Goal: Information Seeking & Learning: Learn about a topic

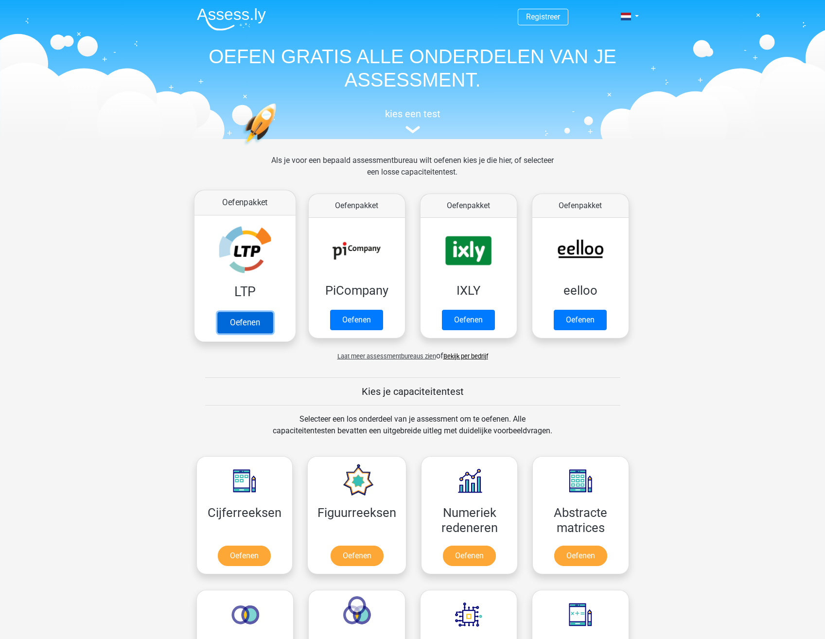
click at [245, 319] on link "Oefenen" at bounding box center [244, 322] width 55 height 21
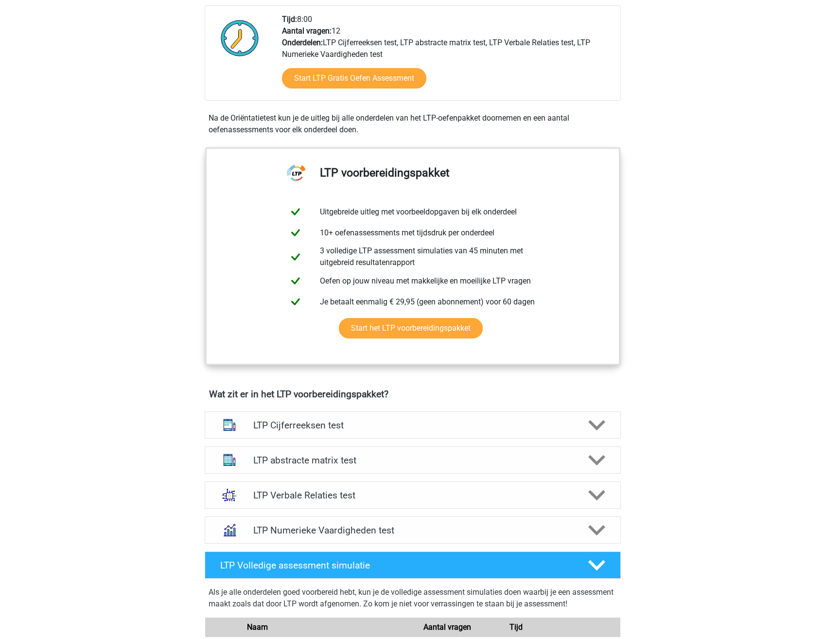
scroll to position [292, 0]
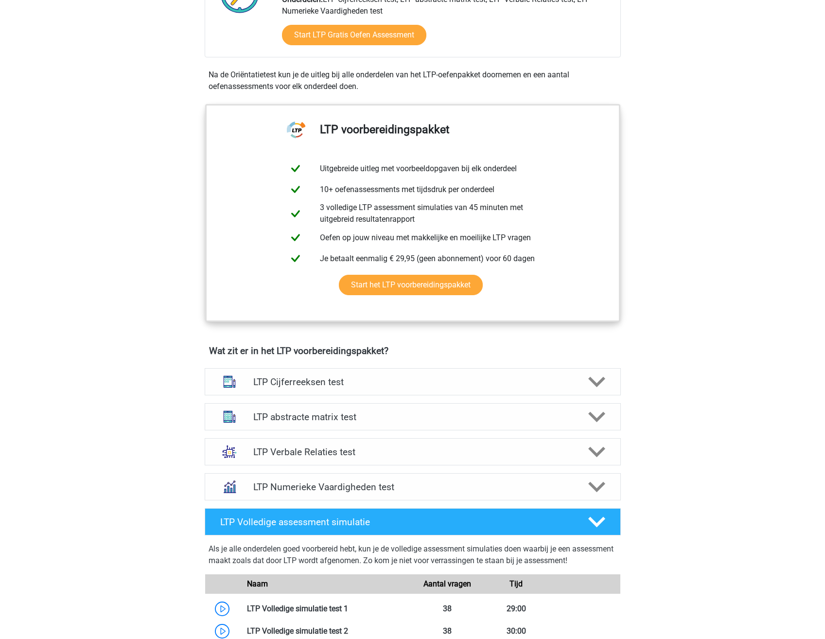
click at [715, 327] on div "Registreer Nederlands" at bounding box center [412, 467] width 825 height 1518
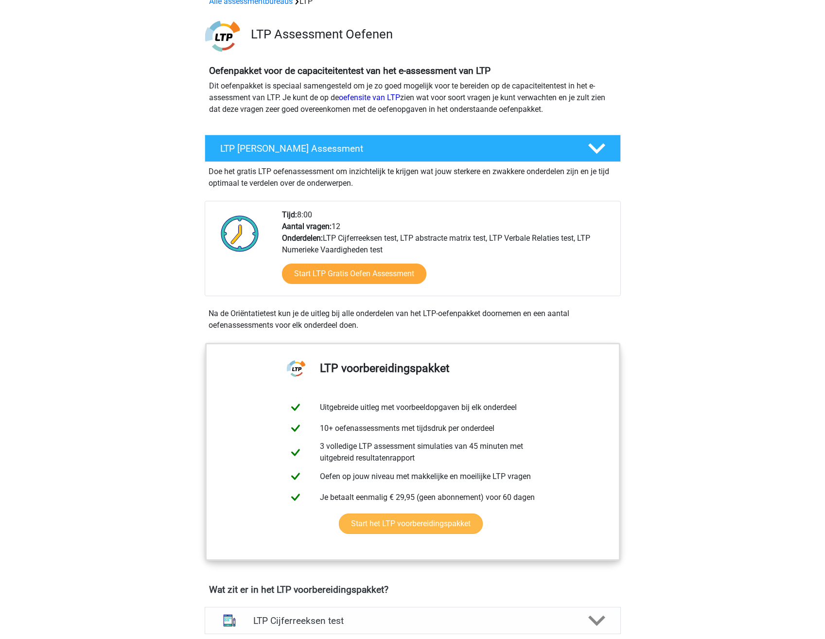
scroll to position [0, 0]
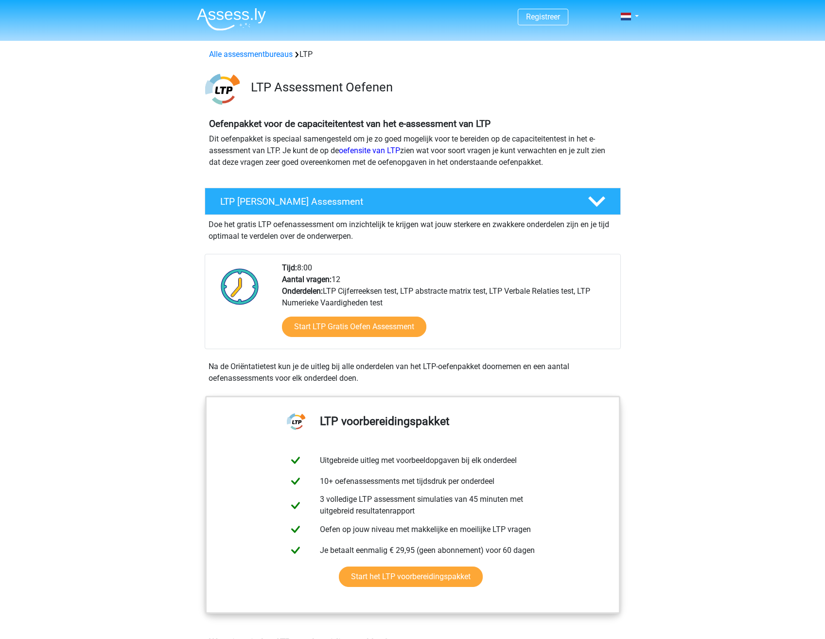
click at [343, 322] on link "Start LTP Gratis Oefen Assessment" at bounding box center [354, 326] width 166 height 23
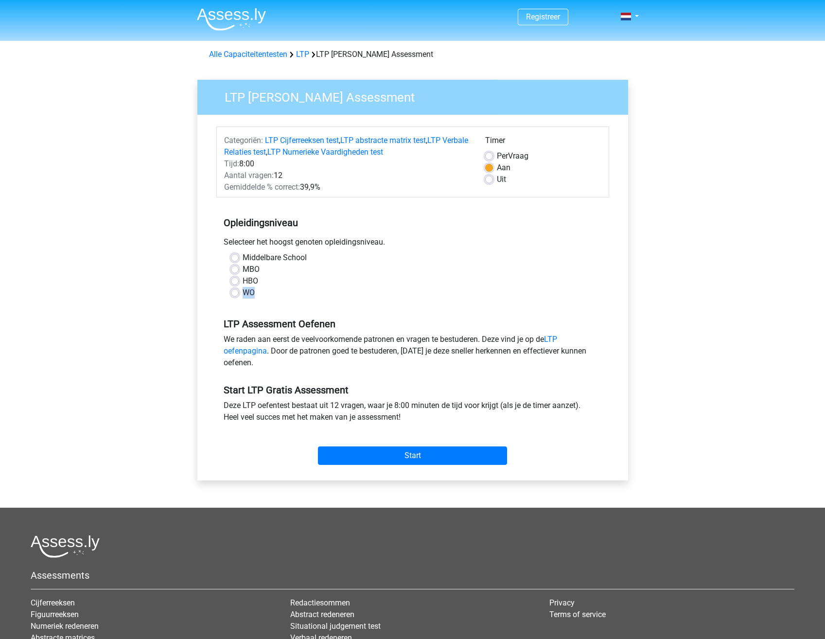
click at [230, 295] on div "Middelbare School MBO HBO WO" at bounding box center [413, 275] width 378 height 47
click at [243, 295] on label "WO" at bounding box center [249, 293] width 12 height 12
click at [234, 295] on input "WO" at bounding box center [235, 292] width 8 height 10
radio input "true"
click at [339, 305] on div "Middelbare School MBO HBO WO" at bounding box center [412, 279] width 393 height 54
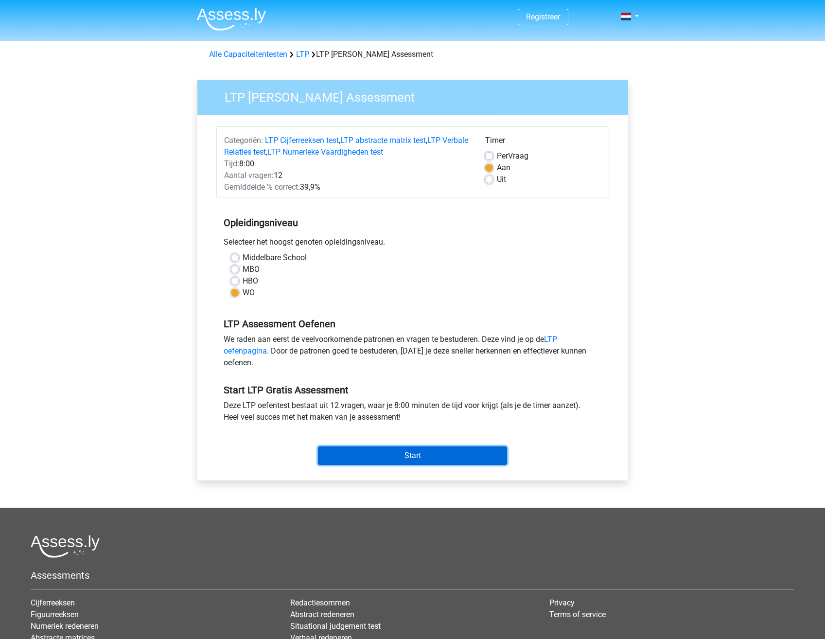
click at [425, 447] on input "Start" at bounding box center [412, 455] width 189 height 18
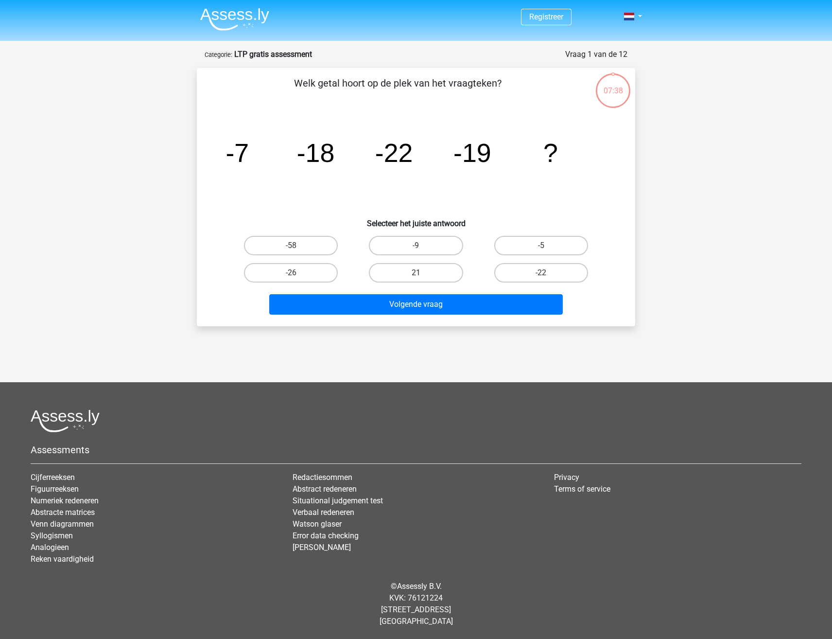
click at [396, 162] on tspan "-22" at bounding box center [394, 152] width 38 height 29
click at [427, 240] on label "-9" at bounding box center [416, 245] width 94 height 19
click at [422, 245] on input "-9" at bounding box center [419, 248] width 6 height 6
radio input "true"
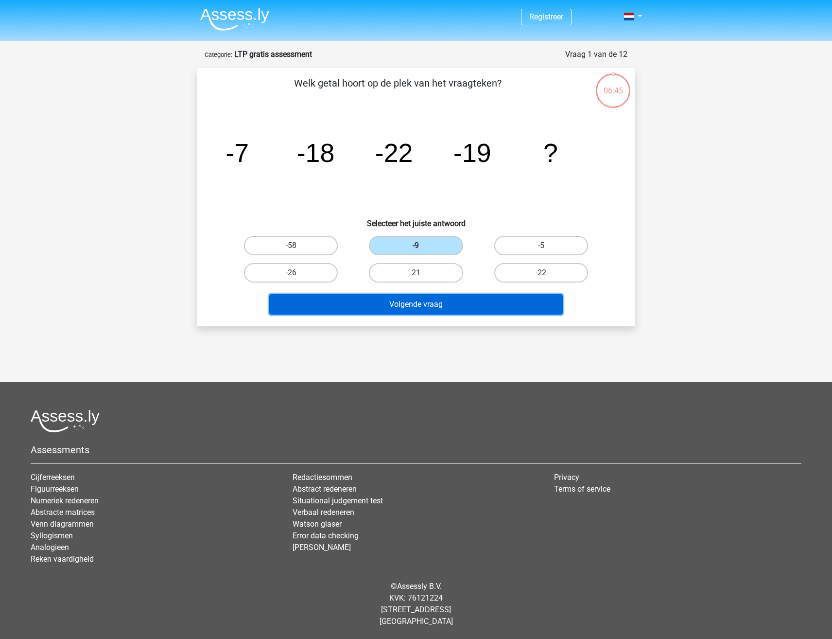
click at [431, 303] on button "Volgende vraag" at bounding box center [416, 304] width 294 height 20
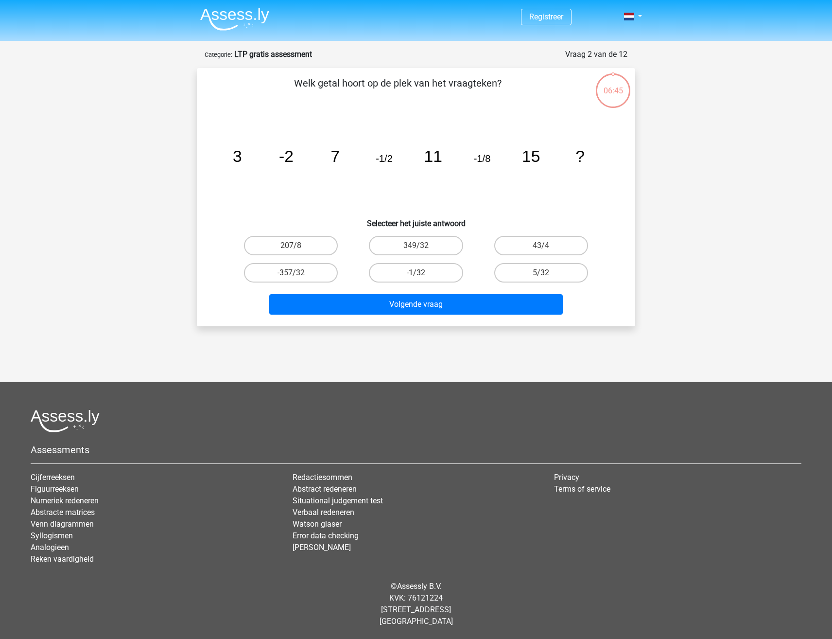
click at [392, 179] on icon "image/svg+xml 3 -2 7 -1/2 11 -1/8 15 ?" at bounding box center [416, 162] width 392 height 98
click at [604, 185] on icon "image/svg+xml 3 -2 7 -1/2 11 -1/8 15 ?" at bounding box center [416, 162] width 392 height 98
click at [595, 184] on icon "image/svg+xml 3 -2 7 -1/2 11 -1/8 15 ?" at bounding box center [416, 162] width 392 height 98
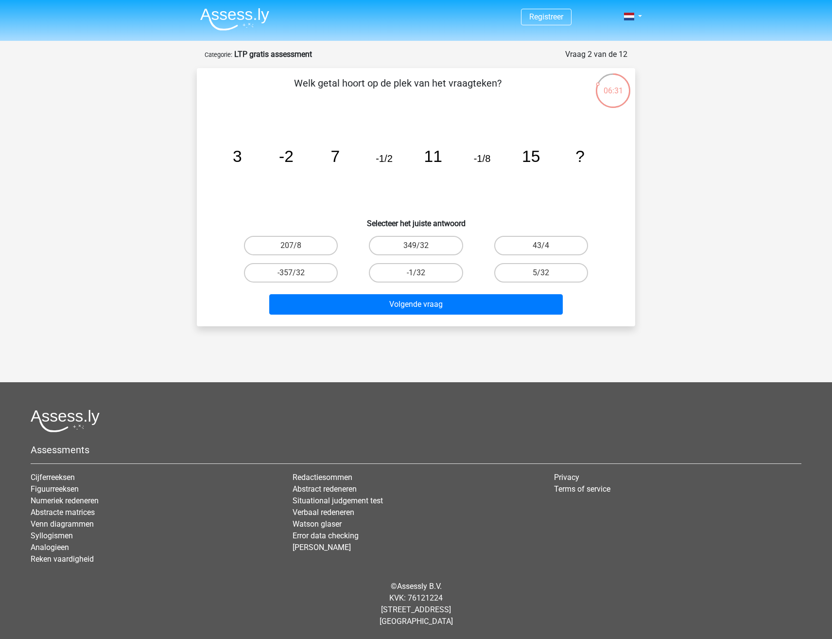
click at [595, 182] on icon "image/svg+xml 3 -2 7 -1/2 11 -1/8 15 ?" at bounding box center [416, 162] width 392 height 98
click at [584, 187] on icon "image/svg+xml 3 -2 7 -1/2 11 -1/8 15 ?" at bounding box center [416, 162] width 392 height 98
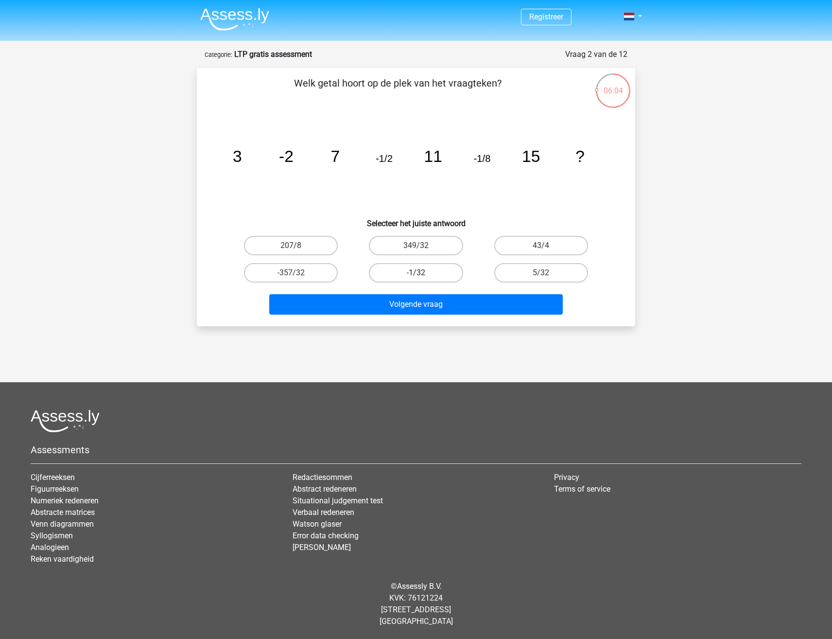
click at [414, 272] on label "-1/32" at bounding box center [416, 272] width 94 height 19
click at [416, 273] on input "-1/32" at bounding box center [419, 276] width 6 height 6
radio input "true"
click at [634, 208] on div "Welk getal hoort op de plek van het vraagteken? image/svg+xml 3 -2 7 -1/2 11 -1…" at bounding box center [416, 197] width 438 height 258
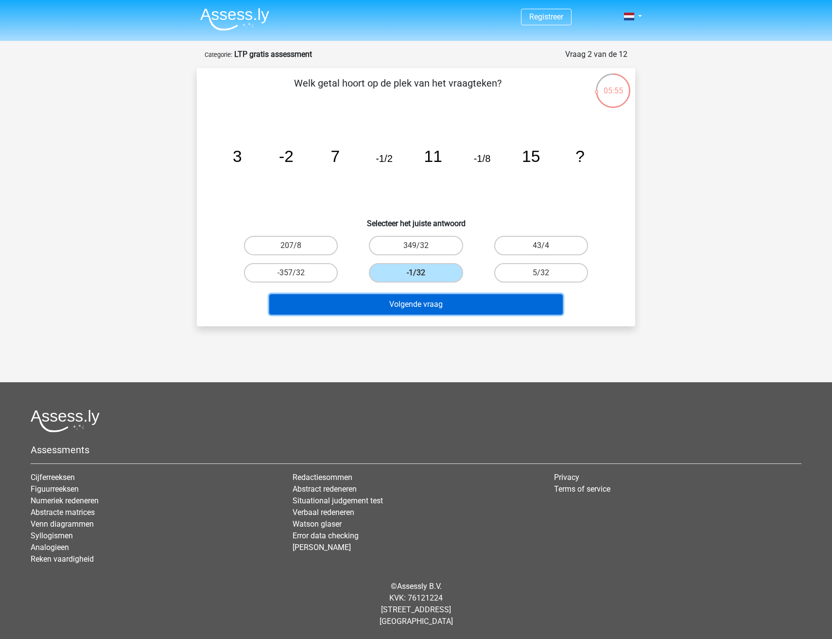
click at [411, 302] on button "Volgende vraag" at bounding box center [416, 304] width 294 height 20
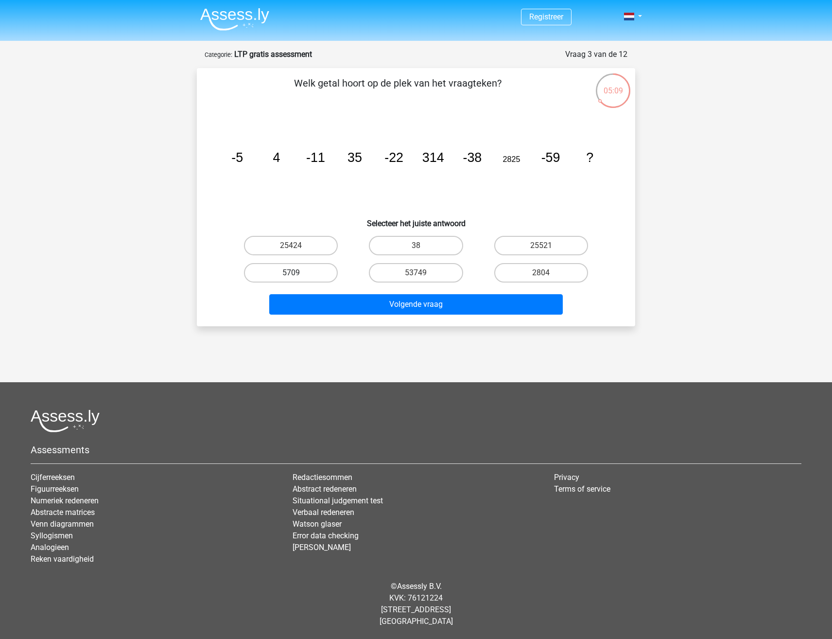
click at [312, 271] on label "5709" at bounding box center [291, 272] width 94 height 19
click at [298, 273] on input "5709" at bounding box center [294, 276] width 6 height 6
radio input "true"
click at [391, 279] on label "53749" at bounding box center [416, 272] width 94 height 19
click at [416, 279] on input "53749" at bounding box center [419, 276] width 6 height 6
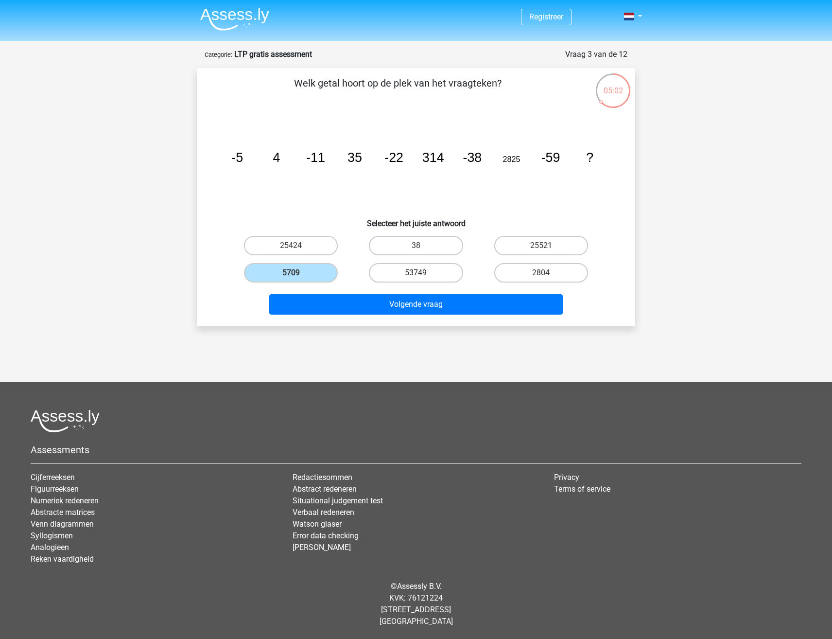
radio input "true"
click at [744, 330] on div "Registreer" at bounding box center [416, 303] width 832 height 606
click at [305, 245] on label "25424" at bounding box center [291, 245] width 94 height 19
click at [298, 245] on input "25424" at bounding box center [294, 248] width 6 height 6
radio input "true"
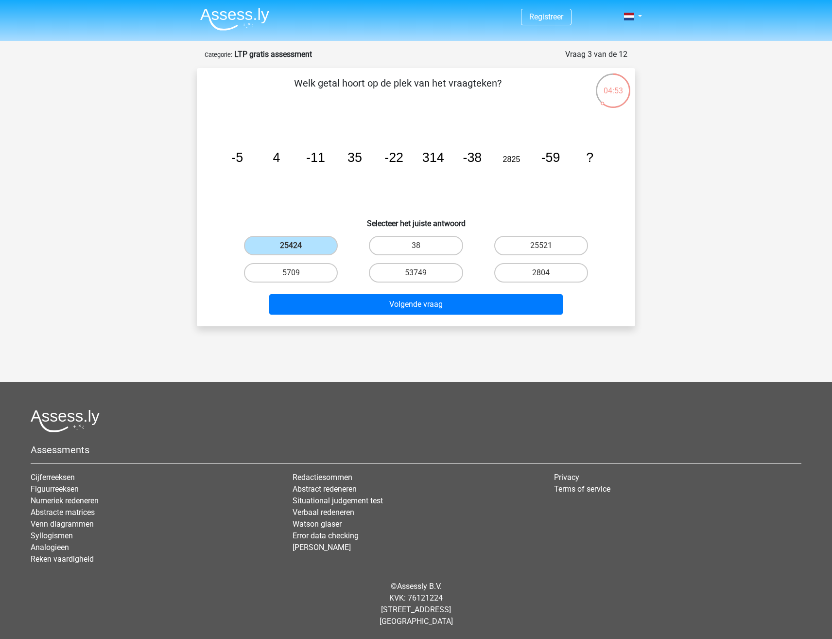
click at [625, 242] on div "Welk getal hoort op de plek van het vraagteken? image/svg+xml -5 4 -11 35 -22 3…" at bounding box center [416, 197] width 431 height 243
click at [556, 245] on label "25521" at bounding box center [541, 245] width 94 height 19
click at [547, 245] on input "25521" at bounding box center [544, 248] width 6 height 6
radio input "true"
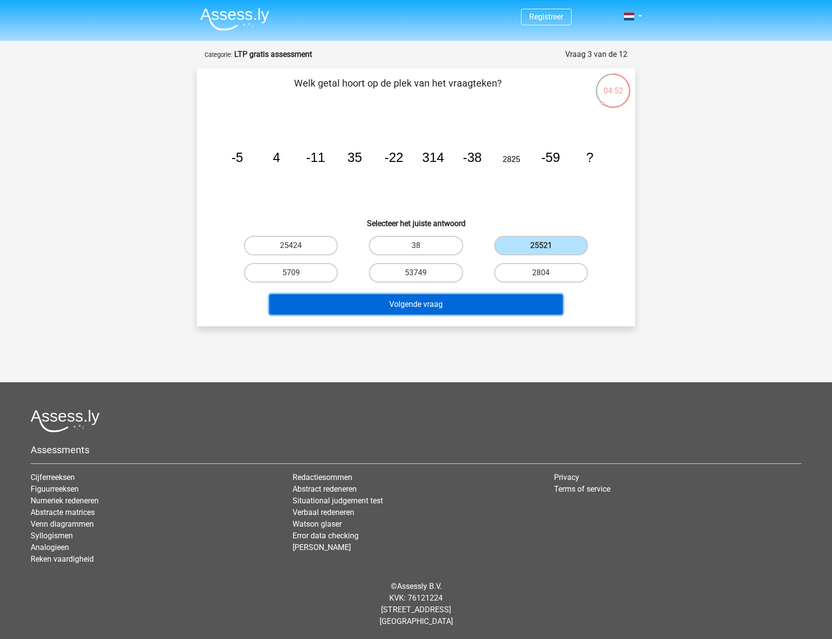
click at [460, 298] on button "Volgende vraag" at bounding box center [416, 304] width 294 height 20
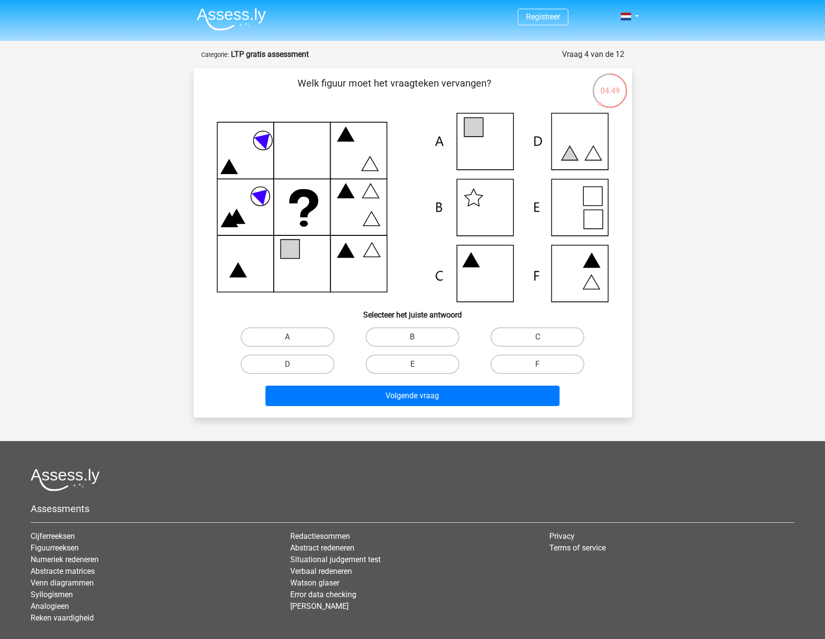
click at [260, 149] on icon at bounding box center [413, 207] width 392 height 189
click at [588, 223] on icon at bounding box center [593, 219] width 19 height 19
click at [426, 364] on label "E" at bounding box center [413, 363] width 94 height 19
click at [419, 364] on input "E" at bounding box center [415, 367] width 6 height 6
radio input "true"
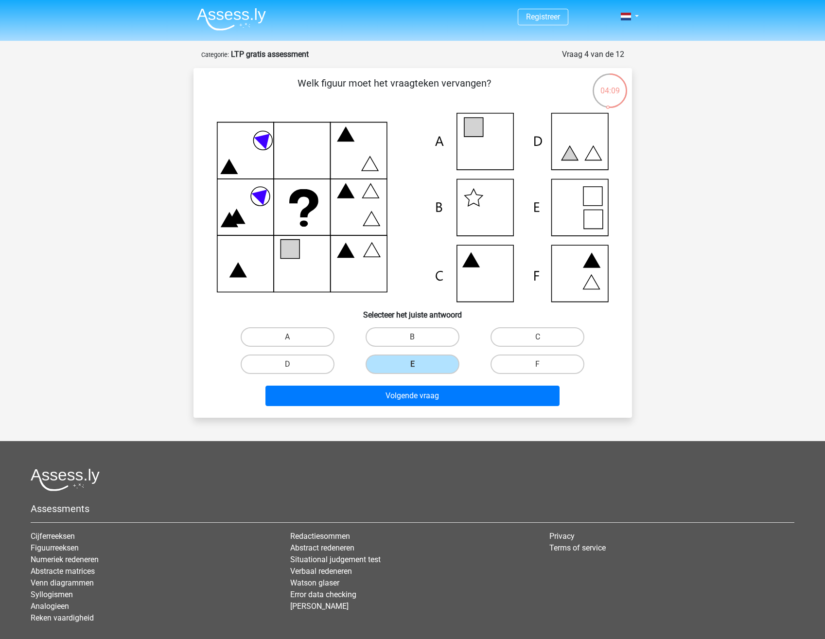
click at [711, 291] on div "Registreer" at bounding box center [412, 349] width 825 height 698
click at [711, 287] on div "Registreer" at bounding box center [412, 349] width 825 height 698
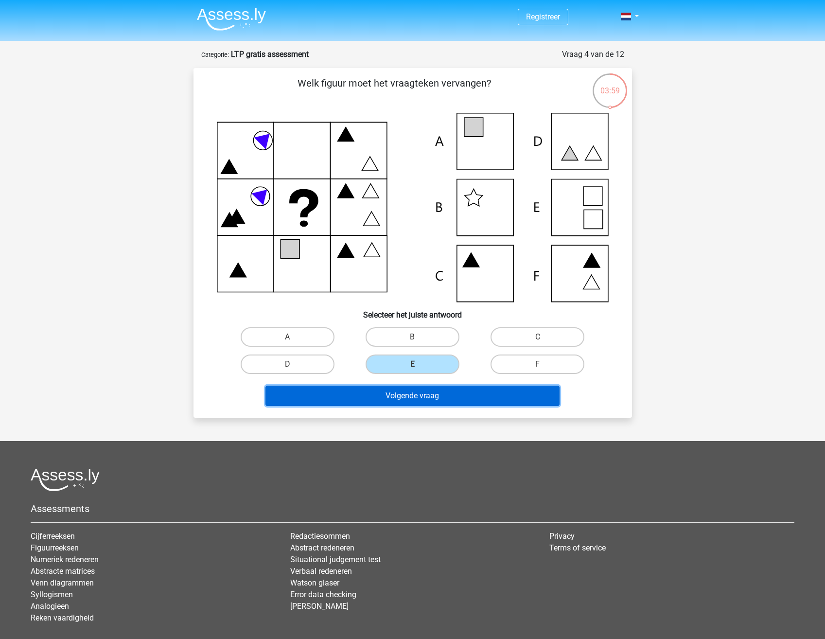
click at [369, 391] on button "Volgende vraag" at bounding box center [412, 395] width 294 height 20
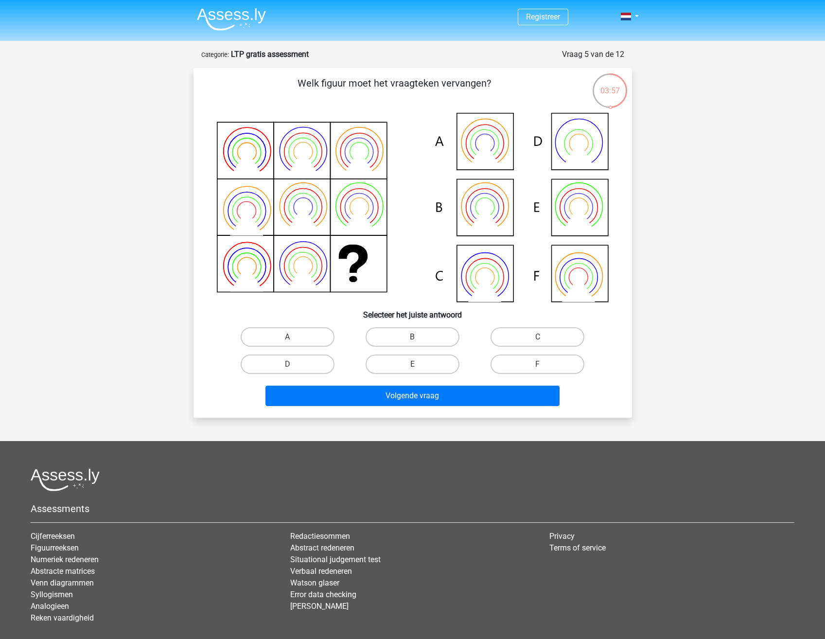
click at [695, 317] on div "Registreer" at bounding box center [412, 349] width 825 height 698
click at [539, 344] on label "C" at bounding box center [537, 336] width 94 height 19
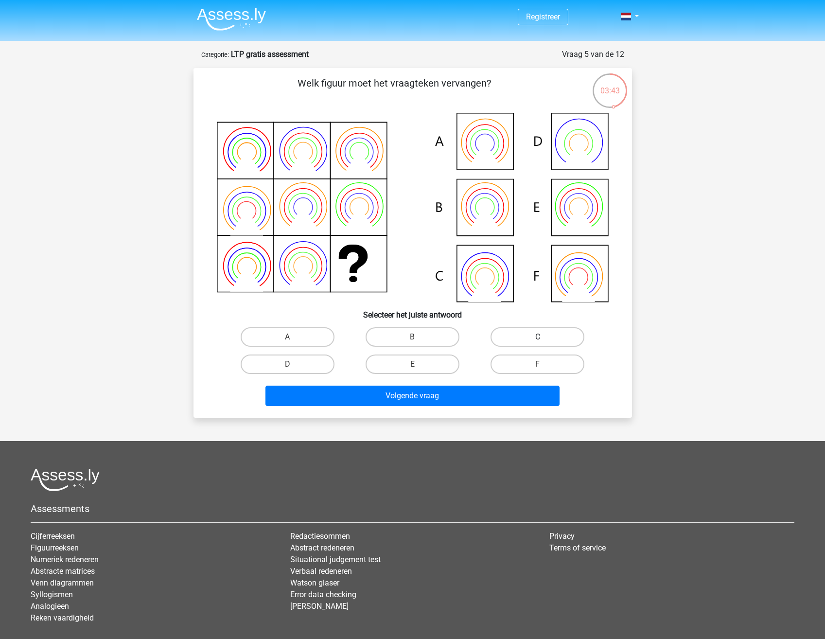
click at [539, 343] on input "C" at bounding box center [541, 340] width 6 height 6
radio input "true"
click at [294, 337] on input "A" at bounding box center [290, 340] width 6 height 6
radio input "true"
click at [426, 335] on label "B" at bounding box center [413, 336] width 94 height 19
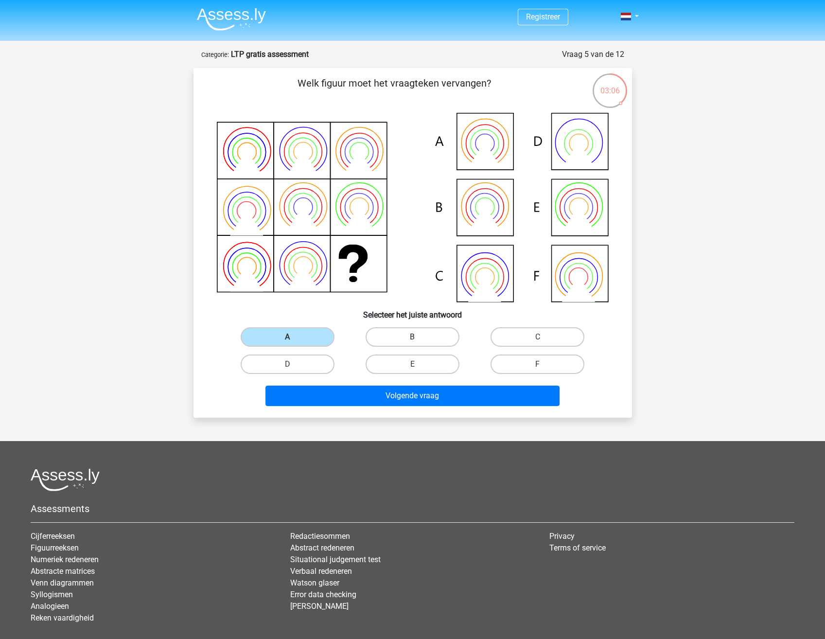
click at [419, 337] on input "B" at bounding box center [415, 340] width 6 height 6
radio input "true"
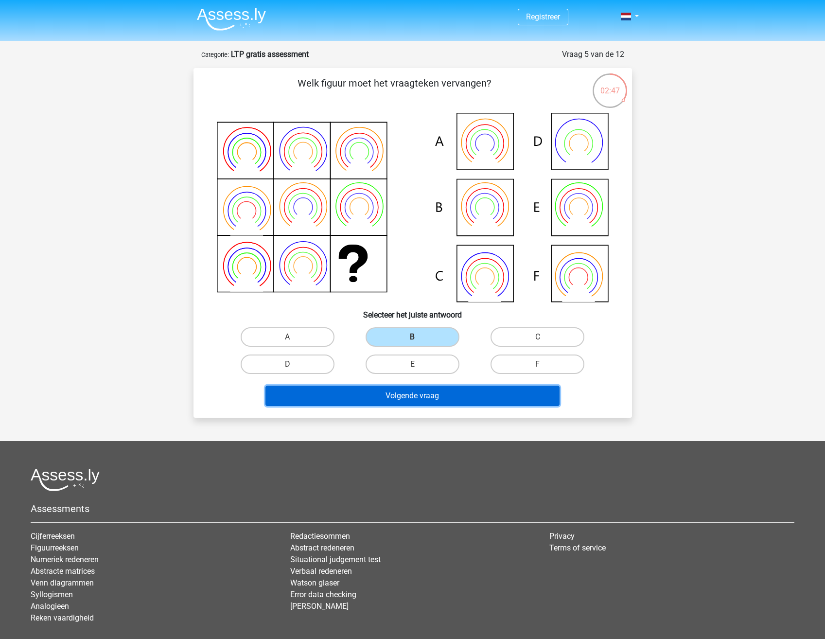
click at [423, 399] on button "Volgende vraag" at bounding box center [412, 395] width 294 height 20
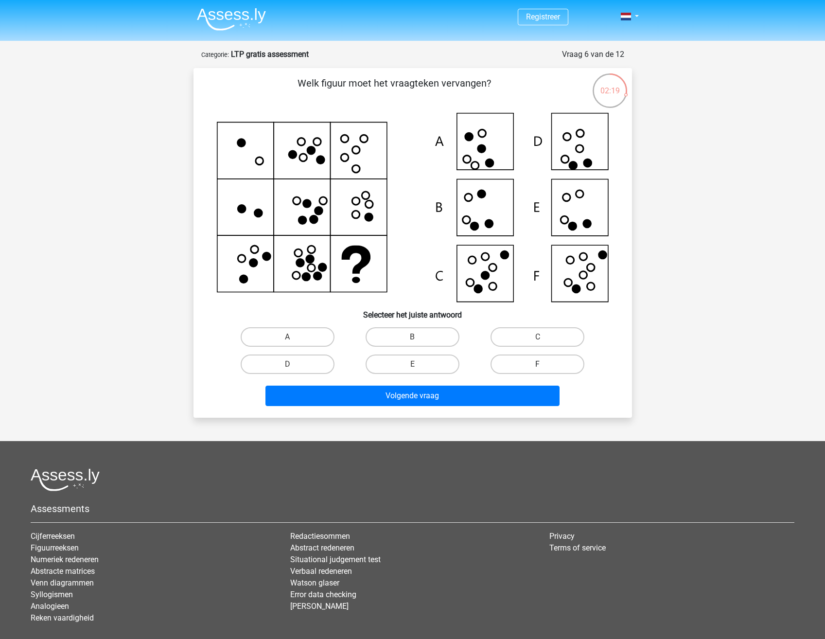
click at [519, 360] on label "F" at bounding box center [537, 363] width 94 height 19
click at [538, 364] on input "F" at bounding box center [541, 367] width 6 height 6
radio input "true"
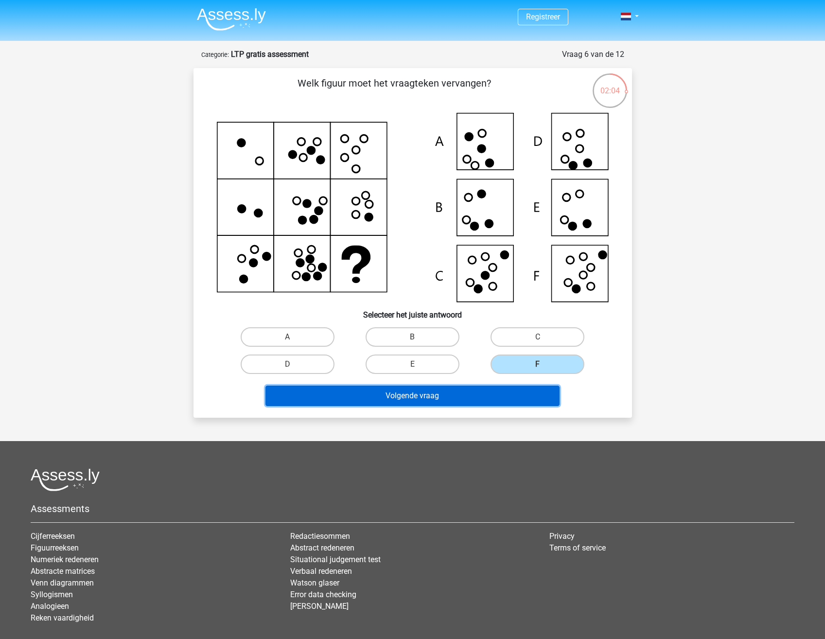
click at [454, 394] on button "Volgende vraag" at bounding box center [412, 395] width 294 height 20
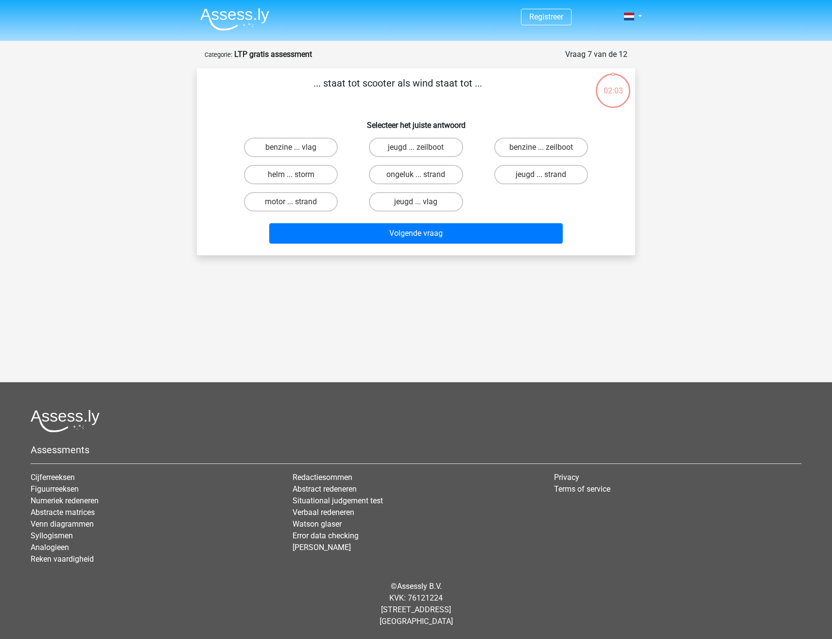
click at [614, 245] on div "Volgende vraag" at bounding box center [415, 231] width 407 height 32
click at [533, 149] on label "benzine ... zeilboot" at bounding box center [541, 147] width 94 height 19
click at [541, 149] on input "benzine ... zeilboot" at bounding box center [544, 150] width 6 height 6
radio input "true"
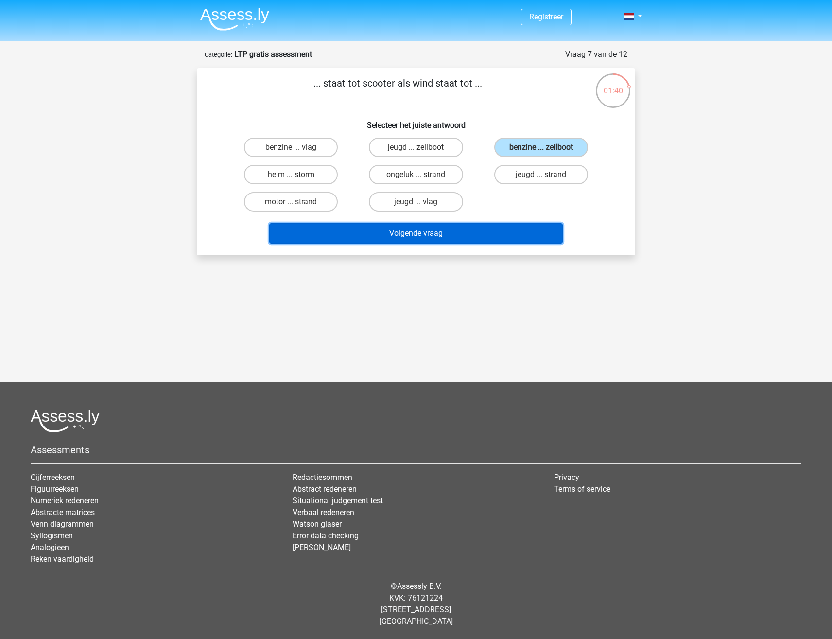
click at [484, 234] on button "Volgende vraag" at bounding box center [416, 233] width 294 height 20
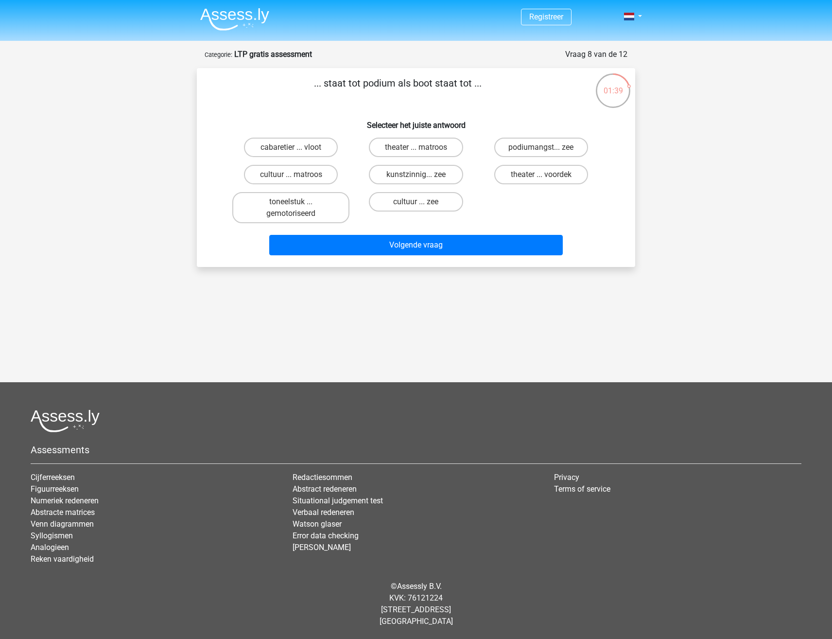
click at [587, 221] on div "cabaretier ... vloot theater ... matroos podiumangst... zee cultuur ... matroos…" at bounding box center [415, 180] width 375 height 93
click at [597, 217] on div "cabaretier ... vloot theater ... matroos podiumangst... zee cultuur ... matroos…" at bounding box center [415, 180] width 375 height 93
click at [447, 148] on label "theater ... matroos" at bounding box center [416, 147] width 94 height 19
click at [422, 148] on input "theater ... matroos" at bounding box center [419, 150] width 6 height 6
radio input "true"
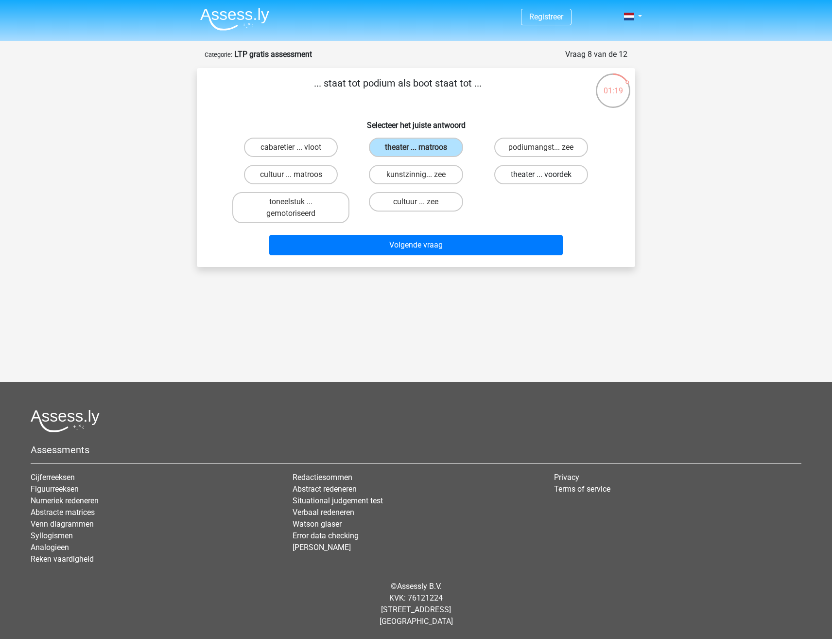
click at [517, 170] on label "theater ... voordek" at bounding box center [541, 174] width 94 height 19
click at [541, 175] on input "theater ... voordek" at bounding box center [544, 178] width 6 height 6
radio input "true"
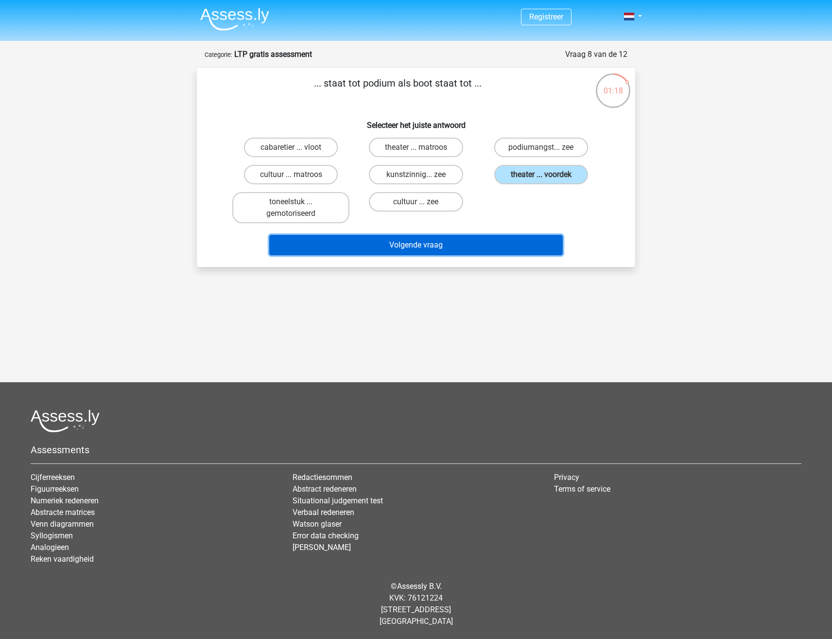
click at [481, 239] on button "Volgende vraag" at bounding box center [416, 245] width 294 height 20
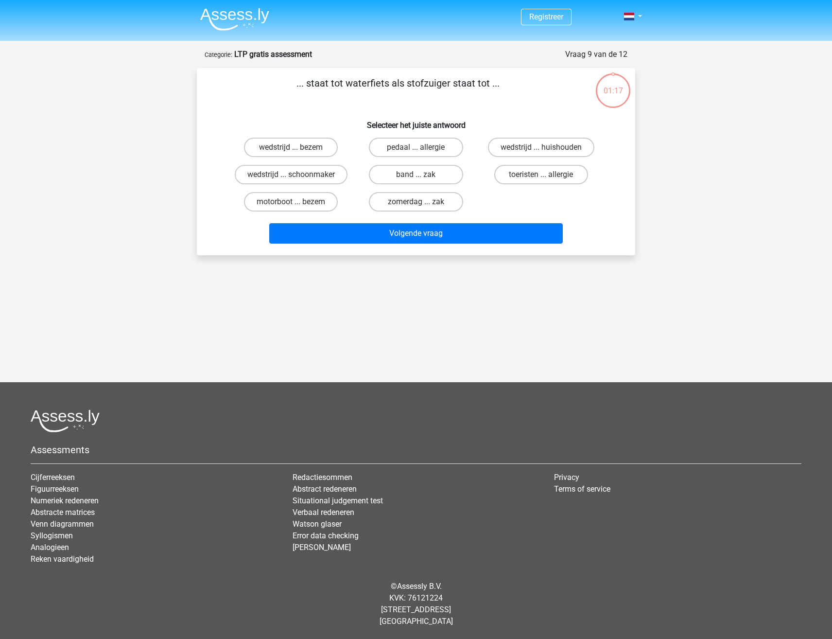
click at [584, 280] on div "Registreer" at bounding box center [416, 267] width 832 height 535
click at [452, 295] on div "Registreer" at bounding box center [416, 267] width 832 height 535
click at [451, 294] on div "Registreer" at bounding box center [416, 267] width 832 height 535
click at [537, 175] on label "toeristen ... allergie" at bounding box center [541, 174] width 94 height 19
click at [541, 175] on input "toeristen ... allergie" at bounding box center [544, 178] width 6 height 6
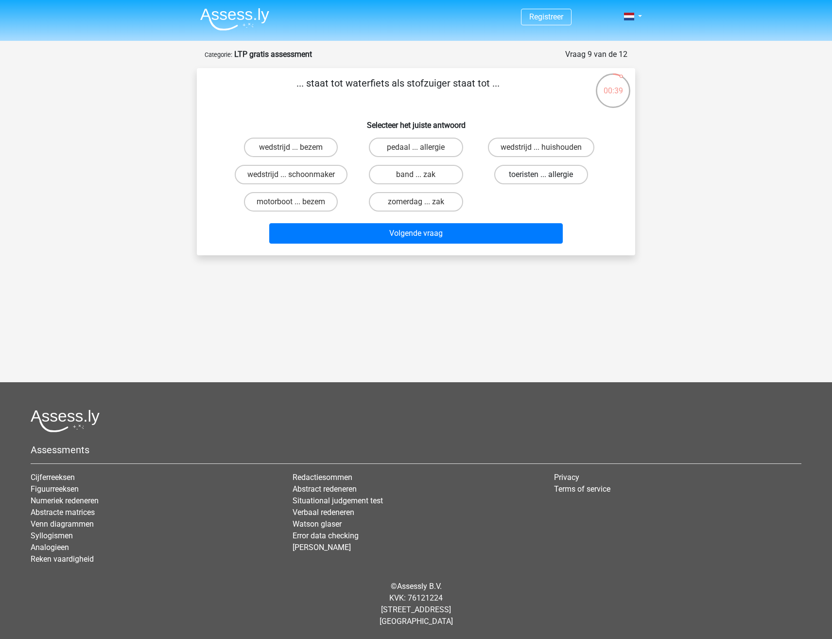
radio input "true"
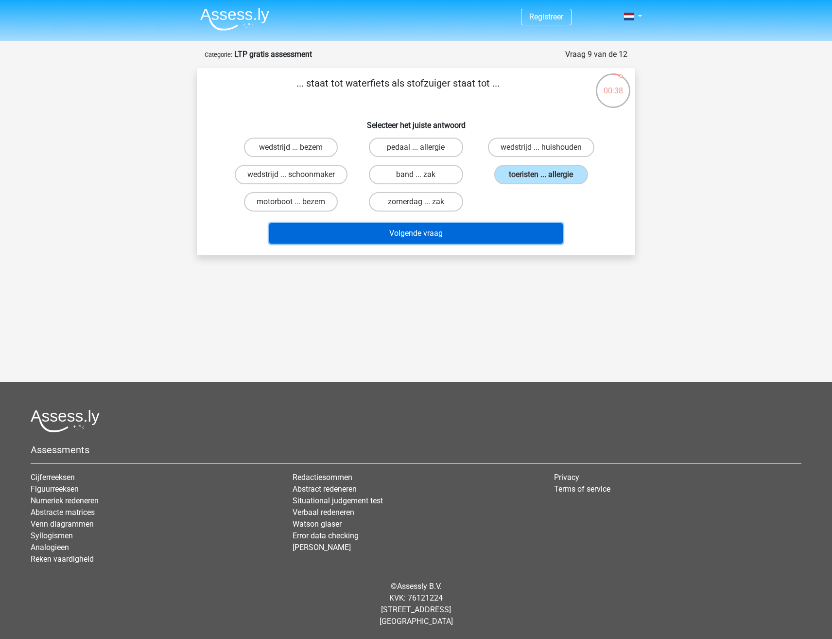
click at [456, 237] on button "Volgende vraag" at bounding box center [416, 233] width 294 height 20
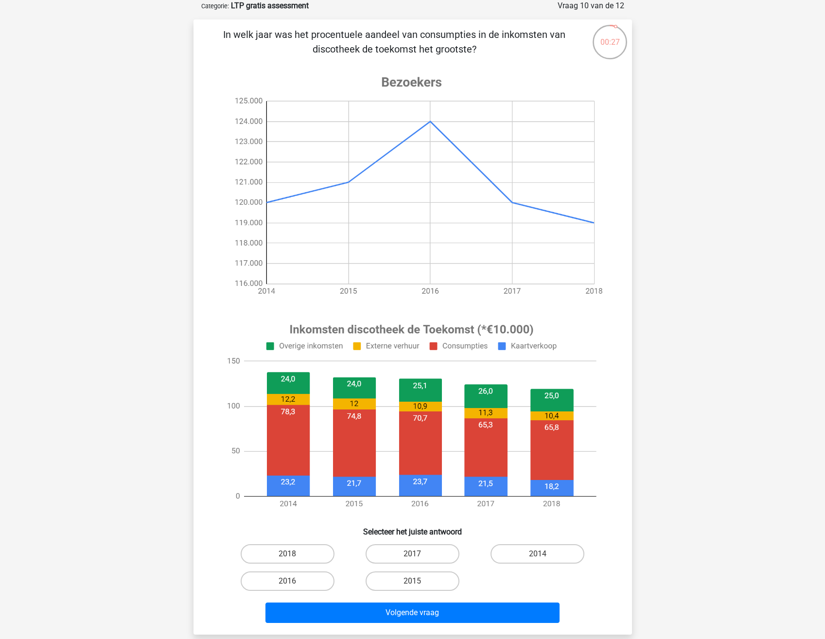
scroll to position [97, 0]
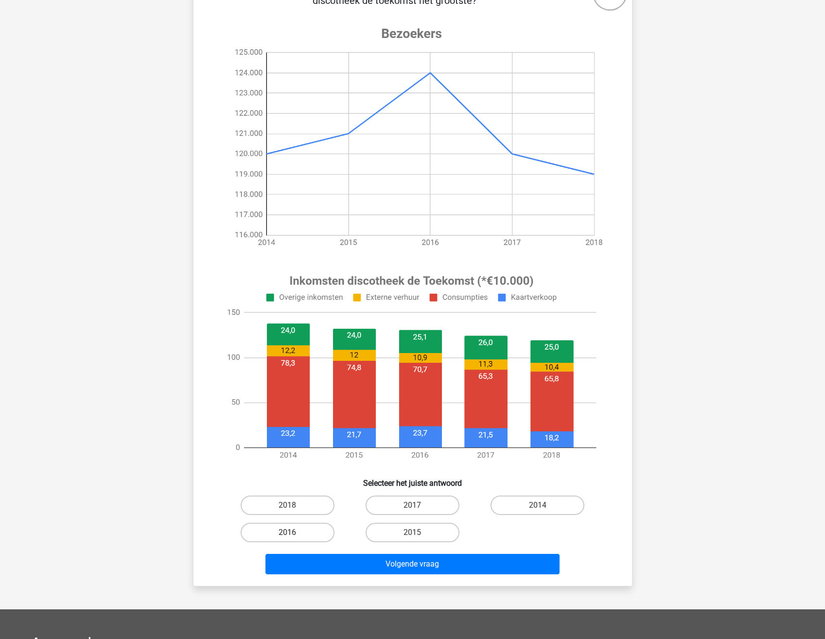
click at [310, 538] on label "2016" at bounding box center [288, 532] width 94 height 19
click at [294, 538] on input "2016" at bounding box center [290, 535] width 6 height 6
radio input "true"
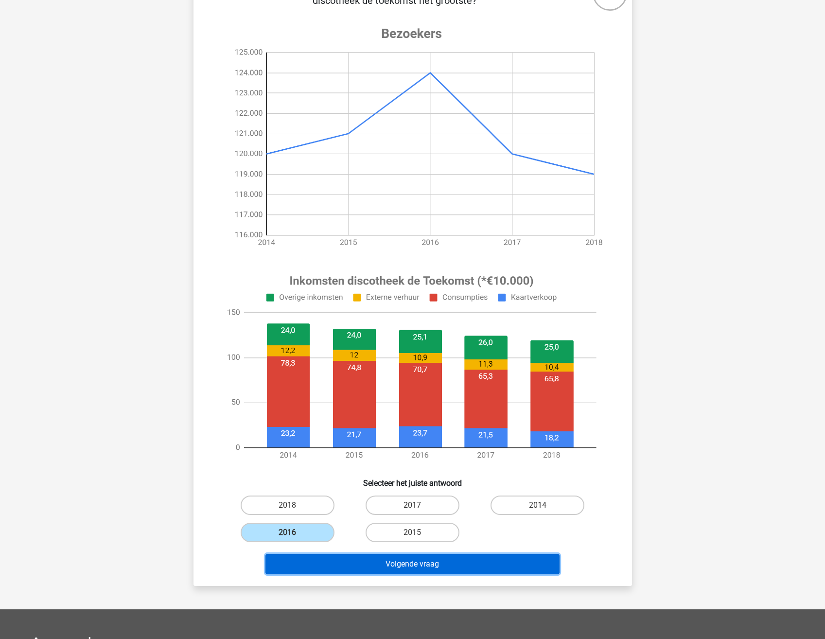
click at [431, 562] on button "Volgende vraag" at bounding box center [412, 564] width 294 height 20
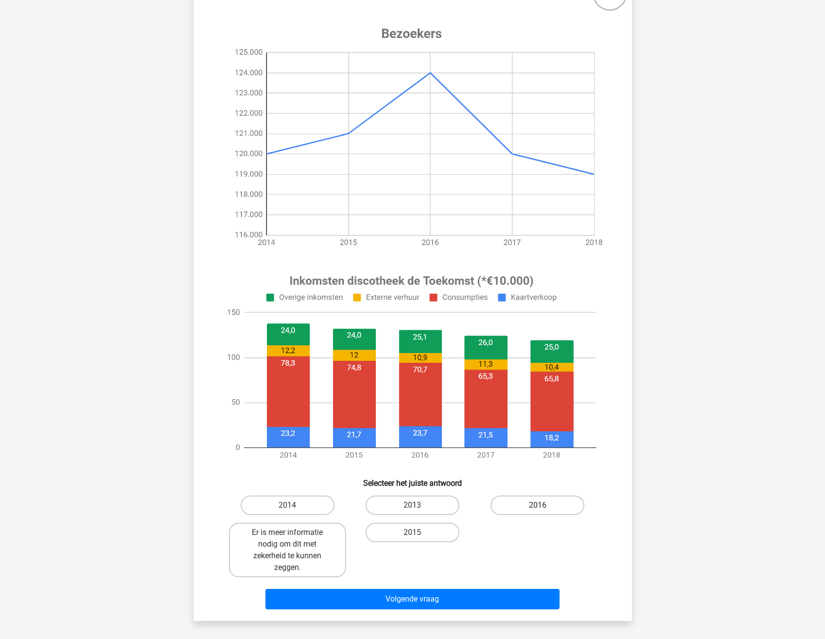
click at [546, 505] on label "2016" at bounding box center [537, 504] width 94 height 19
click at [544, 505] on input "2016" at bounding box center [541, 508] width 6 height 6
radio input "true"
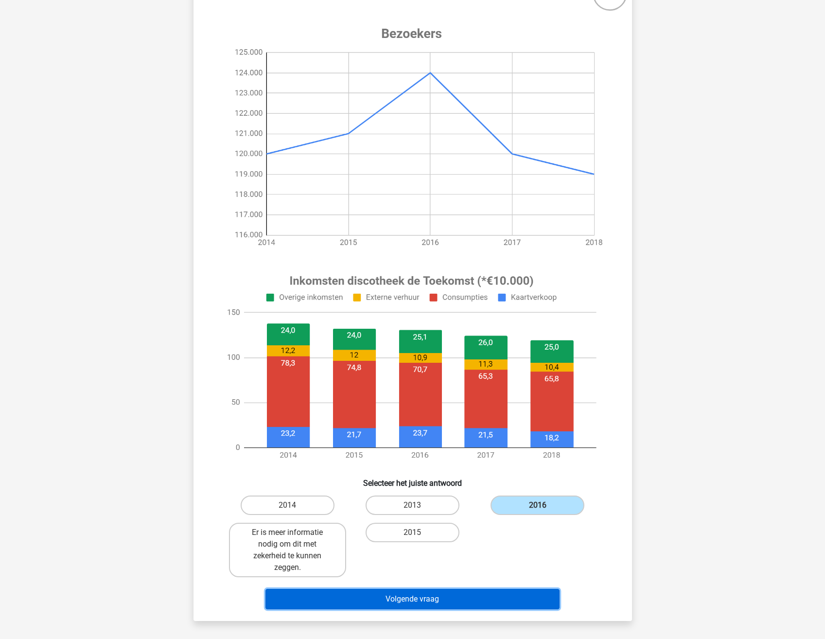
click at [483, 589] on button "Volgende vraag" at bounding box center [412, 599] width 294 height 20
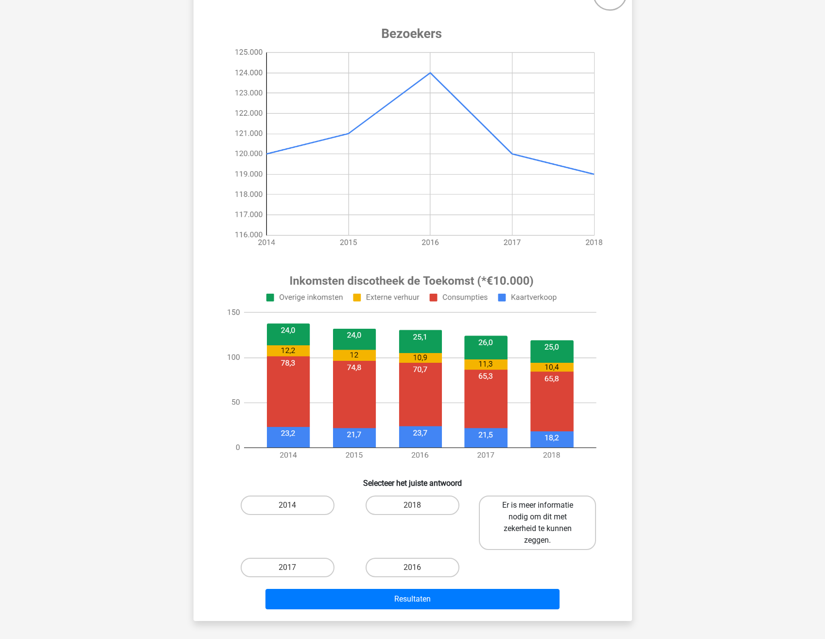
scroll to position [146, 0]
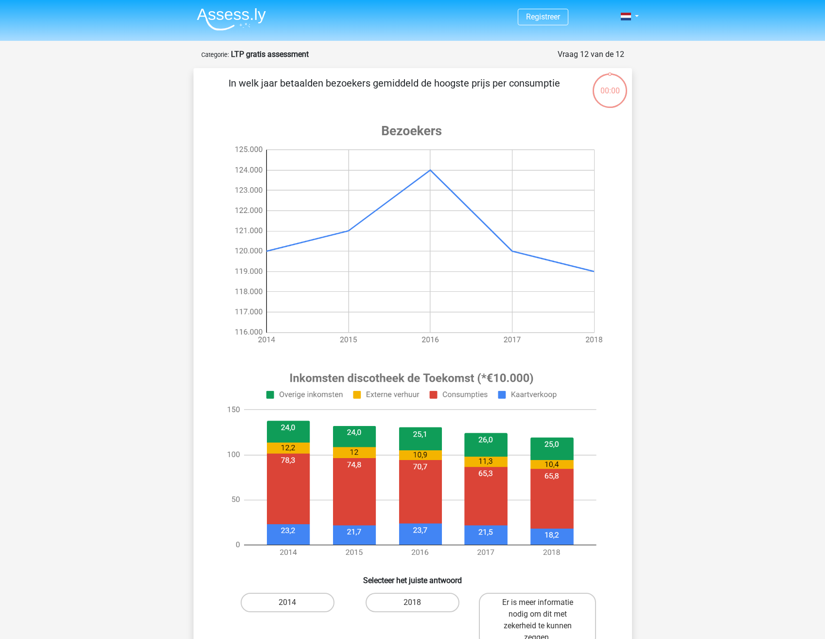
scroll to position [146, 0]
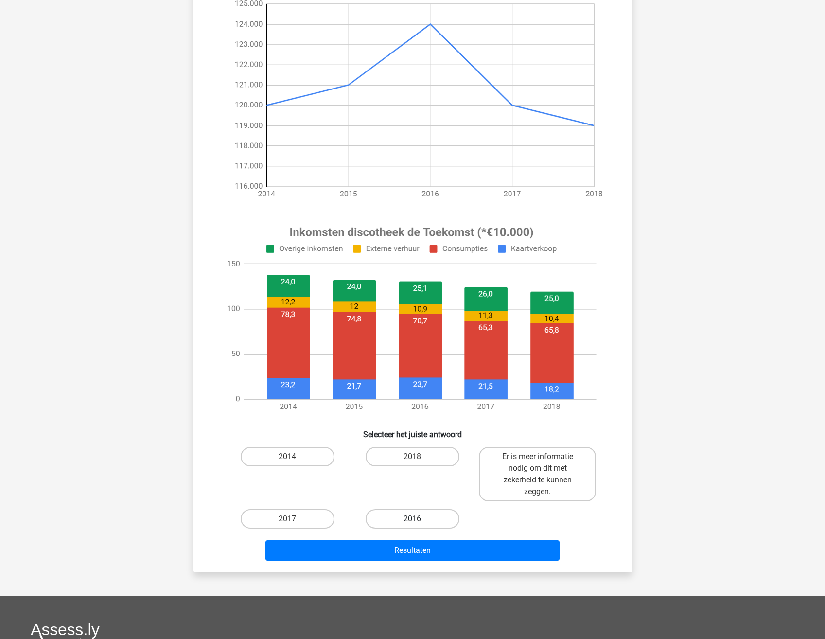
click at [393, 519] on label "2016" at bounding box center [413, 518] width 94 height 19
click at [412, 519] on input "2016" at bounding box center [415, 522] width 6 height 6
radio input "true"
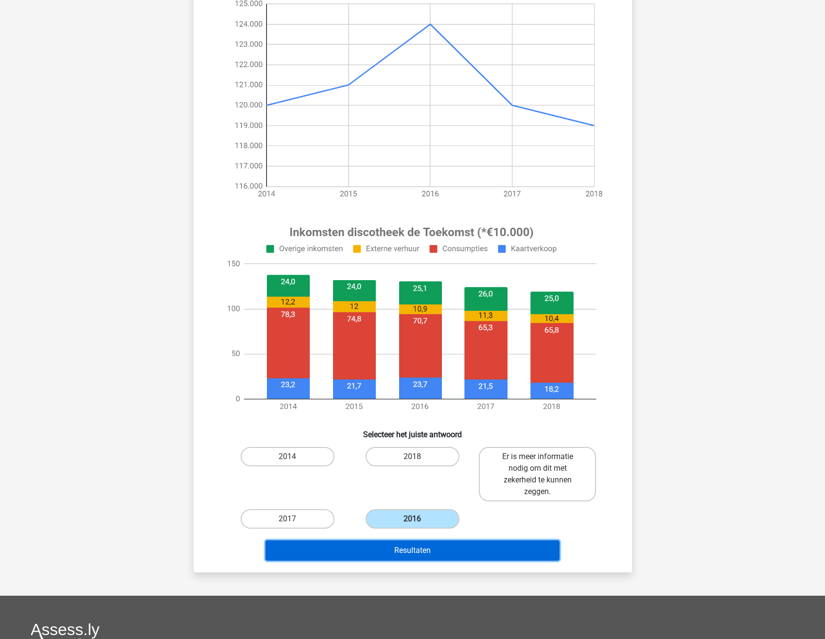
click at [420, 546] on button "Resultaten" at bounding box center [412, 550] width 294 height 20
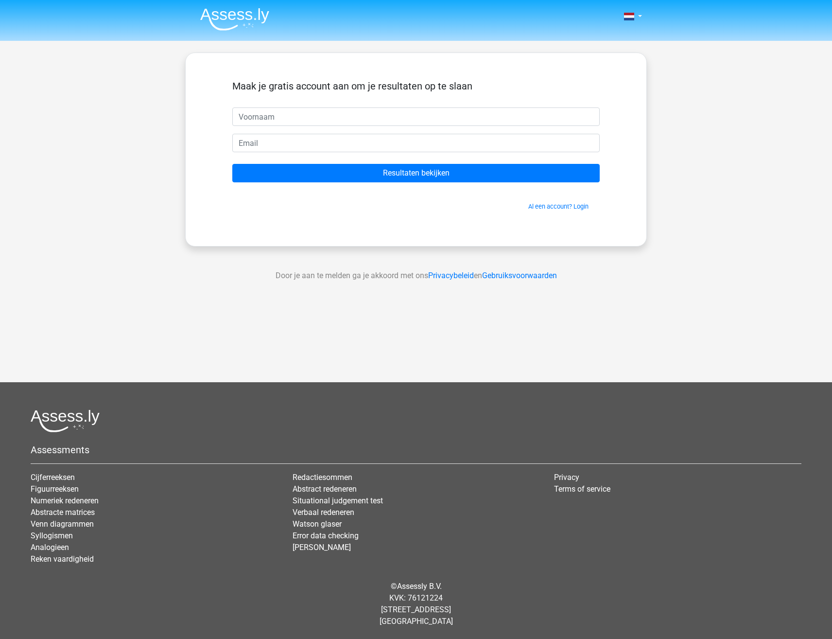
click at [329, 119] on input "text" at bounding box center [416, 116] width 368 height 18
type input "hans"
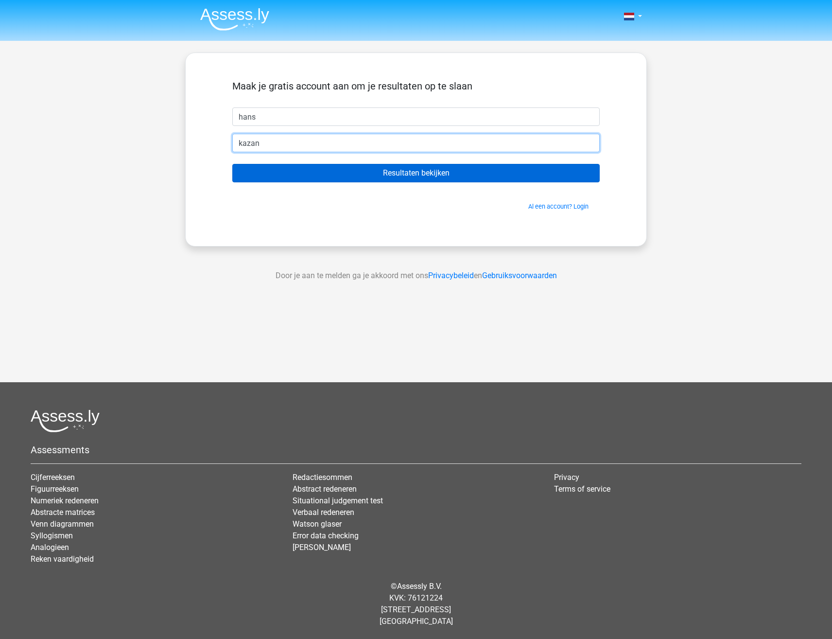
type input "kazan"
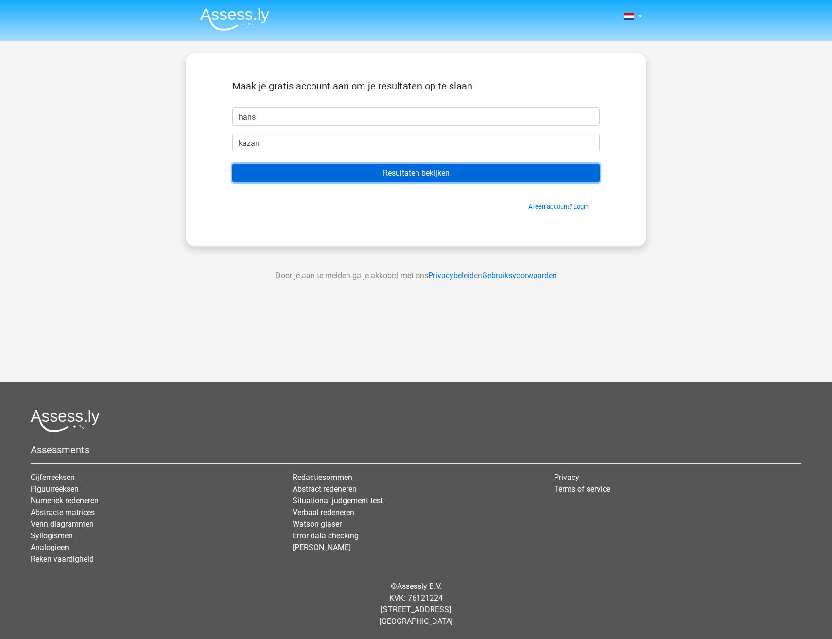
click at [374, 170] on input "Resultaten bekijken" at bounding box center [416, 173] width 368 height 18
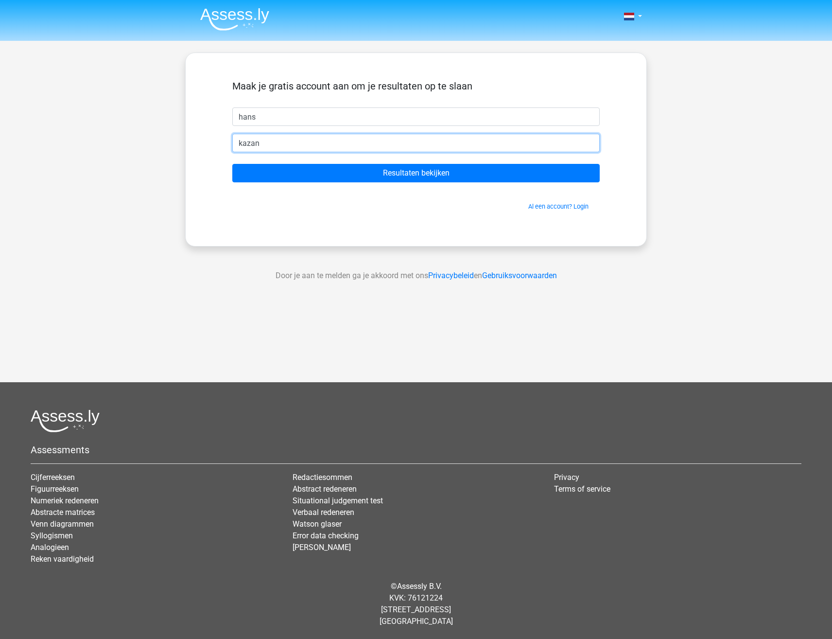
click at [320, 139] on input "kazan" at bounding box center [416, 143] width 368 height 18
click at [199, 175] on div "Maak je gratis account aan om je resultaten op te slaan hans kazan Resultaten b…" at bounding box center [416, 150] width 462 height 194
click at [258, 149] on input "kazan" at bounding box center [416, 143] width 368 height 18
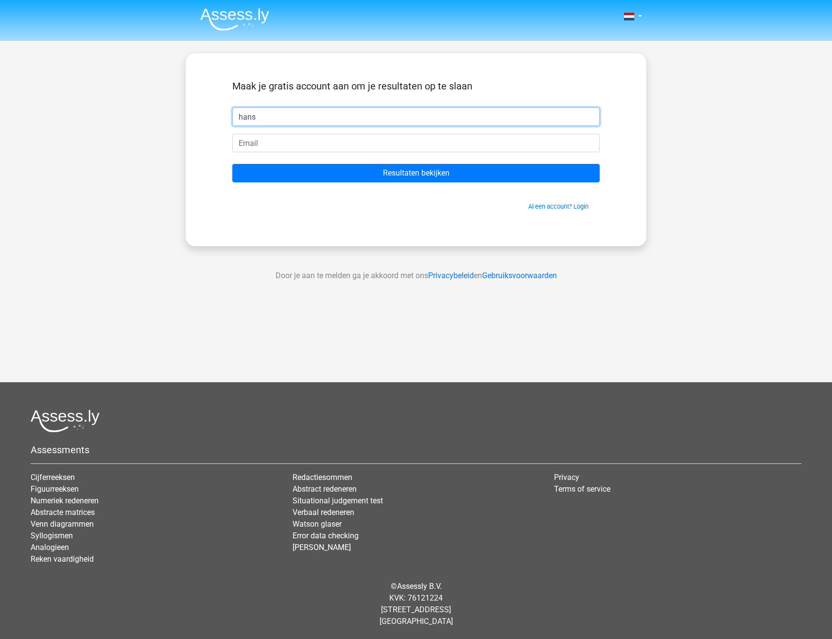
click at [299, 113] on input "hans" at bounding box center [416, 116] width 368 height 18
click at [178, 155] on div "Nederlands English" at bounding box center [416, 275] width 832 height 550
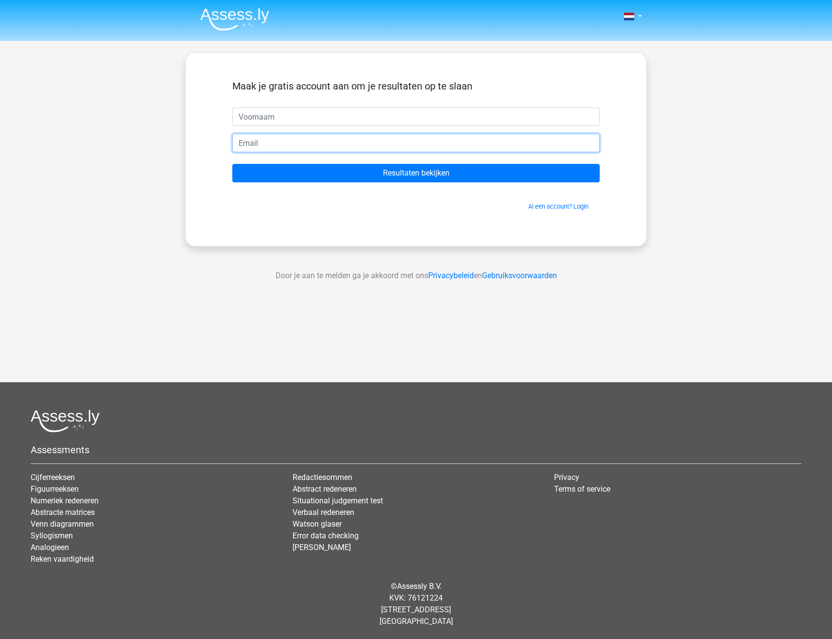
click at [294, 143] on input "email" at bounding box center [416, 143] width 368 height 18
paste input "[EMAIL_ADDRESS][DOMAIN_NAME]"
type input "[EMAIL_ADDRESS][DOMAIN_NAME]"
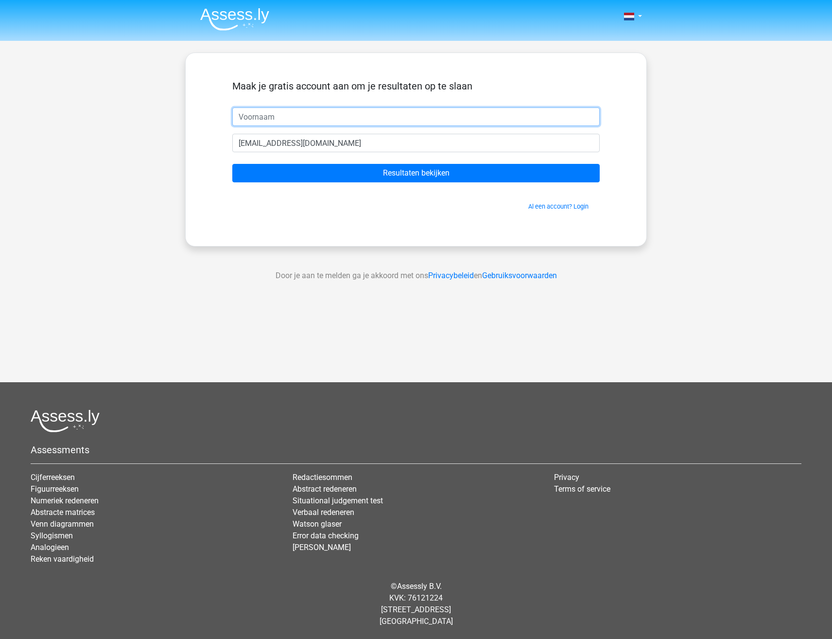
click at [289, 120] on input "text" at bounding box center [416, 116] width 368 height 18
type input "[PERSON_NAME]"
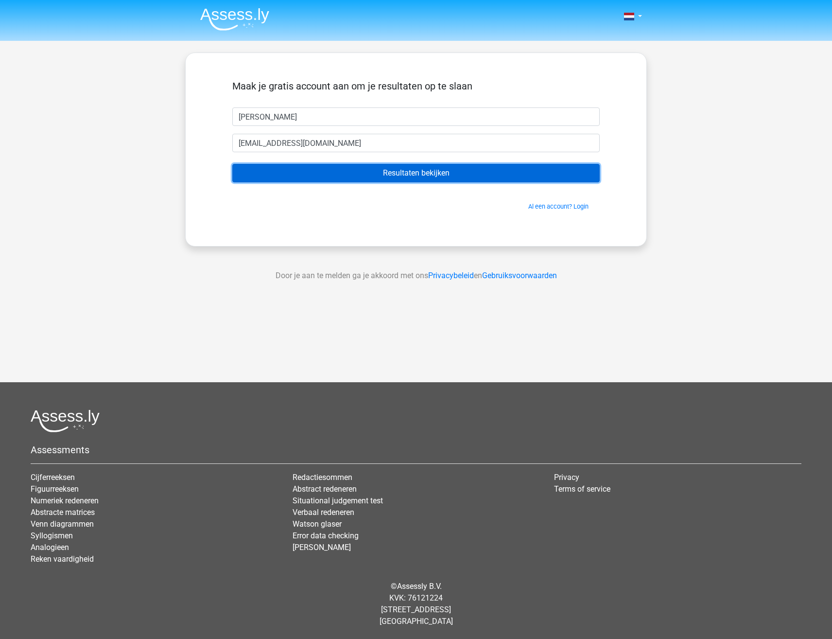
click at [322, 172] on input "Resultaten bekijken" at bounding box center [416, 173] width 368 height 18
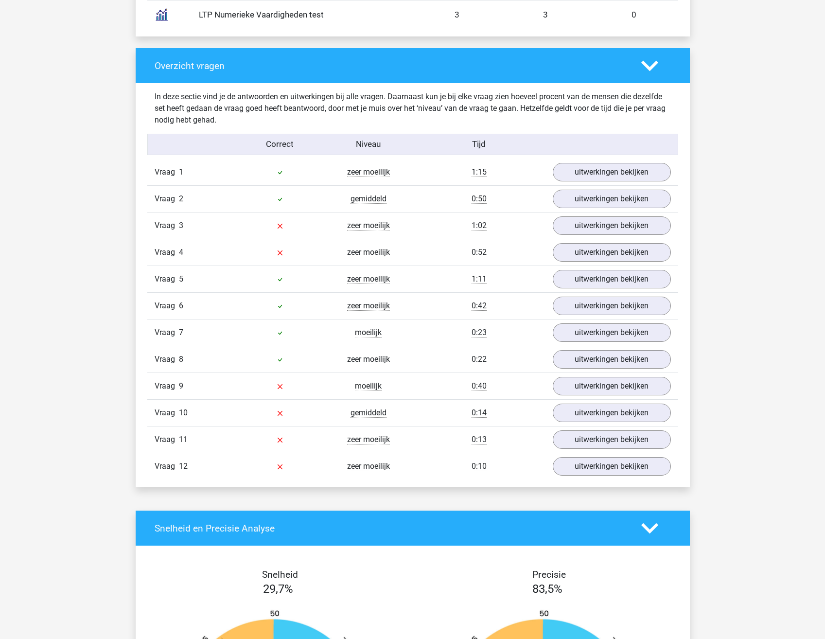
scroll to position [972, 0]
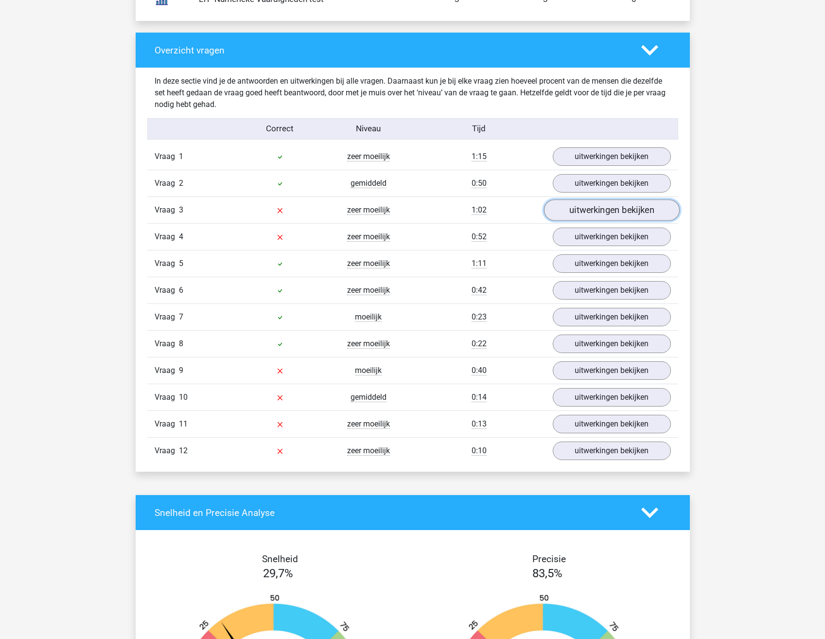
click at [618, 205] on link "uitwerkingen bekijken" at bounding box center [611, 209] width 136 height 21
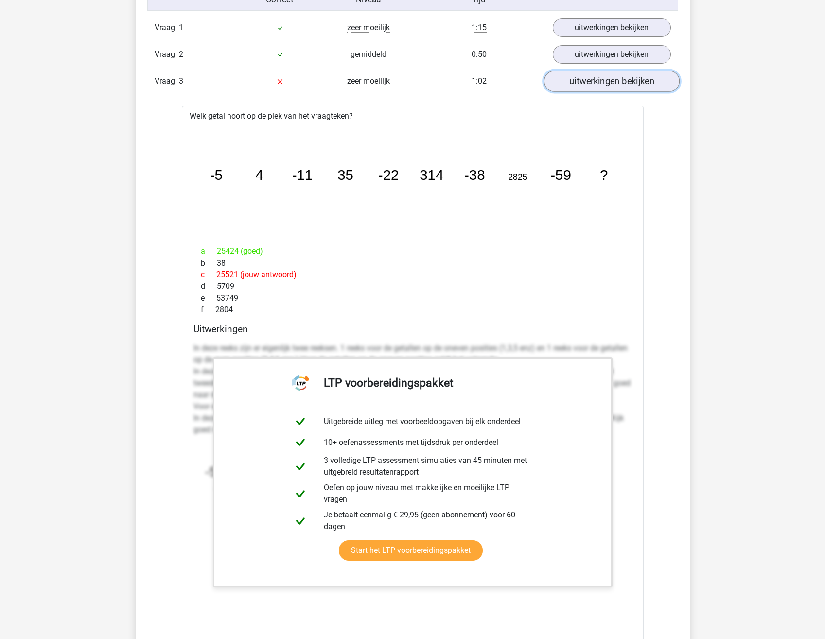
scroll to position [1118, 0]
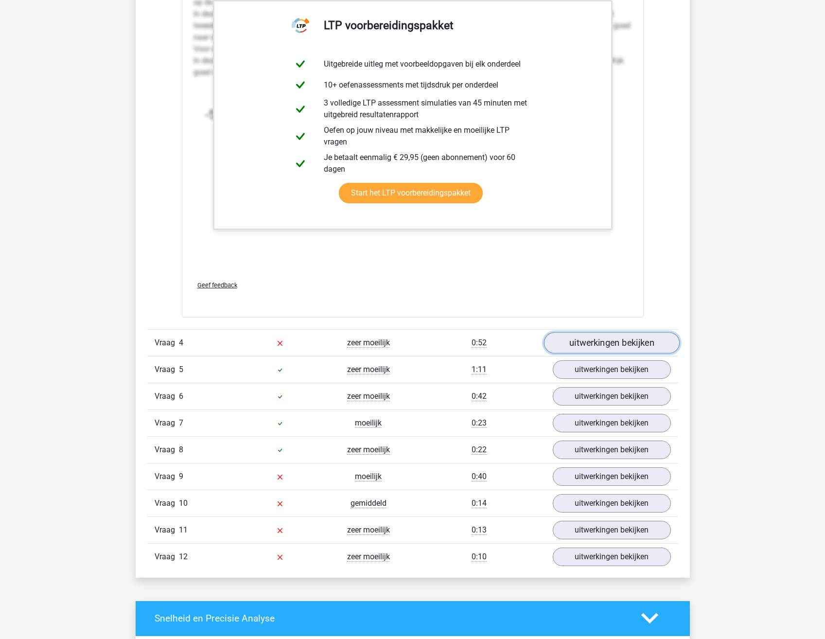
click at [584, 337] on link "uitwerkingen bekijken" at bounding box center [611, 342] width 136 height 21
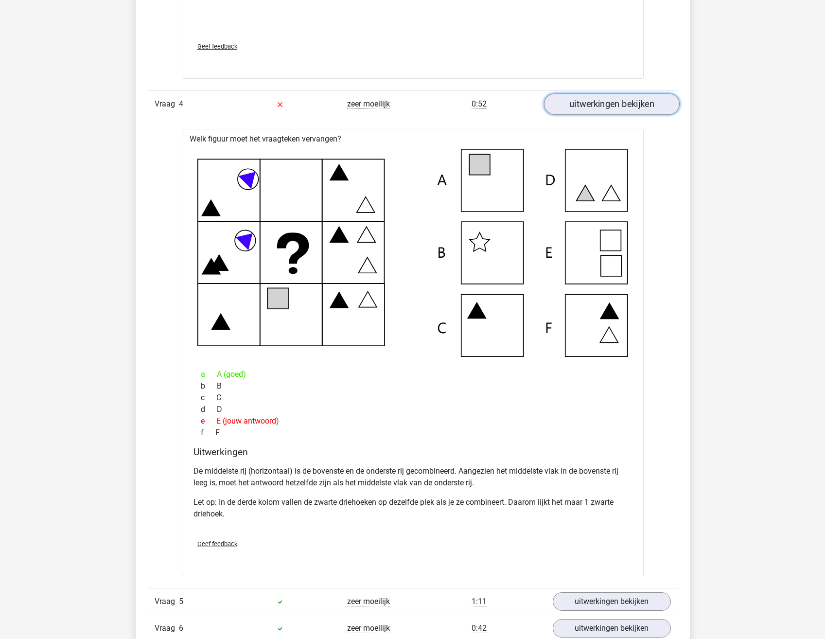
scroll to position [1701, 0]
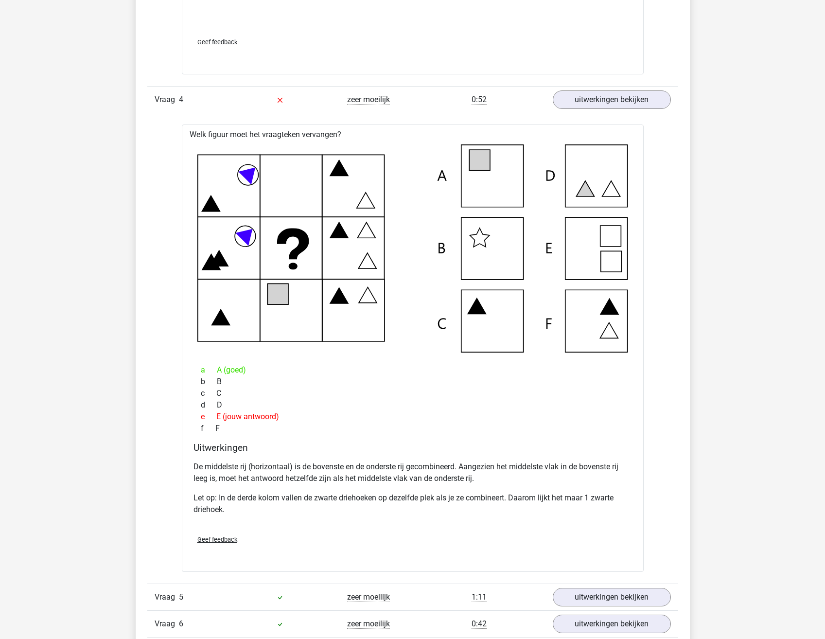
click at [282, 294] on icon at bounding box center [277, 293] width 21 height 21
click at [280, 303] on icon at bounding box center [277, 293] width 21 height 21
click at [418, 426] on div "f F" at bounding box center [412, 428] width 438 height 12
drag, startPoint x: 213, startPoint y: 369, endPoint x: 283, endPoint y: 375, distance: 70.7
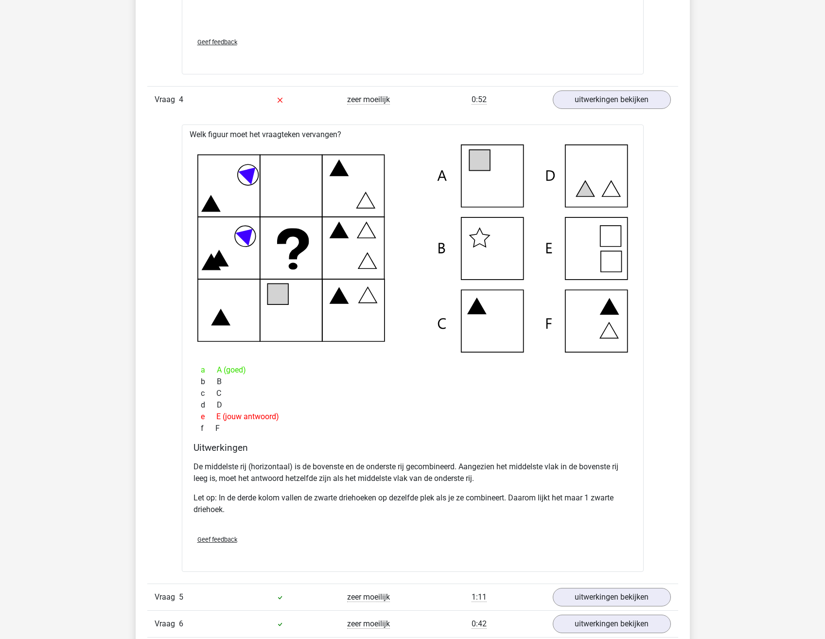
click at [283, 375] on div "a A (goed)" at bounding box center [412, 370] width 438 height 12
drag, startPoint x: 208, startPoint y: 412, endPoint x: 283, endPoint y: 413, distance: 74.9
click at [283, 413] on div "e E (jouw antwoord)" at bounding box center [412, 417] width 438 height 12
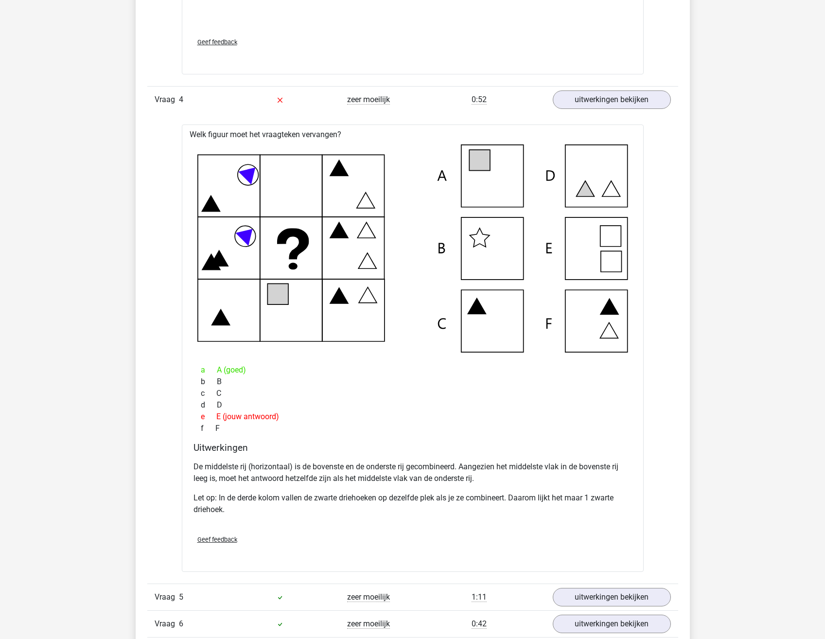
drag, startPoint x: 220, startPoint y: 411, endPoint x: 328, endPoint y: 416, distance: 108.0
click at [328, 416] on div "e E (jouw antwoord)" at bounding box center [412, 417] width 438 height 12
click at [329, 416] on div "e E (jouw antwoord)" at bounding box center [412, 417] width 438 height 12
click at [653, 190] on div "Vraag 1 zeer moeilijk 1:15 uitwerkingen bekijken Welk getal hoort op de plek va…" at bounding box center [413, 105] width 516 height 1383
click at [584, 246] on icon at bounding box center [412, 248] width 431 height 208
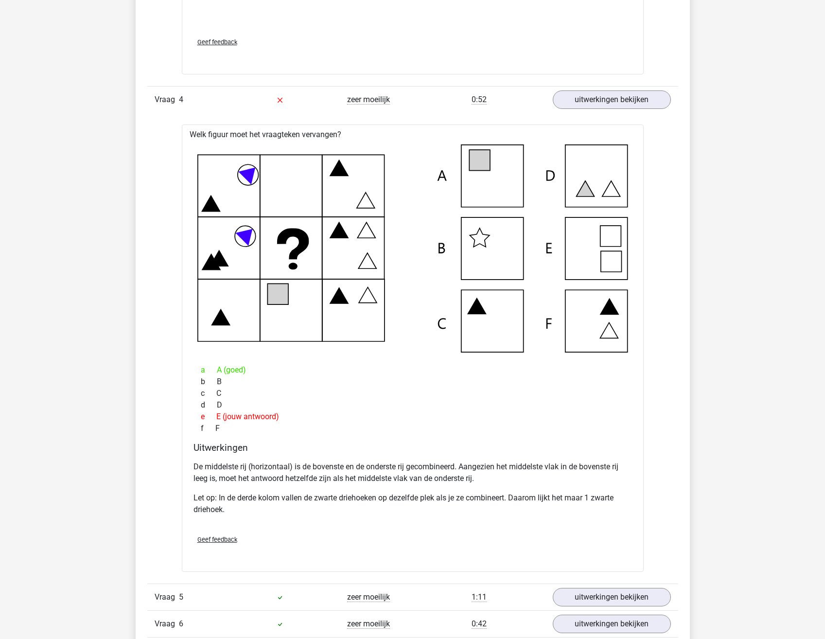
click at [274, 409] on div "d D" at bounding box center [412, 405] width 438 height 12
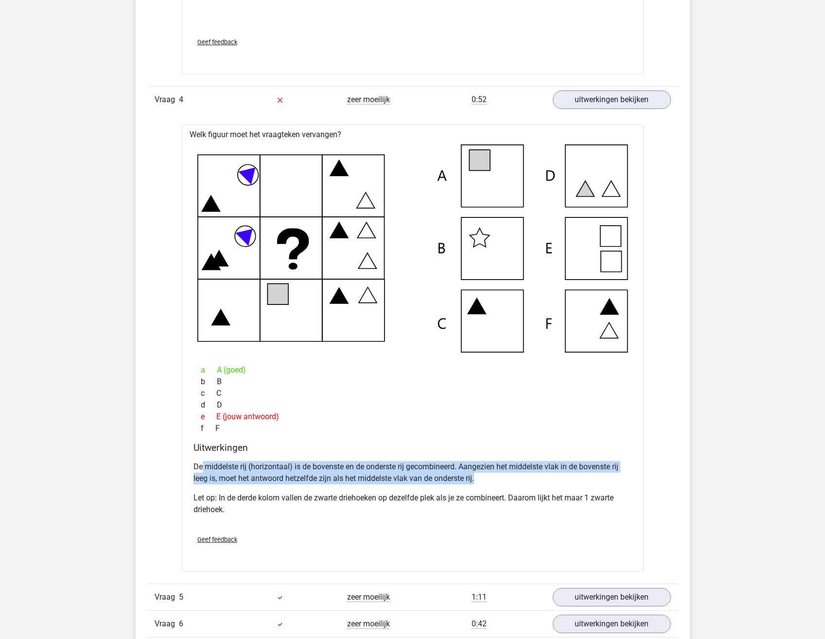
drag, startPoint x: 202, startPoint y: 463, endPoint x: 636, endPoint y: 474, distance: 434.2
click at [636, 474] on div "Welk figuur moet het vraagteken vervangen? a A (goed) b B c C d D e f" at bounding box center [413, 347] width 462 height 447
drag, startPoint x: 636, startPoint y: 474, endPoint x: 513, endPoint y: 476, distance: 123.0
click at [513, 476] on p "De middelste rij (horizontaal) is de bovenste en de onderste rij gecombineerd. …" at bounding box center [412, 472] width 438 height 23
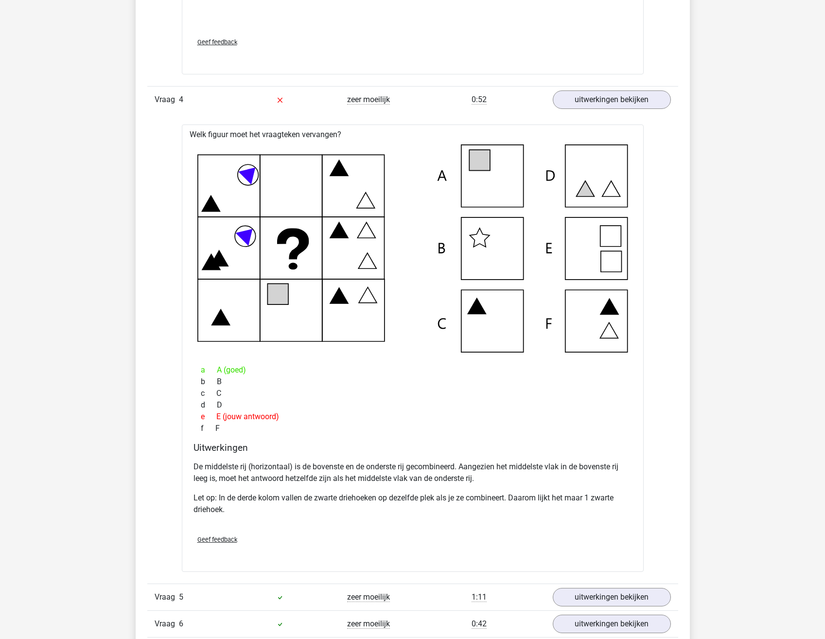
click at [498, 155] on icon at bounding box center [412, 248] width 431 height 208
click at [492, 172] on icon at bounding box center [412, 248] width 431 height 208
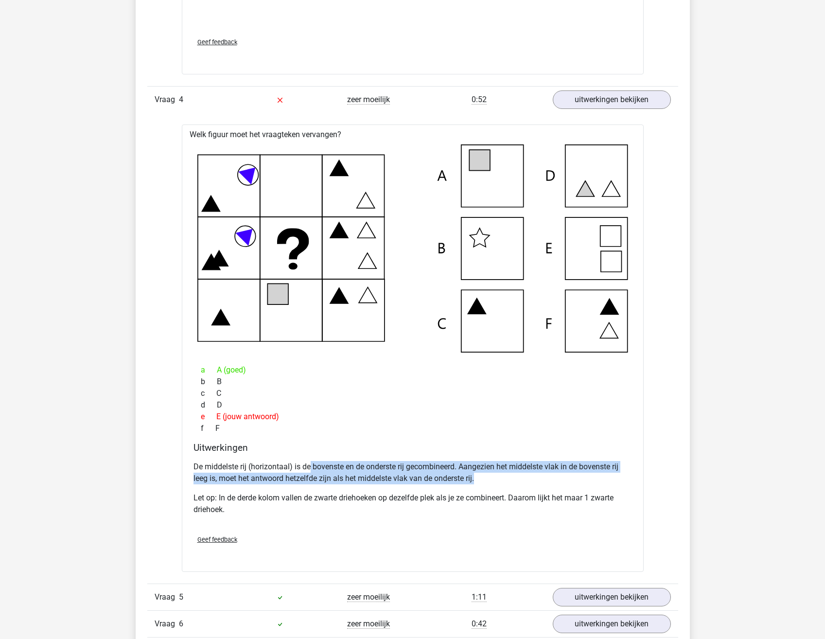
drag, startPoint x: 312, startPoint y: 471, endPoint x: 483, endPoint y: 477, distance: 171.2
click at [483, 477] on p "De middelste rij (horizontaal) is de bovenste en de onderste rij gecombineerd. …" at bounding box center [412, 472] width 438 height 23
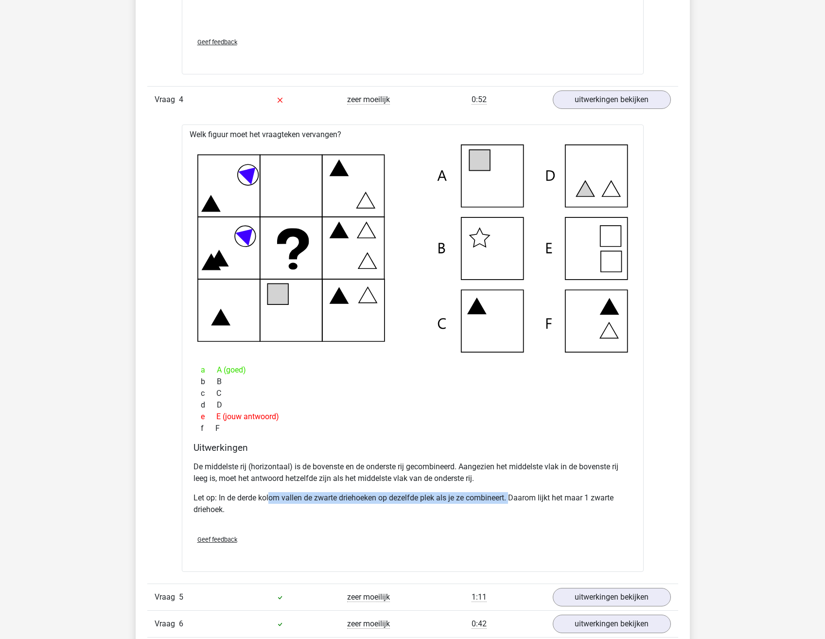
drag, startPoint x: 269, startPoint y: 498, endPoint x: 514, endPoint y: 499, distance: 245.0
click at [514, 499] on p "Let op: In de derde kolom vallen de zwarte driehoeken op dezelfde plek als je z…" at bounding box center [412, 503] width 438 height 23
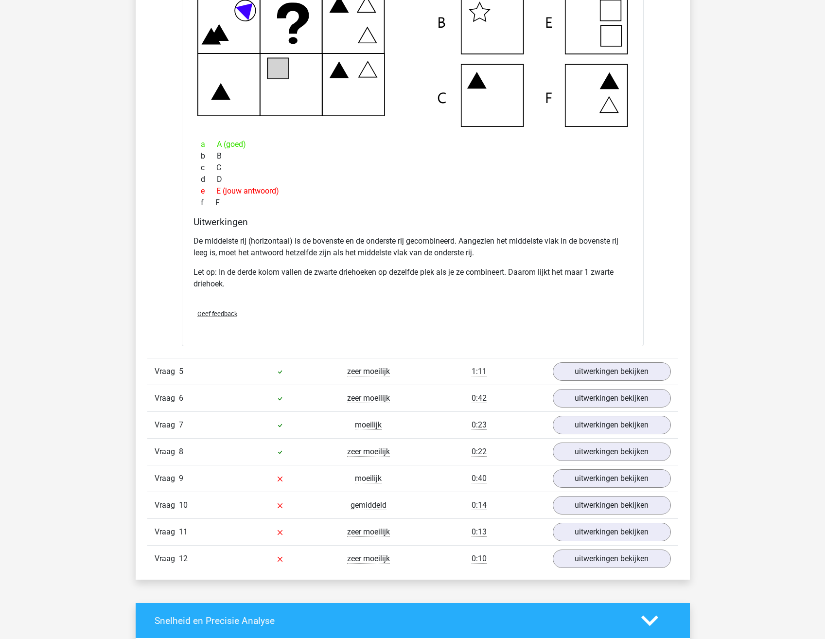
scroll to position [1944, 0]
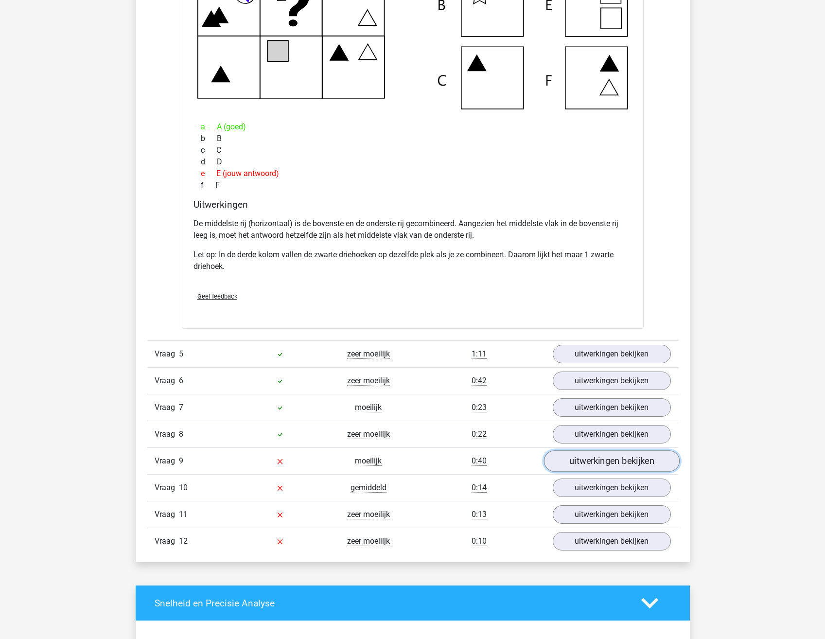
click at [590, 457] on link "uitwerkingen bekijken" at bounding box center [611, 460] width 136 height 21
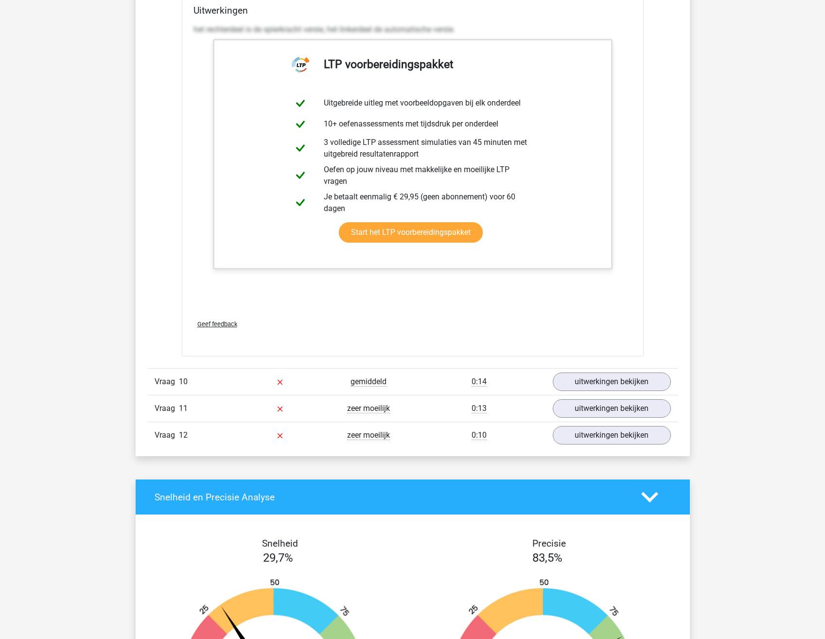
scroll to position [2625, 0]
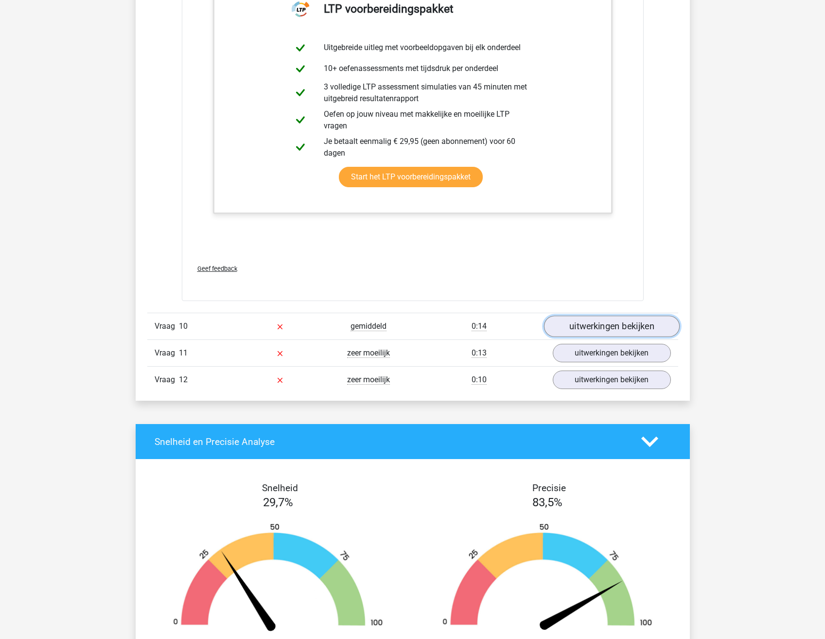
click at [603, 324] on link "uitwerkingen bekijken" at bounding box center [611, 325] width 136 height 21
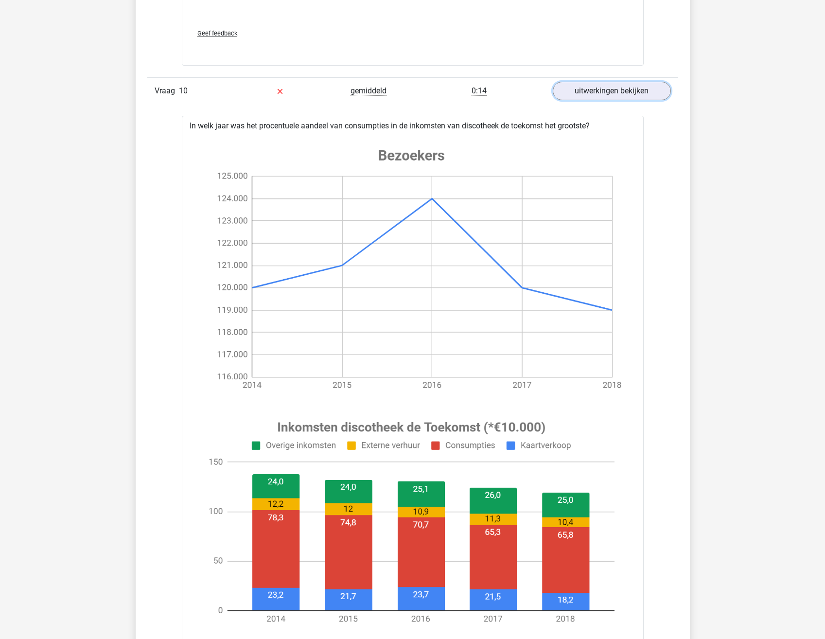
scroll to position [2868, 0]
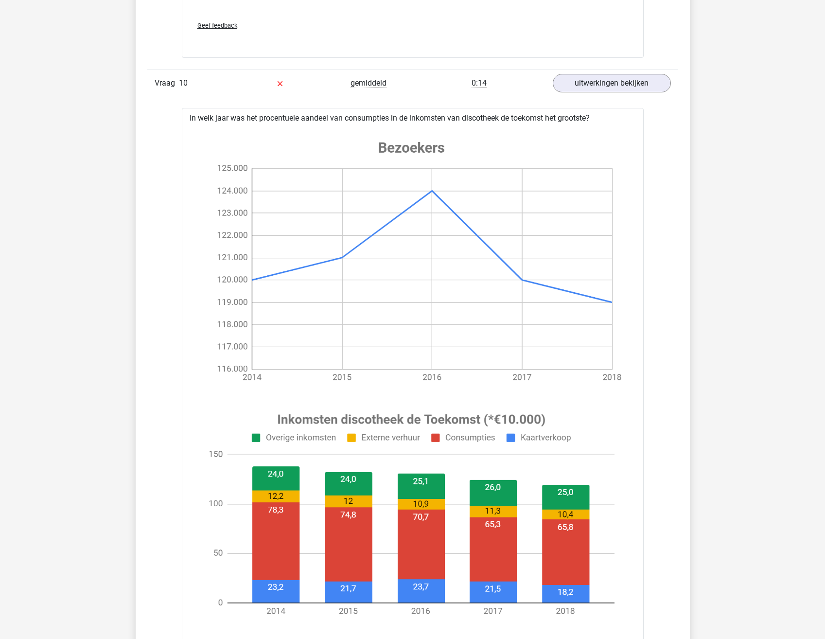
drag, startPoint x: 227, startPoint y: 114, endPoint x: 607, endPoint y: 122, distance: 380.7
click at [607, 122] on div "In welk jaar was het procentuele aandeel van consumpties in de inkomsten van di…" at bounding box center [413, 582] width 462 height 949
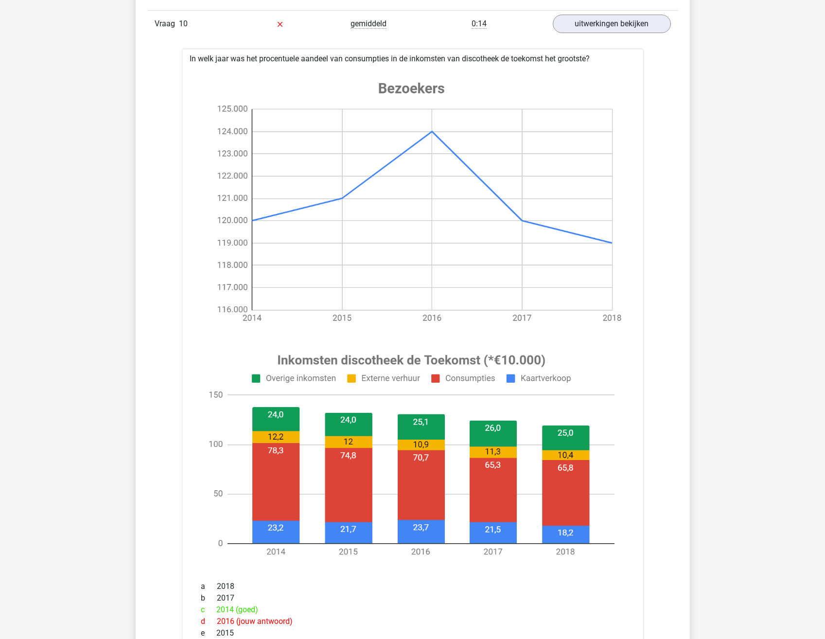
scroll to position [2917, 0]
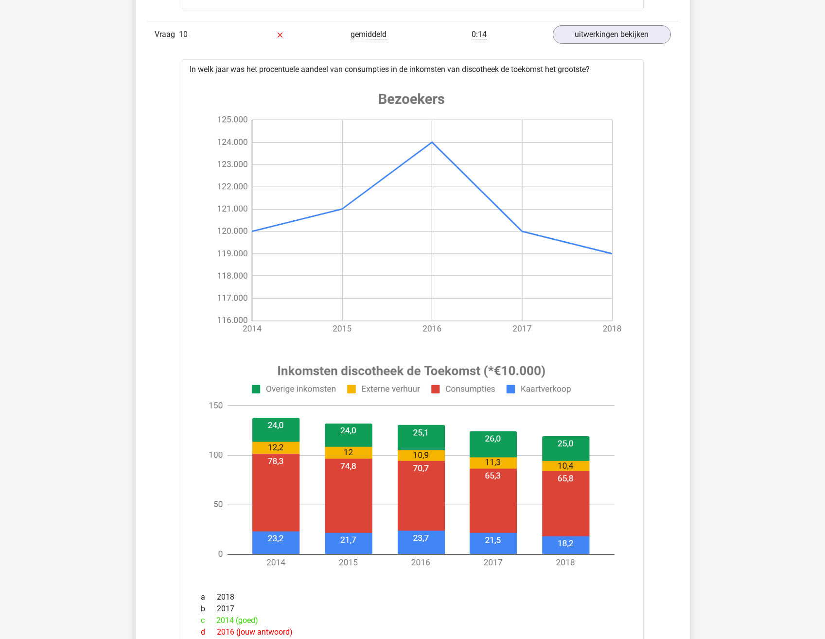
drag, startPoint x: 381, startPoint y: 96, endPoint x: 471, endPoint y: 94, distance: 89.5
click at [471, 94] on image at bounding box center [411, 212] width 428 height 267
drag, startPoint x: 468, startPoint y: 98, endPoint x: 282, endPoint y: 93, distance: 185.3
click at [282, 93] on image at bounding box center [411, 212] width 428 height 267
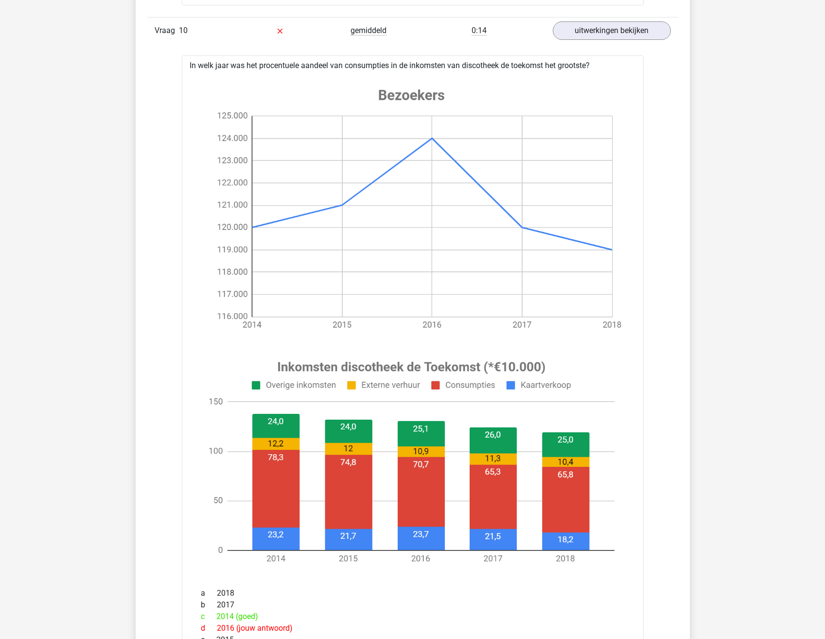
scroll to position [2819, 0]
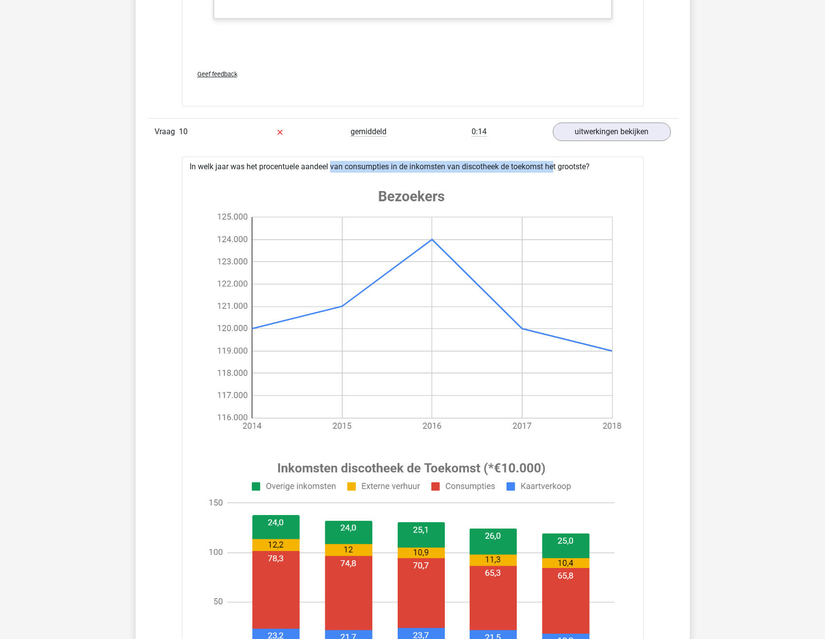
drag, startPoint x: 299, startPoint y: 166, endPoint x: 519, endPoint y: 172, distance: 219.8
click at [519, 172] on div "In welk jaar was het procentuele aandeel van consumpties in de inkomsten van di…" at bounding box center [413, 631] width 462 height 949
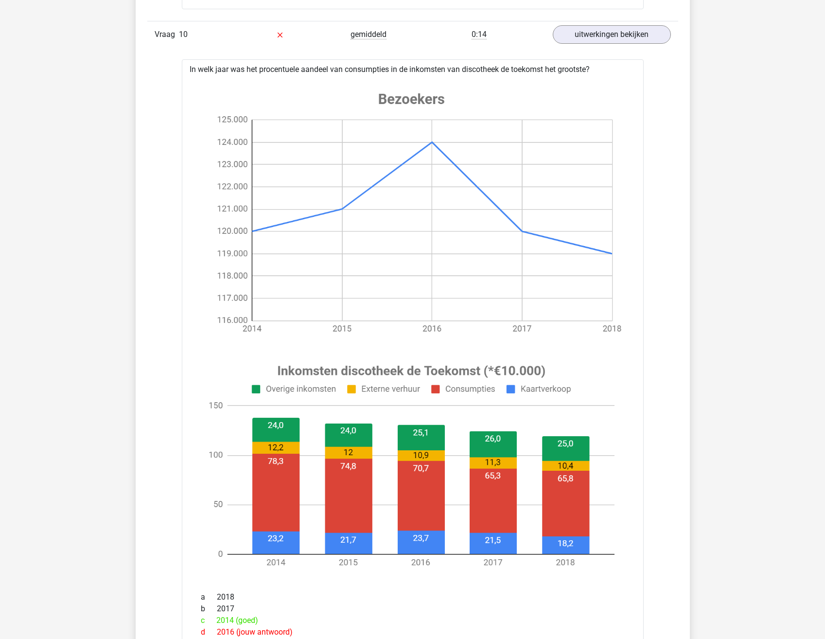
click at [437, 390] on image at bounding box center [411, 466] width 428 height 224
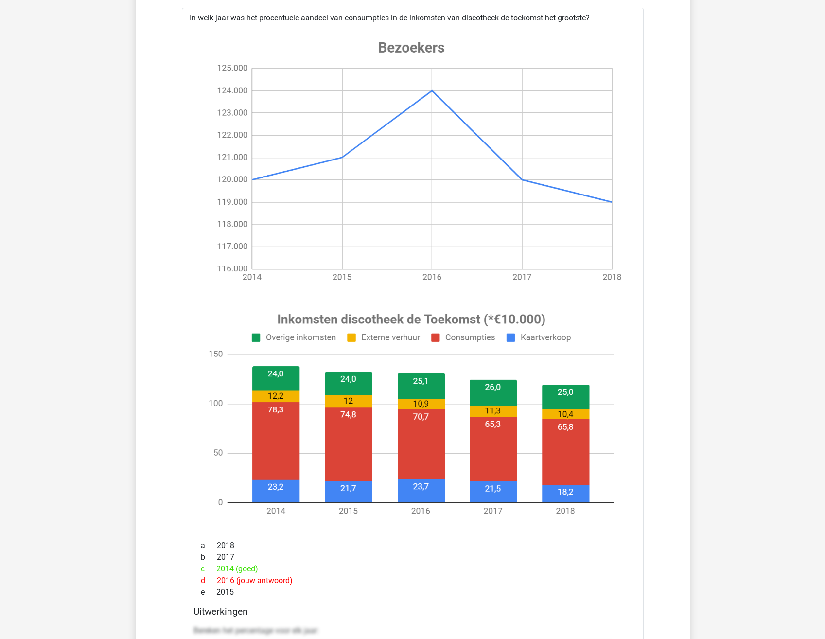
scroll to position [3014, 0]
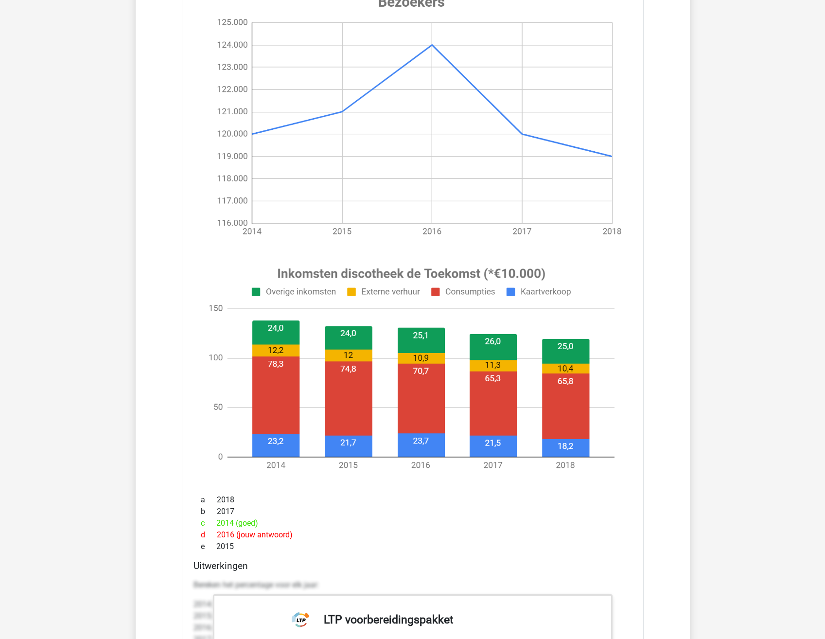
click at [417, 530] on div "d 2016 (jouw antwoord)" at bounding box center [412, 535] width 438 height 12
click at [419, 529] on div "d 2016 (jouw antwoord)" at bounding box center [412, 535] width 438 height 12
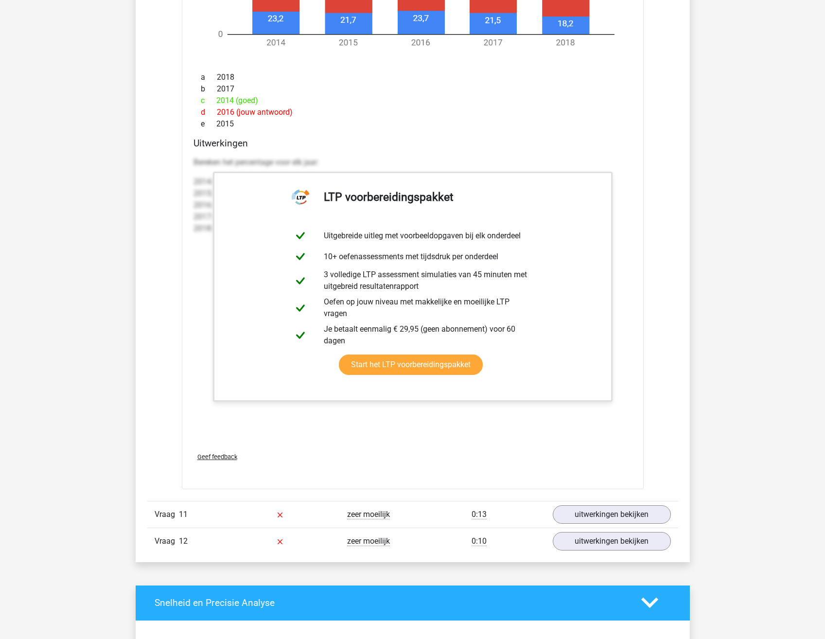
scroll to position [3451, 0]
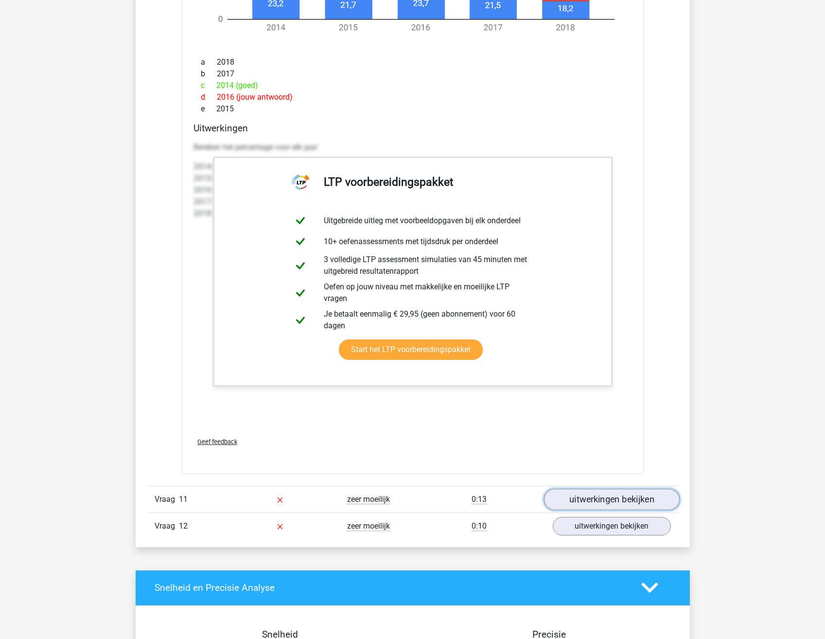
click at [592, 499] on link "uitwerkingen bekijken" at bounding box center [611, 499] width 136 height 21
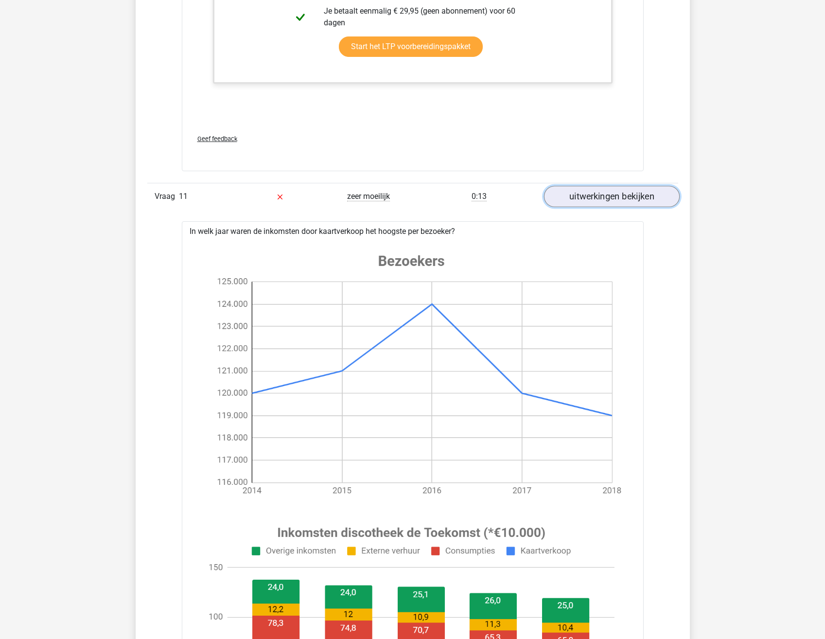
scroll to position [3840, 0]
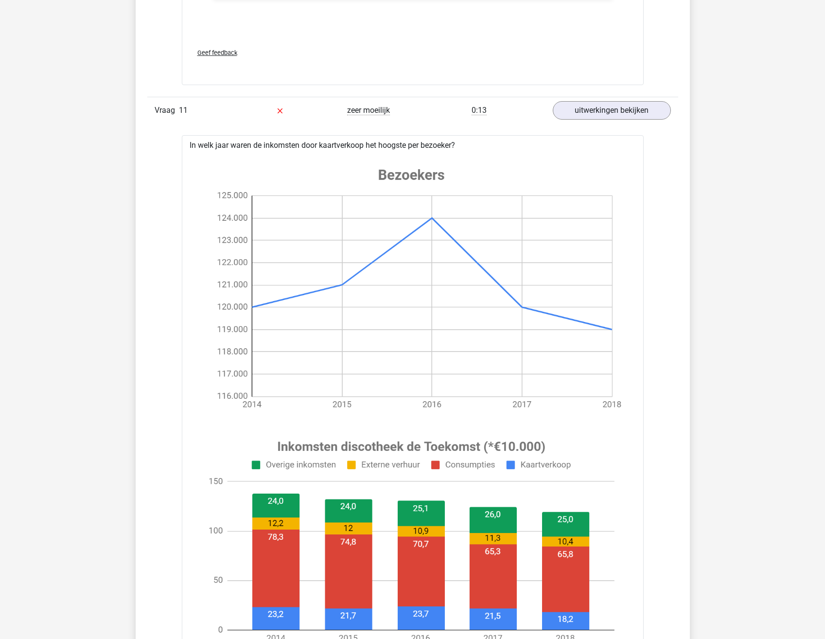
drag, startPoint x: 280, startPoint y: 142, endPoint x: 458, endPoint y: 139, distance: 178.0
click at [458, 139] on div "In welk jaar waren de inkomsten door kaartverkoop het hoogste per bezoeker? a 2…" at bounding box center [413, 609] width 462 height 949
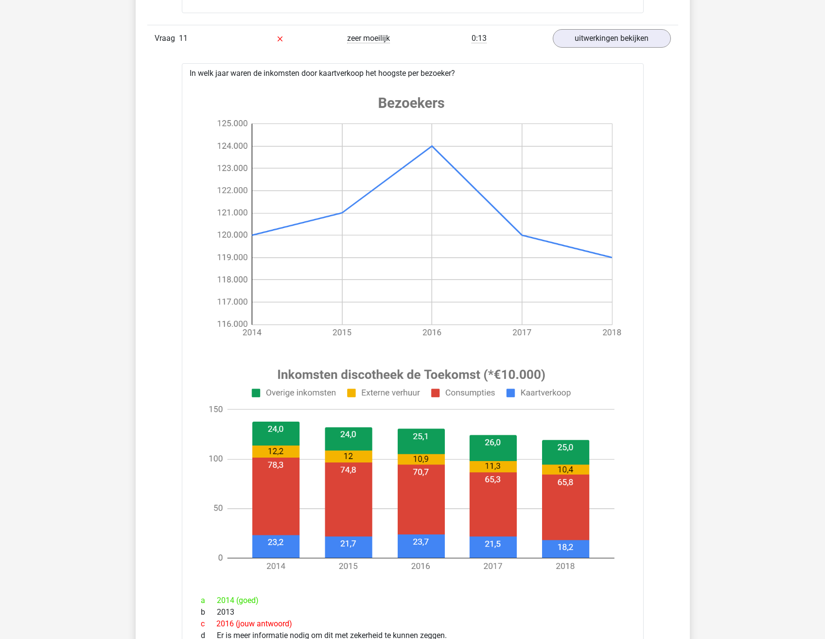
scroll to position [3889, 0]
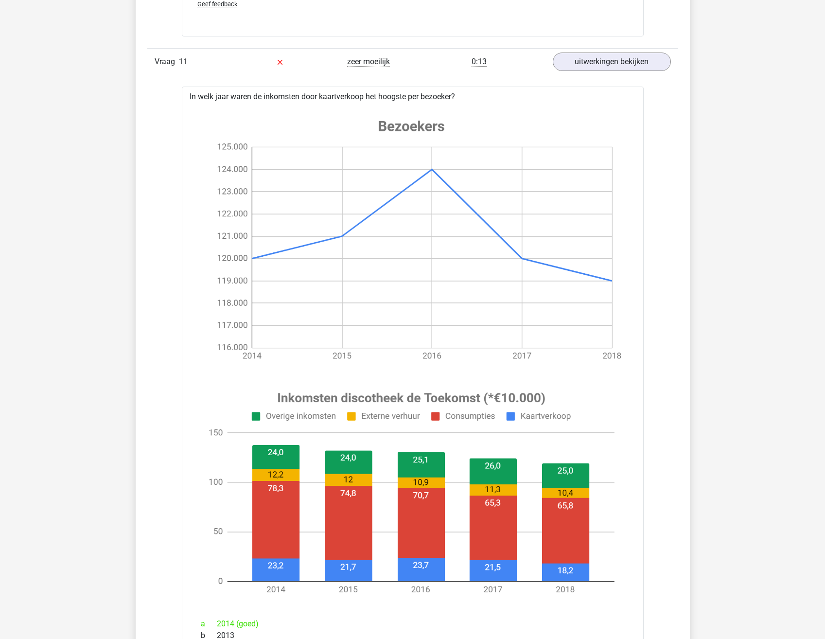
click at [274, 573] on image at bounding box center [411, 493] width 428 height 224
click at [269, 566] on image at bounding box center [411, 493] width 428 height 224
click at [298, 569] on image at bounding box center [411, 493] width 428 height 224
click at [268, 566] on image at bounding box center [411, 493] width 428 height 224
click at [557, 571] on image at bounding box center [411, 493] width 428 height 224
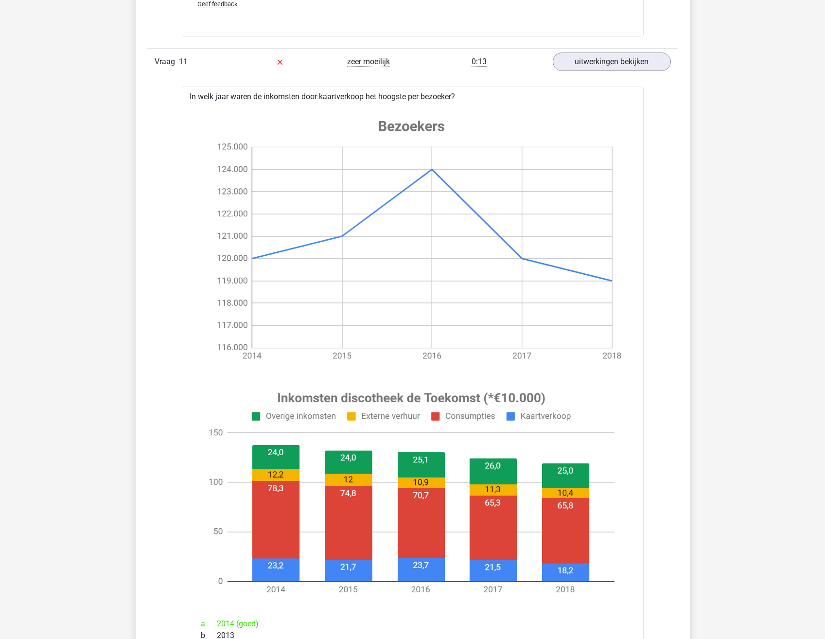
click at [557, 571] on image at bounding box center [411, 493] width 428 height 224
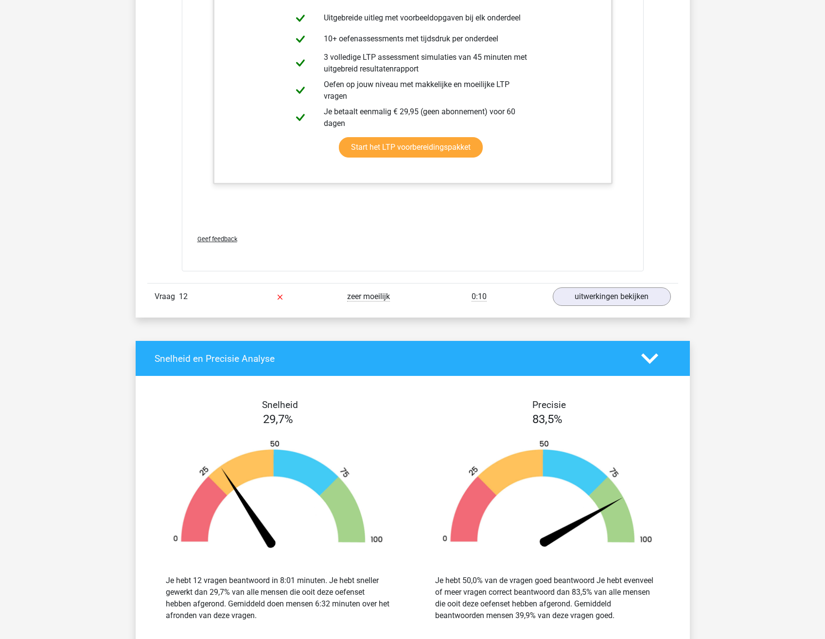
scroll to position [4472, 0]
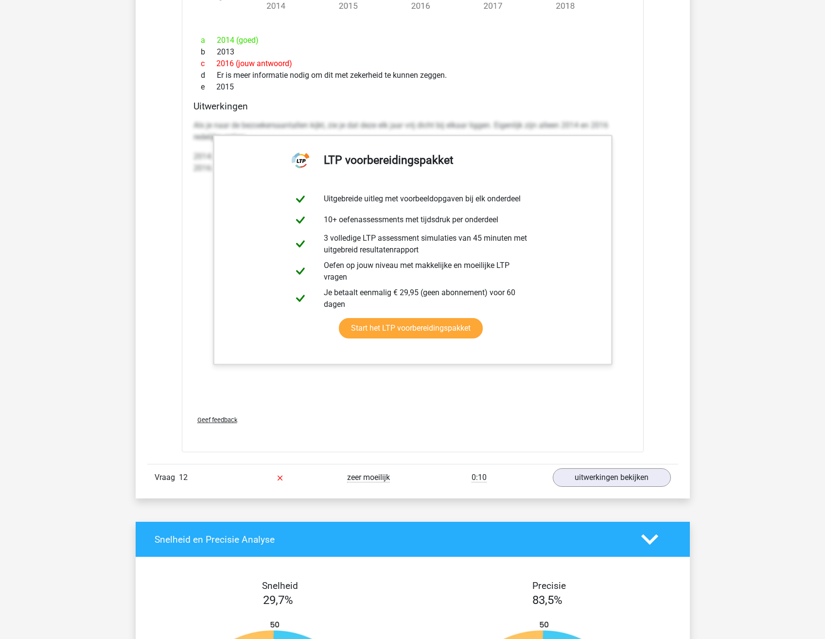
click at [599, 472] on link "uitwerkingen bekijken" at bounding box center [611, 477] width 136 height 21
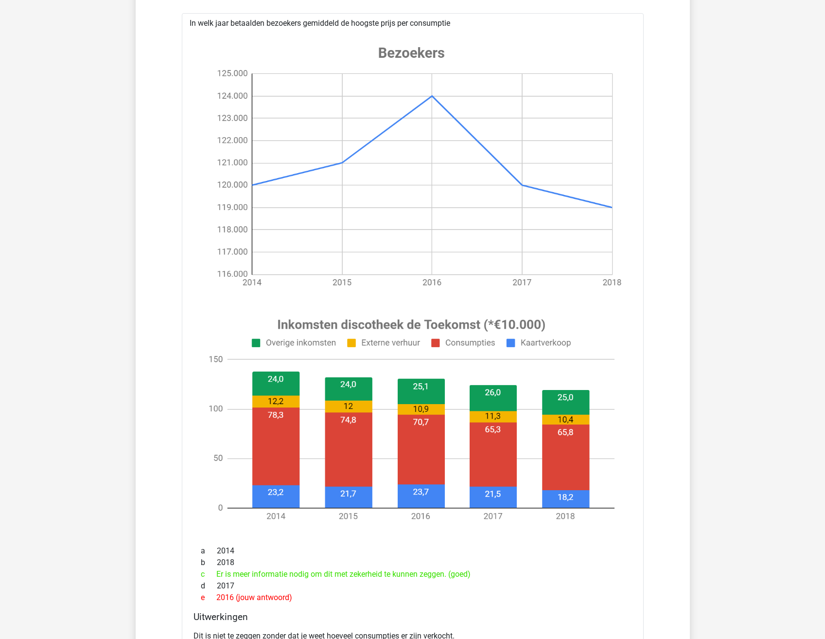
scroll to position [5007, 0]
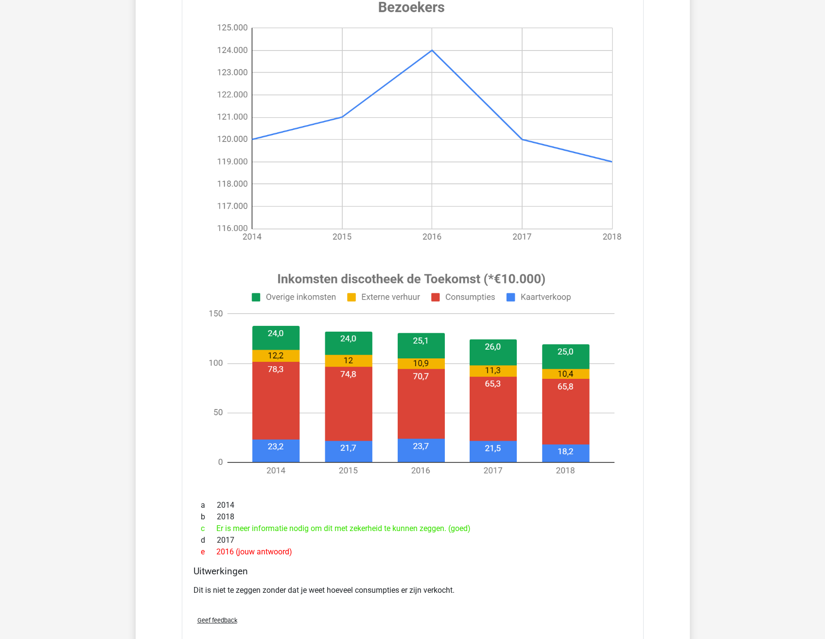
drag, startPoint x: 213, startPoint y: 526, endPoint x: 508, endPoint y: 528, distance: 295.6
click at [508, 528] on div "c Er is meer informatie nodig om dit met zekerheid te kunnen zeggen. (goed)" at bounding box center [412, 529] width 438 height 12
drag, startPoint x: 499, startPoint y: 527, endPoint x: 212, endPoint y: 526, distance: 287.3
click at [212, 526] on div "c Er is meer informatie nodig om dit met zekerheid te kunnen zeggen. (goed)" at bounding box center [412, 529] width 438 height 12
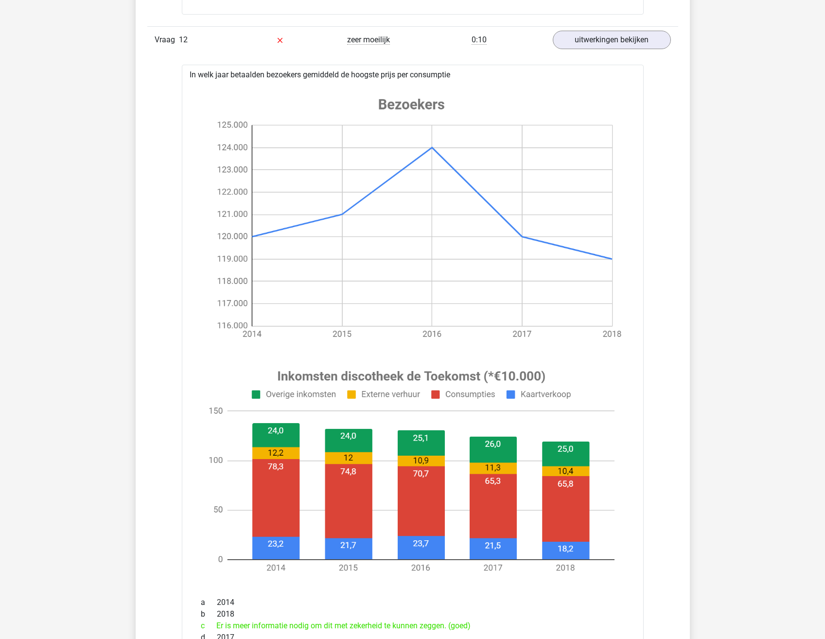
scroll to position [4958, 0]
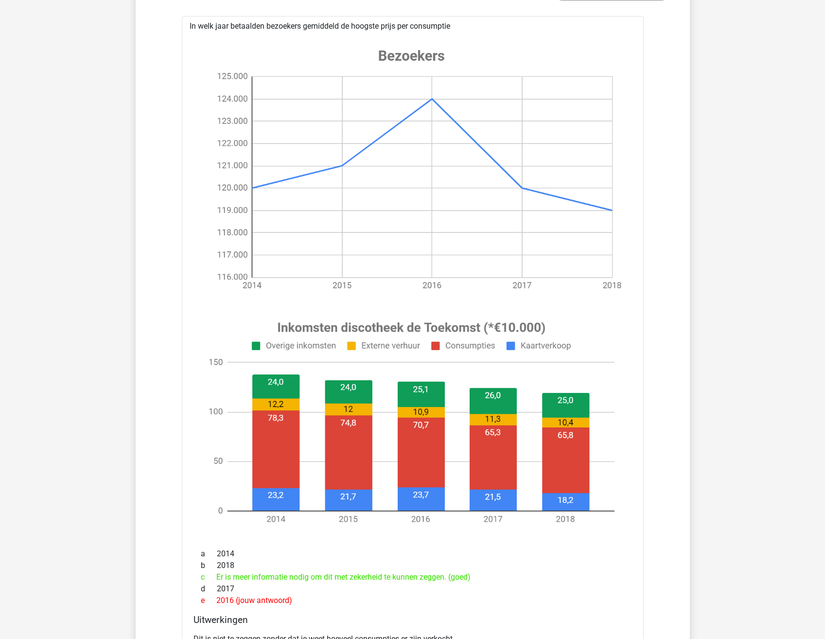
click at [553, 591] on div "d 2017" at bounding box center [412, 589] width 438 height 12
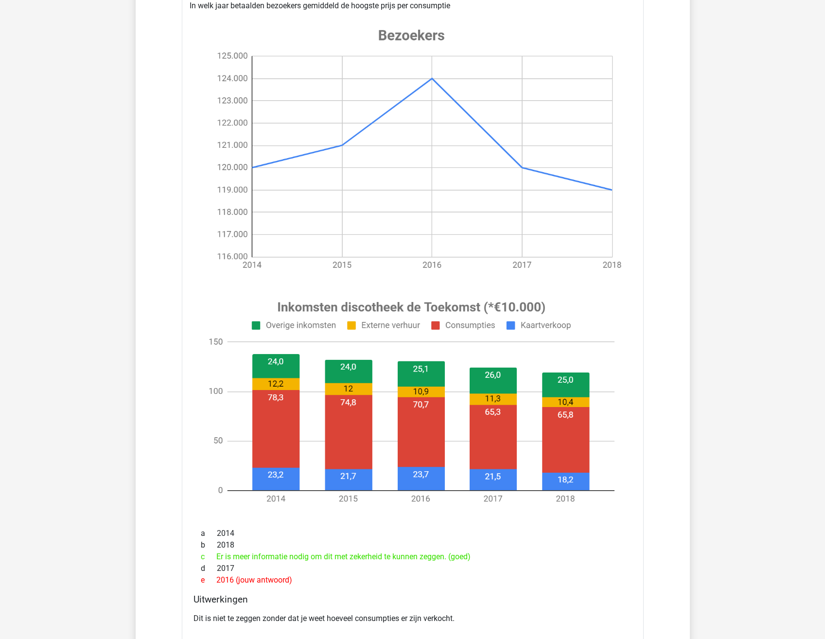
scroll to position [5201, 0]
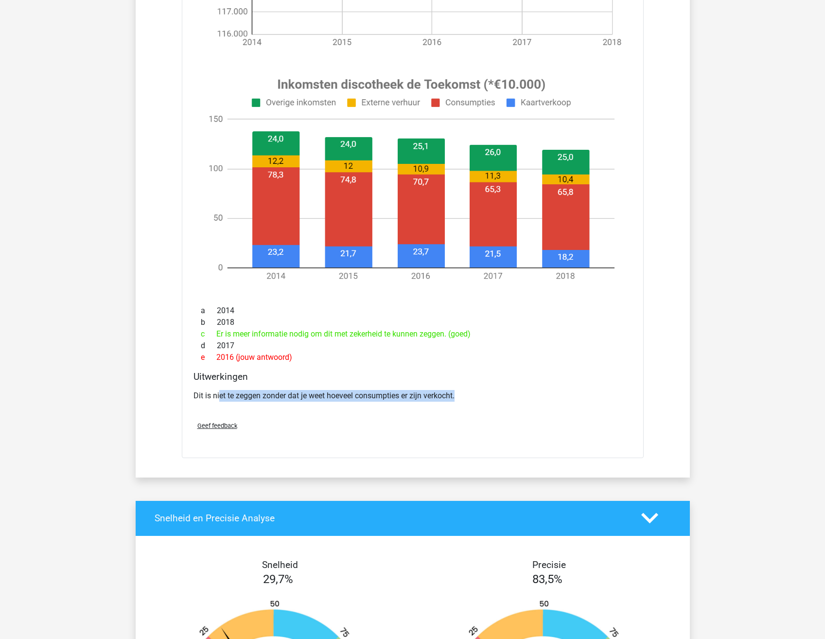
drag, startPoint x: 220, startPoint y: 393, endPoint x: 523, endPoint y: 382, distance: 303.0
click at [523, 382] on div "Uitwerkingen Dit is niet te zeggen zonder dat je weet hoeveel consumpties er zi…" at bounding box center [413, 392] width 446 height 42
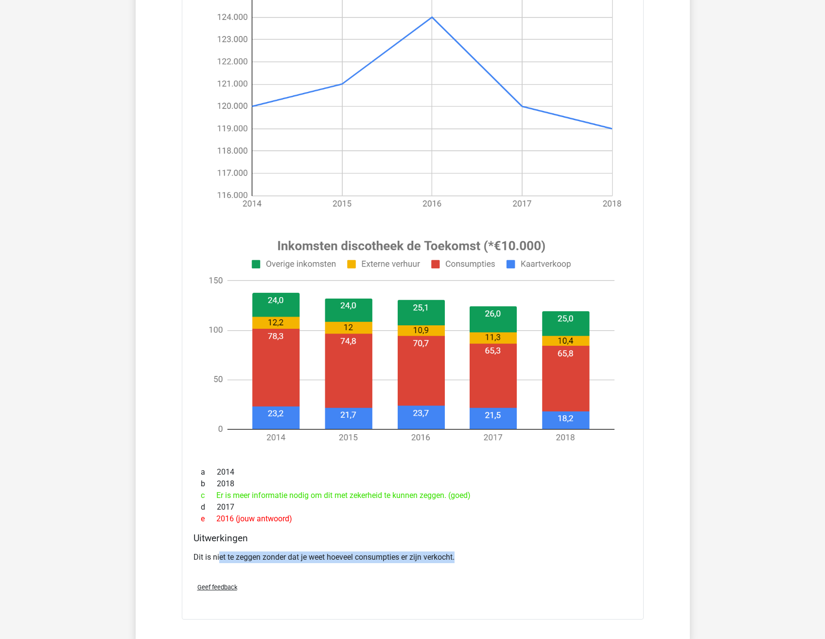
scroll to position [5029, 0]
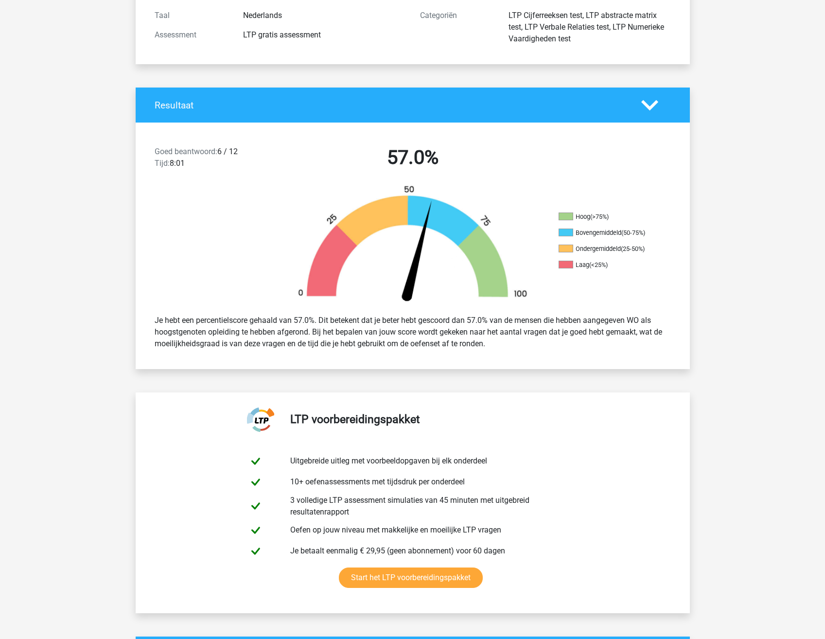
scroll to position [0, 0]
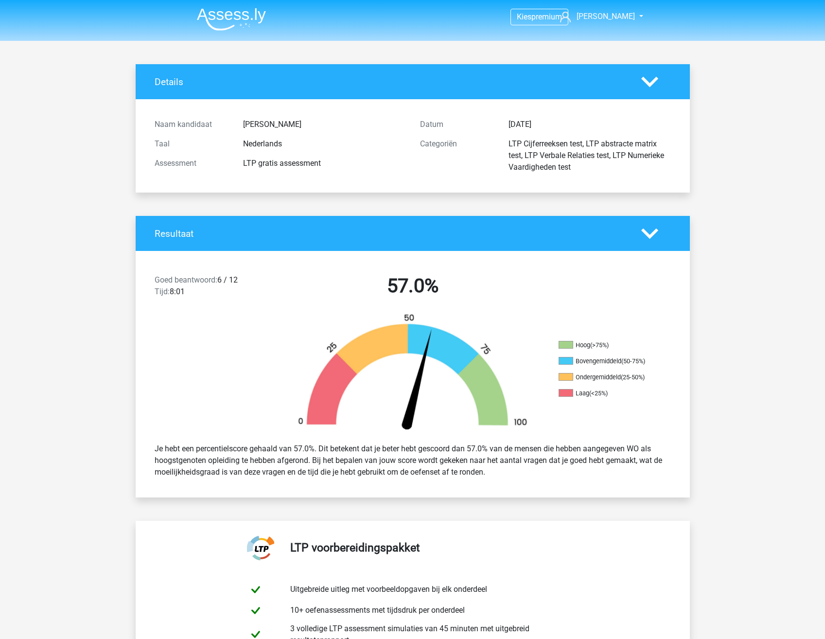
click at [189, 16] on li at bounding box center [227, 17] width 77 height 27
click at [216, 16] on img at bounding box center [231, 19] width 69 height 23
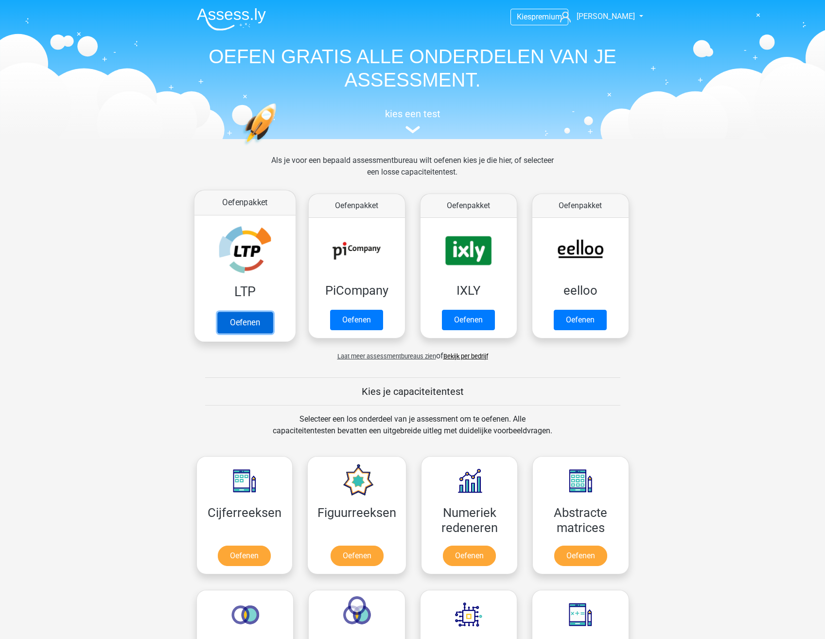
click at [242, 315] on link "Oefenen" at bounding box center [244, 322] width 55 height 21
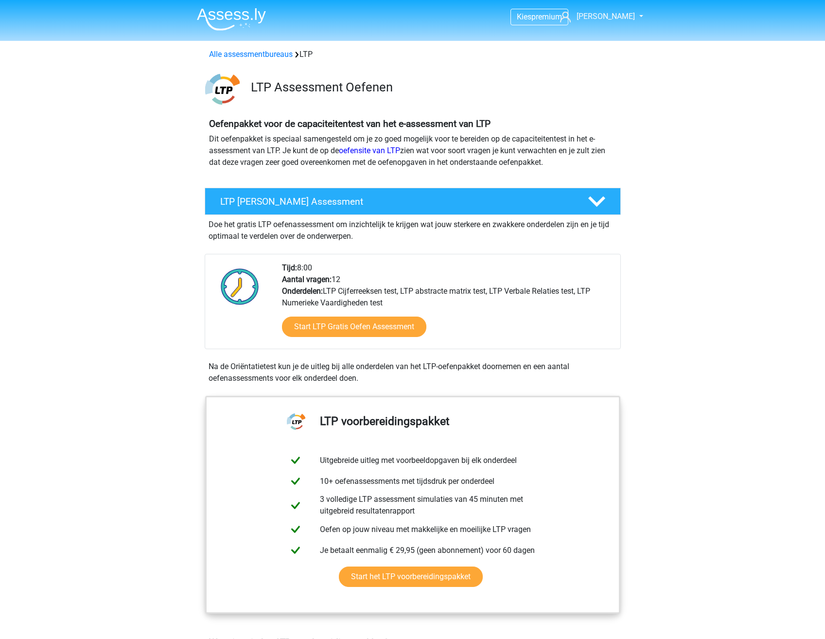
click at [634, 175] on div "Oefenpakket voor de capaciteitentest van het e-assessment van LTP Dit oefenpakk…" at bounding box center [413, 145] width 462 height 62
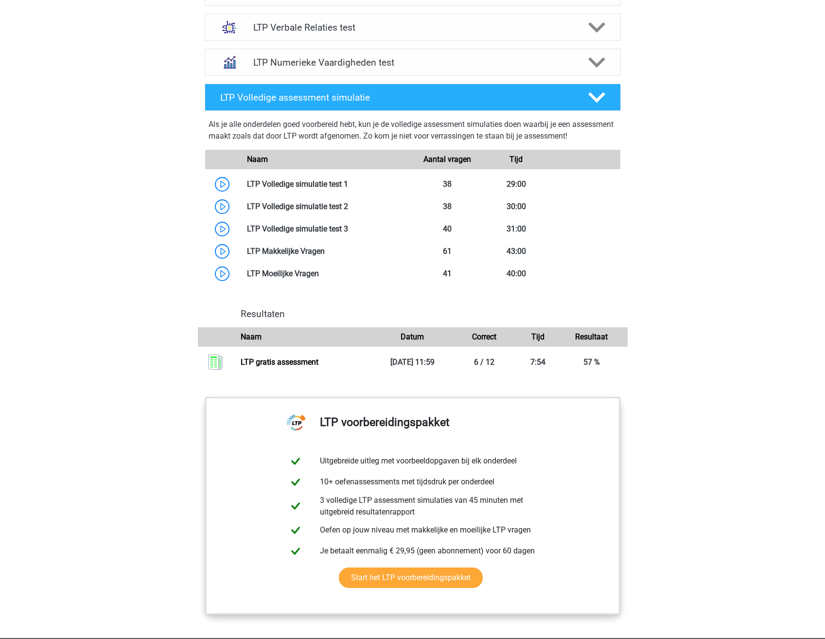
scroll to position [826, 0]
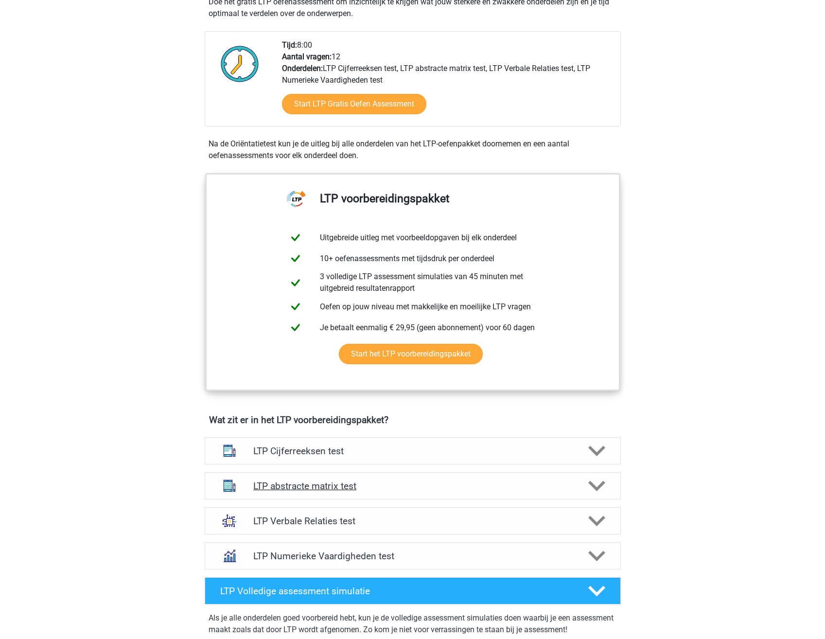
scroll to position [972, 0]
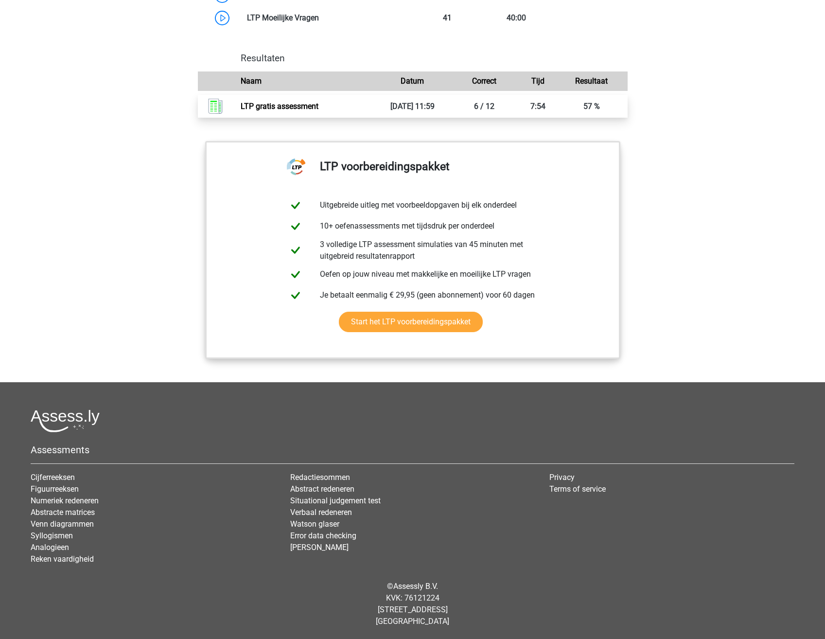
click at [318, 102] on link "LTP gratis assessment" at bounding box center [280, 106] width 78 height 9
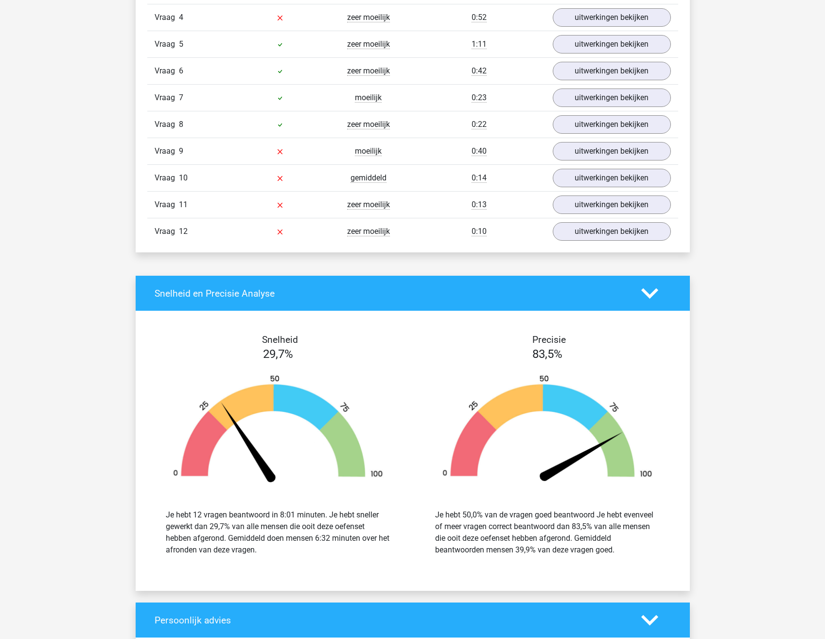
scroll to position [1183, 0]
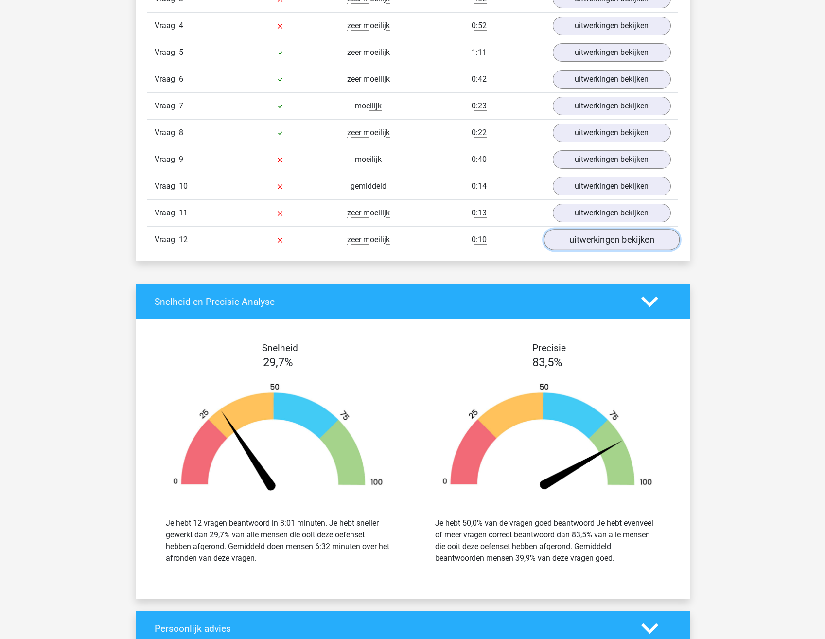
click at [596, 239] on link "uitwerkingen bekijken" at bounding box center [611, 239] width 136 height 21
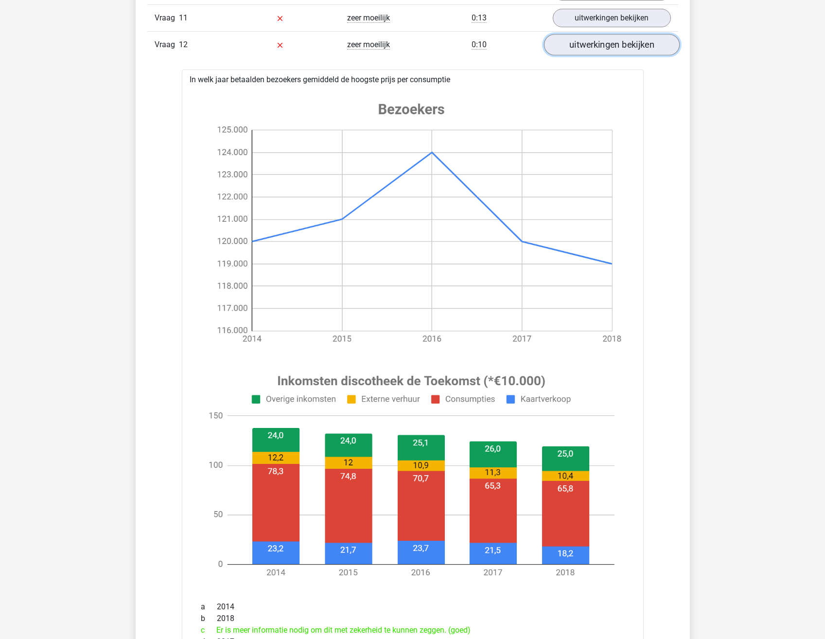
scroll to position [1378, 0]
click at [612, 46] on link "uitwerkingen bekijken" at bounding box center [611, 45] width 136 height 21
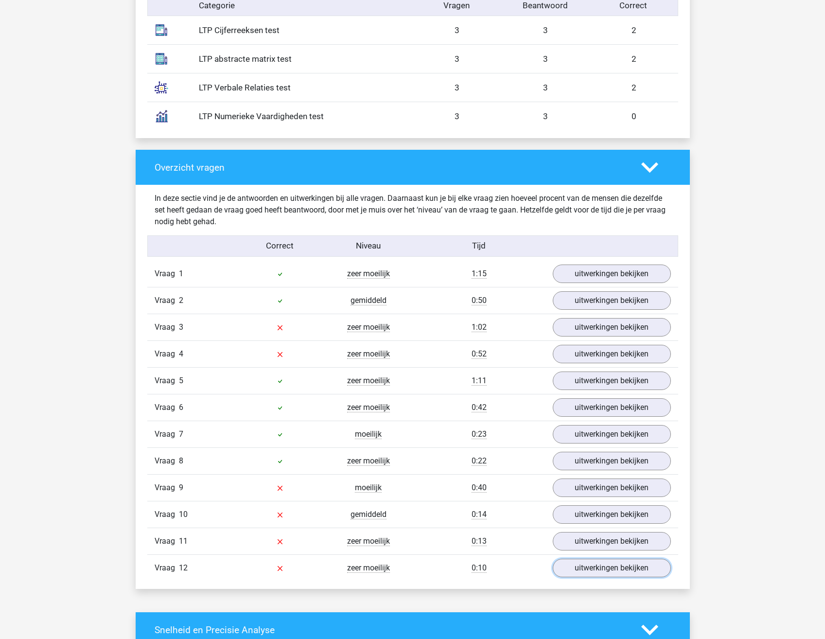
scroll to position [843, 0]
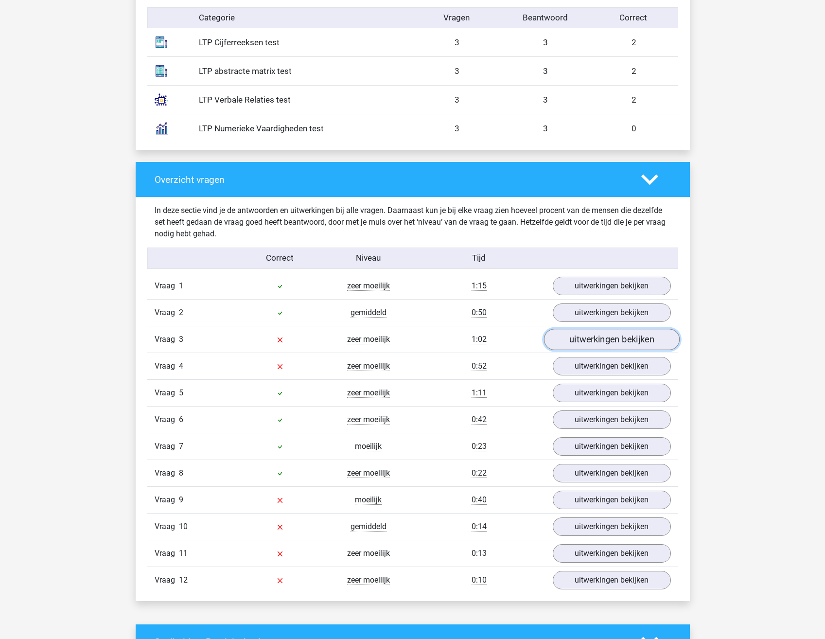
click at [596, 337] on link "uitwerkingen bekijken" at bounding box center [611, 339] width 136 height 21
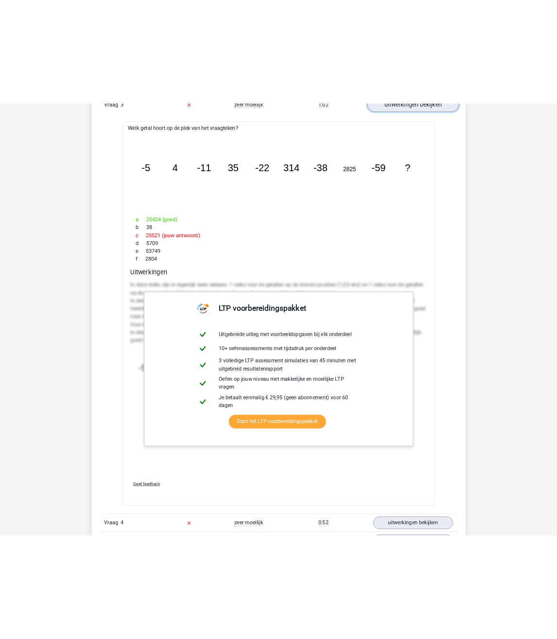
scroll to position [1183, 0]
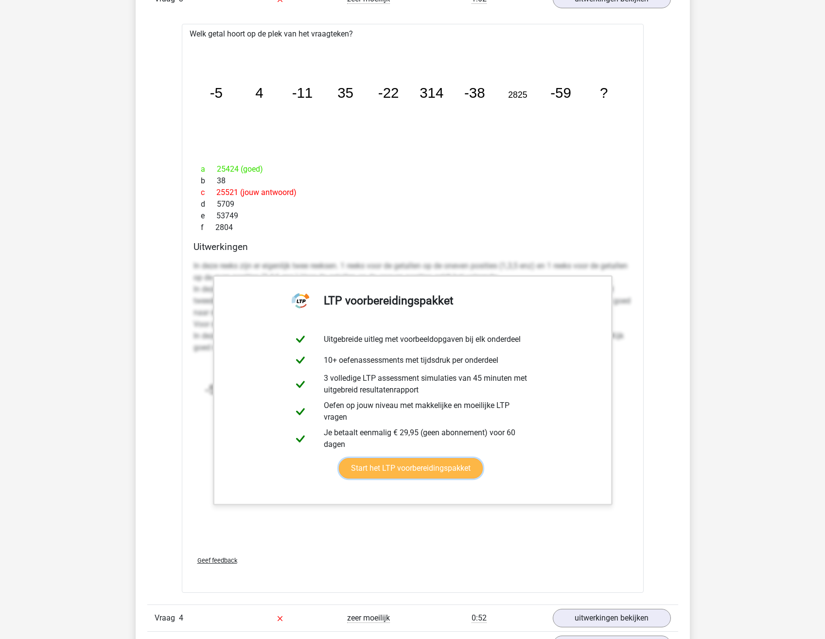
click at [405, 465] on link "Start het LTP voorbereidingspakket" at bounding box center [411, 468] width 144 height 20
drag, startPoint x: 204, startPoint y: 263, endPoint x: 300, endPoint y: 269, distance: 95.9
click at [300, 269] on p "In deze reeks zijn er eigenlijk twee reeksen. 1 reeks voor de getallen op de on…" at bounding box center [412, 306] width 438 height 93
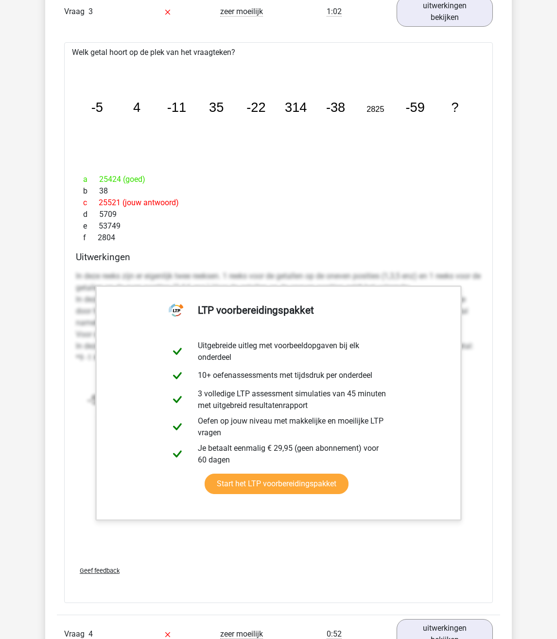
click at [293, 275] on p "In deze reeks zijn er eigenlijk twee reeksen. 1 reeks voor de getallen op de on…" at bounding box center [278, 316] width 405 height 93
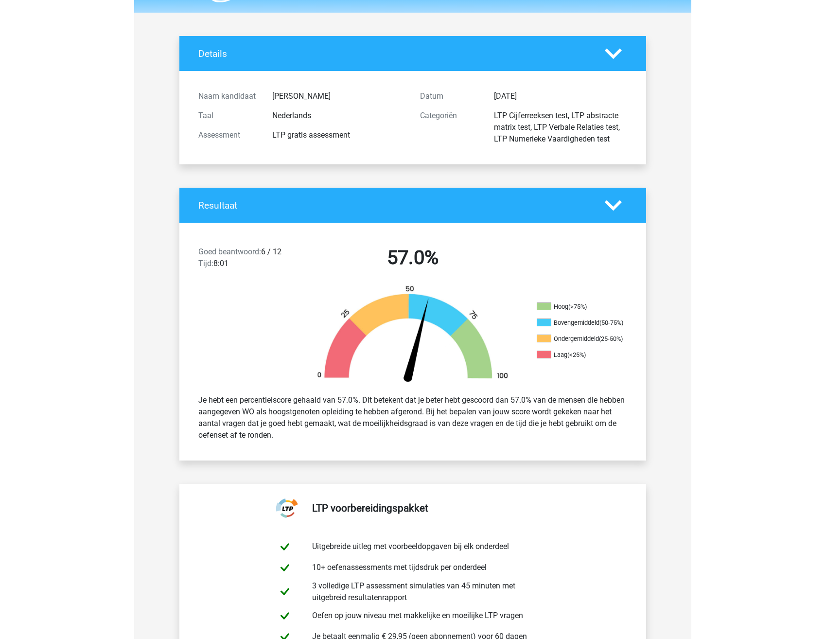
scroll to position [0, 0]
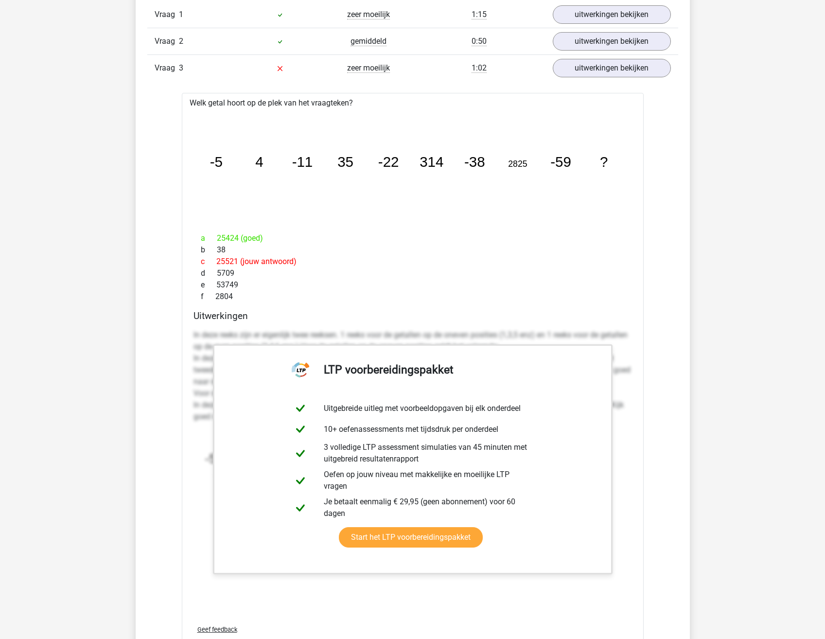
scroll to position [1118, 0]
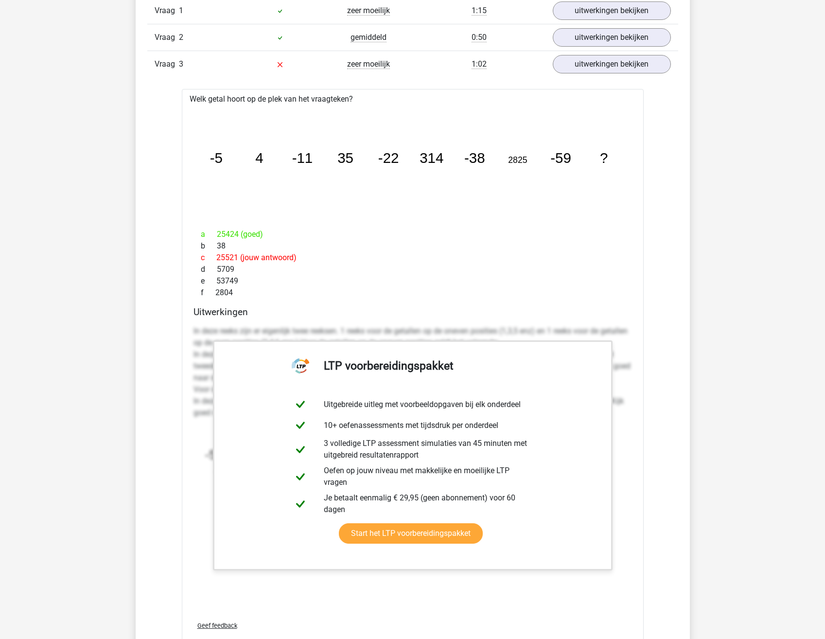
click at [420, 247] on div "b 38" at bounding box center [412, 246] width 438 height 12
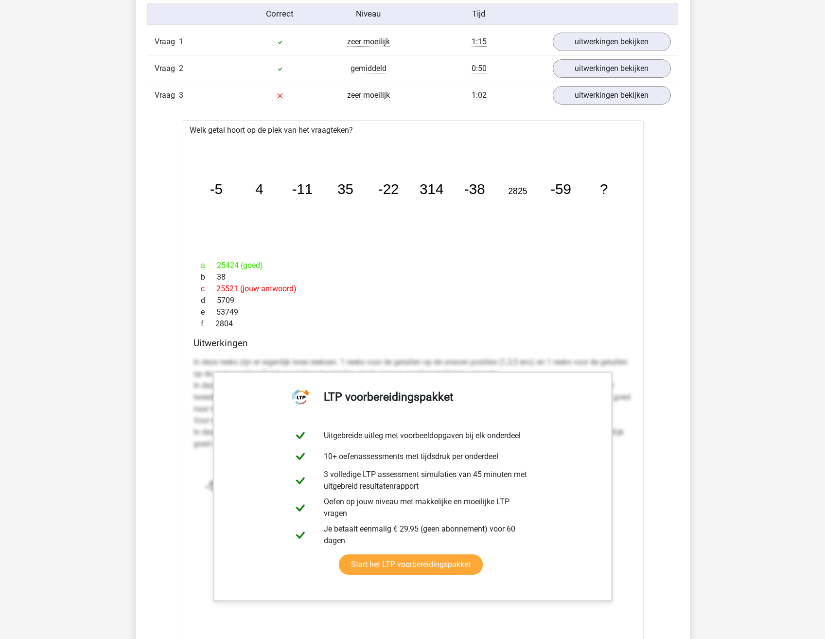
scroll to position [1069, 0]
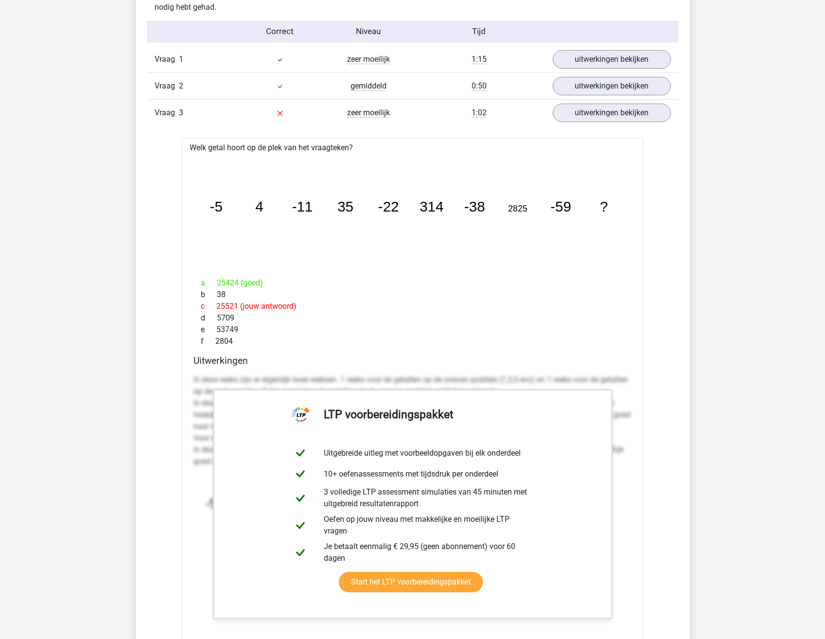
click at [380, 274] on div "a 25424 (goed) b 38 c 25521 (jouw antwoord) d 5709 e 53749 f 2804" at bounding box center [412, 312] width 438 height 78
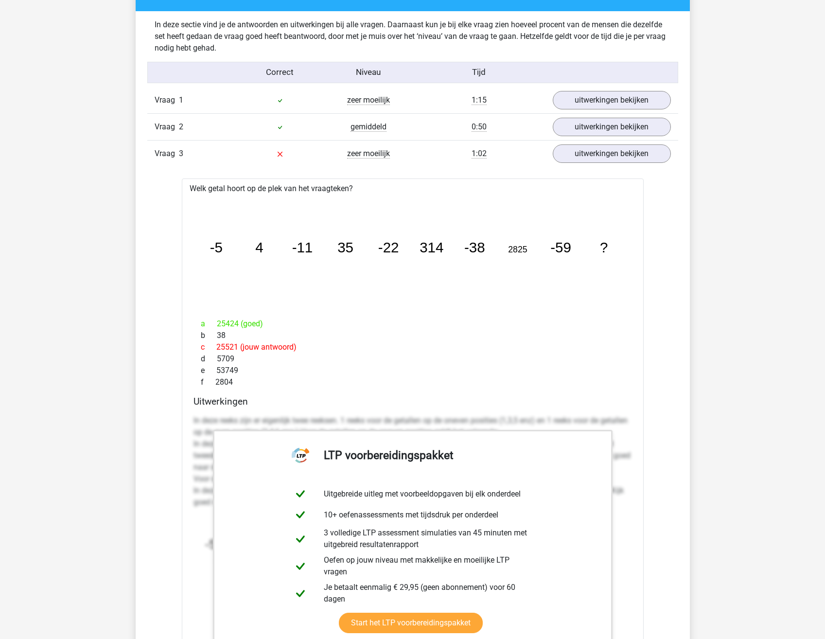
scroll to position [972, 0]
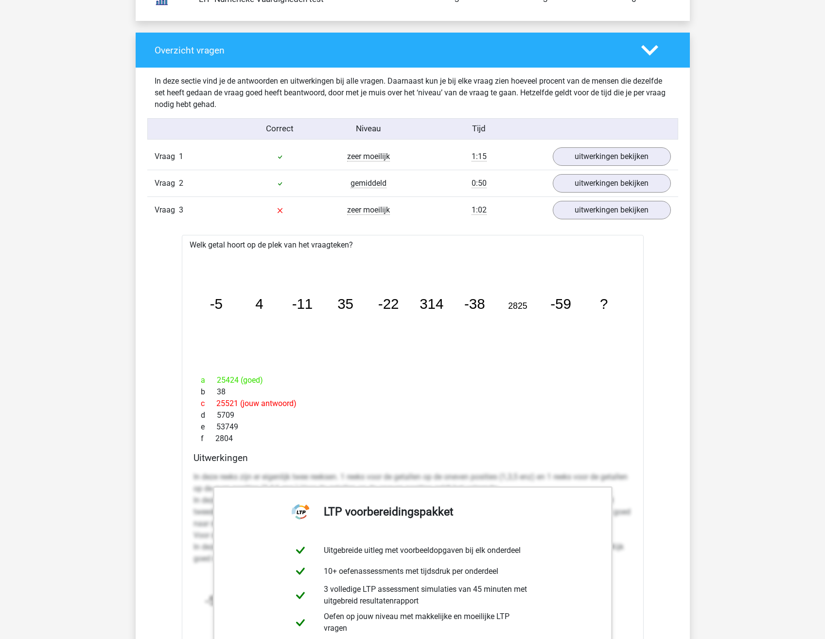
click at [243, 396] on div "b 38" at bounding box center [412, 392] width 438 height 12
drag, startPoint x: 320, startPoint y: 398, endPoint x: 429, endPoint y: 402, distance: 109.4
click at [429, 402] on div "c 25521 (jouw antwoord)" at bounding box center [412, 404] width 438 height 12
click at [430, 402] on div "c 25521 (jouw antwoord)" at bounding box center [412, 404] width 438 height 12
click at [476, 211] on span "1:02" at bounding box center [479, 210] width 15 height 10
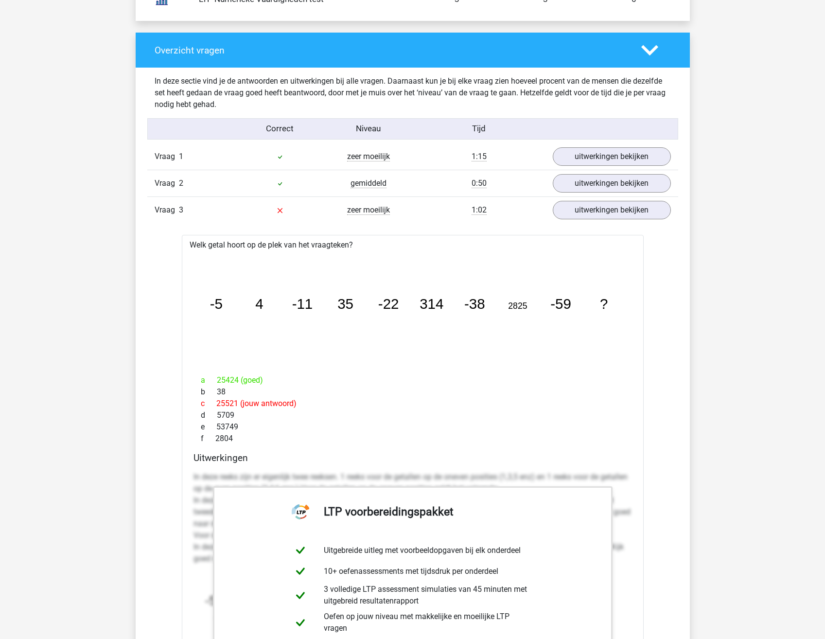
click at [392, 375] on div "a 25424 (goed)" at bounding box center [412, 380] width 438 height 12
drag, startPoint x: 256, startPoint y: 392, endPoint x: 265, endPoint y: 415, distance: 24.5
click at [265, 415] on div "a 25424 (goed) b 38 c 25521 (jouw antwoord) d 5709 e 53749 f 2804" at bounding box center [412, 409] width 438 height 78
click at [265, 415] on div "d 5709" at bounding box center [412, 415] width 438 height 12
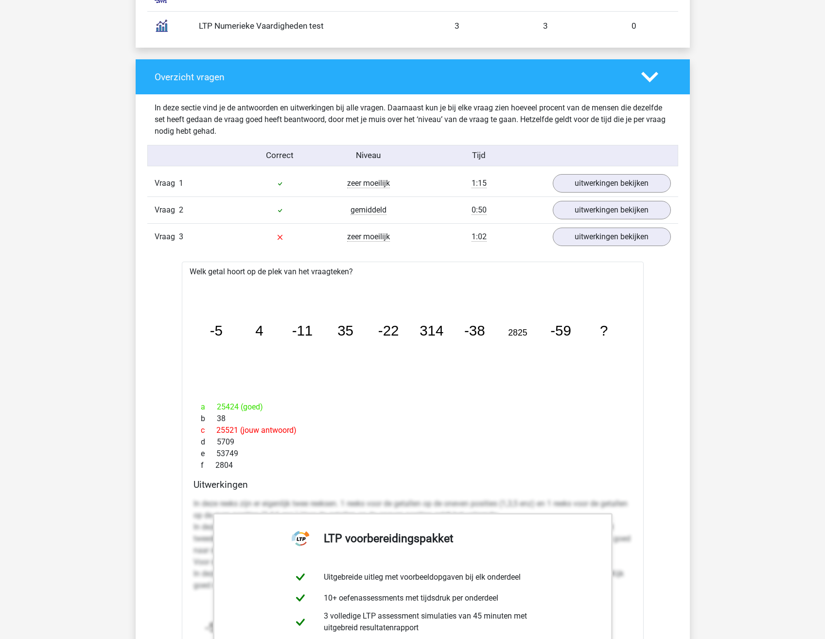
scroll to position [924, 0]
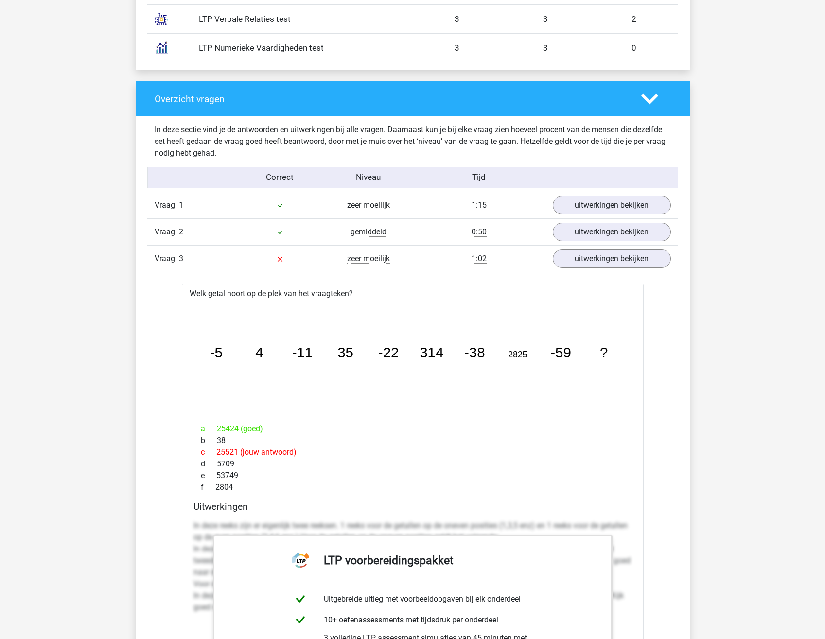
click at [208, 357] on icon "image/svg+xml -5 4 -11 35 -22 314 -38 2825 -59 ?" at bounding box center [412, 357] width 431 height 108
drag, startPoint x: 189, startPoint y: 287, endPoint x: 418, endPoint y: 486, distance: 302.9
click at [418, 486] on div "Welk getal hoort op de plek van het vraagteken? image/svg+xml -5 4 -11 35 -22 3…" at bounding box center [413, 567] width 462 height 569
copy div "Welk getal hoort op de plek van het vraagteken? image/svg+xml -5 4 -11 35 -22 3…"
click at [424, 459] on div "d 5709" at bounding box center [412, 464] width 438 height 12
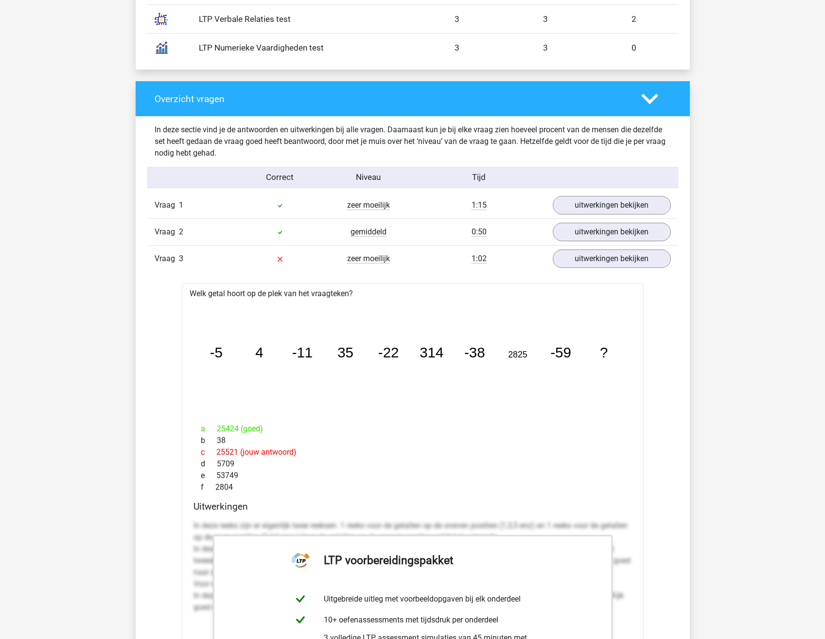
click at [488, 338] on icon "image/svg+xml -5 4 -11 35 -22 314 -38 2825 -59 ?" at bounding box center [412, 357] width 431 height 108
drag, startPoint x: 444, startPoint y: 347, endPoint x: 503, endPoint y: 369, distance: 62.5
click at [503, 369] on icon "image/svg+xml -5 4 -11 35 -22 314 -38 2825 -59 ?" at bounding box center [412, 357] width 431 height 108
drag, startPoint x: 503, startPoint y: 369, endPoint x: 563, endPoint y: 363, distance: 60.6
click at [561, 363] on icon "image/svg+xml -5 4 -11 35 -22 314 -38 2825 -59 ?" at bounding box center [412, 357] width 431 height 108
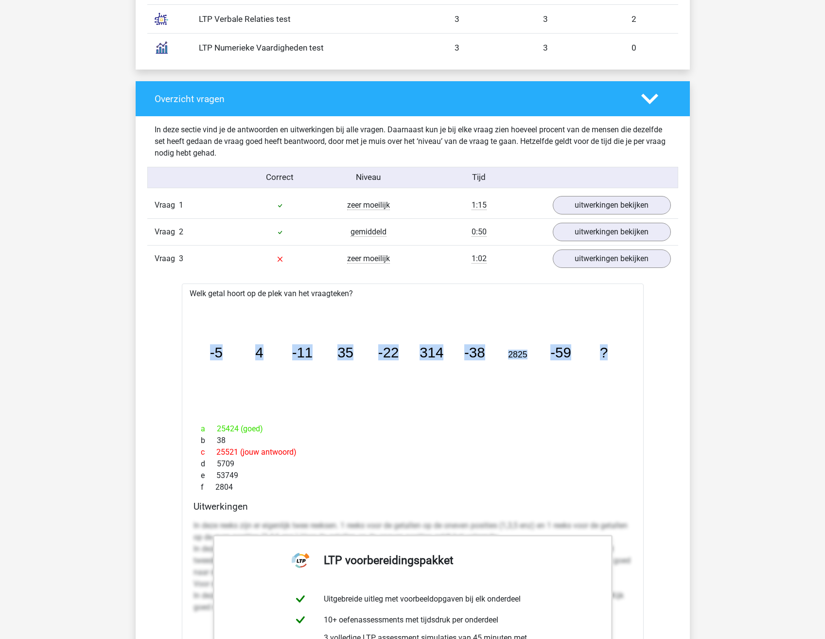
drag, startPoint x: 620, startPoint y: 350, endPoint x: 206, endPoint y: 350, distance: 414.7
click at [206, 350] on icon "image/svg+xml -5 4 -11 35 -22 314 -38 2825 -59 ?" at bounding box center [412, 357] width 431 height 108
drag, startPoint x: 206, startPoint y: 350, endPoint x: 178, endPoint y: 346, distance: 28.1
click at [178, 346] on div "Vraag 1 zeer moeilijk 1:15 uitwerkingen bekijken Welk getal hoort op de plek va…" at bounding box center [413, 648] width 516 height 912
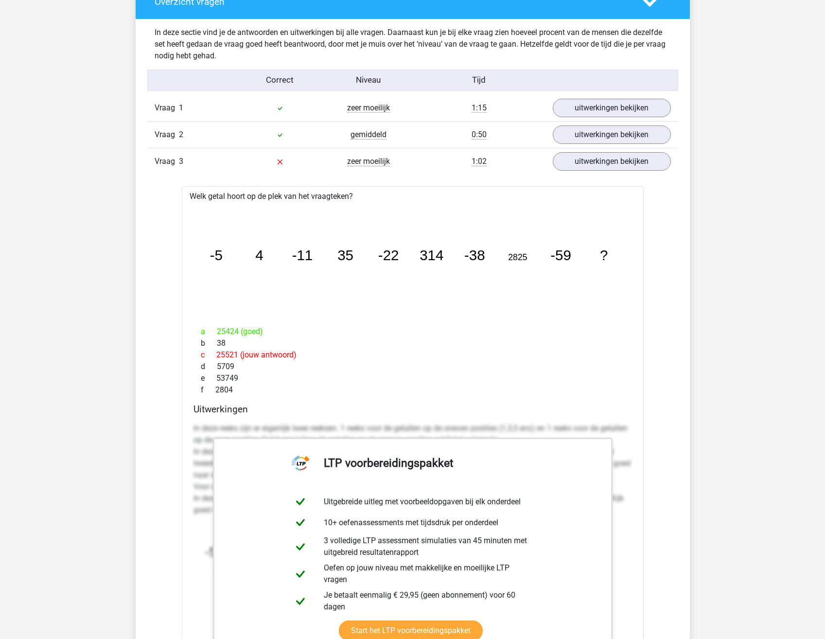
click at [459, 313] on icon "image/svg+xml -5 4 -11 35 -22 314 -38 2825 -59 ?" at bounding box center [412, 260] width 431 height 108
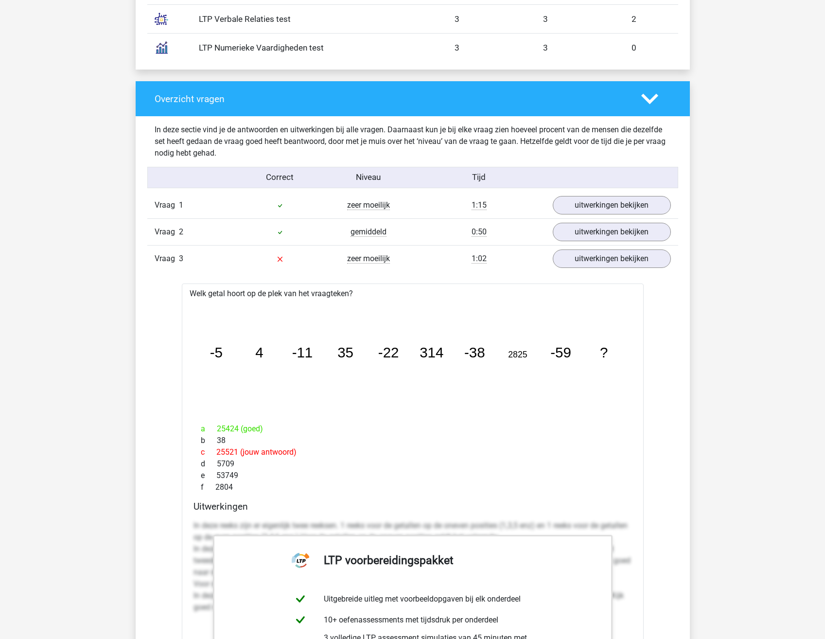
click at [569, 402] on icon "image/svg+xml -5 4 -11 35 -22 314 -38 2825 -59 ?" at bounding box center [412, 357] width 431 height 108
drag, startPoint x: 242, startPoint y: 487, endPoint x: 184, endPoint y: 291, distance: 204.4
click at [184, 291] on div "Welk getal hoort op de plek van het vraagteken? image/svg+xml -5 4 -11 35 -22 3…" at bounding box center [413, 567] width 462 height 569
copy div "Welk getal hoort op de plek van het vraagteken? image/svg+xml -5 4 -11 35 -22 3…"
click at [444, 308] on icon "image/svg+xml -5 4 -11 35 -22 314 -38 2825 -59 ?" at bounding box center [412, 357] width 431 height 108
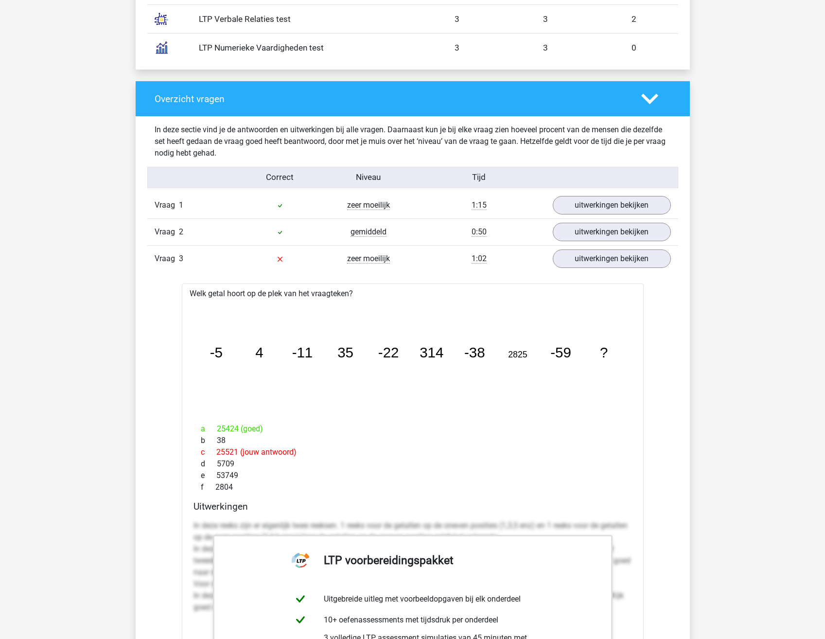
click at [596, 284] on div "Welk getal hoort op de plek van het vraagteken? image/svg+xml -5 4 -11 35 -22 3…" at bounding box center [413, 567] width 462 height 569
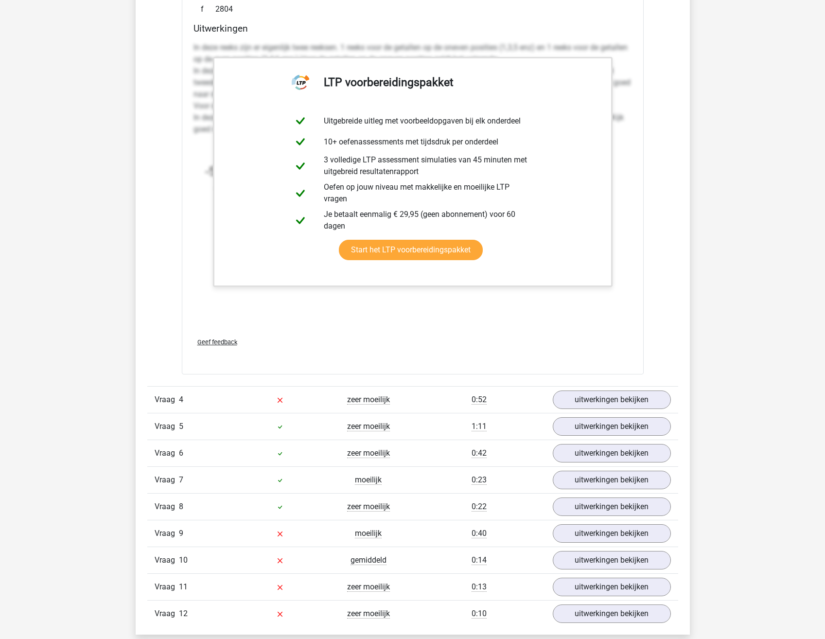
scroll to position [1410, 0]
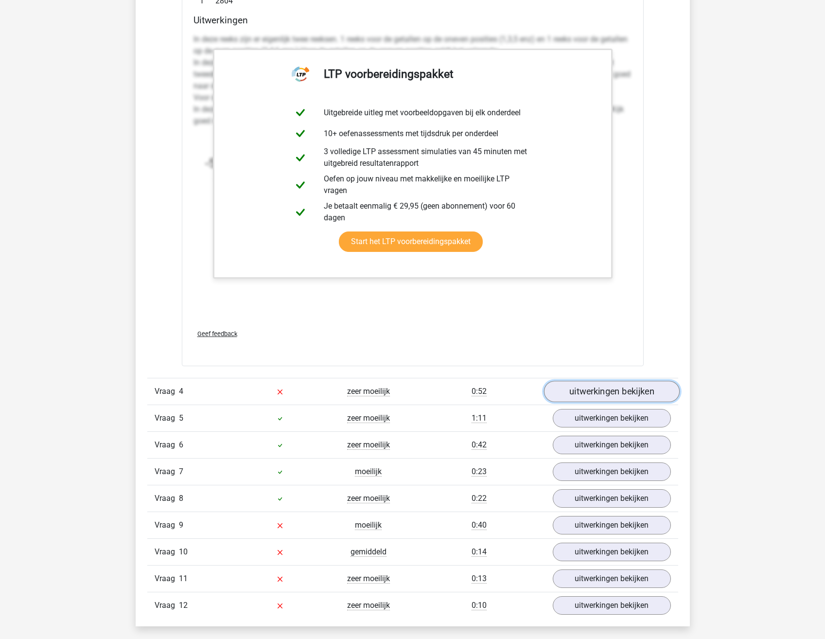
click at [585, 393] on link "uitwerkingen bekijken" at bounding box center [611, 391] width 136 height 21
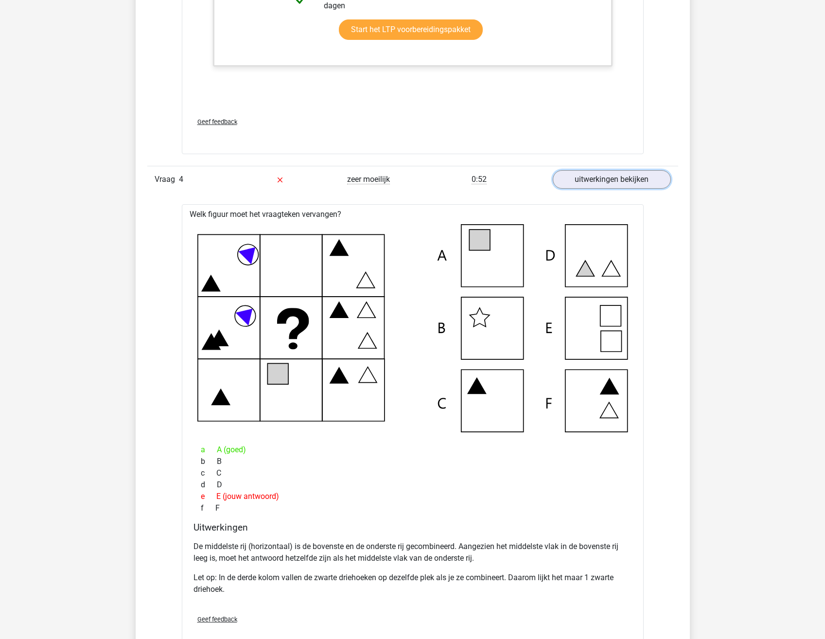
scroll to position [1653, 0]
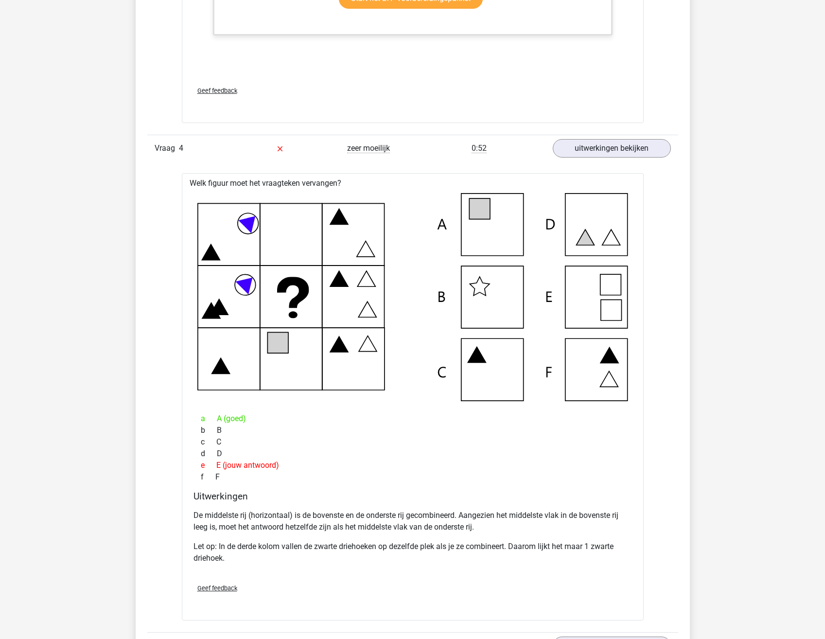
click at [288, 395] on icon at bounding box center [412, 297] width 431 height 208
click at [288, 371] on icon at bounding box center [412, 297] width 431 height 208
drag, startPoint x: 377, startPoint y: 337, endPoint x: 337, endPoint y: 306, distance: 50.2
click at [337, 306] on icon at bounding box center [412, 297] width 431 height 208
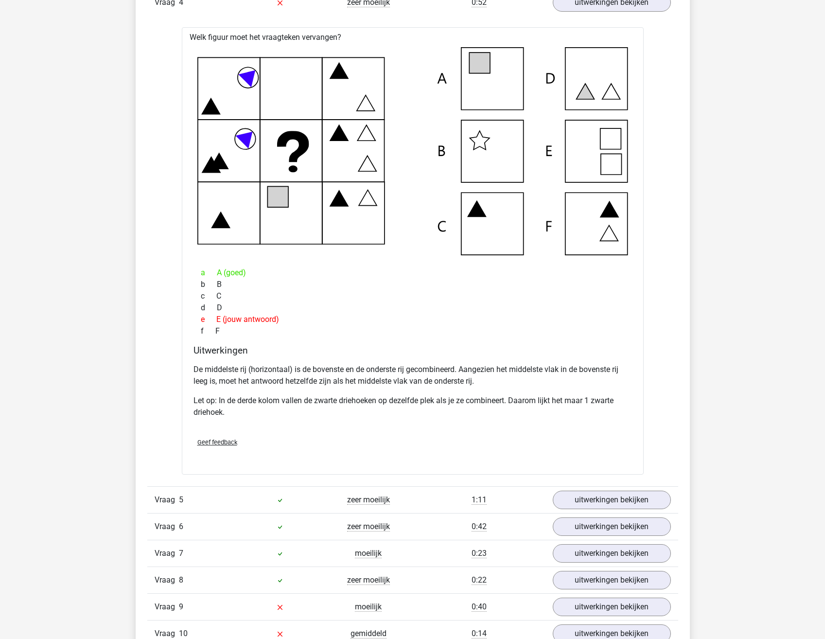
scroll to position [1944, 0]
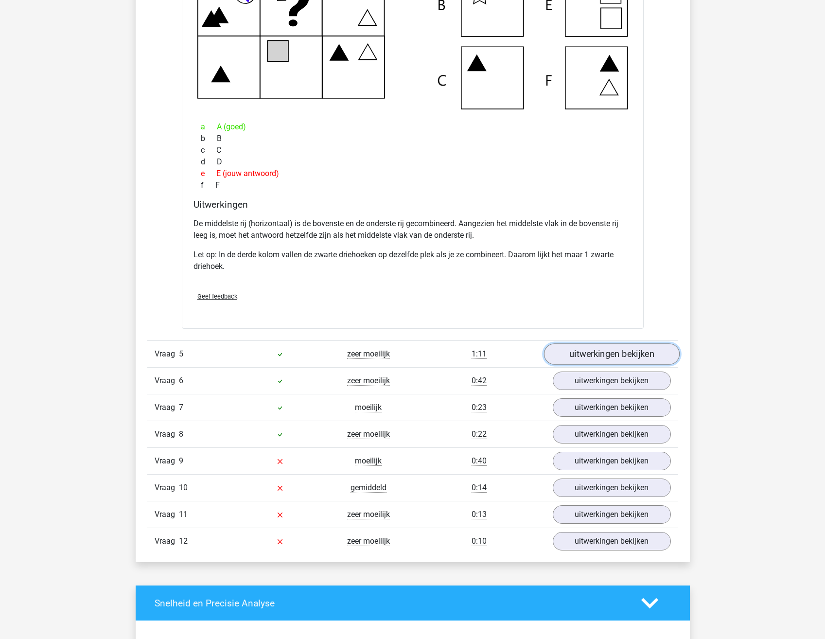
click at [613, 356] on link "uitwerkingen bekijken" at bounding box center [611, 353] width 136 height 21
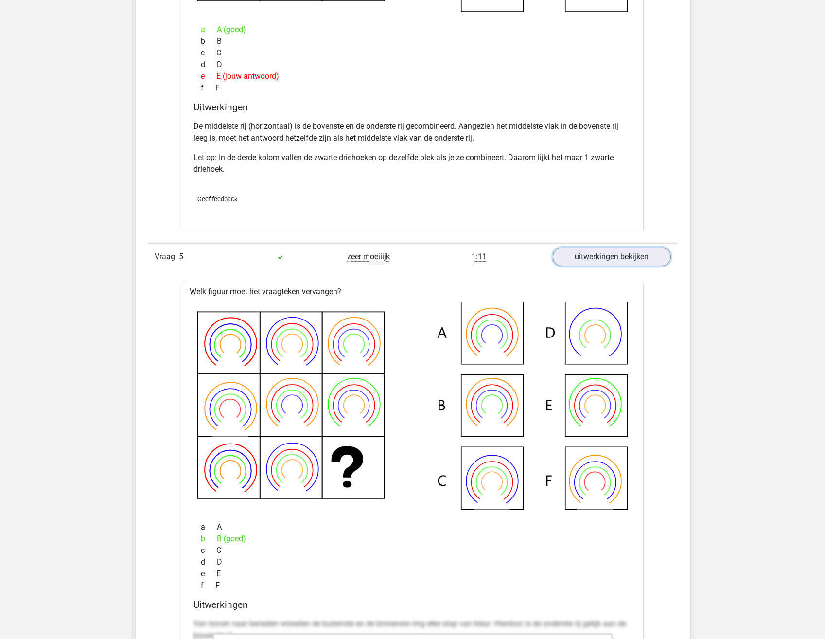
scroll to position [2090, 0]
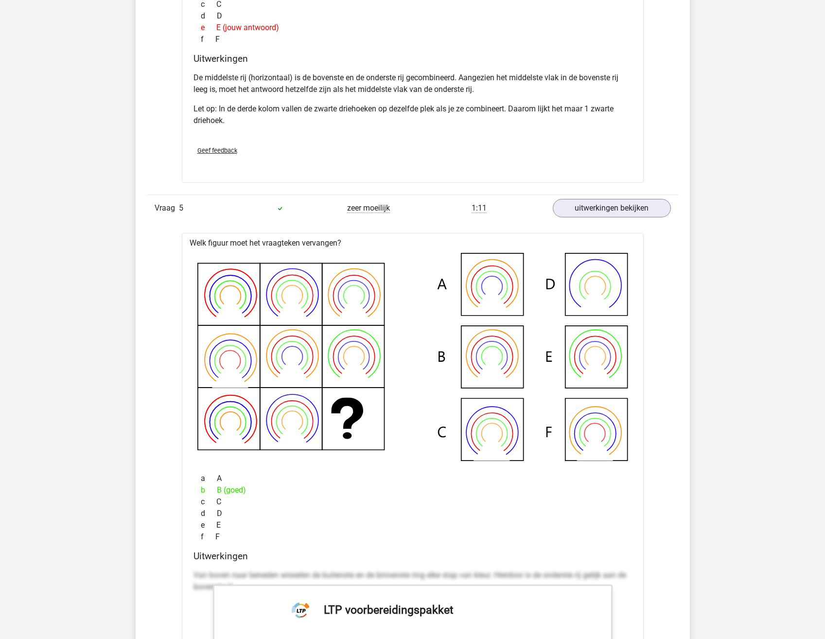
click at [699, 356] on div "Kies premium Hans [EMAIL_ADDRESS][DOMAIN_NAME]" at bounding box center [412, 38] width 825 height 4257
click at [193, 229] on div "Vraag 1 zeer moeilijk 1:15 uitwerkingen bekijken Welk getal hoort op de plek va…" at bounding box center [413, 62] width 516 height 2075
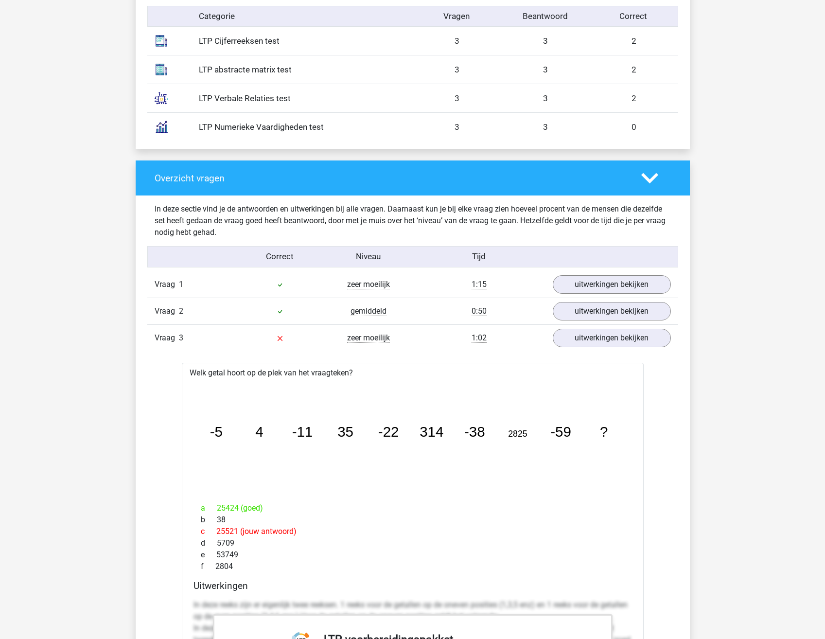
scroll to position [778, 0]
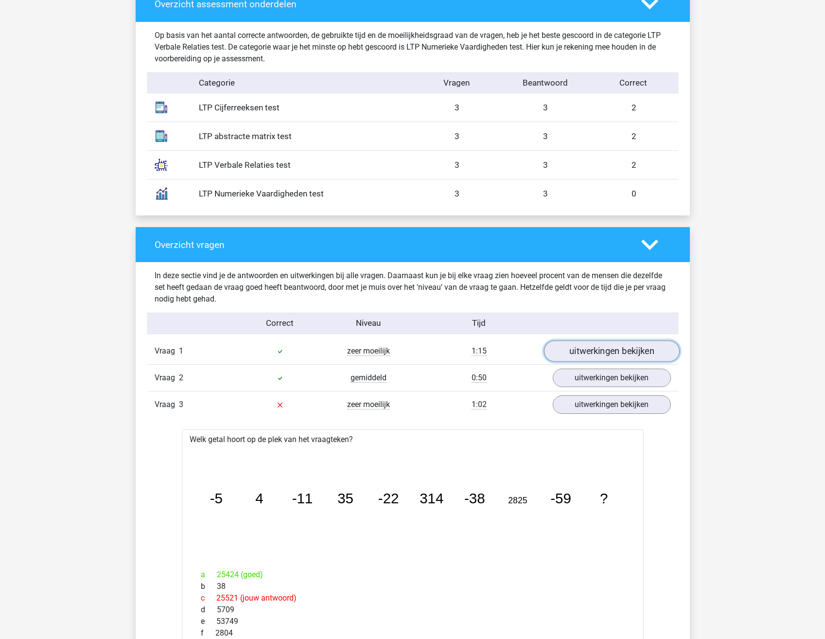
click at [594, 349] on link "uitwerkingen bekijken" at bounding box center [611, 350] width 136 height 21
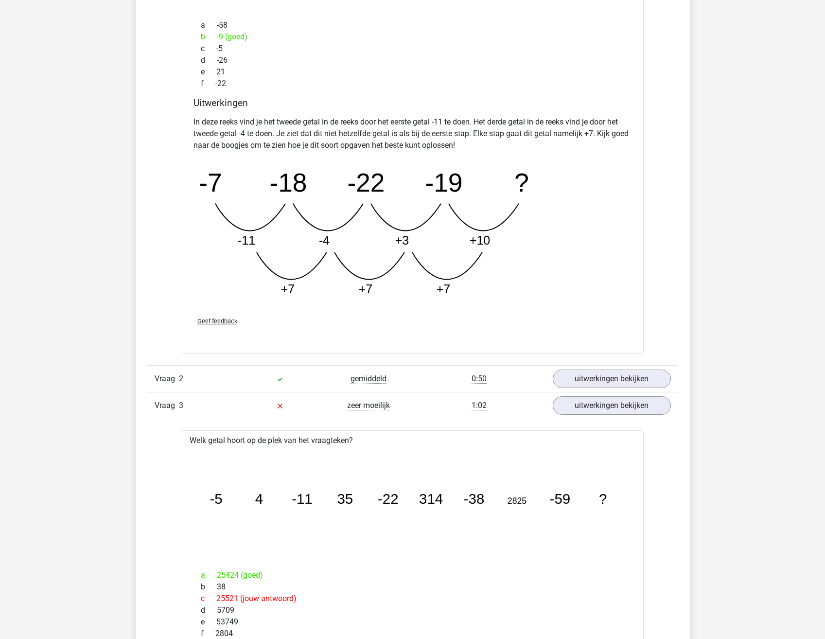
scroll to position [1313, 0]
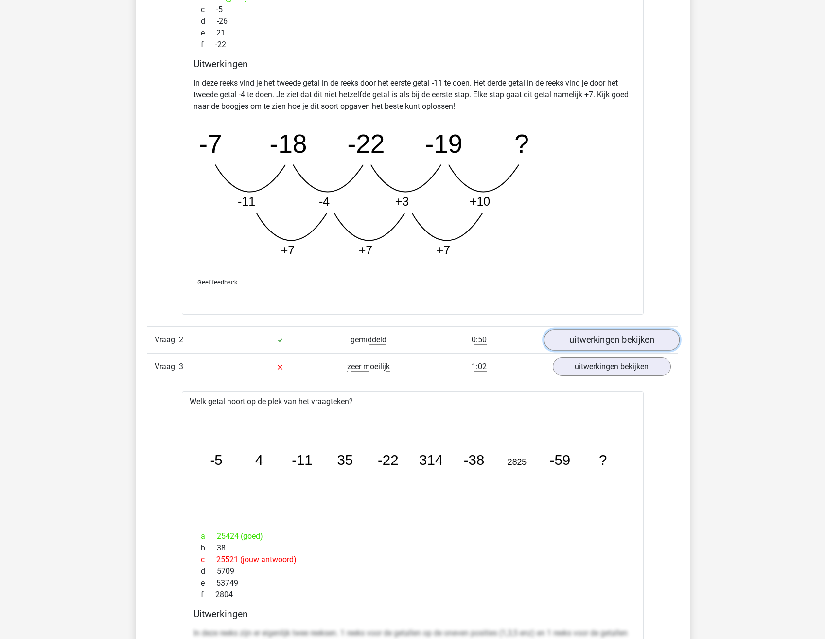
click at [606, 343] on link "uitwerkingen bekijken" at bounding box center [611, 339] width 136 height 21
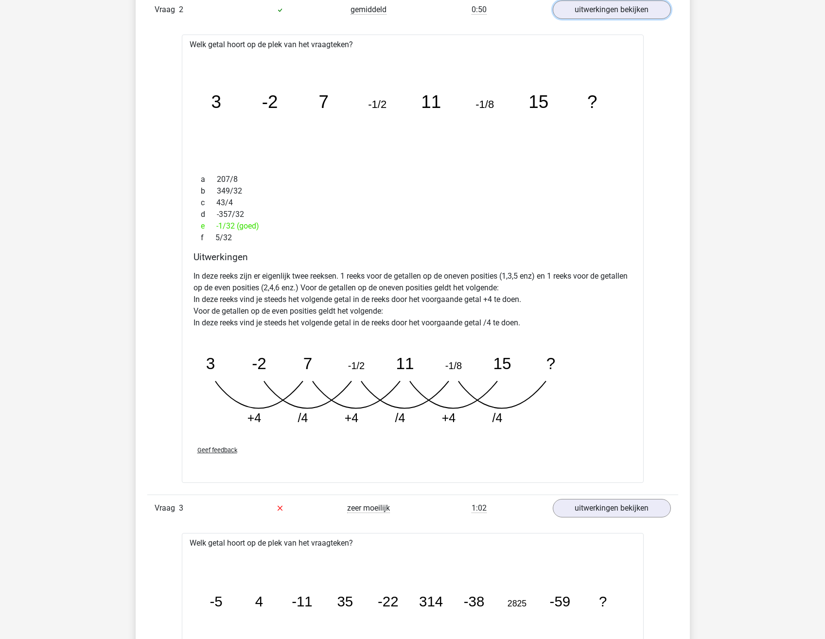
scroll to position [1653, 0]
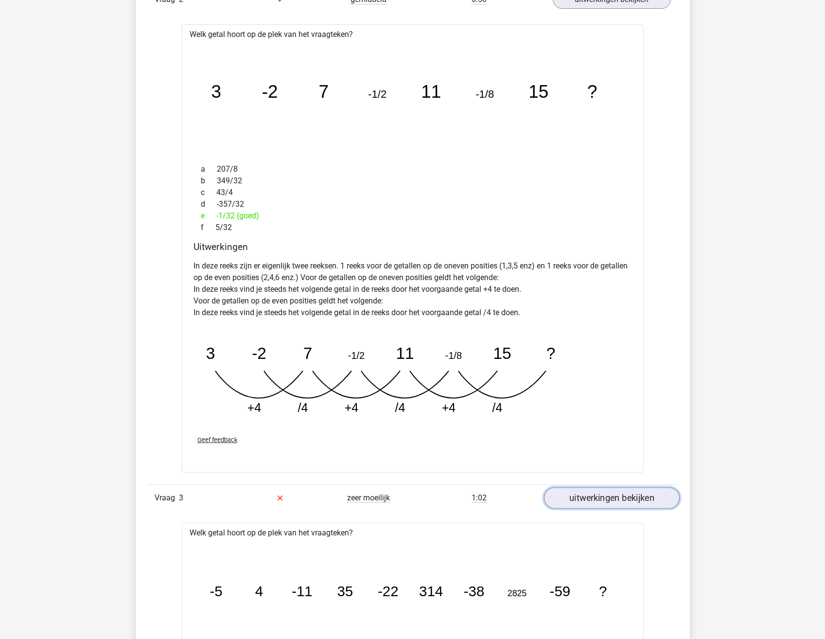
click at [578, 491] on link "uitwerkingen bekijken" at bounding box center [611, 497] width 136 height 21
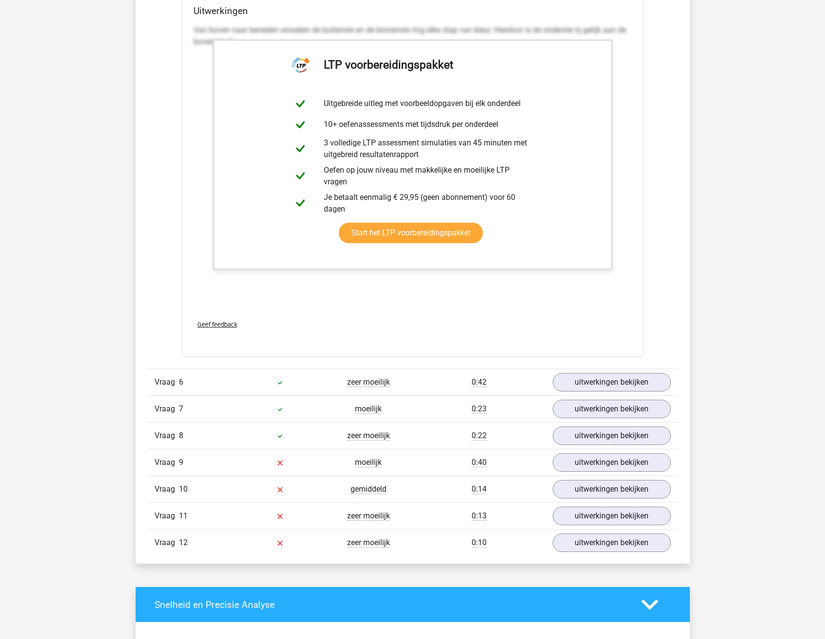
scroll to position [3014, 0]
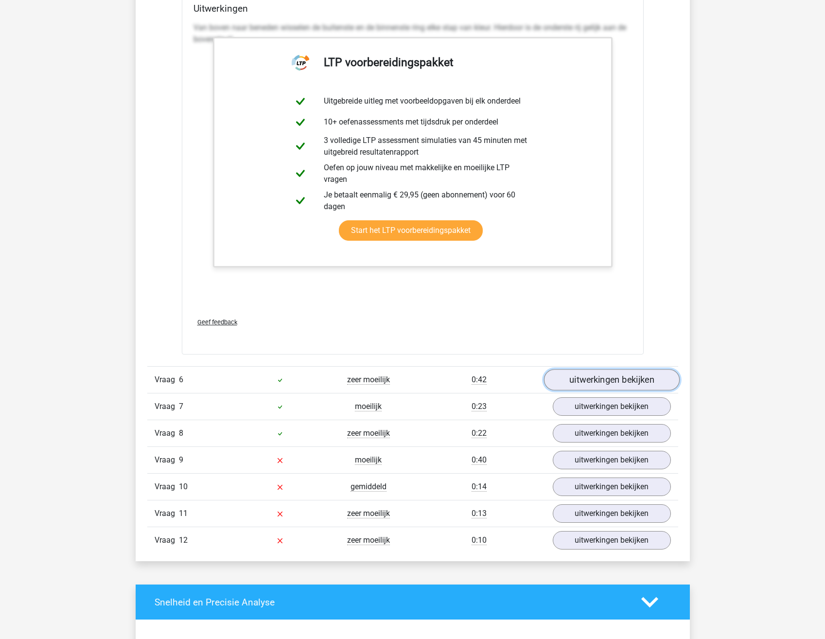
click at [594, 380] on link "uitwerkingen bekijken" at bounding box center [611, 379] width 136 height 21
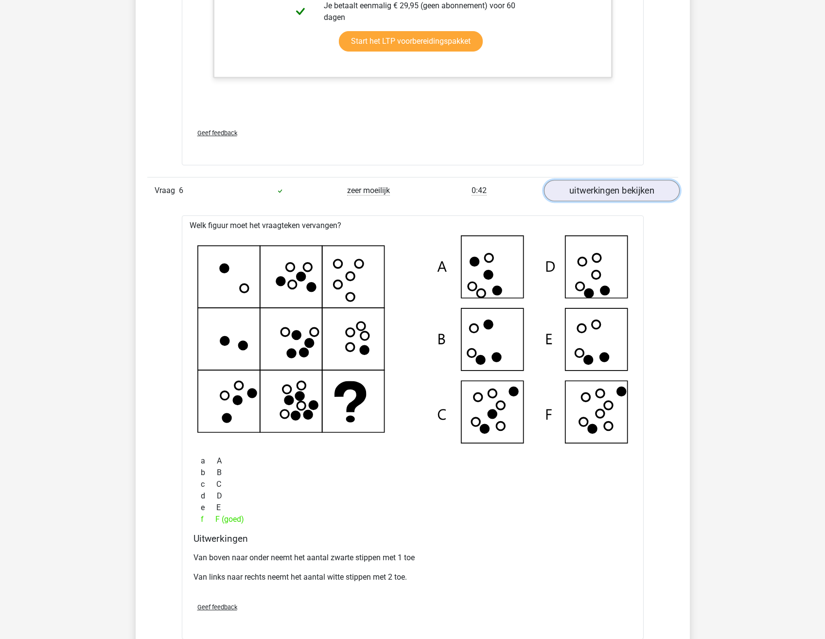
scroll to position [3208, 0]
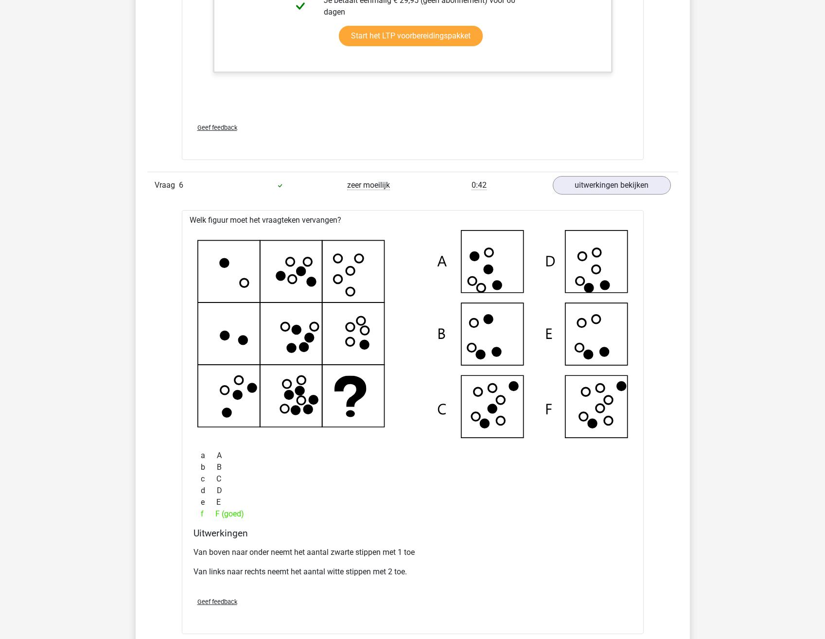
click at [583, 516] on div "f F (goed)" at bounding box center [412, 514] width 438 height 12
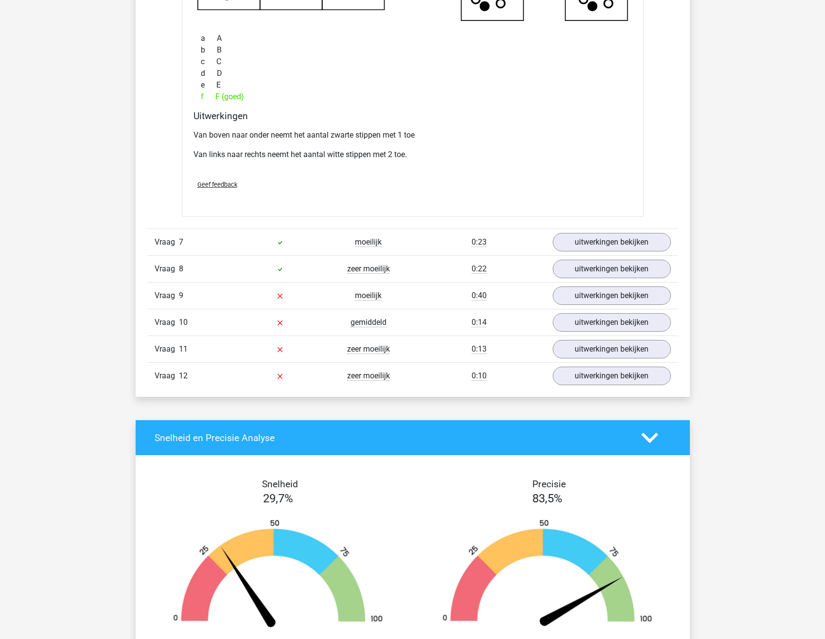
scroll to position [3646, 0]
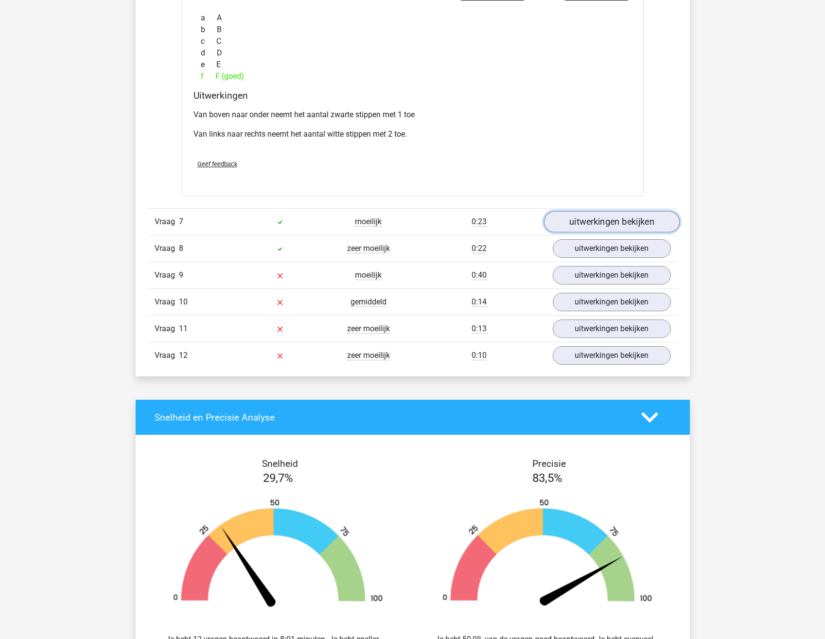
click at [593, 226] on link "uitwerkingen bekijken" at bounding box center [611, 221] width 136 height 21
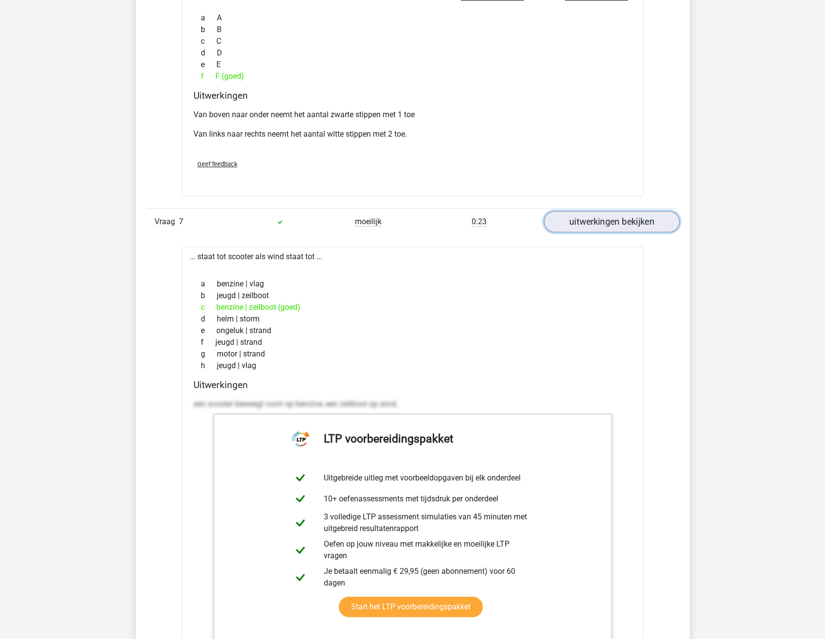
click at [593, 226] on link "uitwerkingen bekijken" at bounding box center [611, 221] width 136 height 21
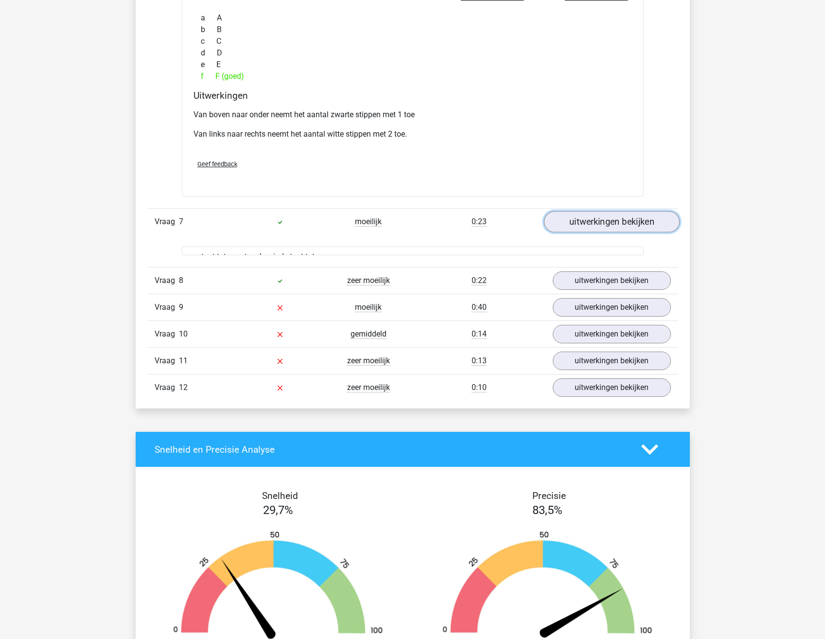
click at [593, 226] on link "uitwerkingen bekijken" at bounding box center [611, 221] width 136 height 21
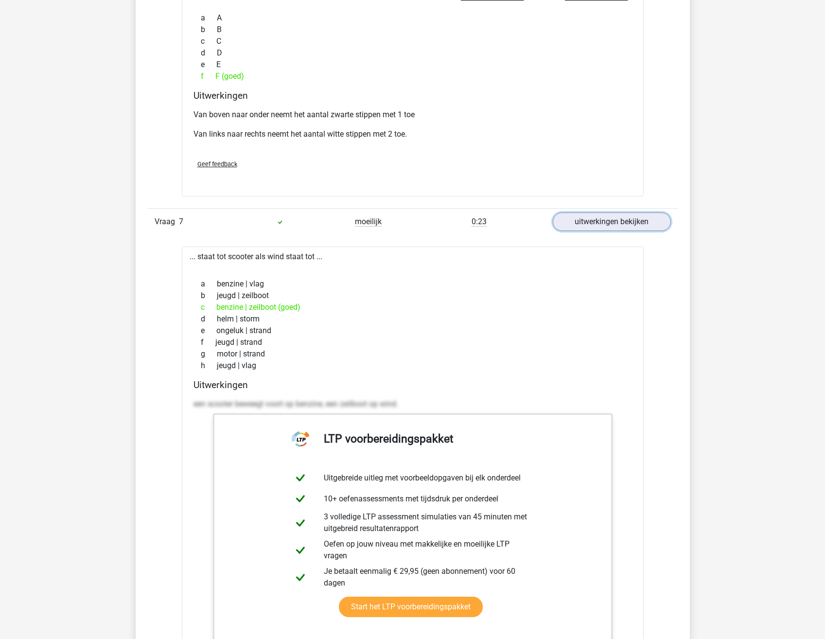
scroll to position [3694, 0]
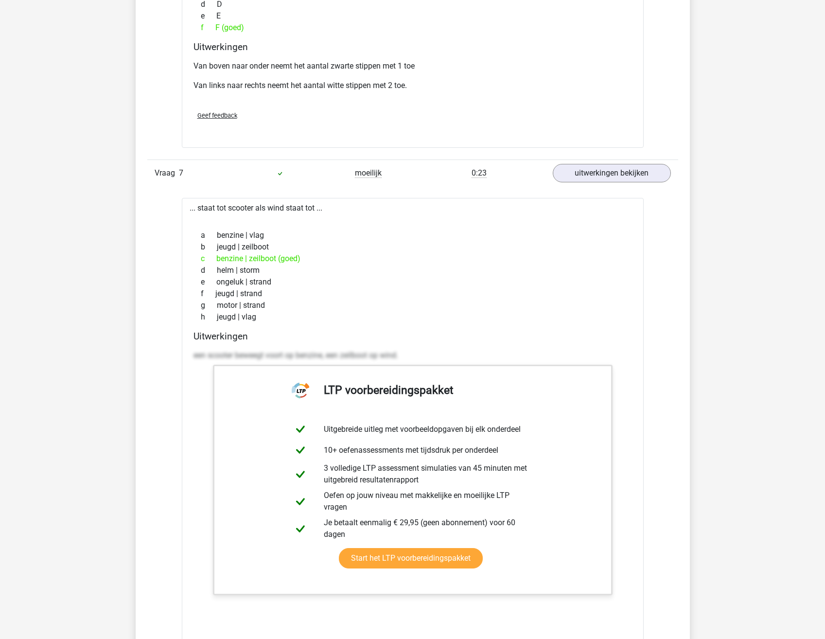
drag, startPoint x: 262, startPoint y: 318, endPoint x: 184, endPoint y: 211, distance: 132.5
click at [184, 211] on div "... staat tot scooter als wind staat tot ... a benzine | vlag b jeugd | zeilboo…" at bounding box center [413, 440] width 462 height 484
click at [351, 240] on div "a benzine | vlag" at bounding box center [412, 235] width 438 height 12
click at [255, 322] on div "h jeugd | vlag" at bounding box center [412, 317] width 438 height 12
drag, startPoint x: 258, startPoint y: 320, endPoint x: 188, endPoint y: 210, distance: 130.9
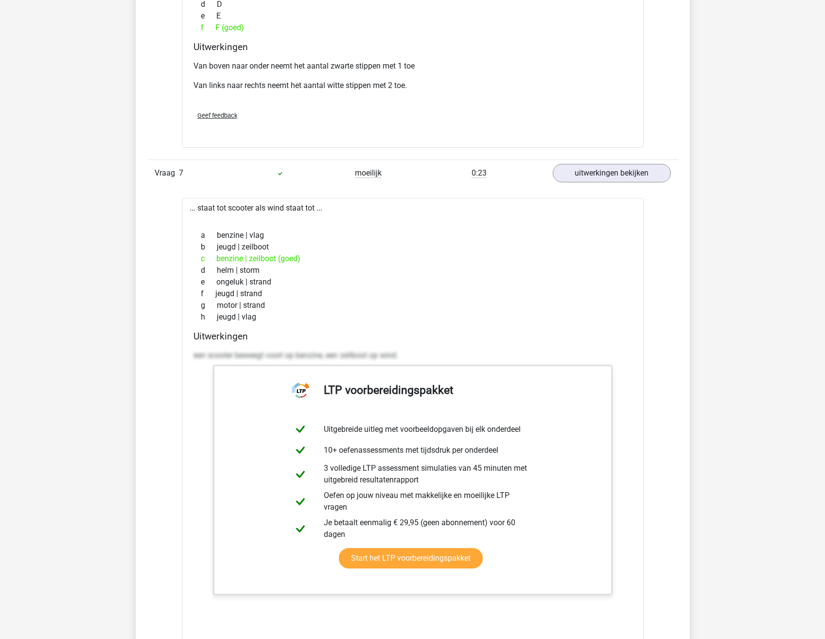
click at [188, 210] on div "... staat tot scooter als wind staat tot ... a benzine | vlag b jeugd | zeilboo…" at bounding box center [413, 440] width 462 height 484
copy div "... staat tot scooter als wind staat tot ... a benzine | vlag b jeugd | zeilboo…"
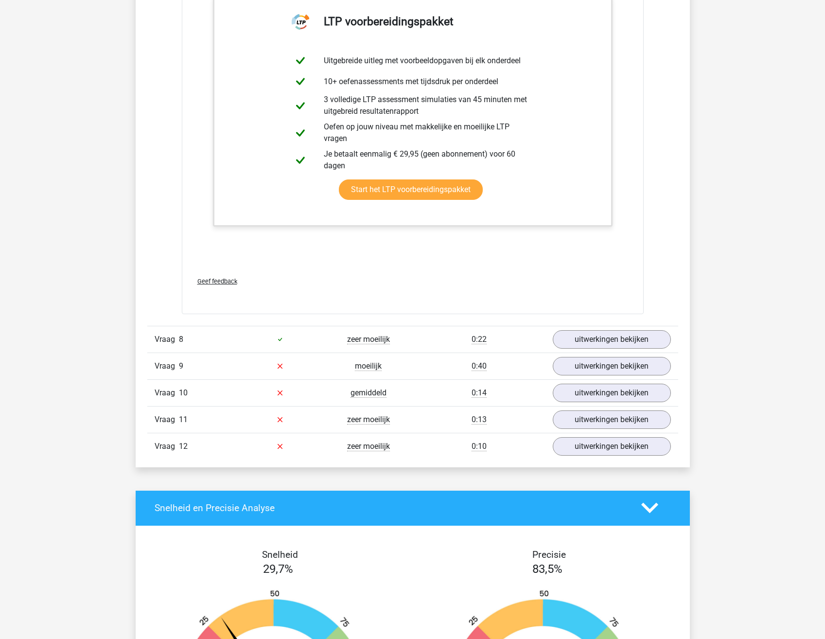
scroll to position [4083, 0]
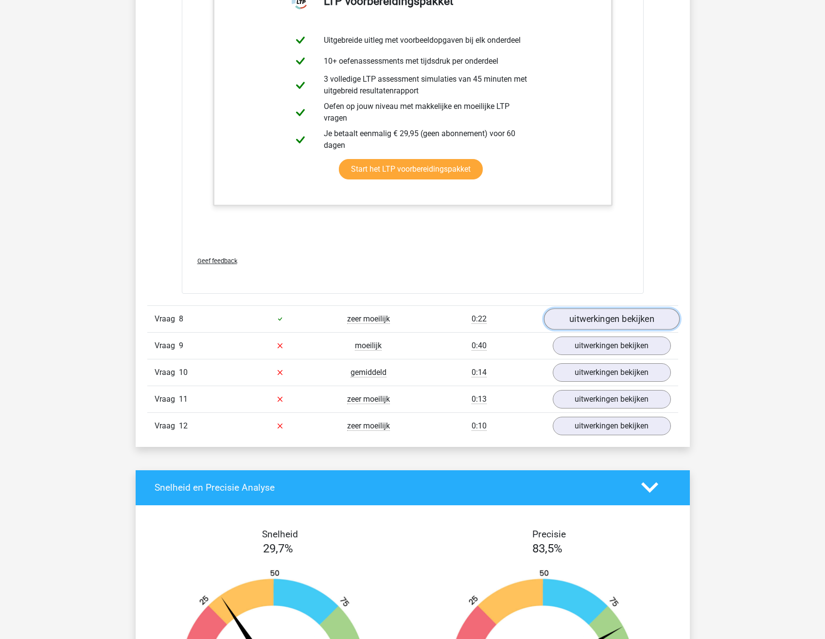
click at [588, 310] on link "uitwerkingen bekijken" at bounding box center [611, 318] width 136 height 21
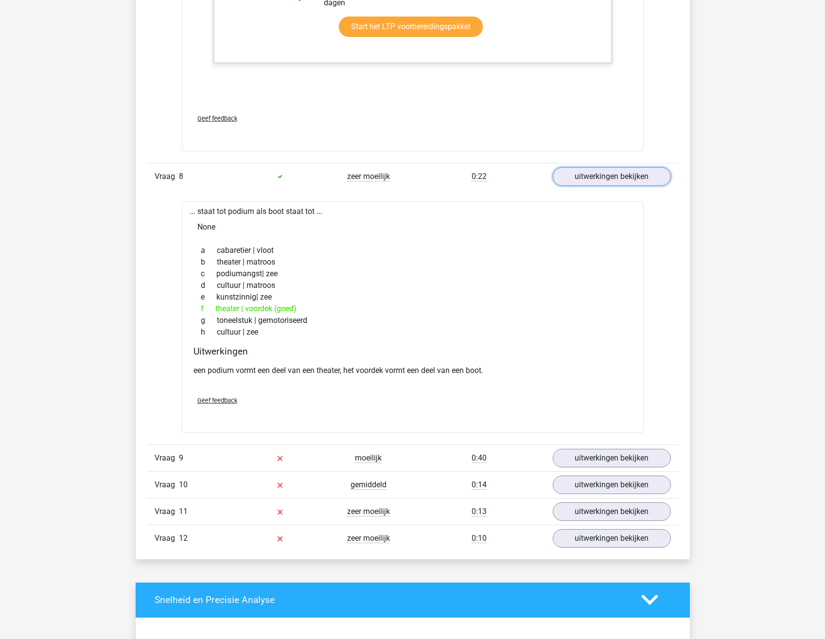
scroll to position [4229, 0]
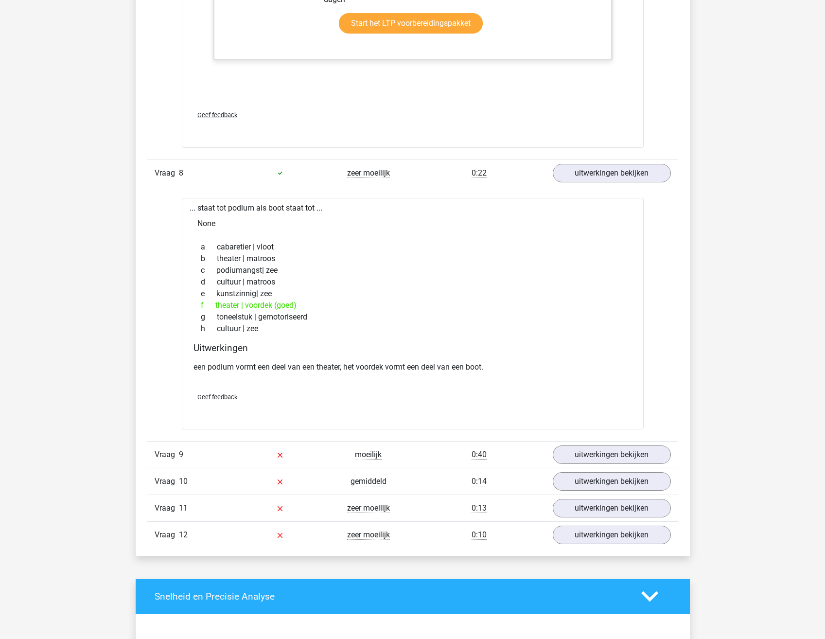
click at [558, 292] on div "e kunstzinnig| zee" at bounding box center [412, 294] width 438 height 12
drag, startPoint x: 265, startPoint y: 329, endPoint x: 183, endPoint y: 205, distance: 148.6
click at [183, 205] on div "... staat tot podium als boot staat tot ... None a cabaretier | vloot b theater…" at bounding box center [413, 313] width 462 height 231
copy div "... staat tot podium als boot staat tot ... None a cabaretier | vloot b theater…"
click at [459, 257] on div "b theater | matroos" at bounding box center [412, 259] width 438 height 12
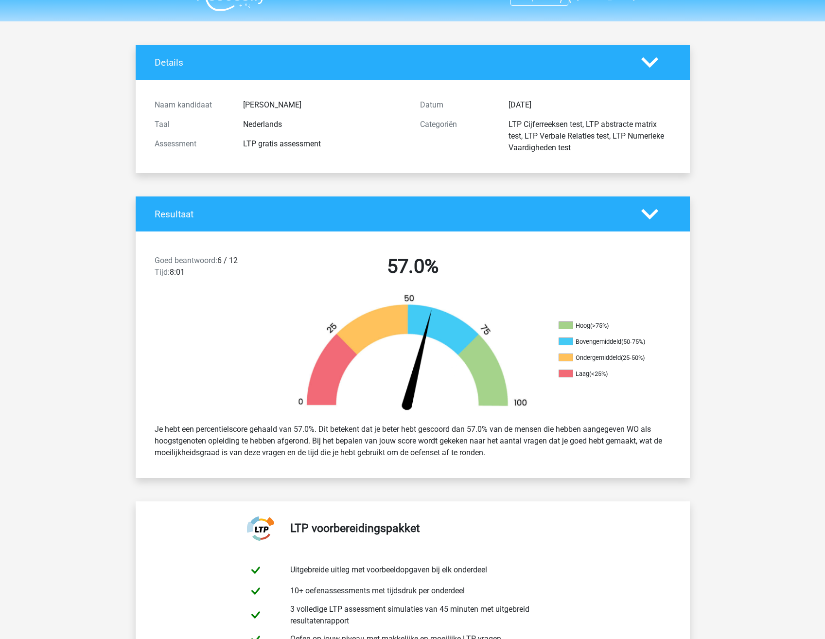
scroll to position [0, 0]
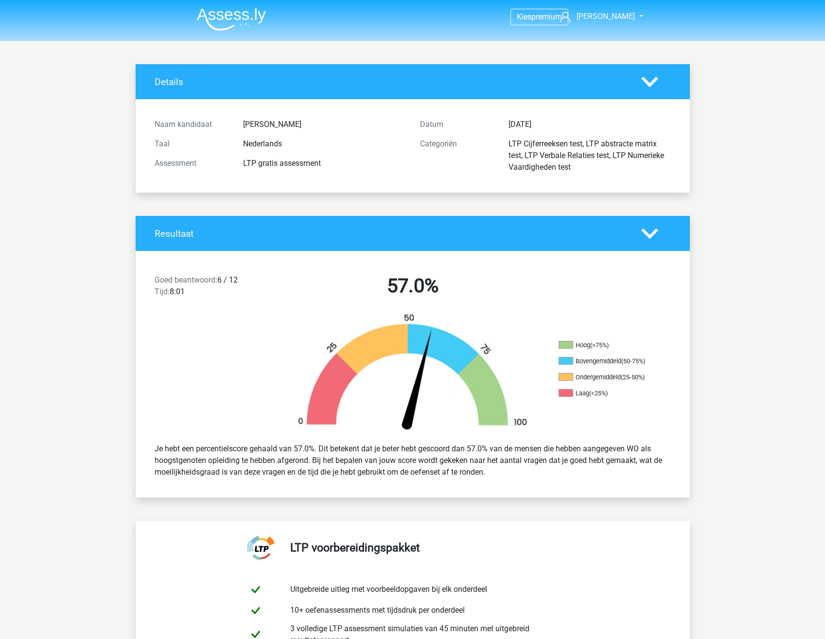
click at [225, 21] on img at bounding box center [231, 19] width 69 height 23
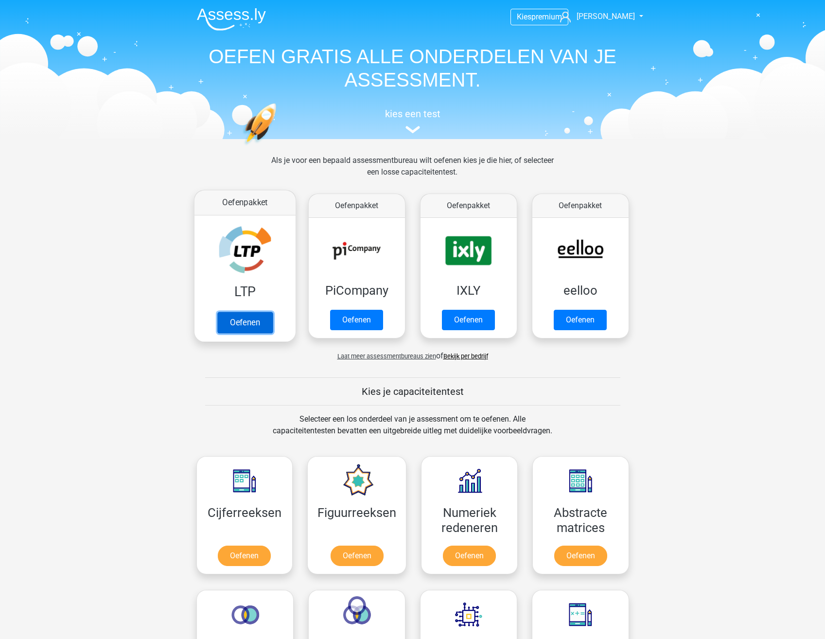
click at [253, 321] on link "Oefenen" at bounding box center [244, 322] width 55 height 21
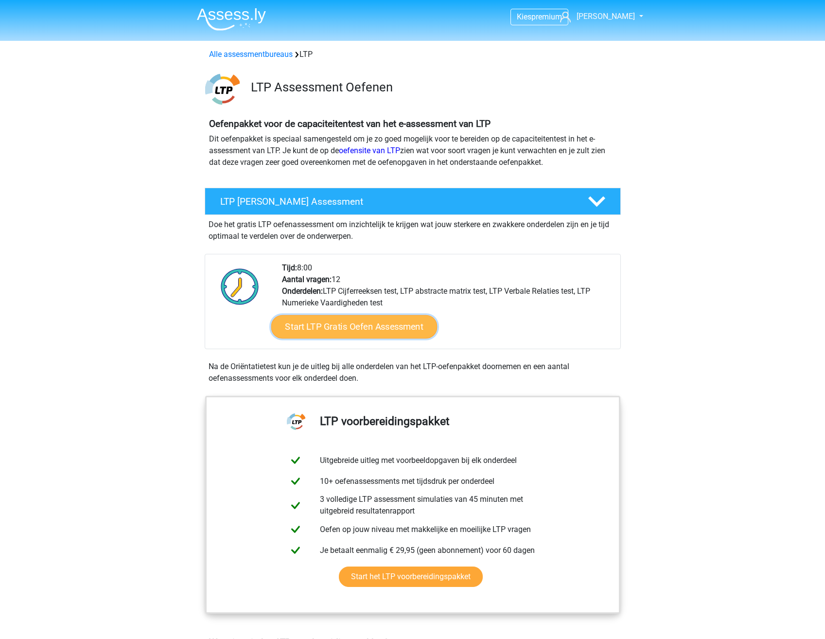
click at [346, 332] on link "Start LTP Gratis Oefen Assessment" at bounding box center [354, 326] width 166 height 23
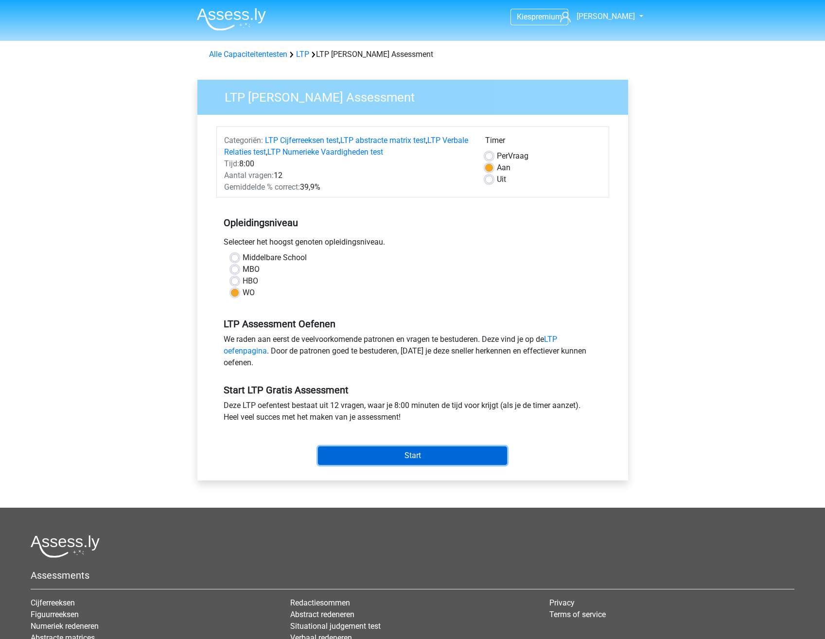
click at [377, 448] on input "Start" at bounding box center [412, 455] width 189 height 18
click at [225, 14] on img at bounding box center [231, 19] width 69 height 23
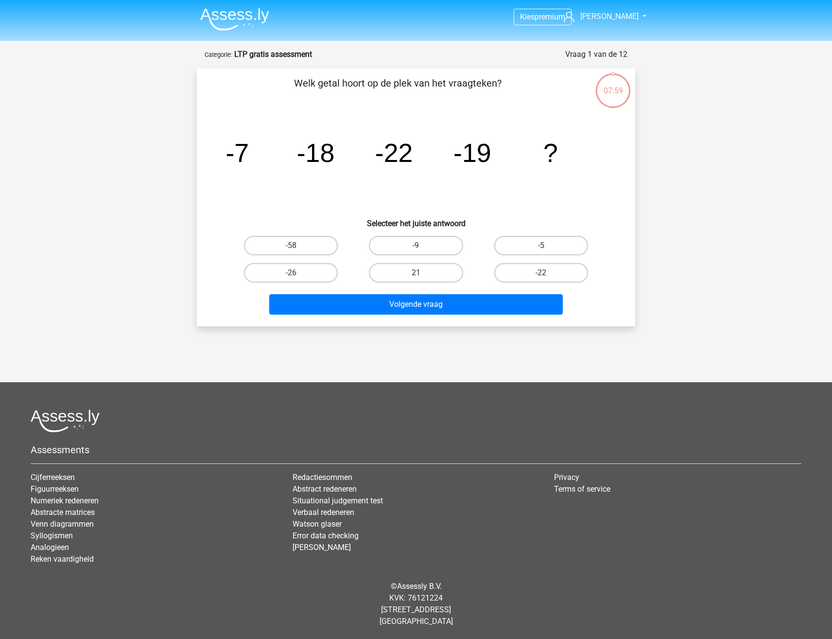
click at [578, 144] on icon "image/svg+xml -7 -18 -22 -19 ?" at bounding box center [416, 162] width 392 height 98
drag, startPoint x: 183, startPoint y: 58, endPoint x: 190, endPoint y: 60, distance: 7.1
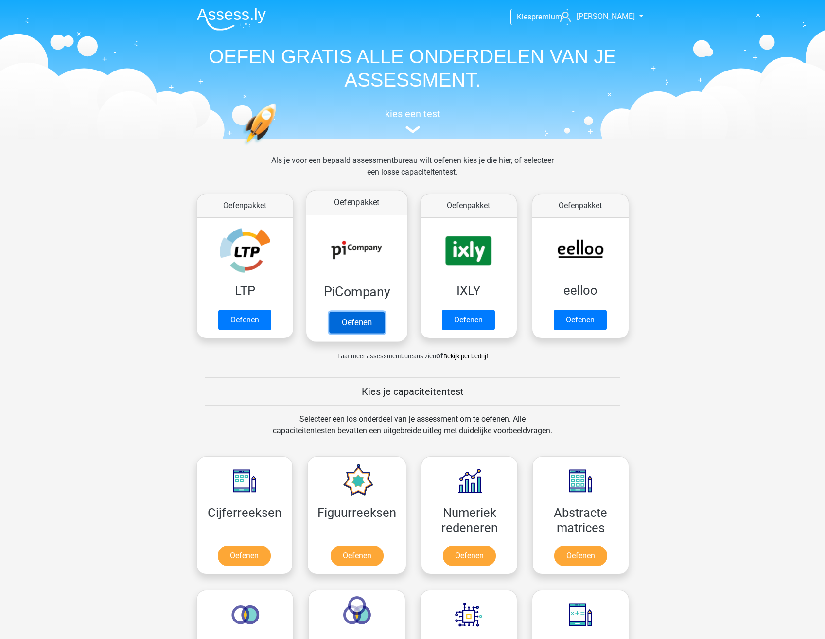
click at [350, 322] on link "Oefenen" at bounding box center [356, 322] width 55 height 21
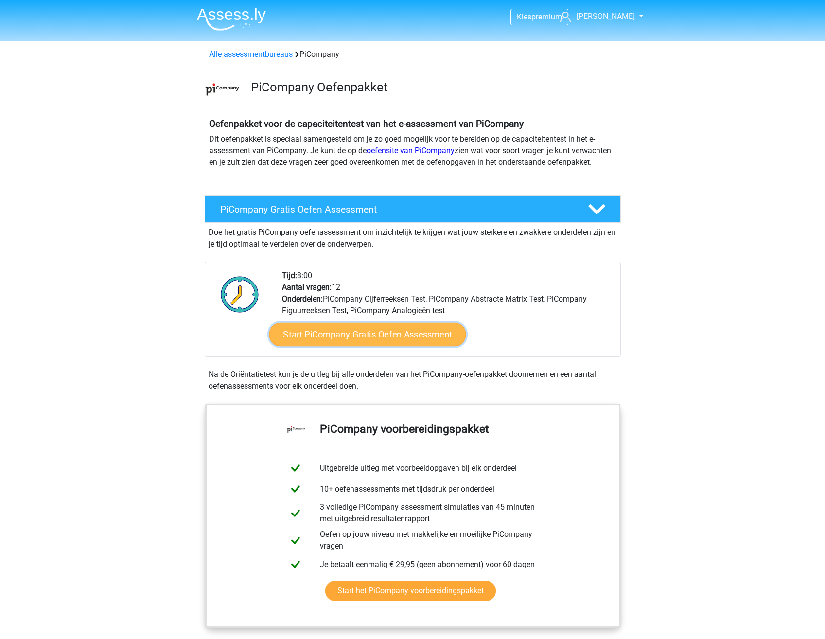
click at [378, 335] on link "Start PiCompany Gratis Oefen Assessment" at bounding box center [367, 334] width 197 height 23
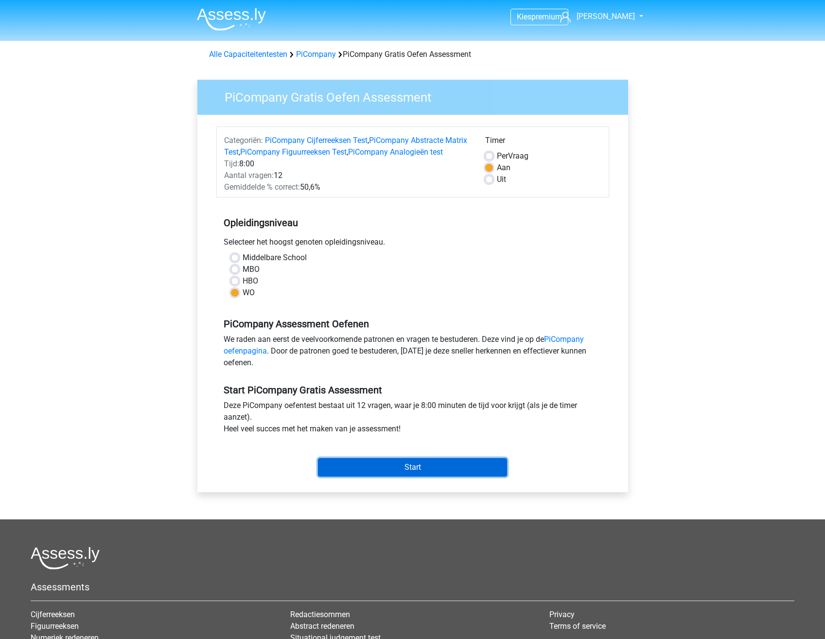
click at [380, 475] on input "Start" at bounding box center [412, 467] width 189 height 18
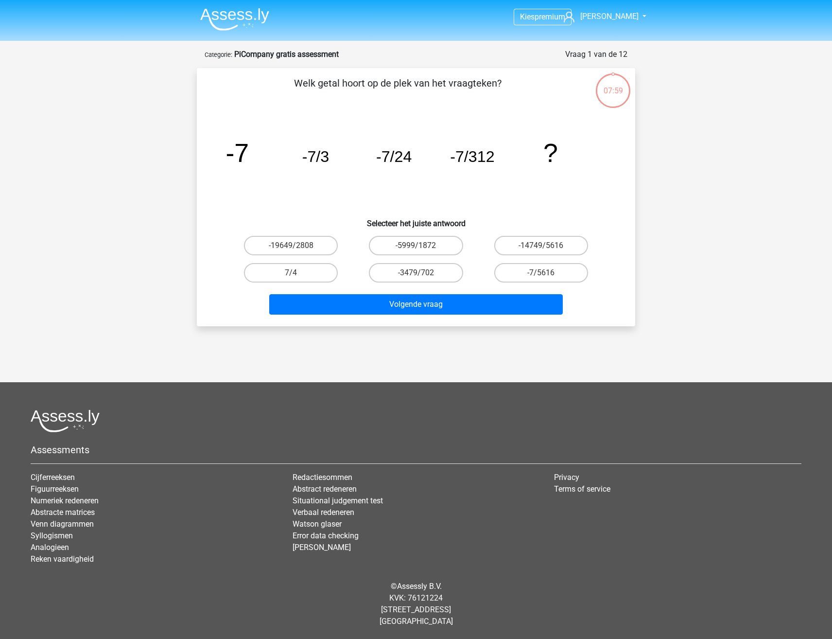
click at [666, 177] on div "Kies premium Hans [EMAIL_ADDRESS][DOMAIN_NAME]" at bounding box center [416, 303] width 832 height 606
click at [381, 155] on tspan "-7/24" at bounding box center [393, 157] width 35 height 18
drag, startPoint x: 594, startPoint y: 153, endPoint x: 260, endPoint y: 88, distance: 340.3
click at [260, 88] on div "Welk getal hoort op de plek van het vraagteken? image/svg+xml -7 -7/3 -7/24 -7/…" at bounding box center [416, 197] width 431 height 243
click at [460, 185] on icon "image/svg+xml -7 -7/3 -7/24 -7/312 ?" at bounding box center [416, 162] width 392 height 98
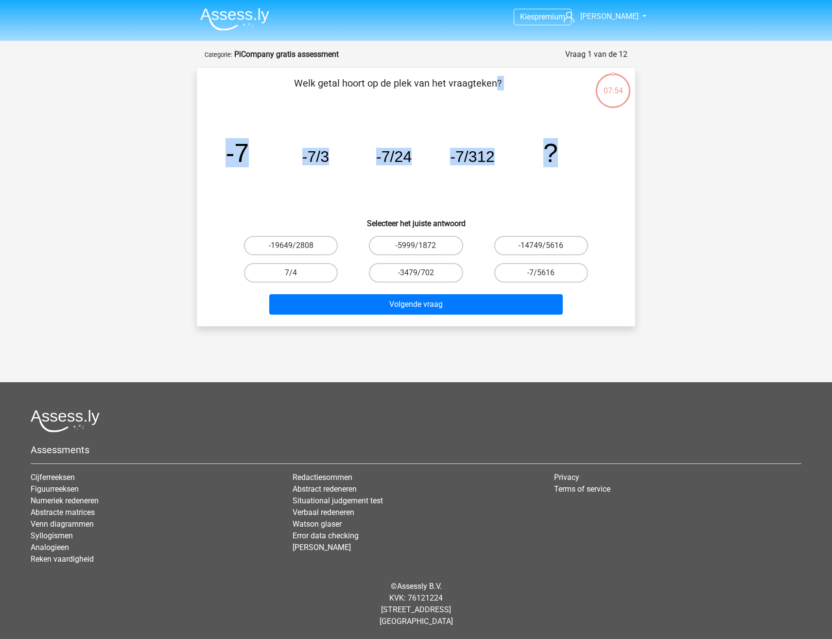
drag, startPoint x: 585, startPoint y: 157, endPoint x: 240, endPoint y: 78, distance: 354.0
click at [240, 78] on div "Welk getal hoort op de plek van het vraagteken? image/svg+xml -7 -7/3 -7/24 -7/…" at bounding box center [416, 197] width 431 height 243
click at [559, 183] on icon "image/svg+xml -7 -7/3 -7/24 -7/312 ?" at bounding box center [416, 162] width 392 height 98
click at [574, 182] on icon "image/svg+xml -7 -7/3 -7/24 -7/312 ?" at bounding box center [416, 162] width 392 height 98
click at [536, 270] on label "-7/5616" at bounding box center [541, 272] width 94 height 19
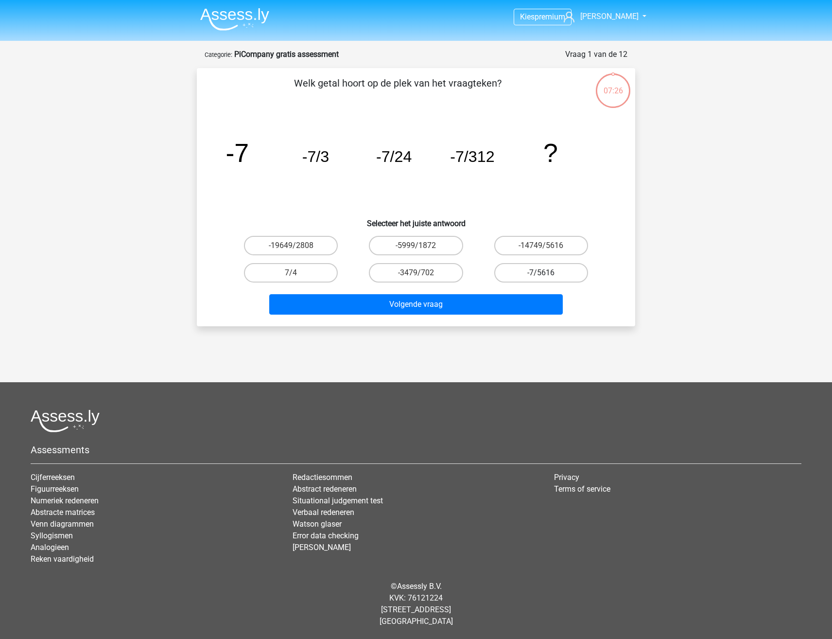
click at [541, 273] on input "-7/5616" at bounding box center [544, 276] width 6 height 6
radio input "true"
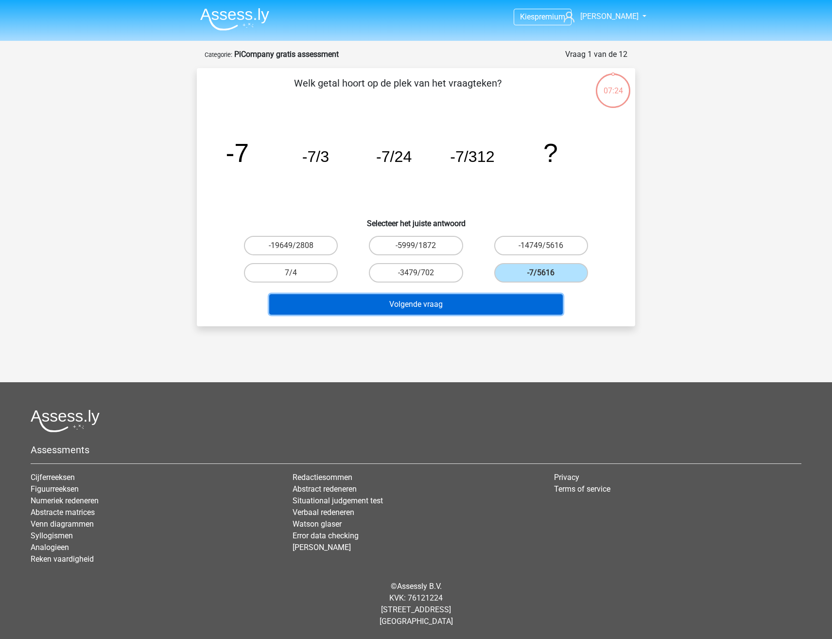
click at [510, 302] on button "Volgende vraag" at bounding box center [416, 304] width 294 height 20
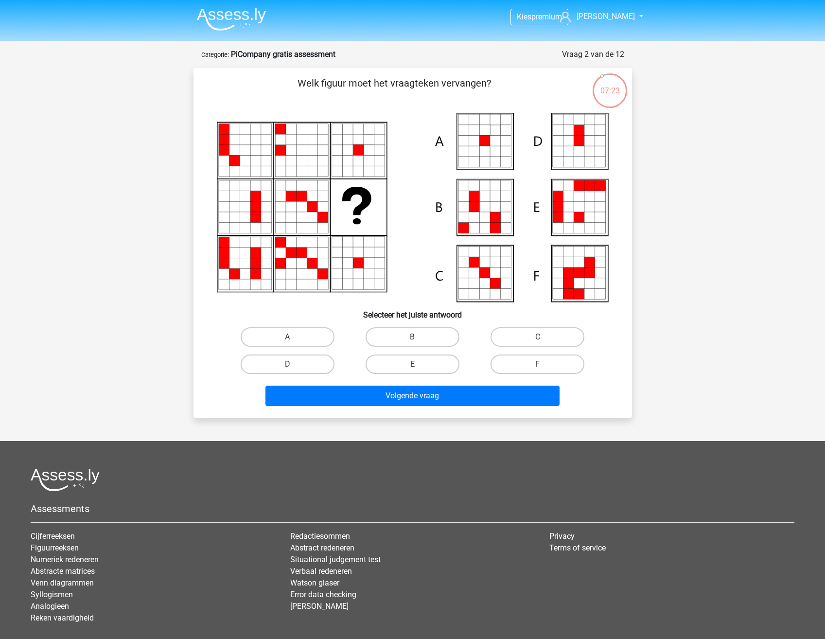
click at [680, 207] on div "Kies premium Hans [EMAIL_ADDRESS][DOMAIN_NAME]" at bounding box center [412, 349] width 825 height 698
click at [403, 338] on label "B" at bounding box center [413, 336] width 94 height 19
click at [412, 338] on input "B" at bounding box center [415, 340] width 6 height 6
radio input "true"
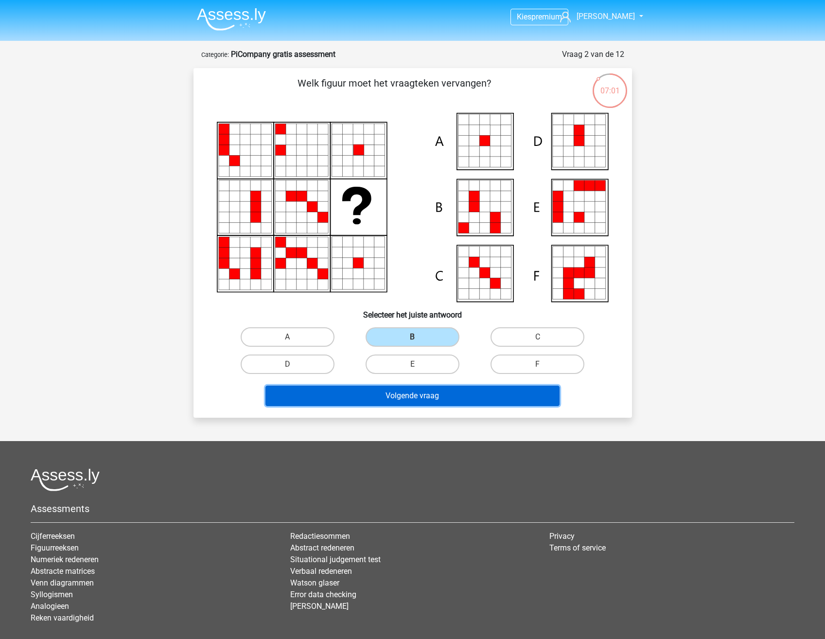
click at [426, 398] on button "Volgende vraag" at bounding box center [412, 395] width 294 height 20
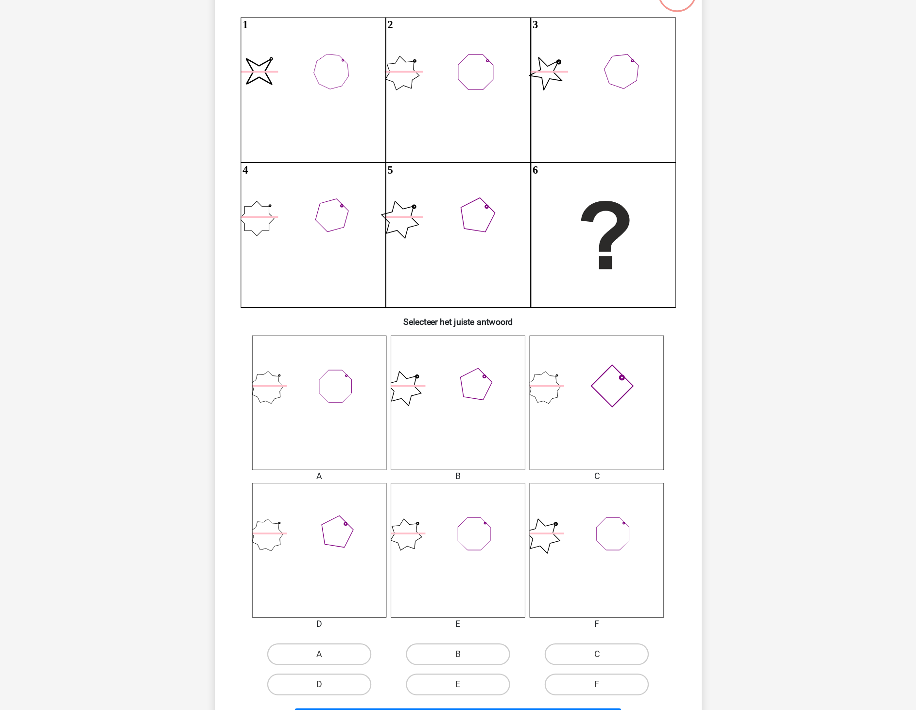
scroll to position [49, 0]
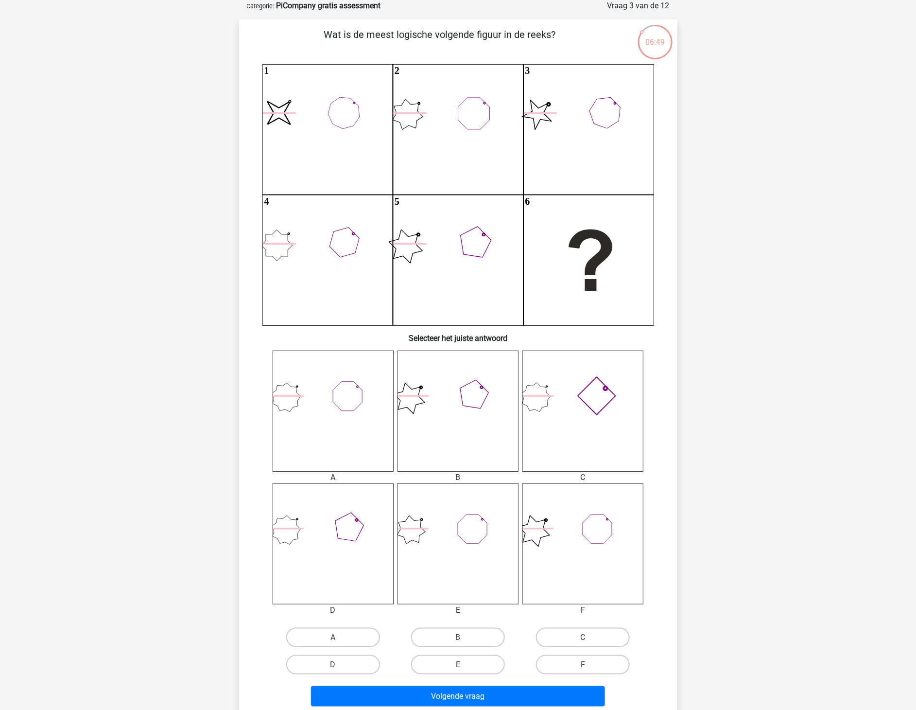
click at [735, 213] on div "Kies premium Hans [EMAIL_ADDRESS][DOMAIN_NAME]" at bounding box center [458, 474] width 916 height 1047
click at [586, 638] on input "C" at bounding box center [586, 640] width 6 height 6
radio input "true"
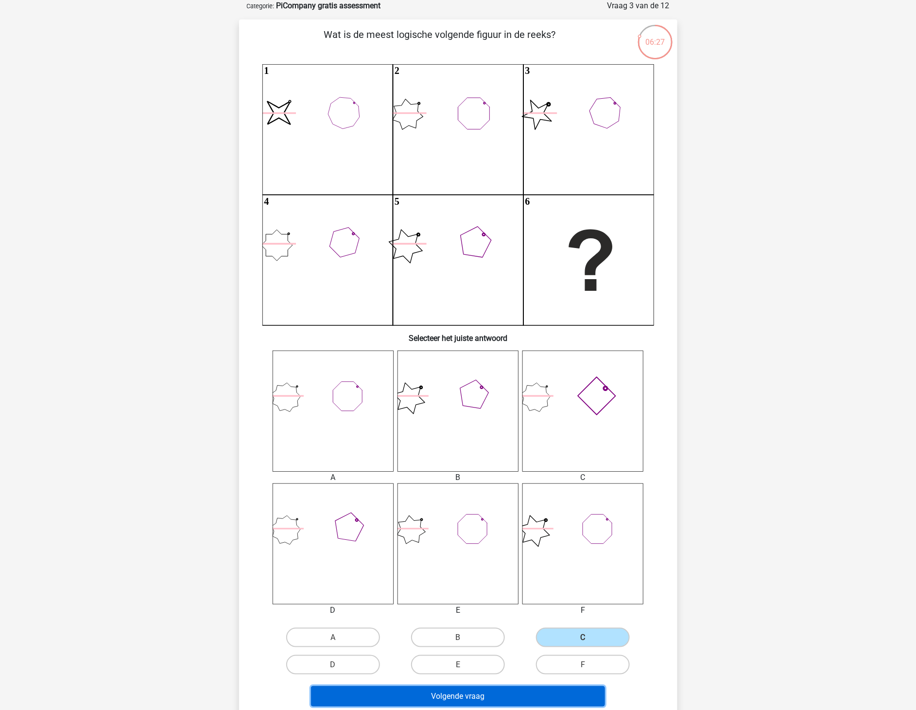
click at [535, 638] on button "Volgende vraag" at bounding box center [458, 696] width 294 height 20
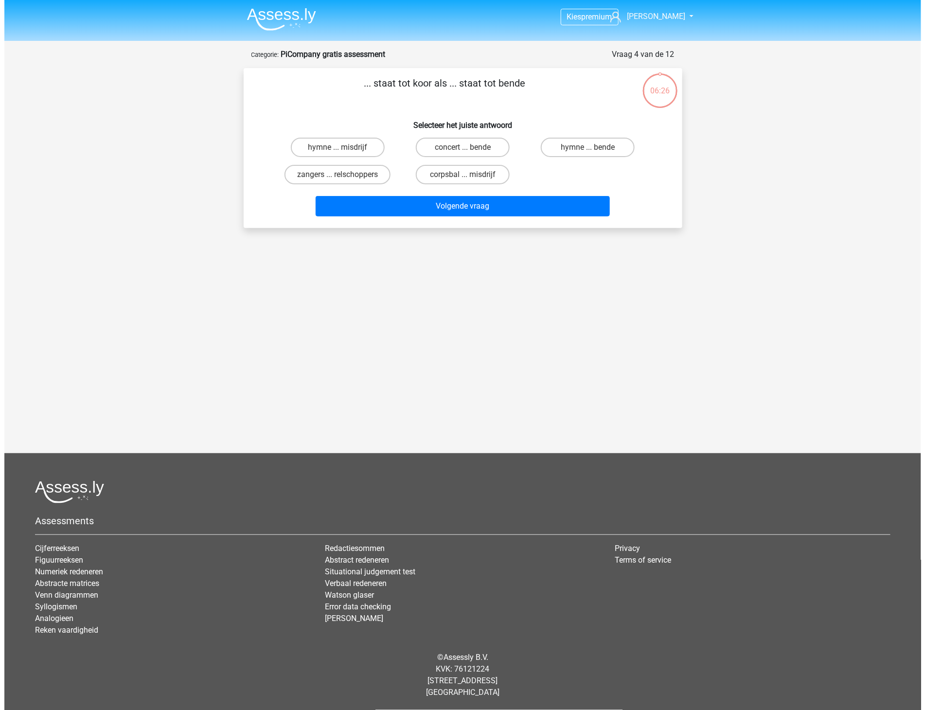
scroll to position [0, 0]
click at [670, 256] on div "Kies premium Hans [EMAIL_ADDRESS][DOMAIN_NAME]" at bounding box center [462, 254] width 925 height 508
click at [362, 169] on label "zangers ... relschoppers" at bounding box center [337, 174] width 106 height 19
click at [344, 175] on input "zangers ... relschoppers" at bounding box center [340, 178] width 6 height 6
radio input "true"
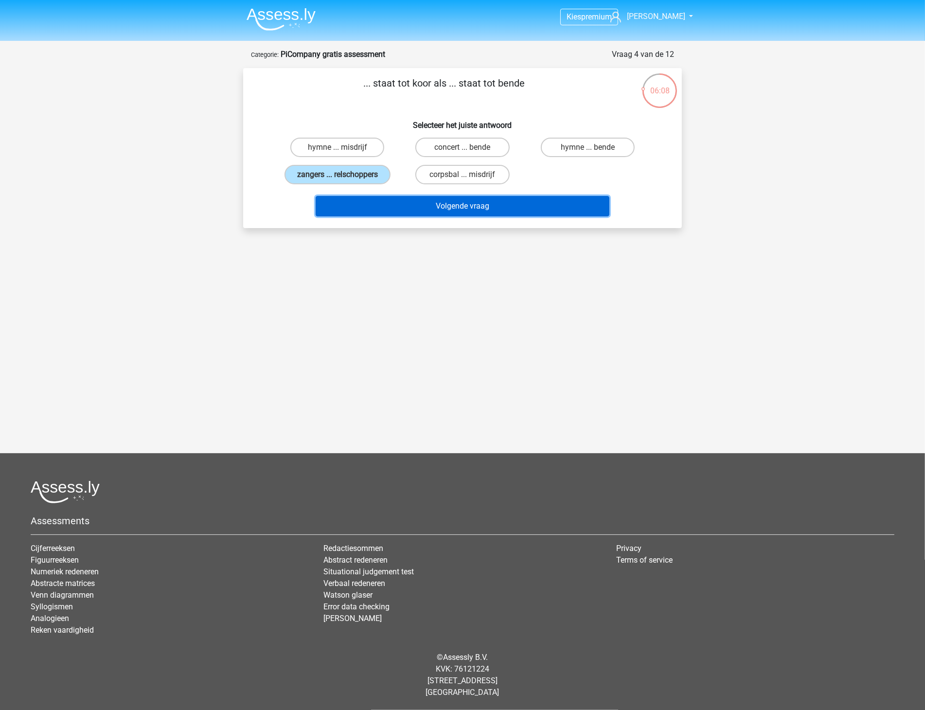
click at [395, 202] on button "Volgende vraag" at bounding box center [462, 206] width 294 height 20
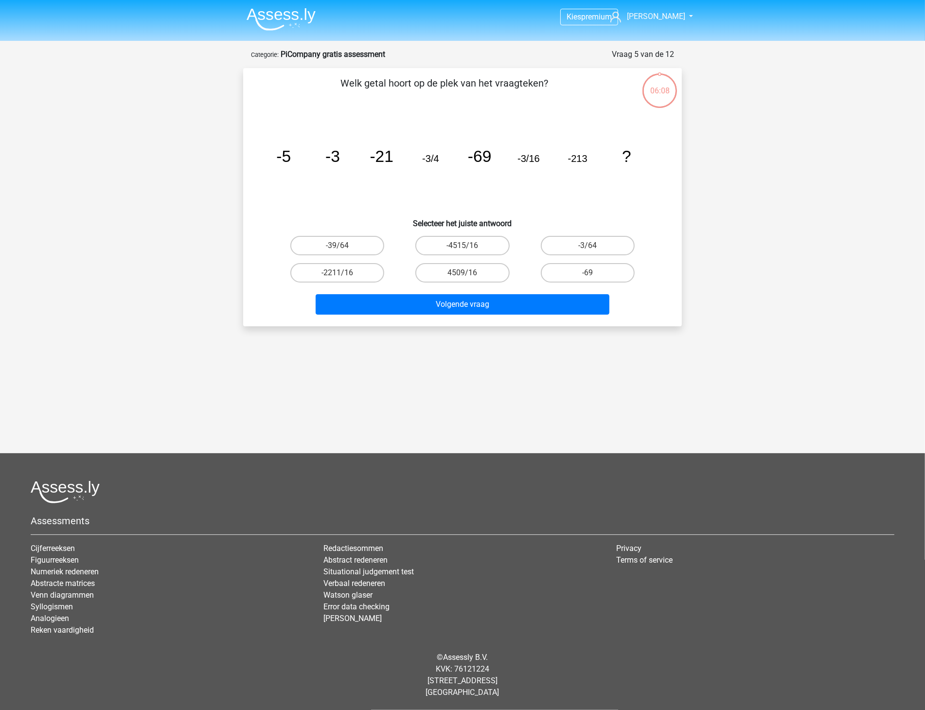
click at [524, 182] on icon "image/svg+xml -5 -3 -21 -3/4 -69 -3/16 -213 ?" at bounding box center [462, 162] width 392 height 98
click at [258, 77] on div "Welk getal hoort op de plek van het vraagteken? image/svg+xml -5 -3 -21 -3/4 -6…" at bounding box center [462, 197] width 431 height 243
click at [600, 220] on h6 "Selecteer het juiste antwoord" at bounding box center [462, 219] width 407 height 17
click at [596, 245] on label "-3/64" at bounding box center [588, 245] width 94 height 19
click at [594, 245] on input "-3/64" at bounding box center [590, 248] width 6 height 6
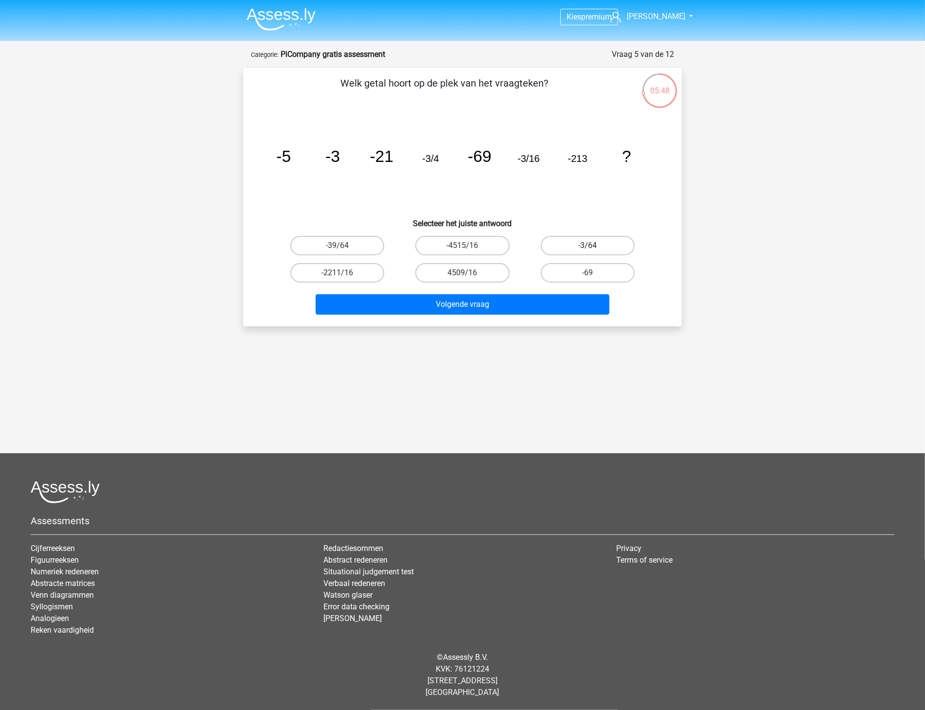
radio input "true"
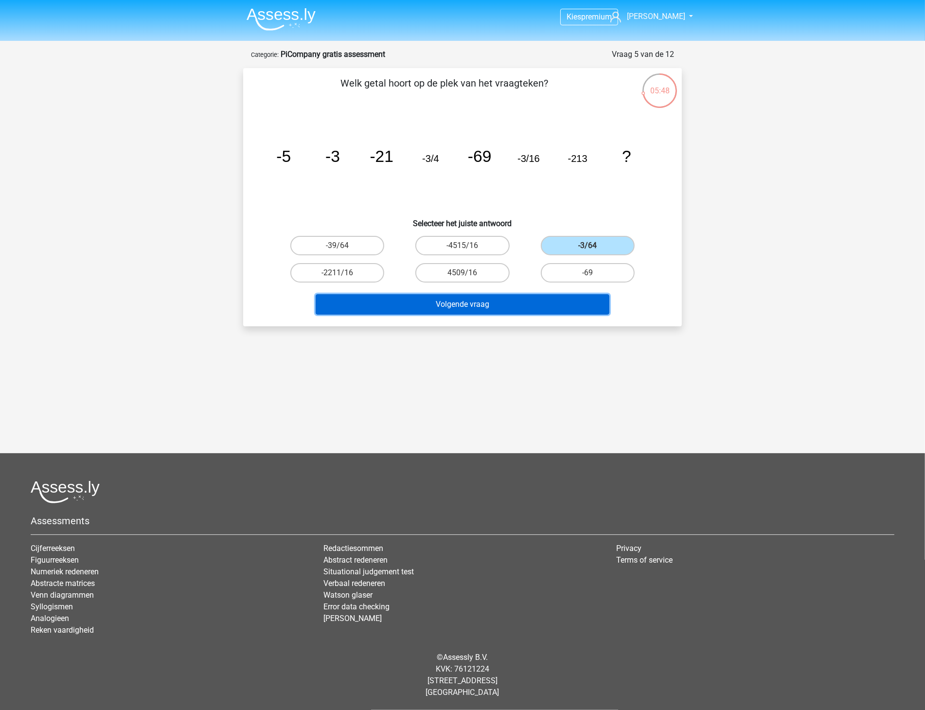
click at [557, 298] on button "Volgende vraag" at bounding box center [462, 304] width 294 height 20
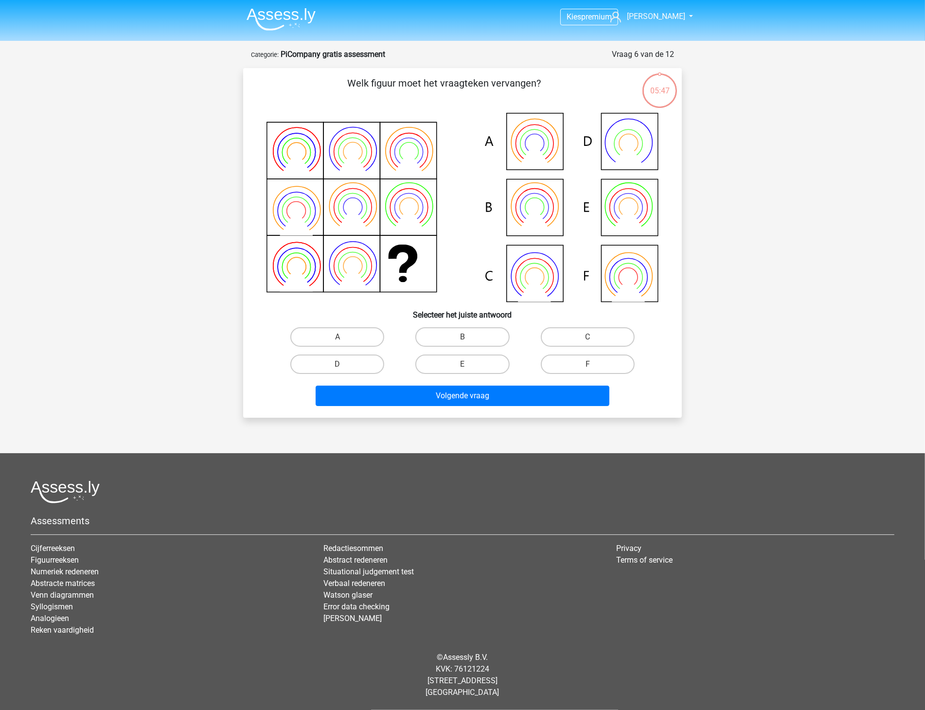
click at [807, 310] on div "Kies premium Hans [EMAIL_ADDRESS][DOMAIN_NAME]" at bounding box center [462, 349] width 925 height 698
click at [821, 172] on div "Kies premium Hans [EMAIL_ADDRESS][DOMAIN_NAME]" at bounding box center [462, 349] width 925 height 698
click at [574, 338] on label "C" at bounding box center [588, 336] width 94 height 19
click at [587, 338] on input "C" at bounding box center [590, 340] width 6 height 6
radio input "true"
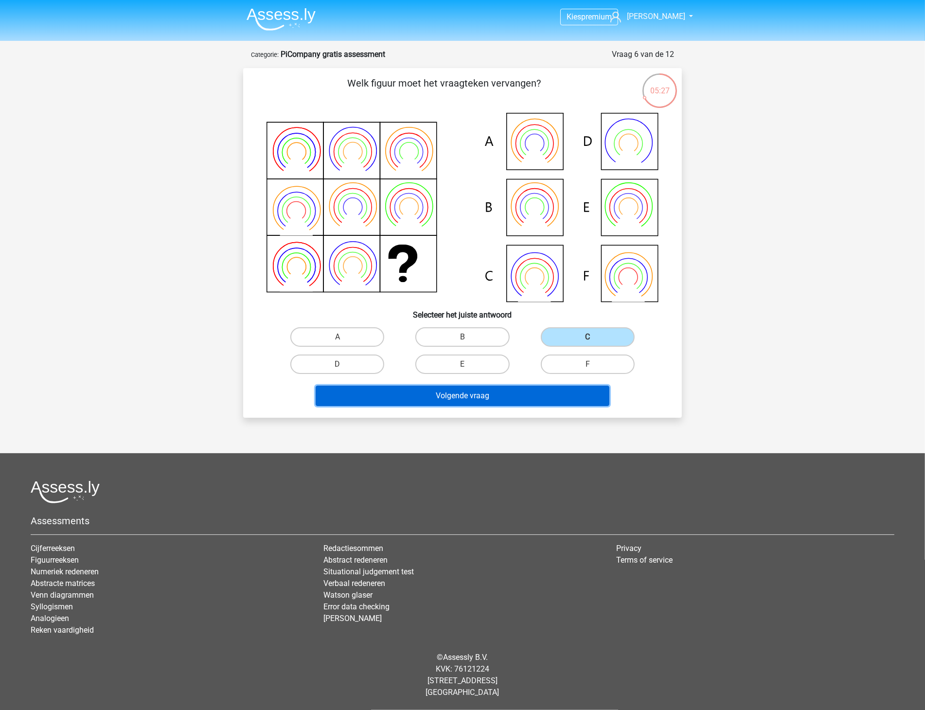
click at [506, 389] on button "Volgende vraag" at bounding box center [462, 395] width 294 height 20
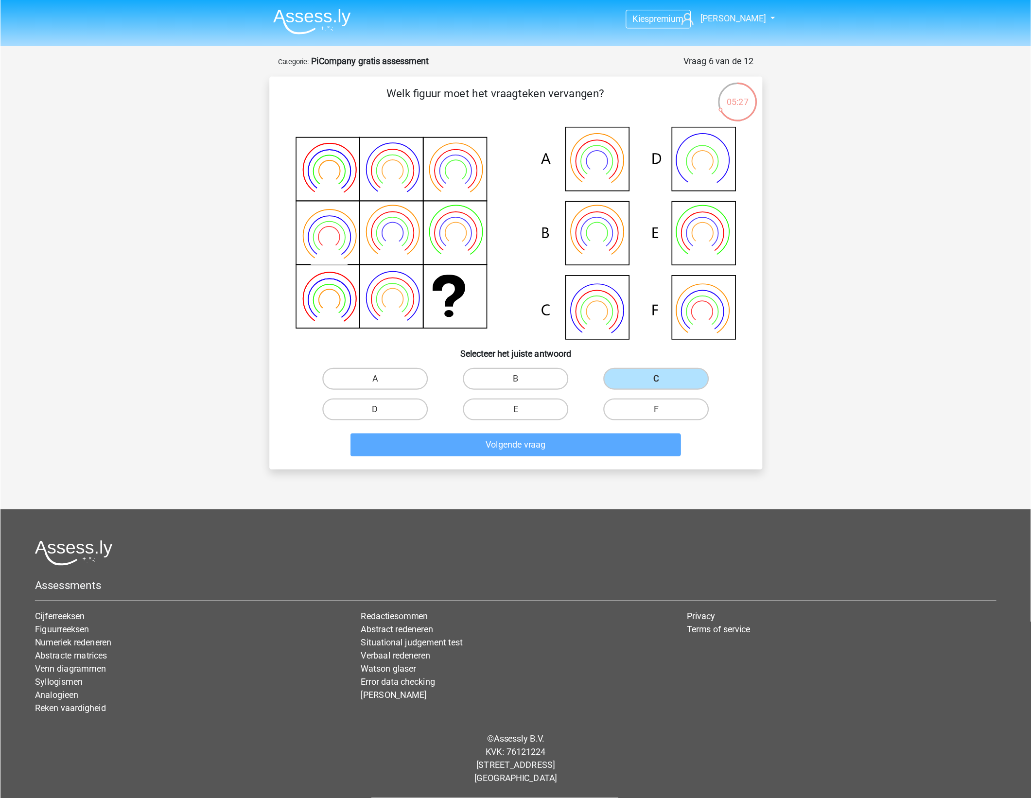
scroll to position [49, 0]
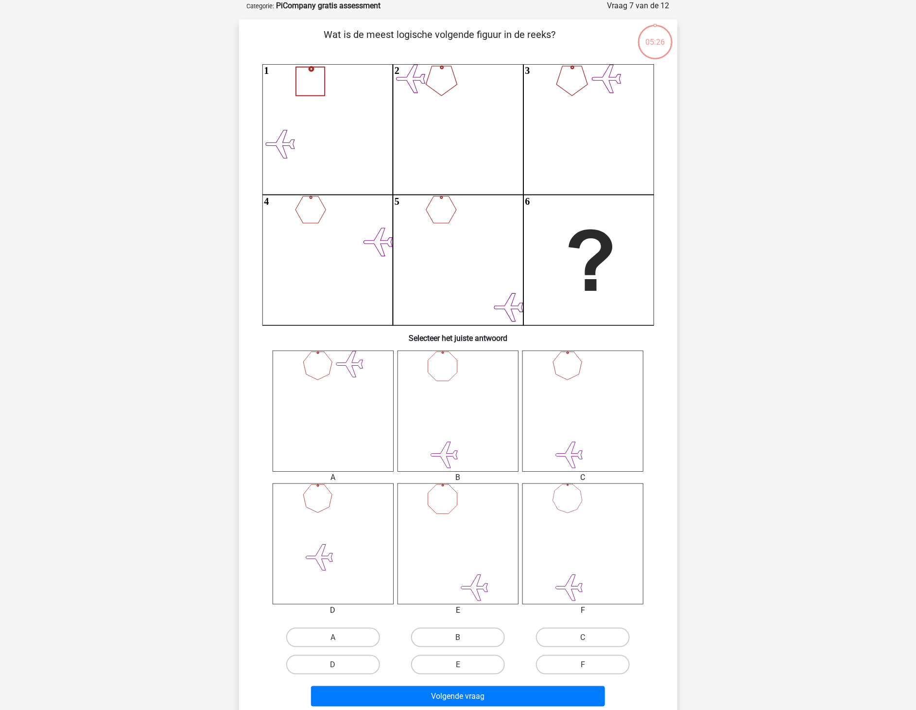
click at [719, 259] on div "Kies premium Hans [EMAIL_ADDRESS][DOMAIN_NAME]" at bounding box center [458, 474] width 916 height 1047
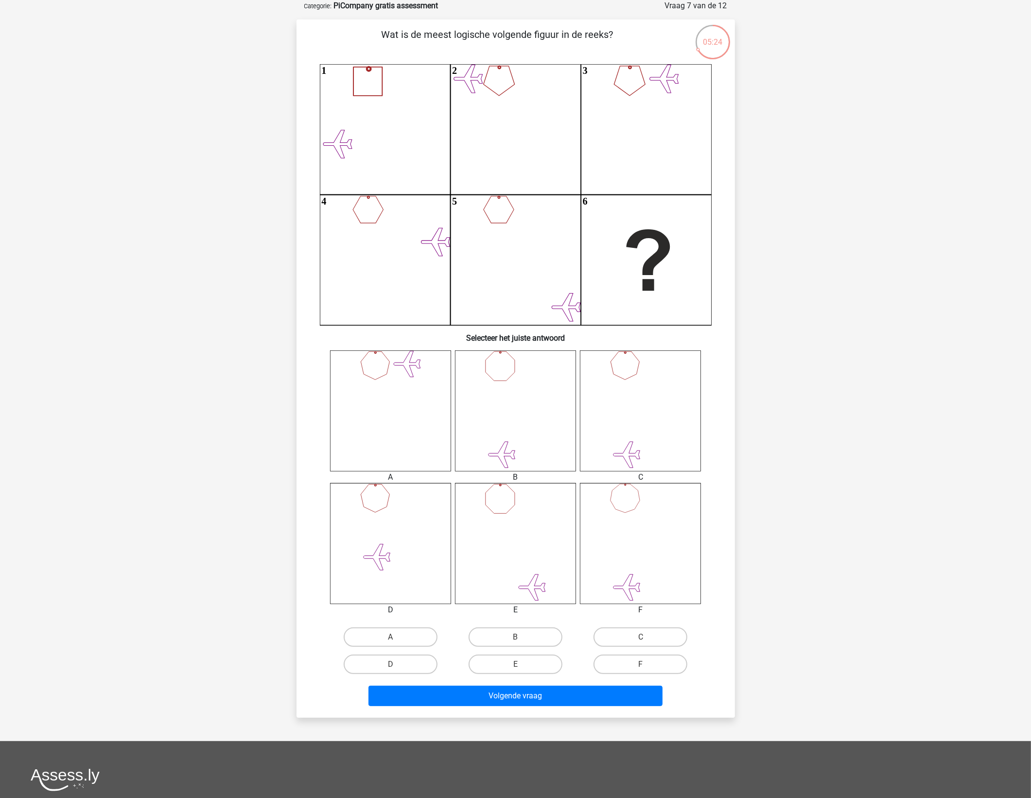
click at [820, 293] on div "Kies premium Hans [EMAIL_ADDRESS][DOMAIN_NAME]" at bounding box center [515, 474] width 1031 height 1047
click at [632, 638] on label "F" at bounding box center [641, 664] width 94 height 19
click at [641, 638] on input "F" at bounding box center [644, 668] width 6 height 6
radio input "true"
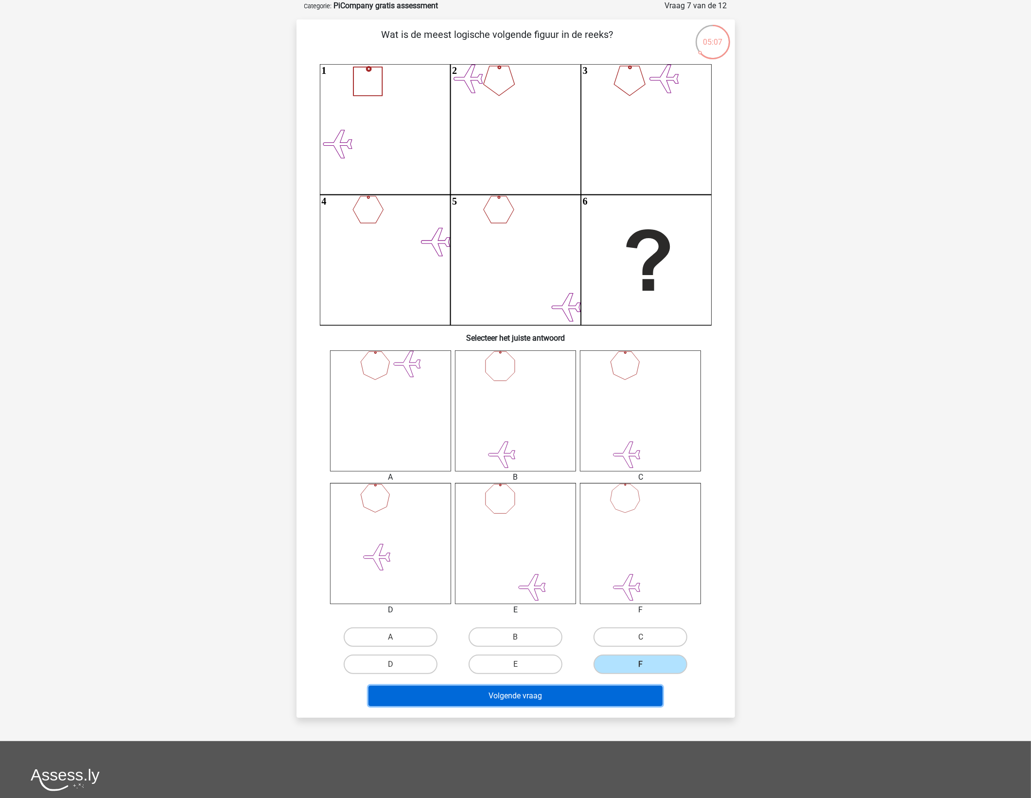
click at [609, 638] on button "Volgende vraag" at bounding box center [515, 696] width 294 height 20
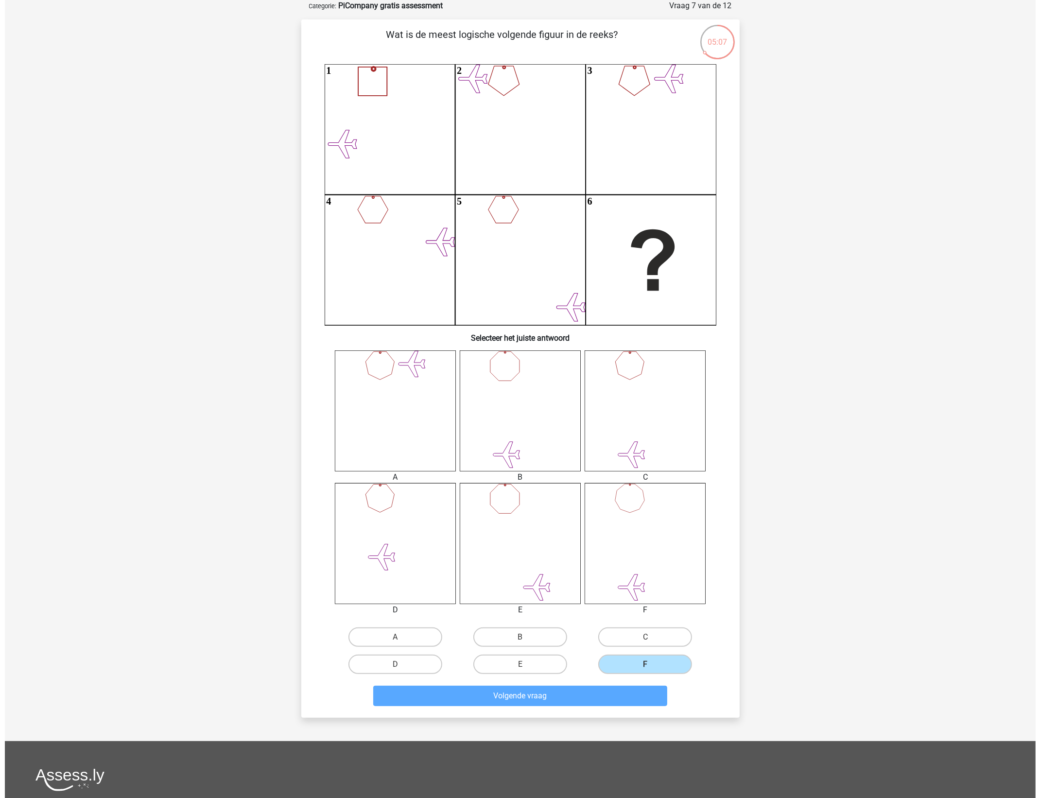
scroll to position [0, 0]
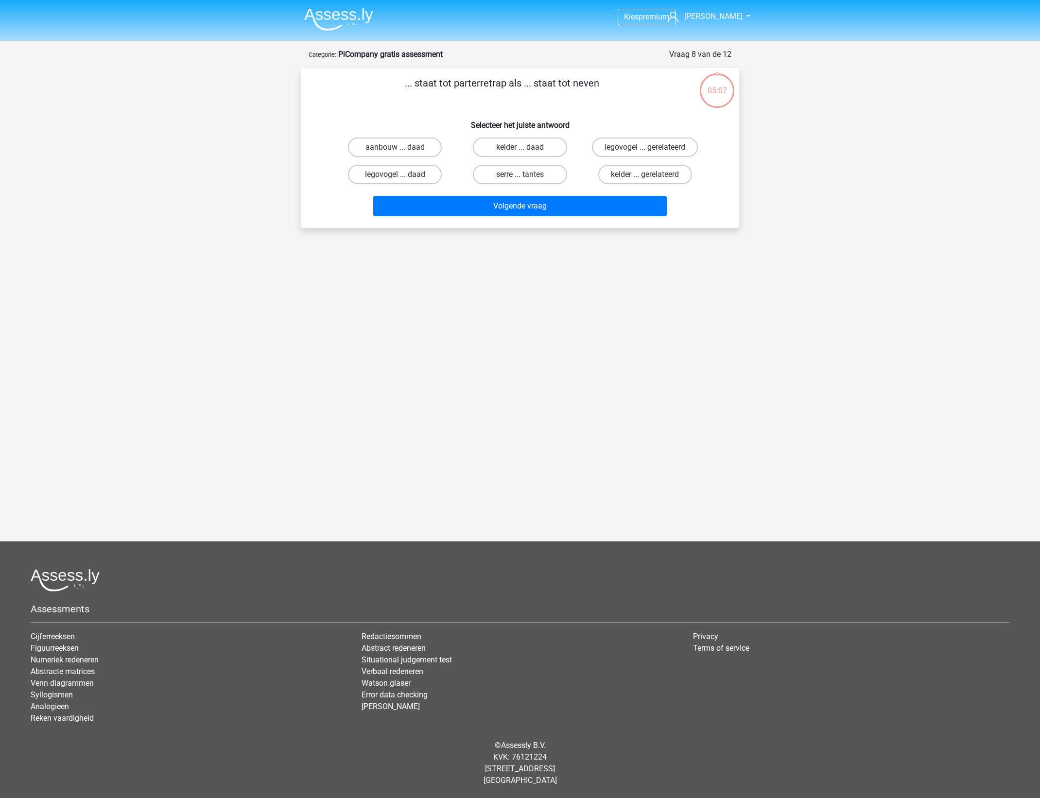
click at [739, 387] on div "Kies premium Hans [EMAIL_ADDRESS][DOMAIN_NAME]" at bounding box center [520, 254] width 1040 height 508
click at [621, 171] on label "kelder ... gerelateerd" at bounding box center [645, 174] width 94 height 19
click at [645, 175] on input "kelder ... gerelateerd" at bounding box center [648, 178] width 6 height 6
radio input "true"
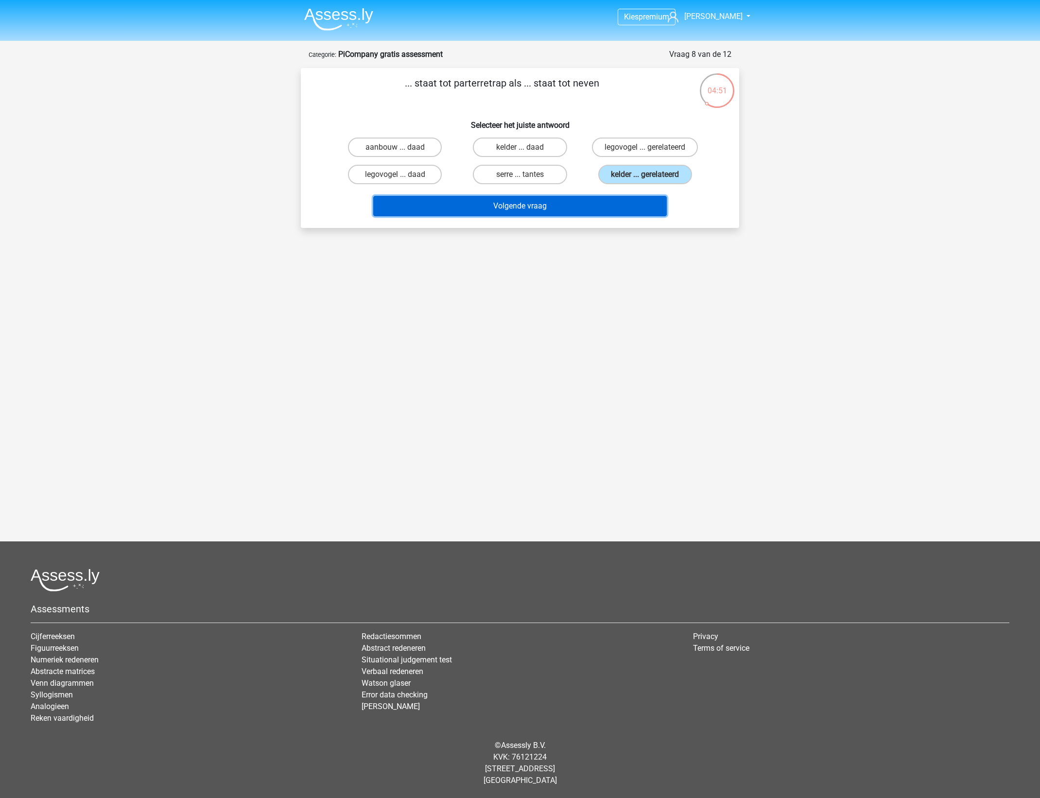
click at [614, 201] on button "Volgende vraag" at bounding box center [520, 206] width 294 height 20
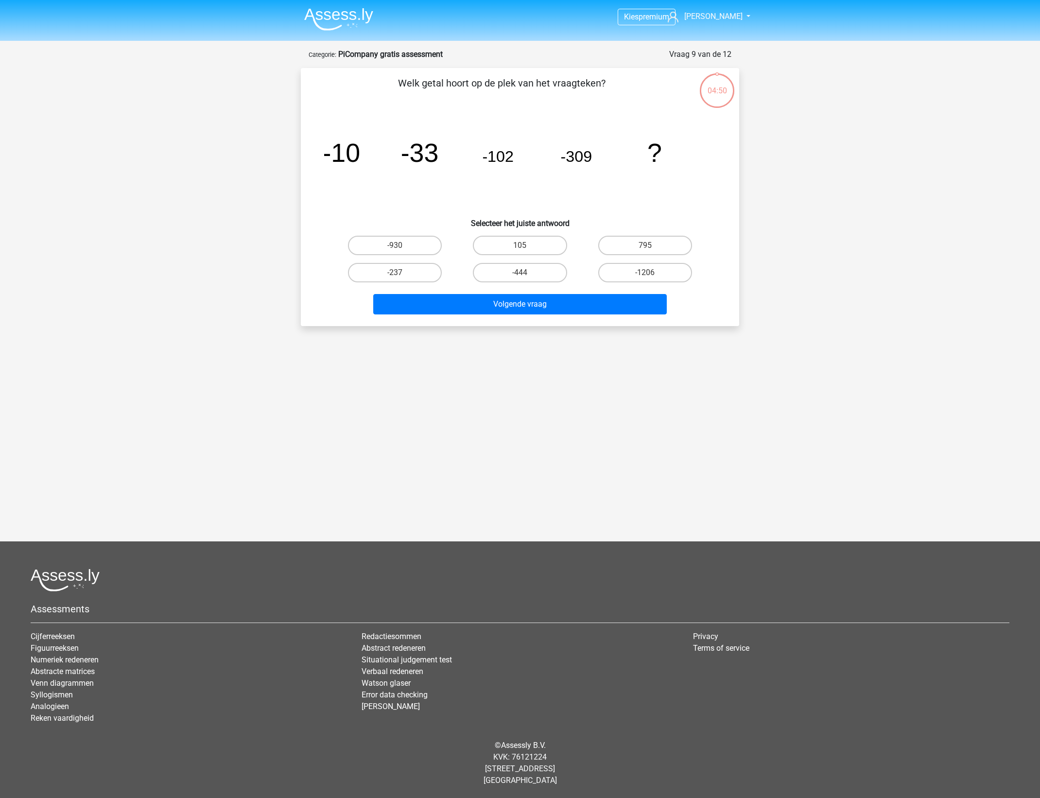
click at [728, 290] on div "Welk getal hoort op de plek van het vraagteken? image/svg+xml -10 -33 -102 -309…" at bounding box center [520, 197] width 431 height 243
click at [421, 246] on label "-930" at bounding box center [395, 245] width 94 height 19
click at [402, 246] on input "-930" at bounding box center [398, 248] width 6 height 6
radio input "true"
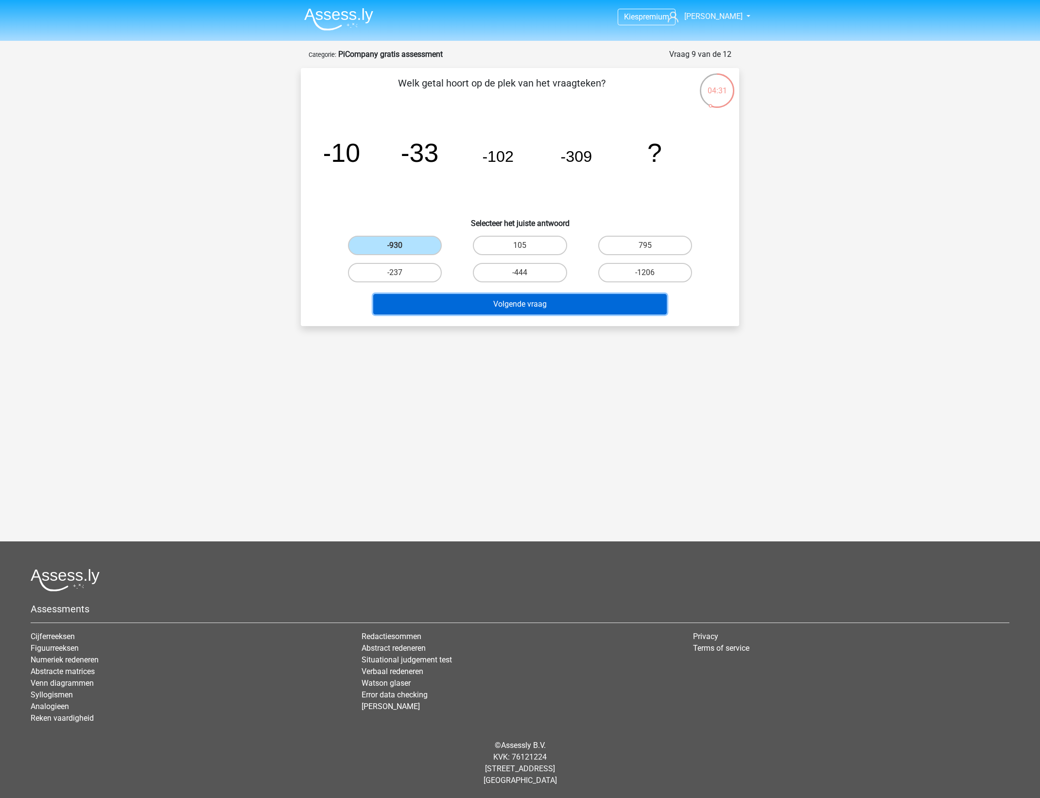
click at [492, 295] on button "Volgende vraag" at bounding box center [520, 304] width 294 height 20
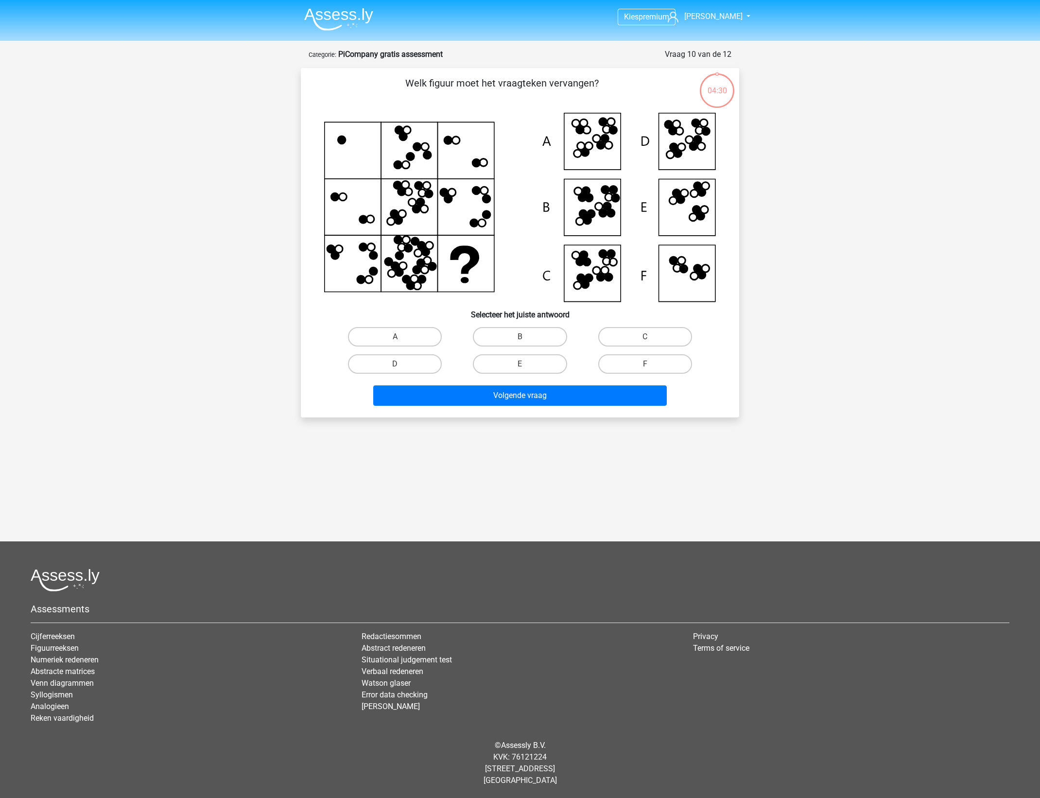
click at [826, 386] on div "Kies premium Hans [EMAIL_ADDRESS][DOMAIN_NAME]" at bounding box center [520, 349] width 1040 height 698
click at [803, 336] on div "Kies premium Hans [EMAIL_ADDRESS][DOMAIN_NAME]" at bounding box center [520, 349] width 1040 height 698
click at [536, 330] on label "B" at bounding box center [520, 336] width 94 height 19
click at [526, 337] on input "B" at bounding box center [523, 340] width 6 height 6
radio input "true"
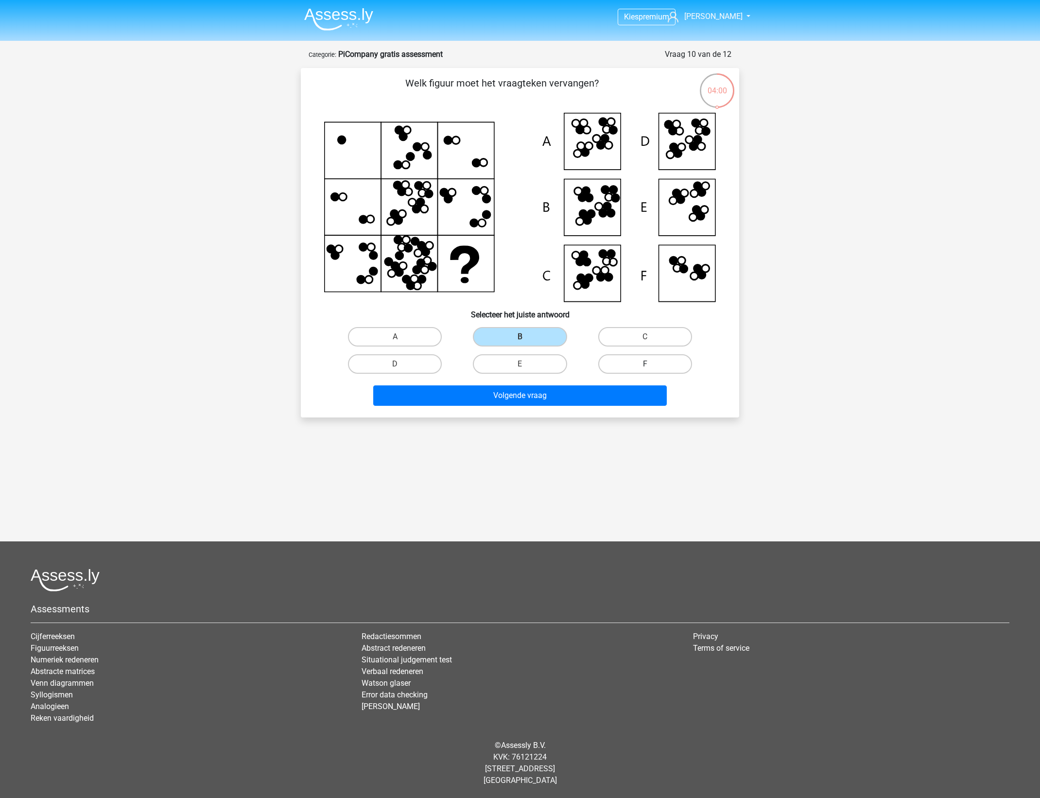
click at [667, 358] on label "F" at bounding box center [645, 363] width 94 height 19
click at [651, 364] on input "F" at bounding box center [648, 367] width 6 height 6
radio input "true"
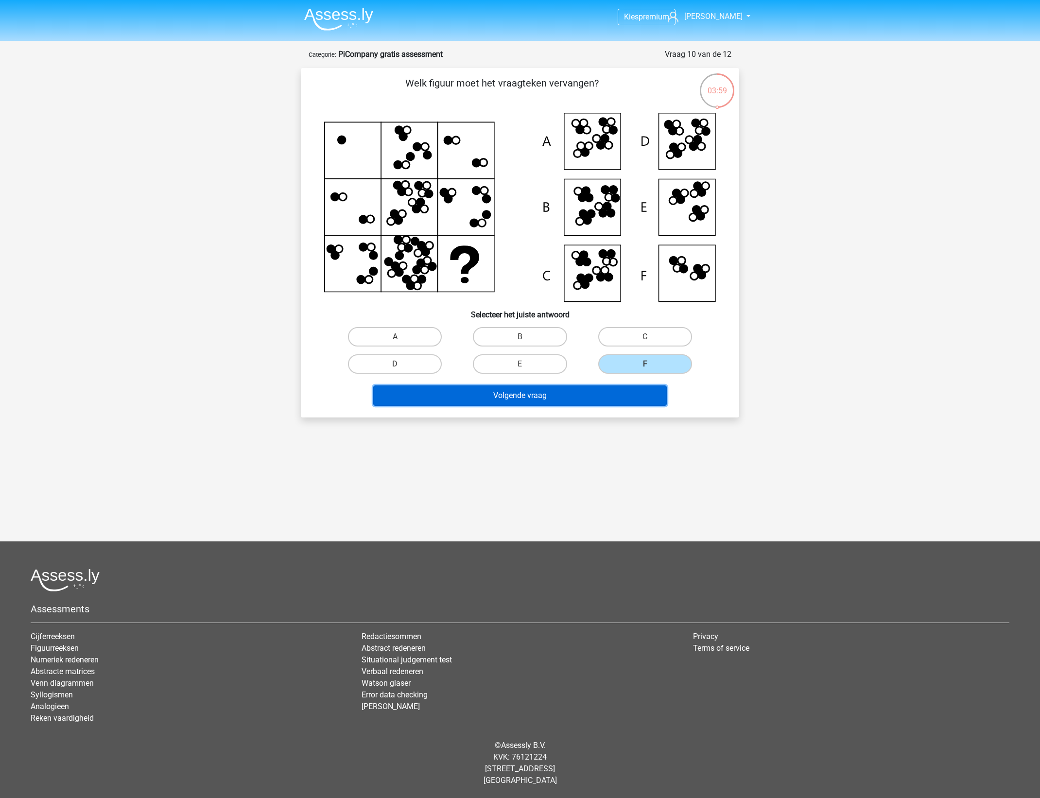
click at [593, 389] on button "Volgende vraag" at bounding box center [520, 395] width 294 height 20
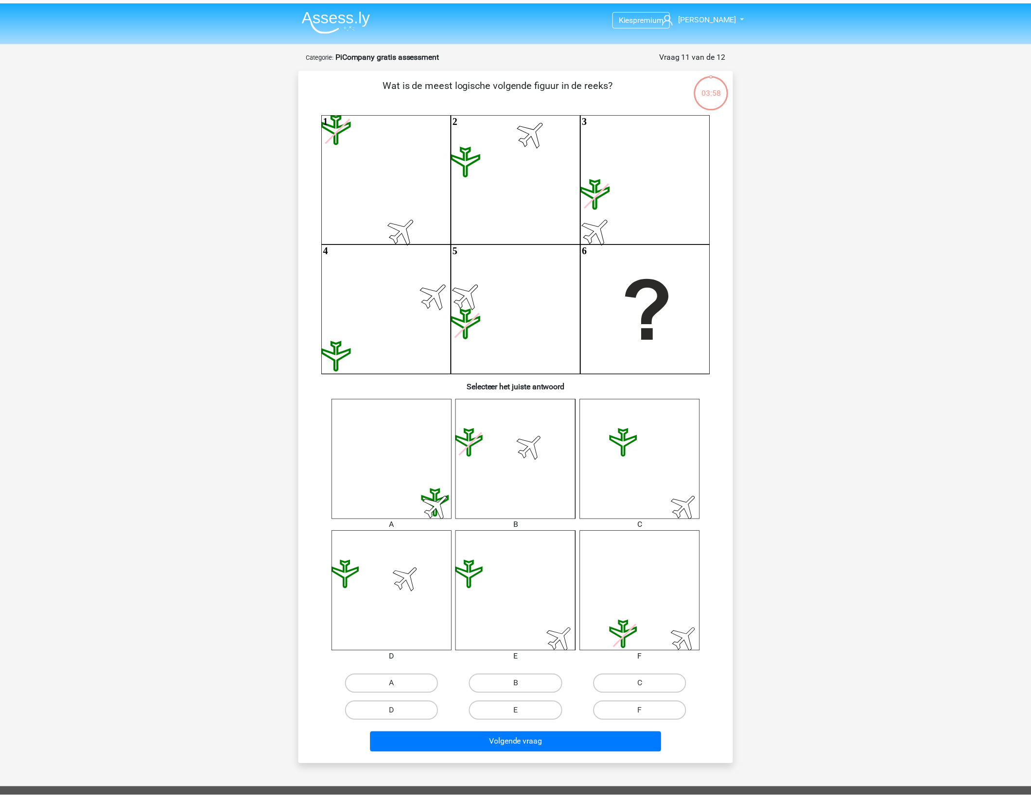
scroll to position [49, 0]
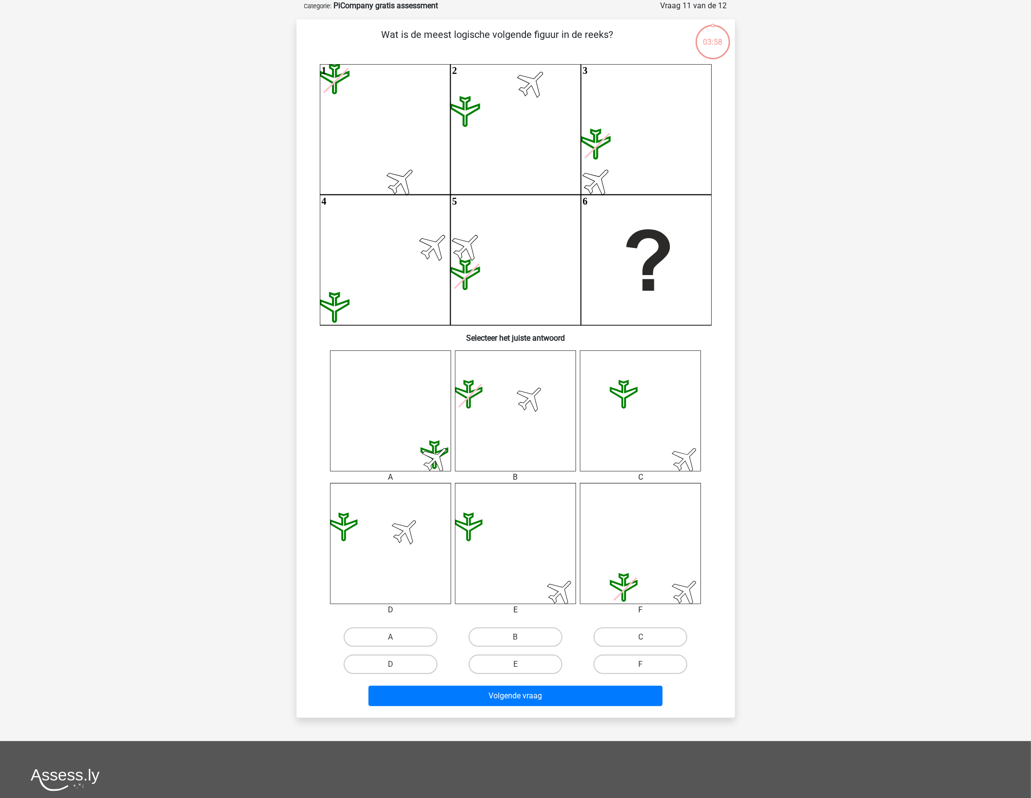
click at [764, 395] on div "Kies premium Hans [EMAIL_ADDRESS][DOMAIN_NAME]" at bounding box center [515, 474] width 1031 height 1047
drag, startPoint x: 605, startPoint y: 663, endPoint x: 609, endPoint y: 667, distance: 6.2
click at [605, 638] on label "F" at bounding box center [641, 664] width 94 height 19
click at [641, 638] on input "F" at bounding box center [644, 668] width 6 height 6
radio input "true"
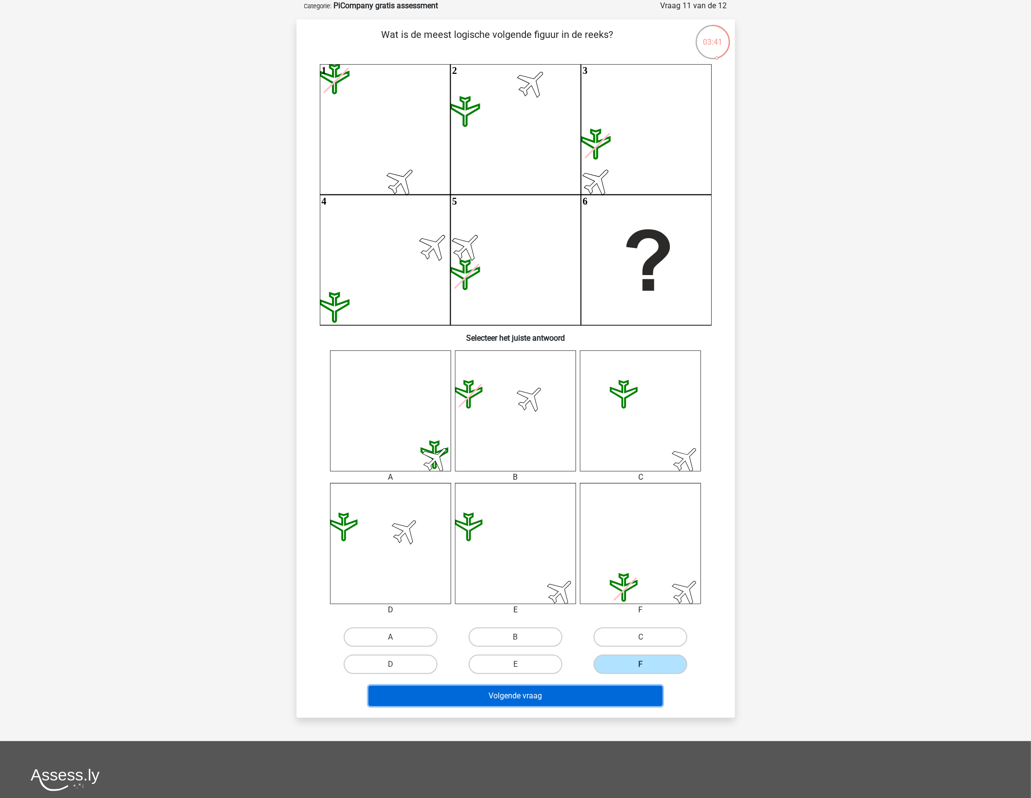
click at [608, 638] on button "Volgende vraag" at bounding box center [515, 696] width 294 height 20
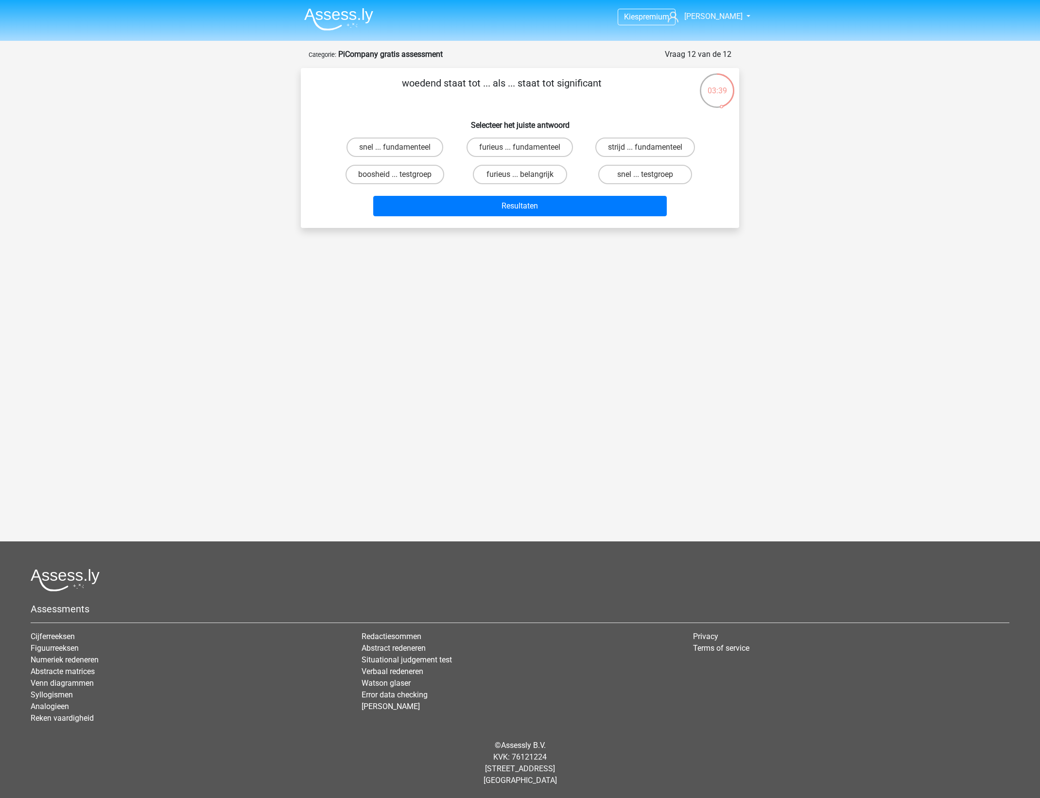
drag, startPoint x: 708, startPoint y: 339, endPoint x: 577, endPoint y: 236, distance: 166.8
click at [708, 339] on div "Kies premium Hans [EMAIL_ADDRESS][DOMAIN_NAME]" at bounding box center [520, 254] width 1040 height 508
click at [492, 169] on label "furieus ... belangrijk" at bounding box center [520, 174] width 94 height 19
click at [520, 175] on input "furieus ... belangrijk" at bounding box center [523, 178] width 6 height 6
radio input "true"
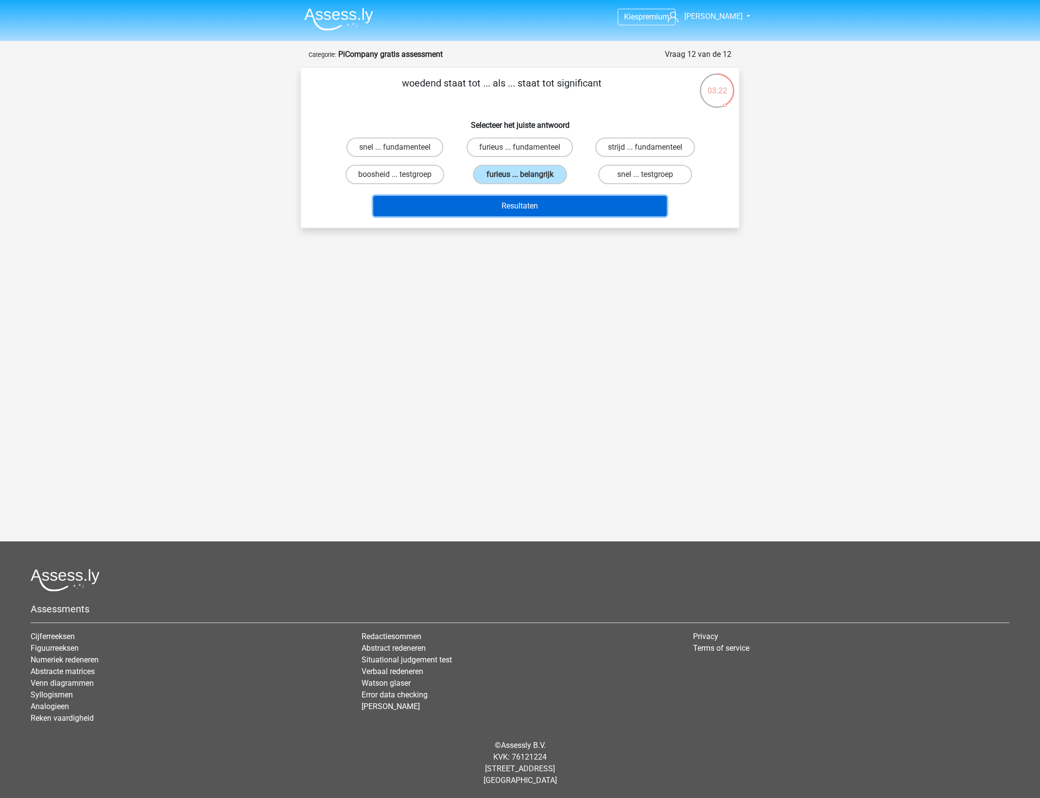
click at [517, 200] on button "Resultaten" at bounding box center [520, 206] width 294 height 20
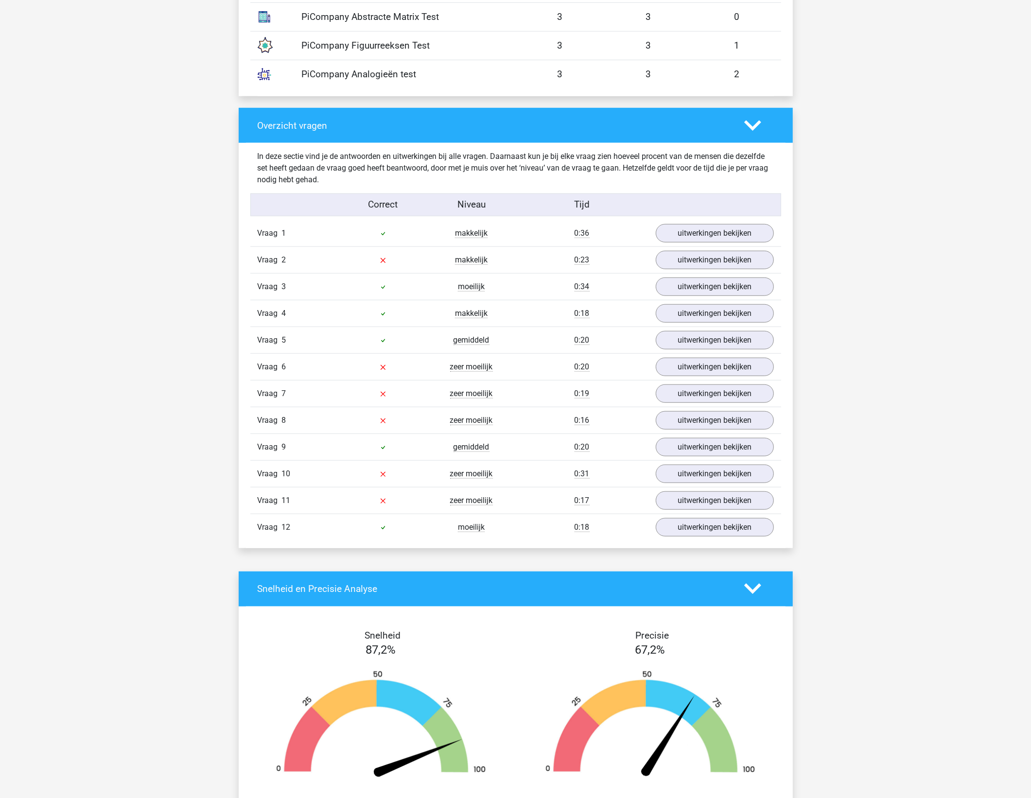
scroll to position [911, 0]
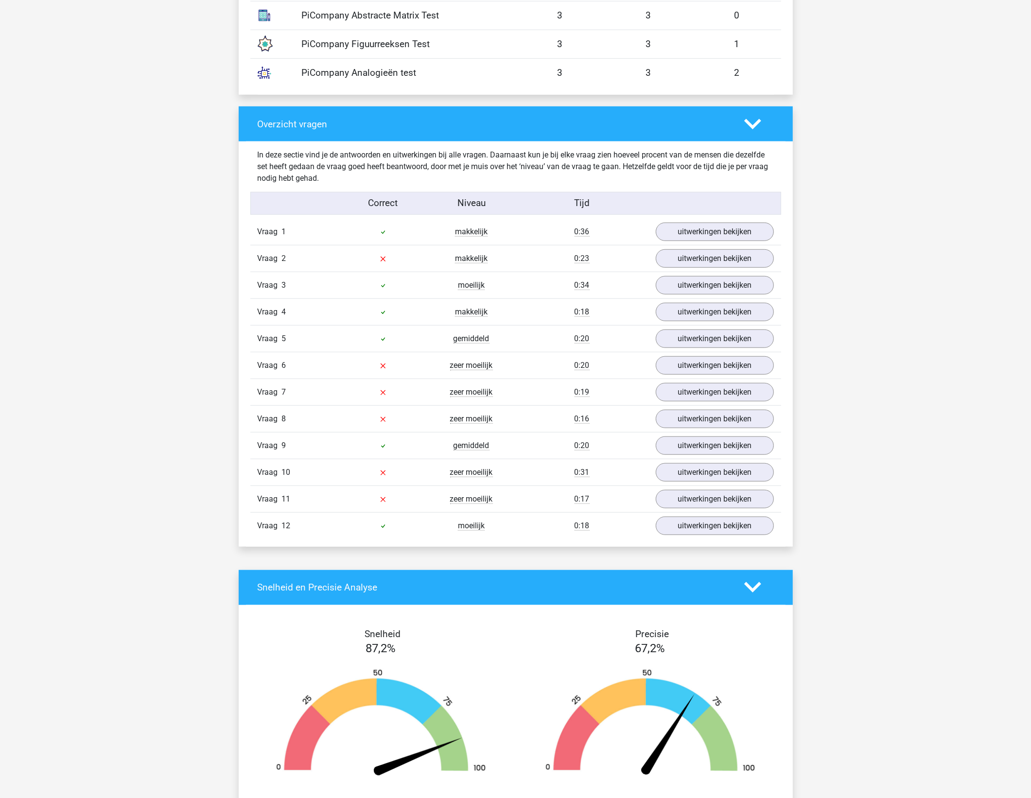
click at [892, 287] on div "Kies premium Hans [EMAIL_ADDRESS][DOMAIN_NAME]" at bounding box center [515, 331] width 1031 height 2485
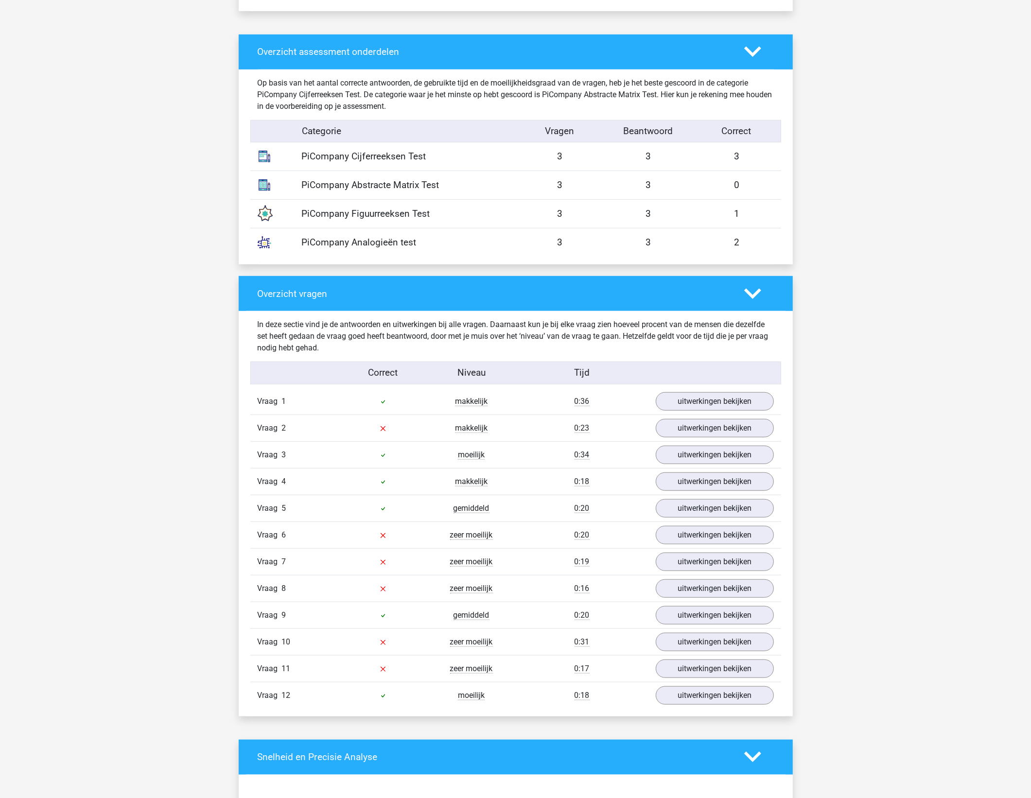
scroll to position [851, 0]
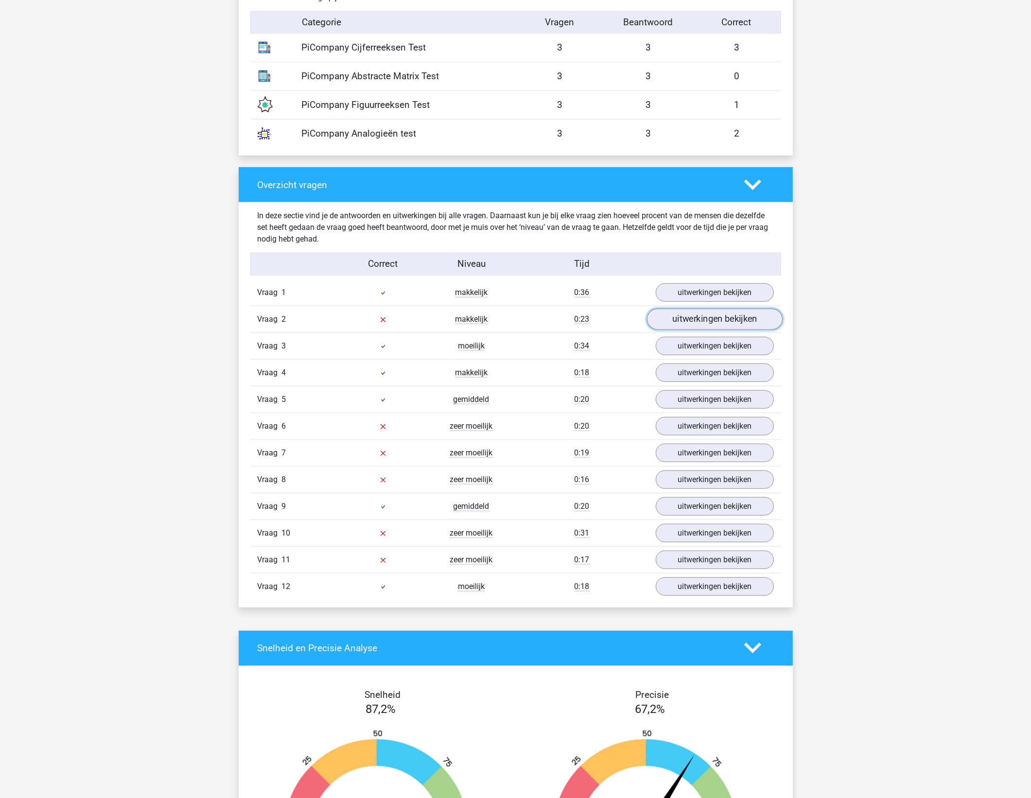
click at [698, 315] on link "uitwerkingen bekijken" at bounding box center [715, 319] width 136 height 21
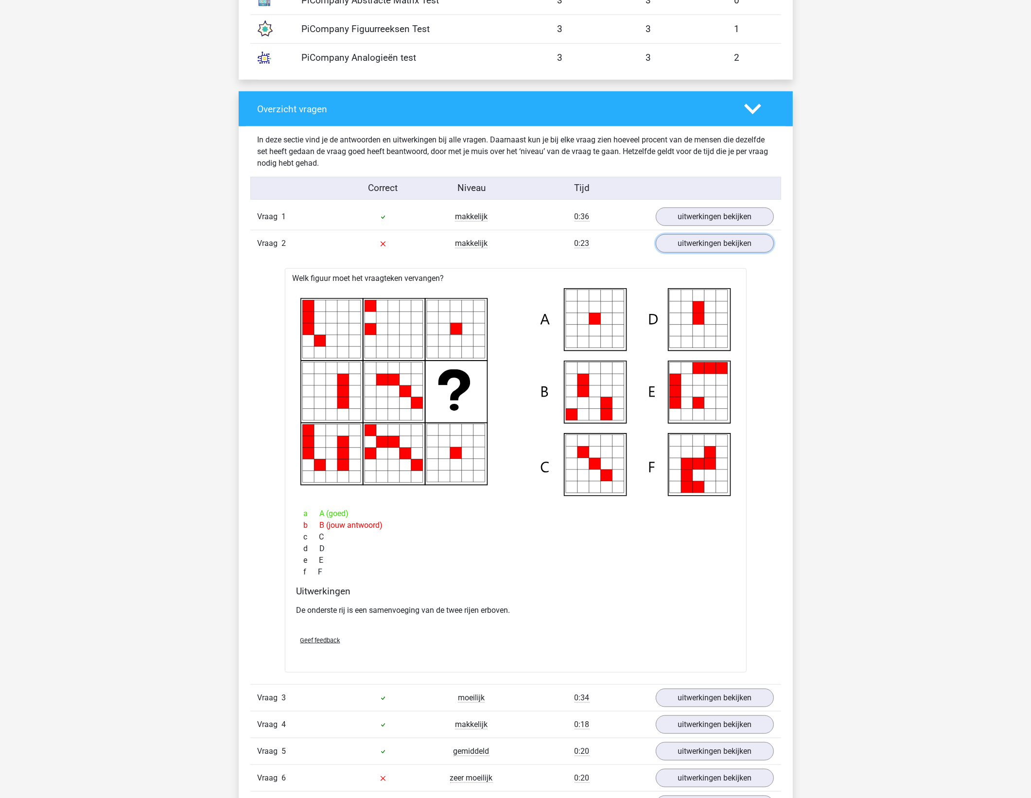
scroll to position [972, 0]
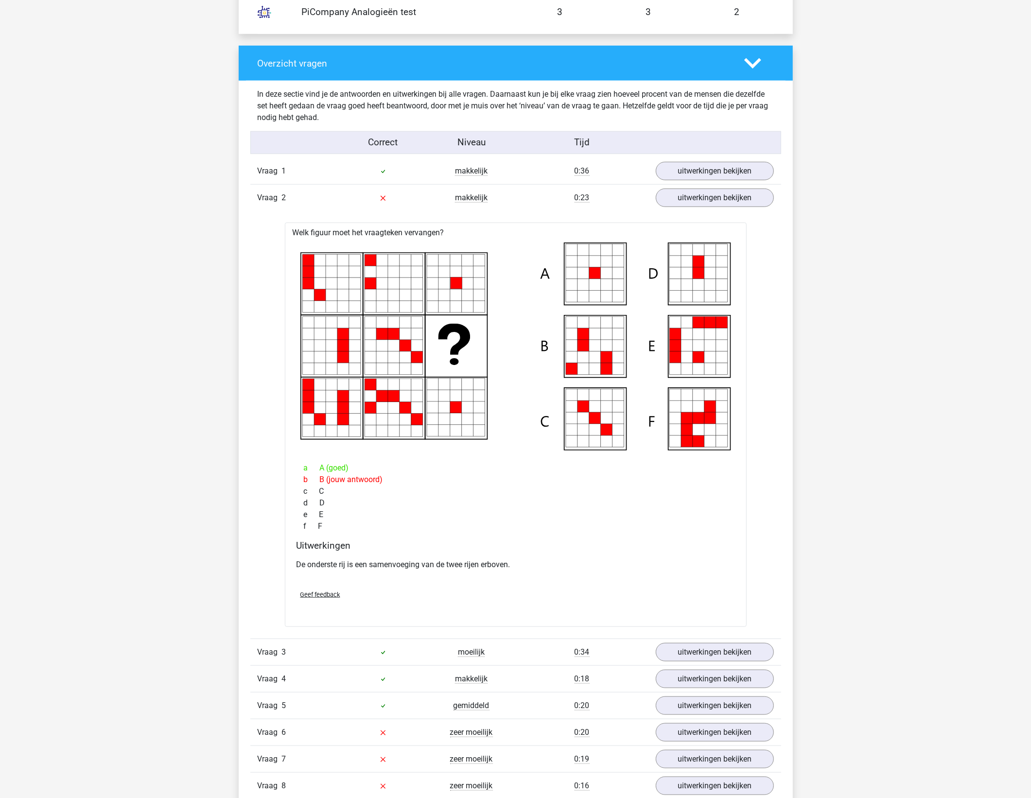
click at [556, 504] on div "d D" at bounding box center [516, 503] width 438 height 12
click at [711, 200] on link "uitwerkingen bekijken" at bounding box center [715, 197] width 136 height 21
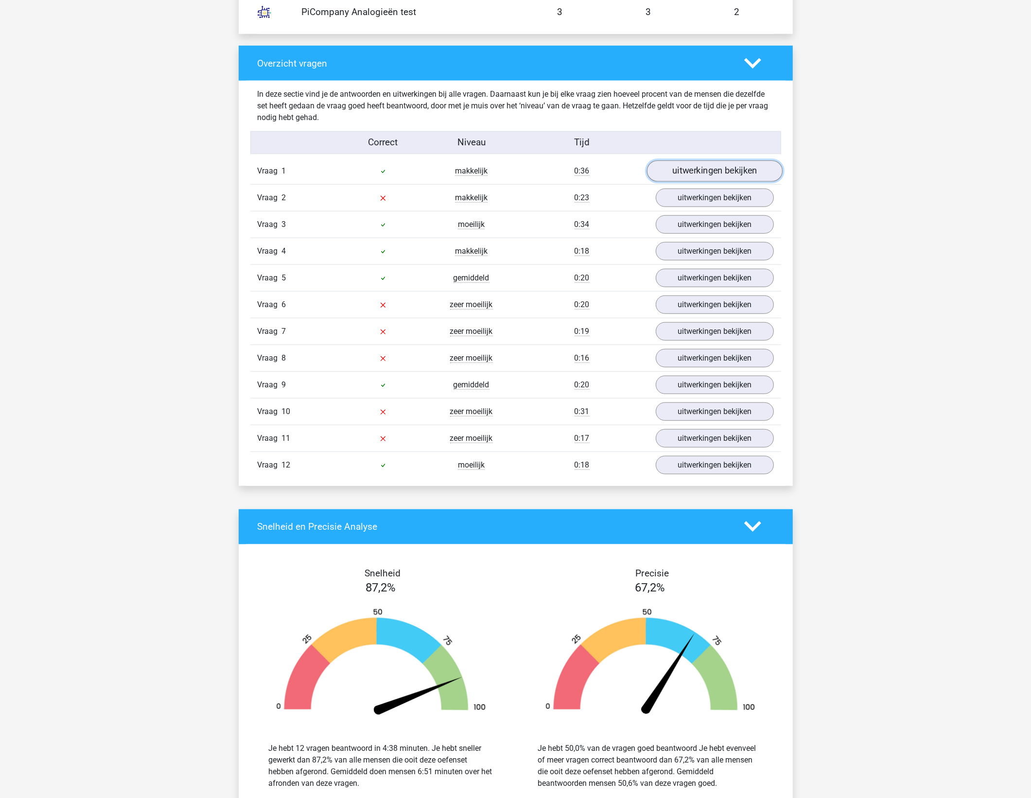
click at [711, 175] on link "uitwerkingen bekijken" at bounding box center [715, 170] width 136 height 21
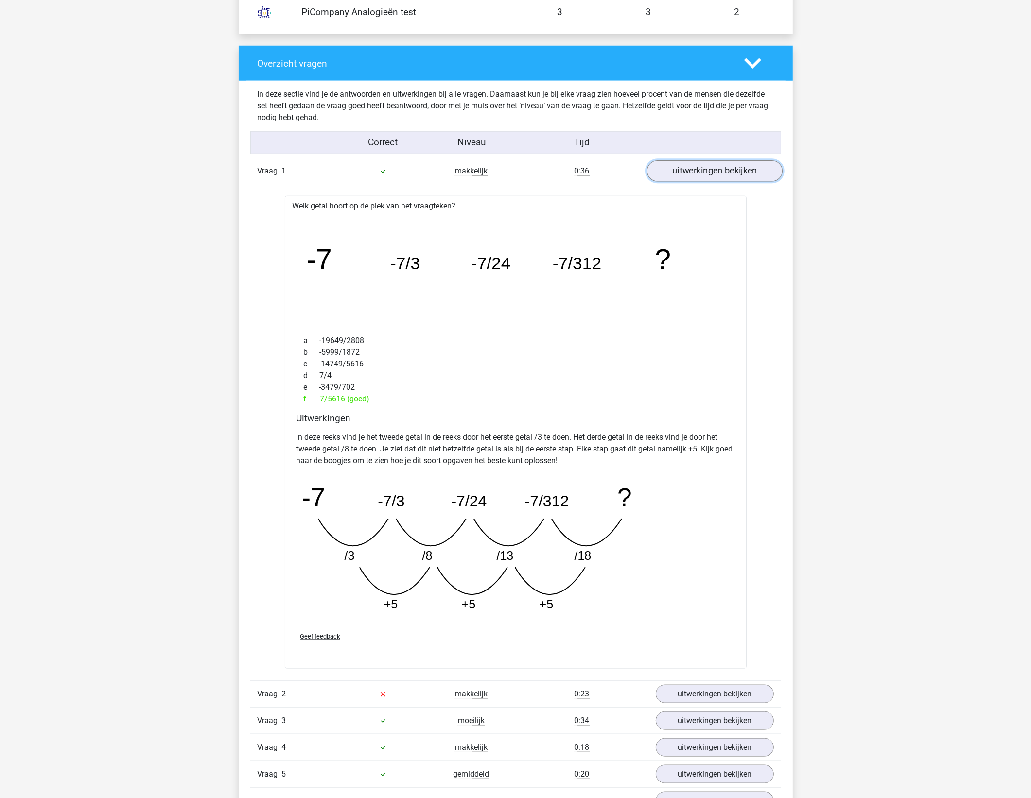
click at [710, 173] on link "uitwerkingen bekijken" at bounding box center [715, 170] width 136 height 21
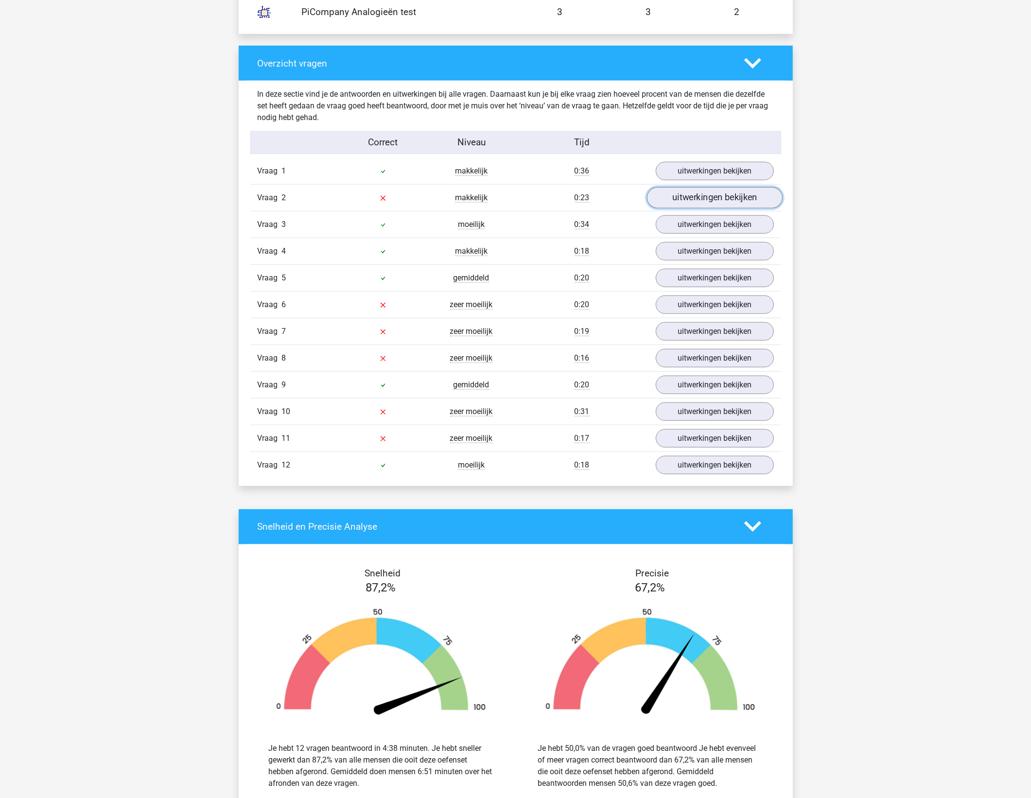
click at [705, 200] on link "uitwerkingen bekijken" at bounding box center [715, 197] width 136 height 21
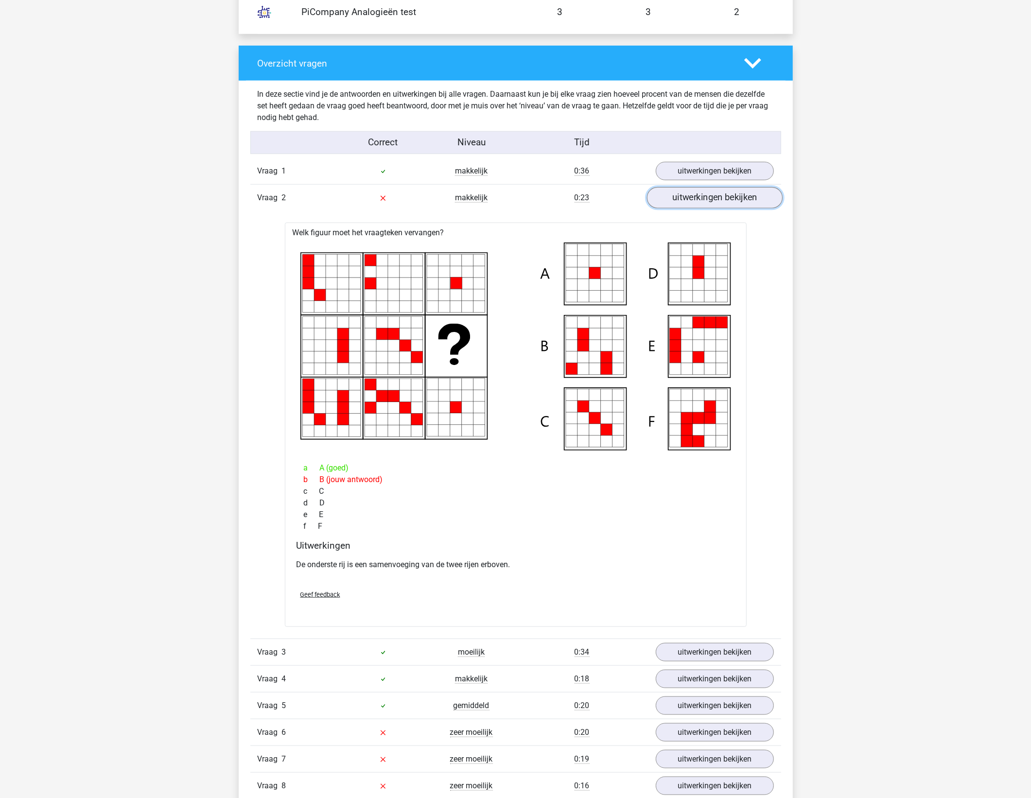
click at [705, 200] on link "uitwerkingen bekijken" at bounding box center [715, 197] width 136 height 21
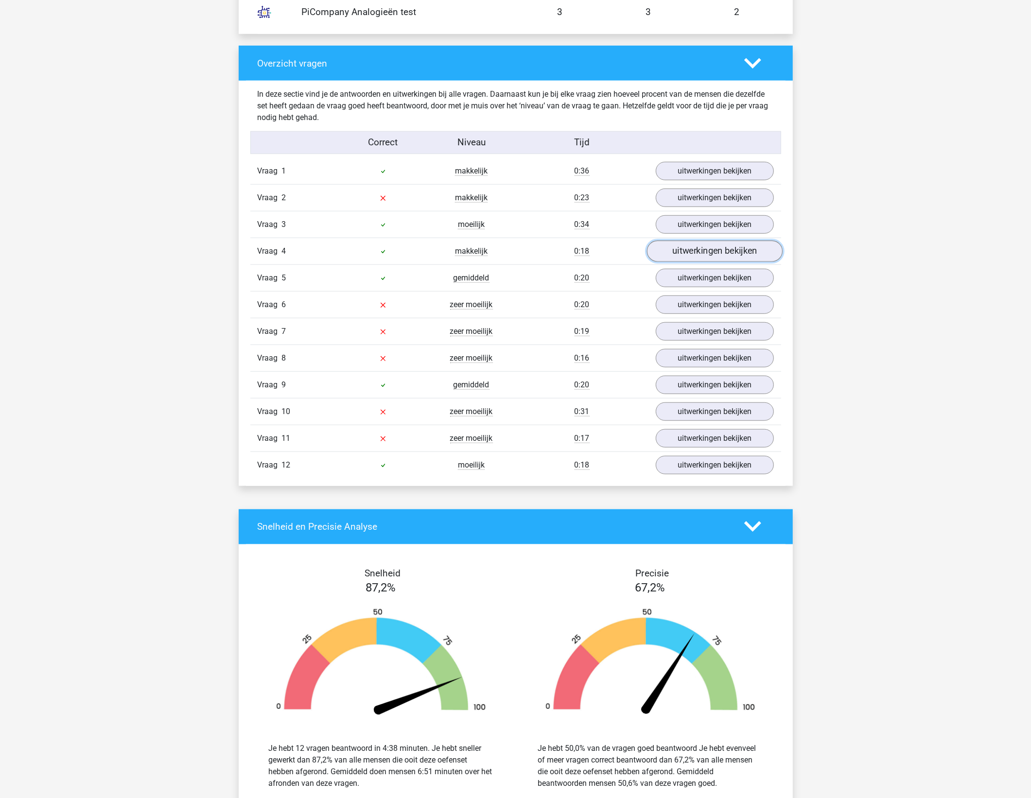
click at [699, 244] on link "uitwerkingen bekijken" at bounding box center [715, 251] width 136 height 21
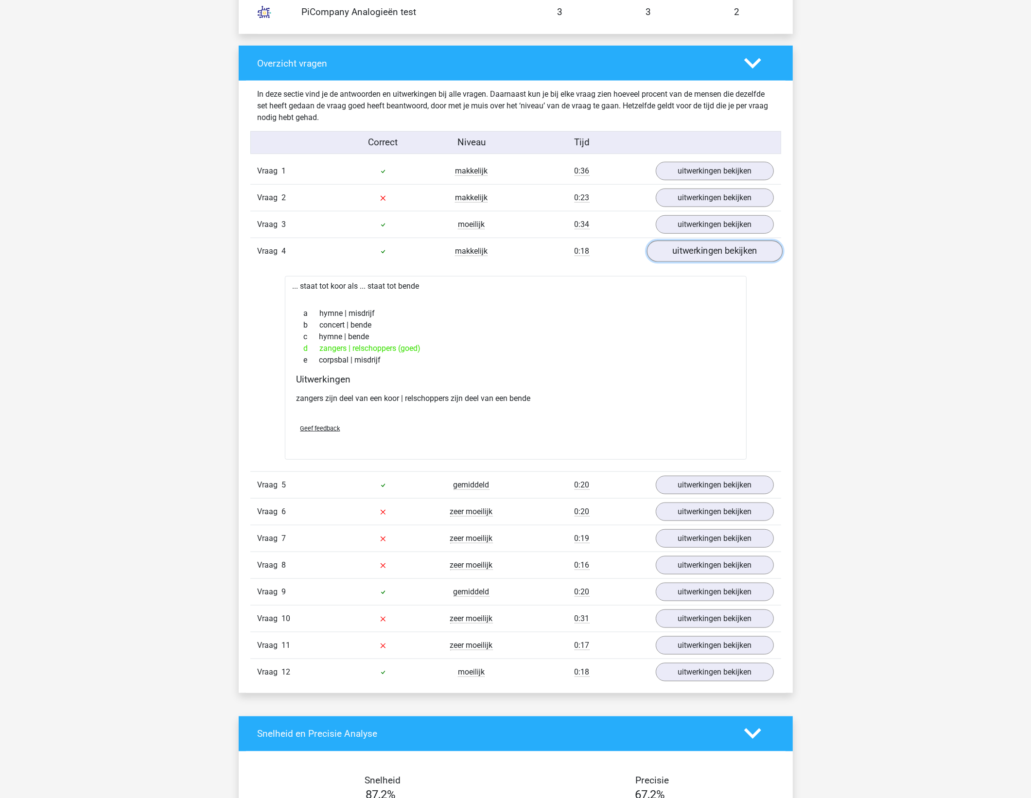
click at [699, 244] on link "uitwerkingen bekijken" at bounding box center [715, 251] width 136 height 21
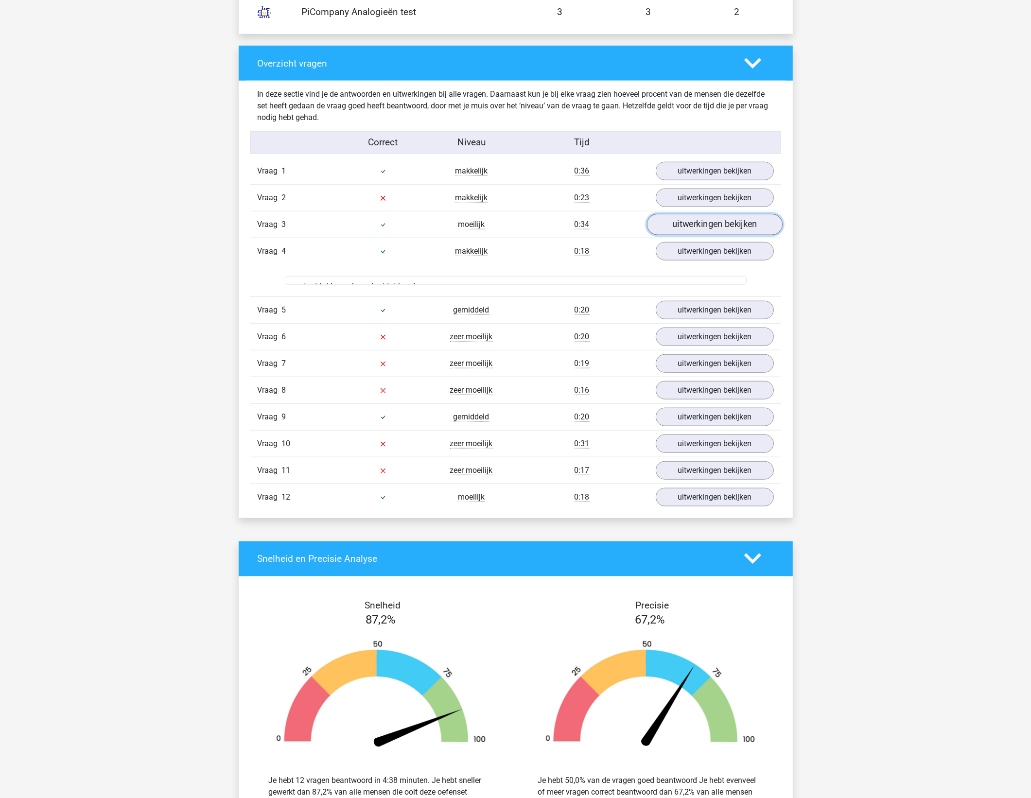
click at [702, 219] on link "uitwerkingen bekijken" at bounding box center [715, 224] width 136 height 21
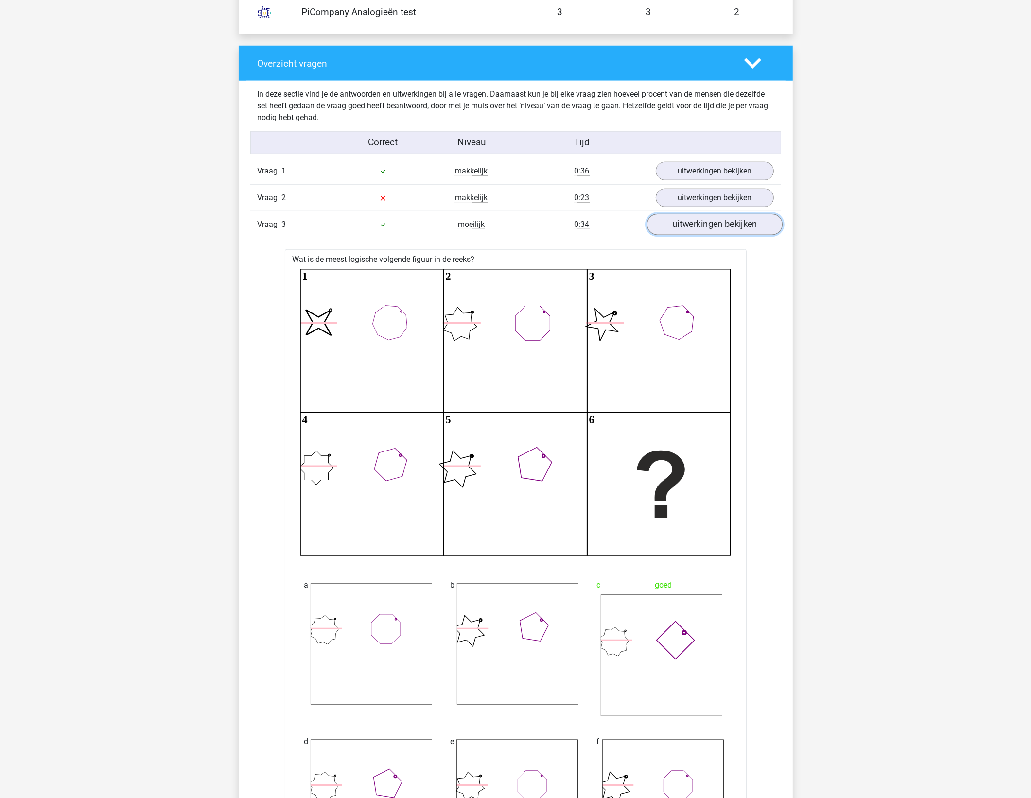
click at [702, 219] on link "uitwerkingen bekijken" at bounding box center [715, 224] width 136 height 21
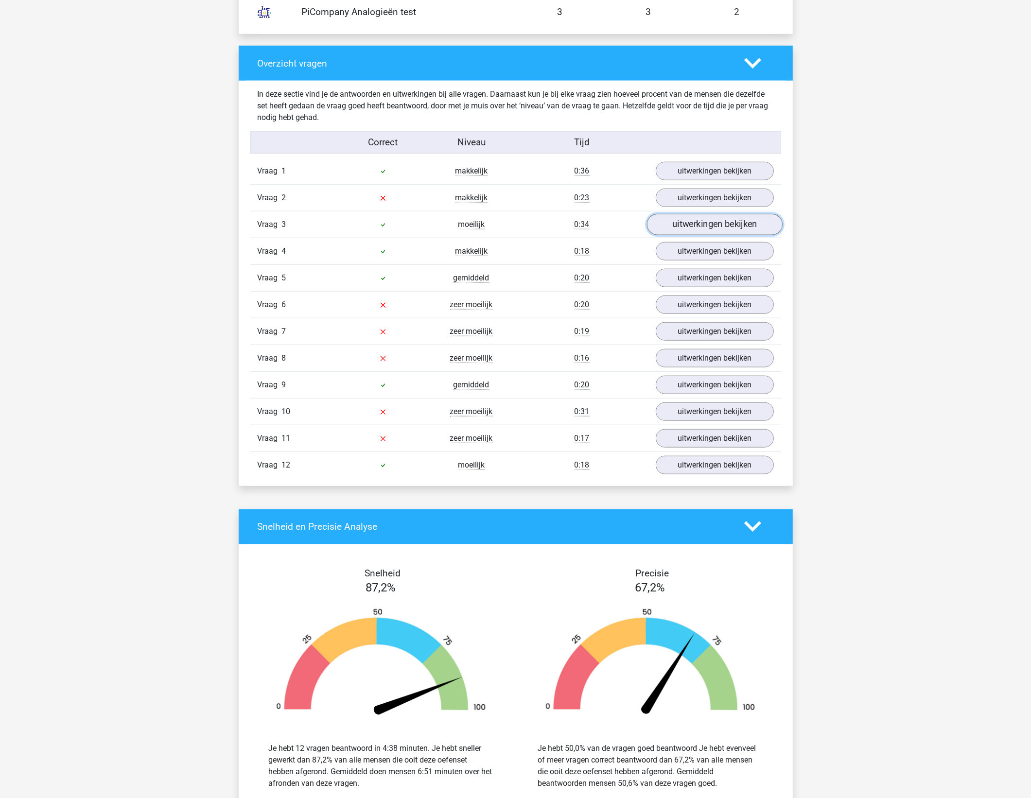
click at [702, 219] on link "uitwerkingen bekijken" at bounding box center [715, 224] width 136 height 21
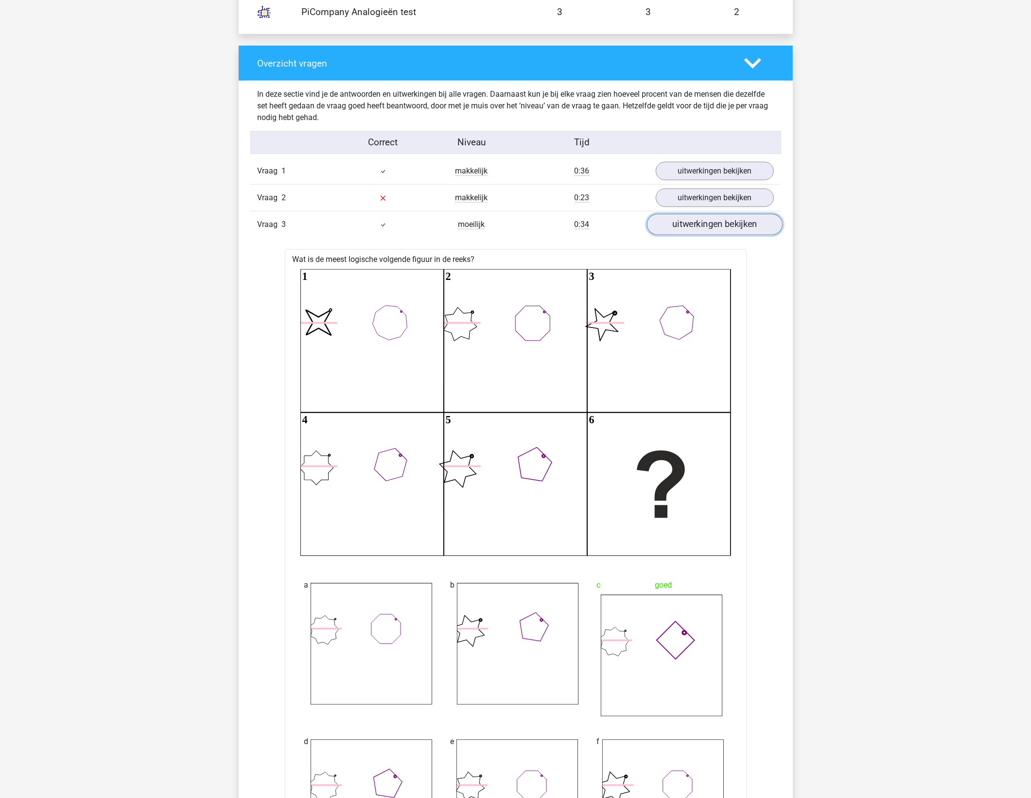
click at [697, 226] on link "uitwerkingen bekijken" at bounding box center [715, 224] width 136 height 21
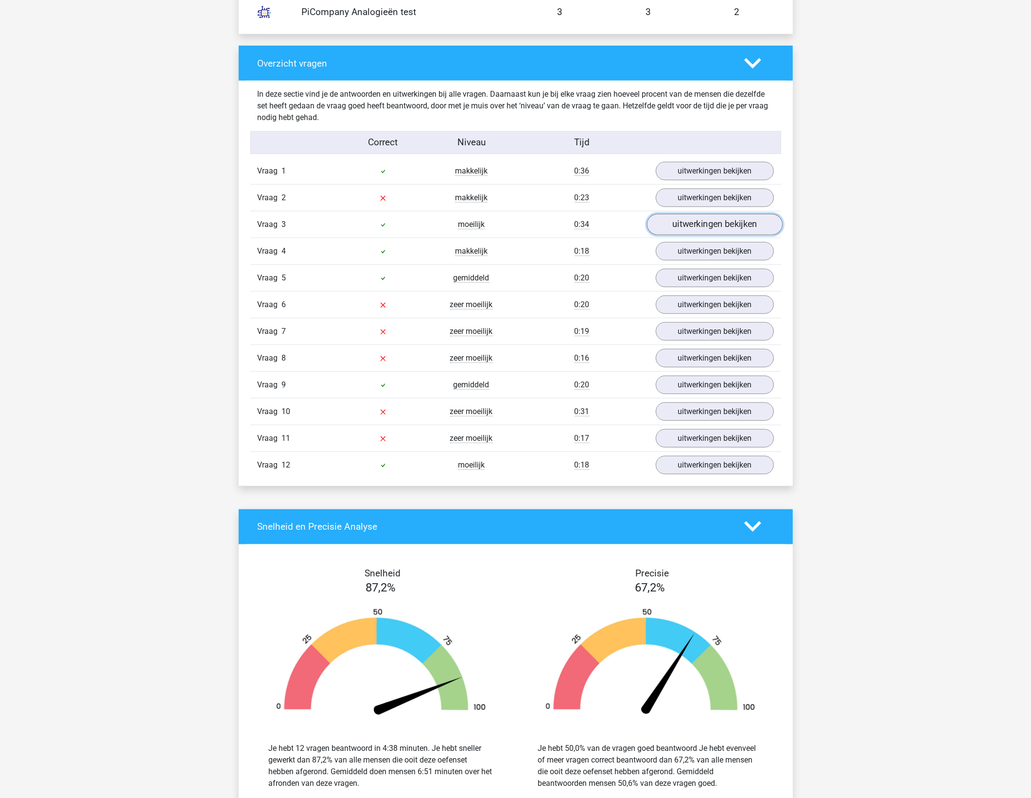
scroll to position [1033, 0]
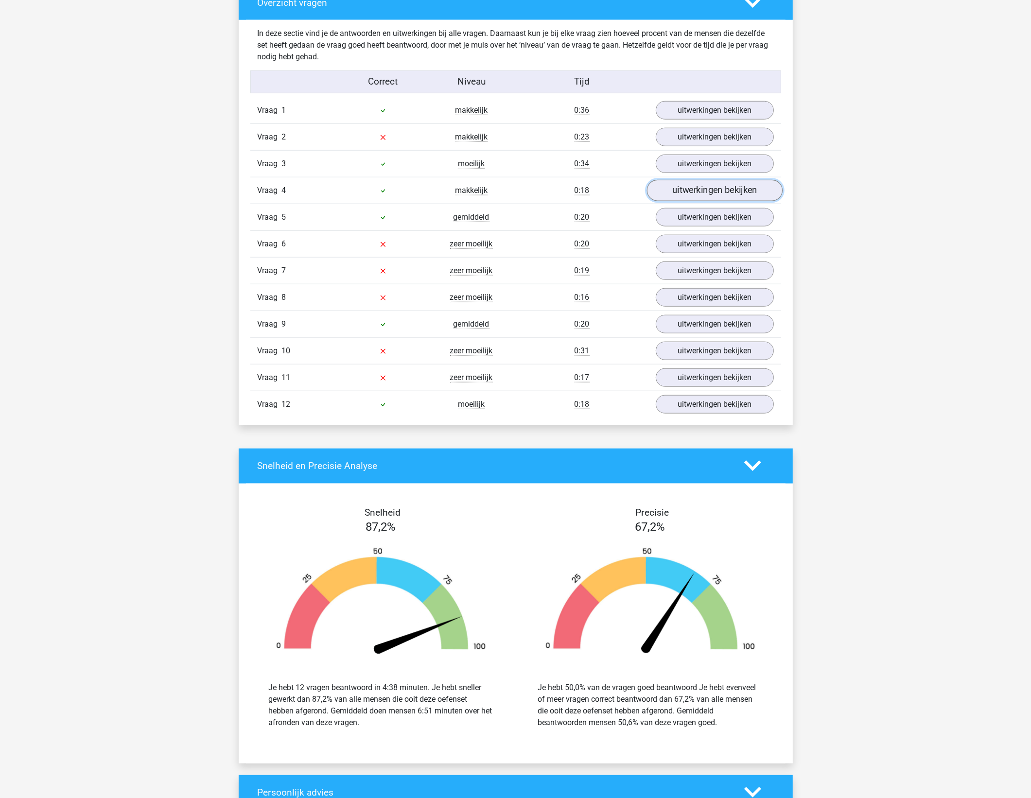
click at [699, 193] on link "uitwerkingen bekijken" at bounding box center [715, 190] width 136 height 21
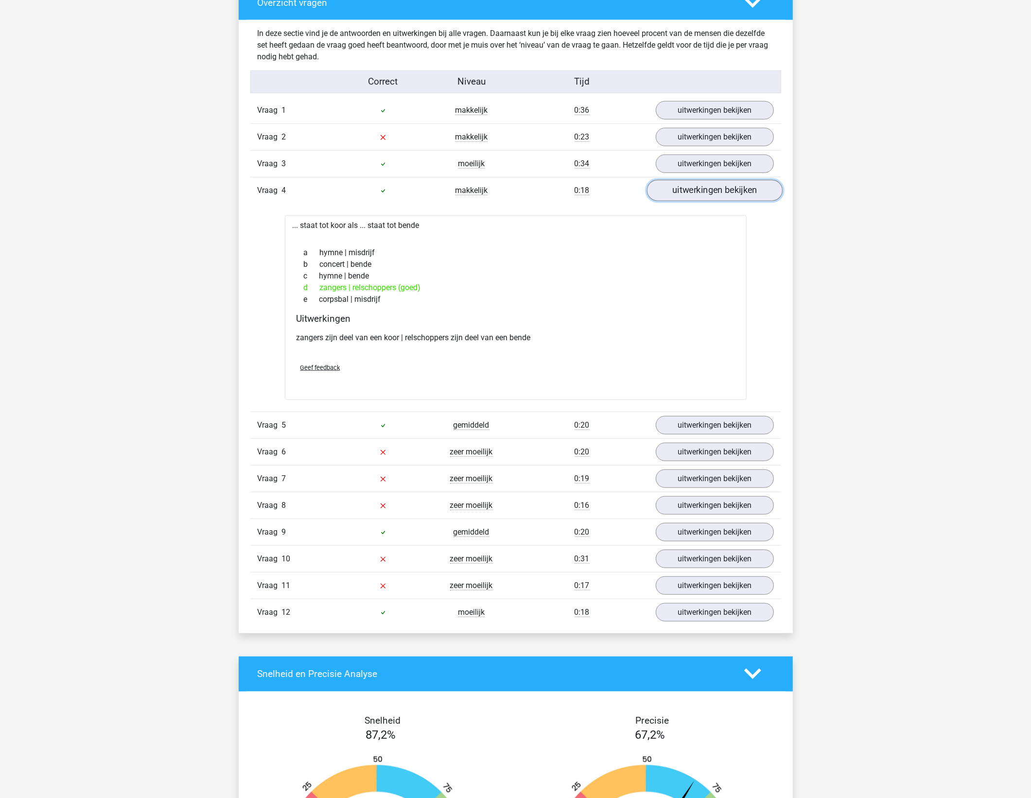
click at [700, 193] on link "uitwerkingen bekijken" at bounding box center [715, 190] width 136 height 21
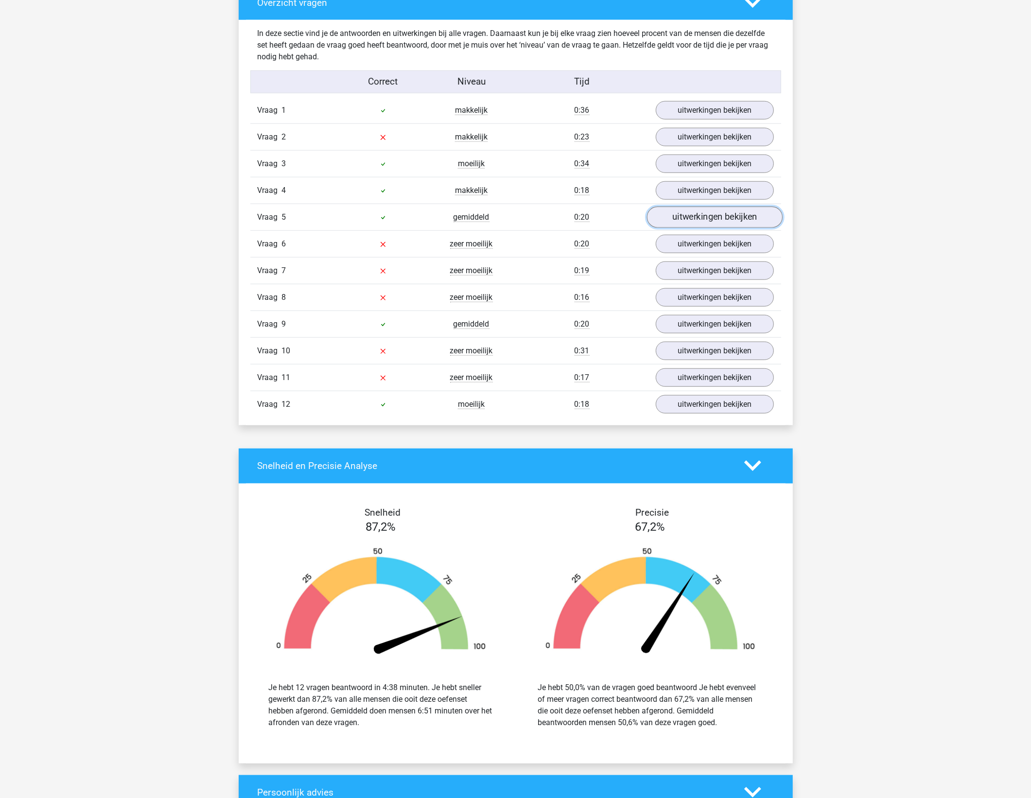
click at [699, 220] on link "uitwerkingen bekijken" at bounding box center [715, 217] width 136 height 21
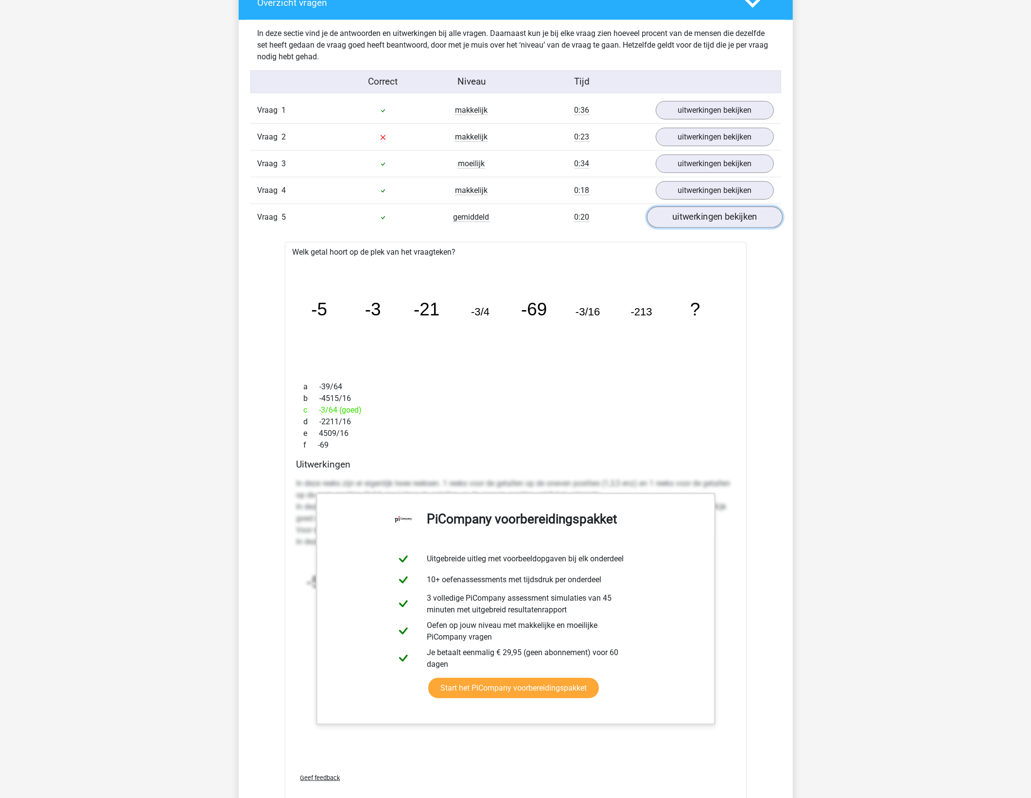
click at [699, 220] on link "uitwerkingen bekijken" at bounding box center [715, 217] width 136 height 21
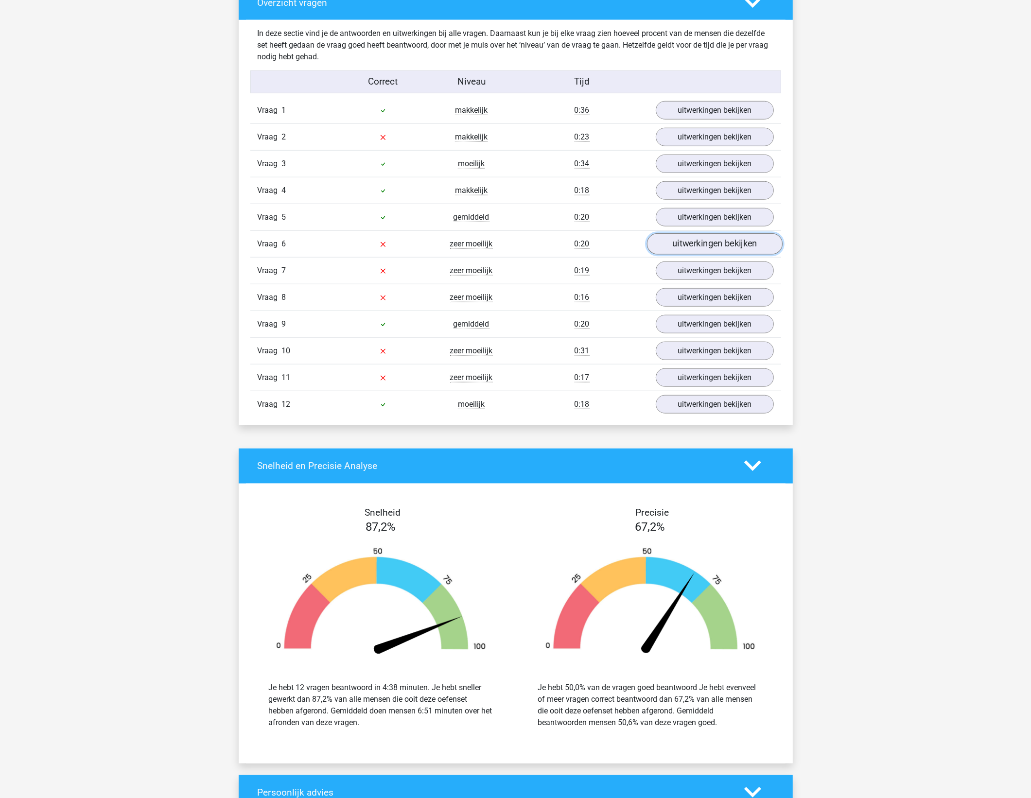
click at [698, 241] on link "uitwerkingen bekijken" at bounding box center [715, 243] width 136 height 21
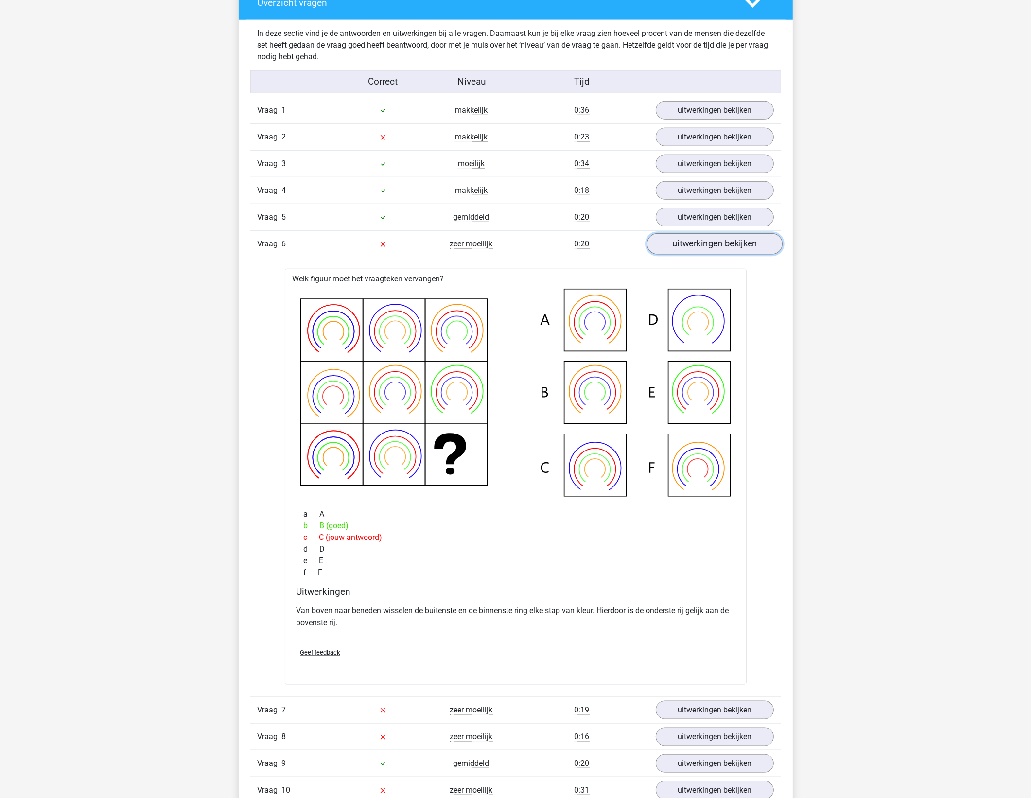
click at [698, 241] on link "uitwerkingen bekijken" at bounding box center [715, 243] width 136 height 21
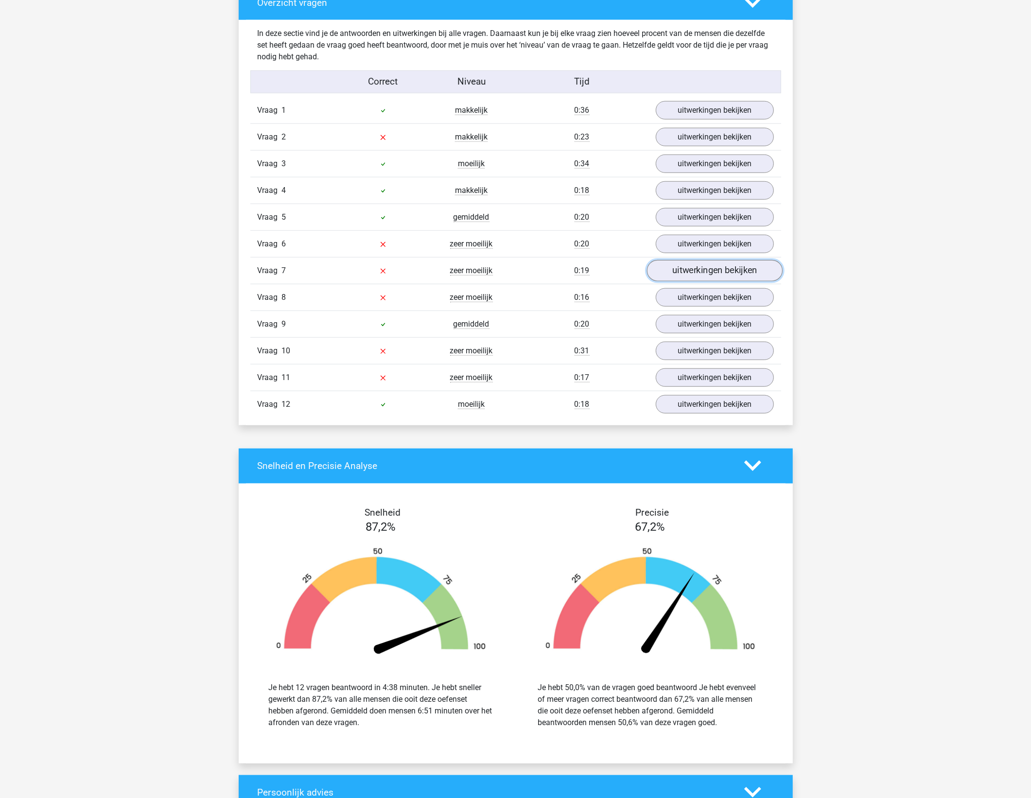
click at [694, 268] on link "uitwerkingen bekijken" at bounding box center [715, 270] width 136 height 21
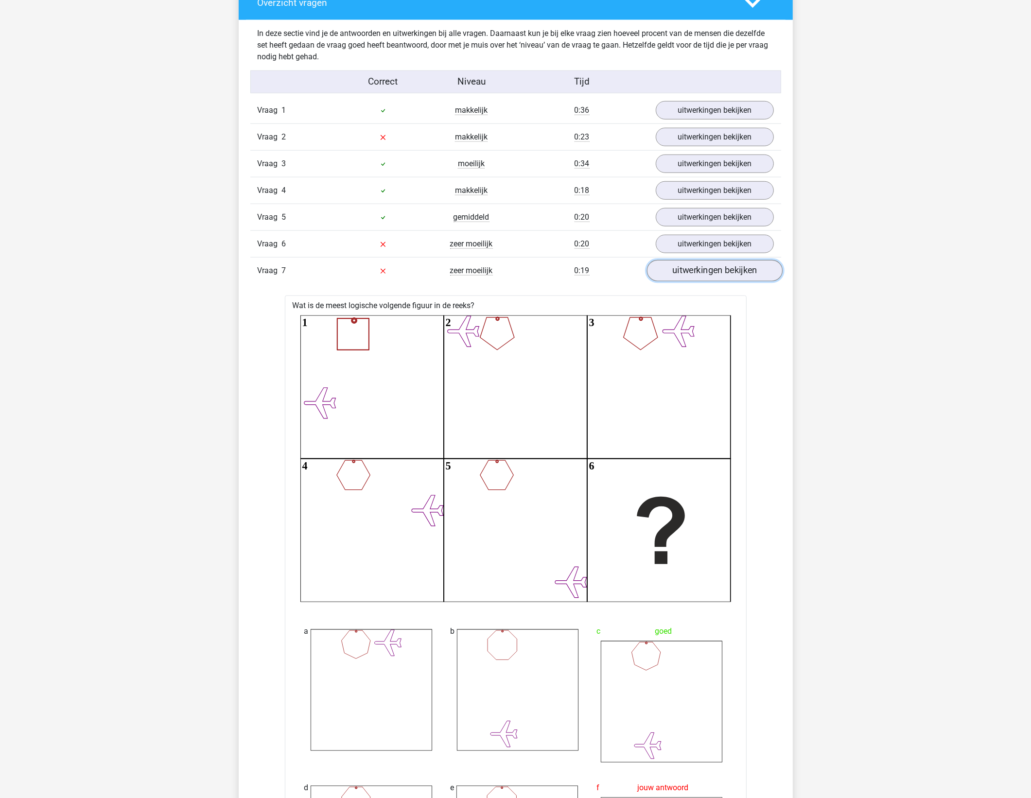
click at [694, 268] on link "uitwerkingen bekijken" at bounding box center [715, 270] width 136 height 21
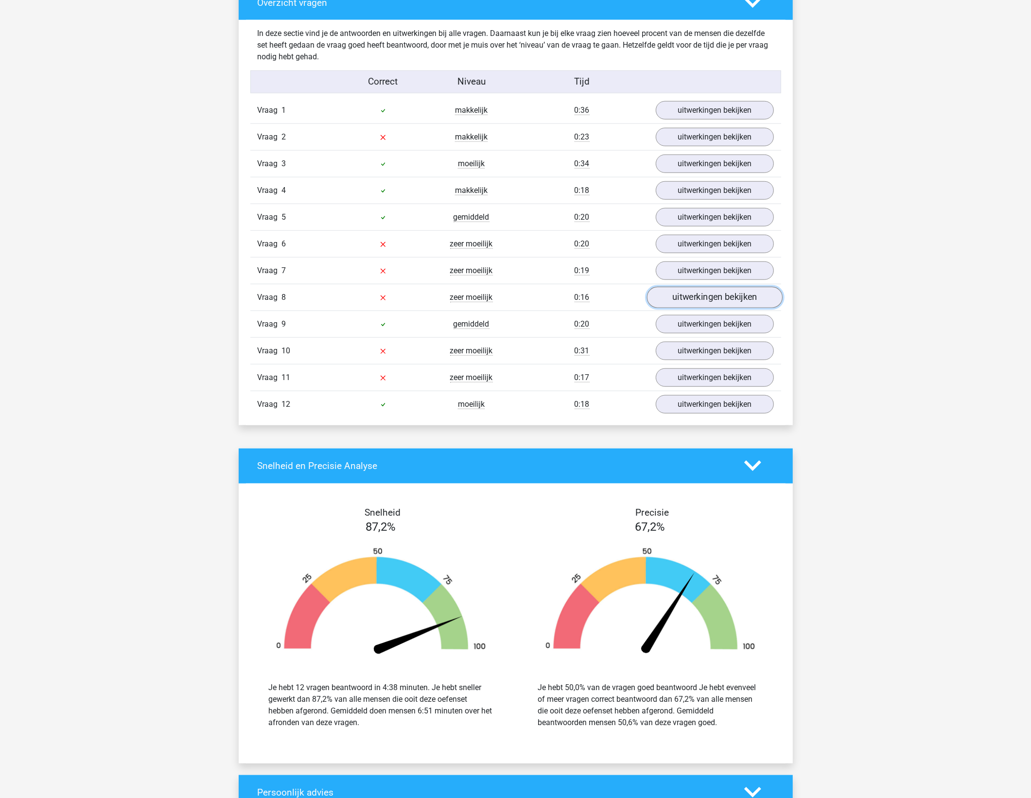
click at [691, 293] on link "uitwerkingen bekijken" at bounding box center [715, 297] width 136 height 21
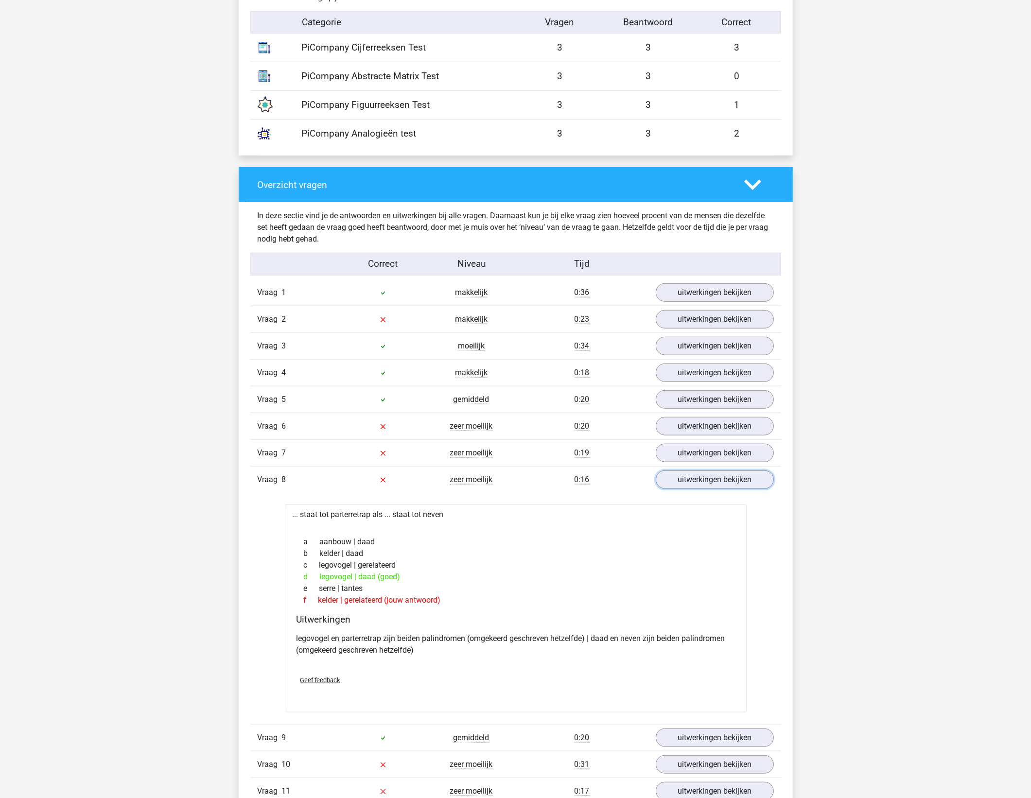
scroll to position [911, 0]
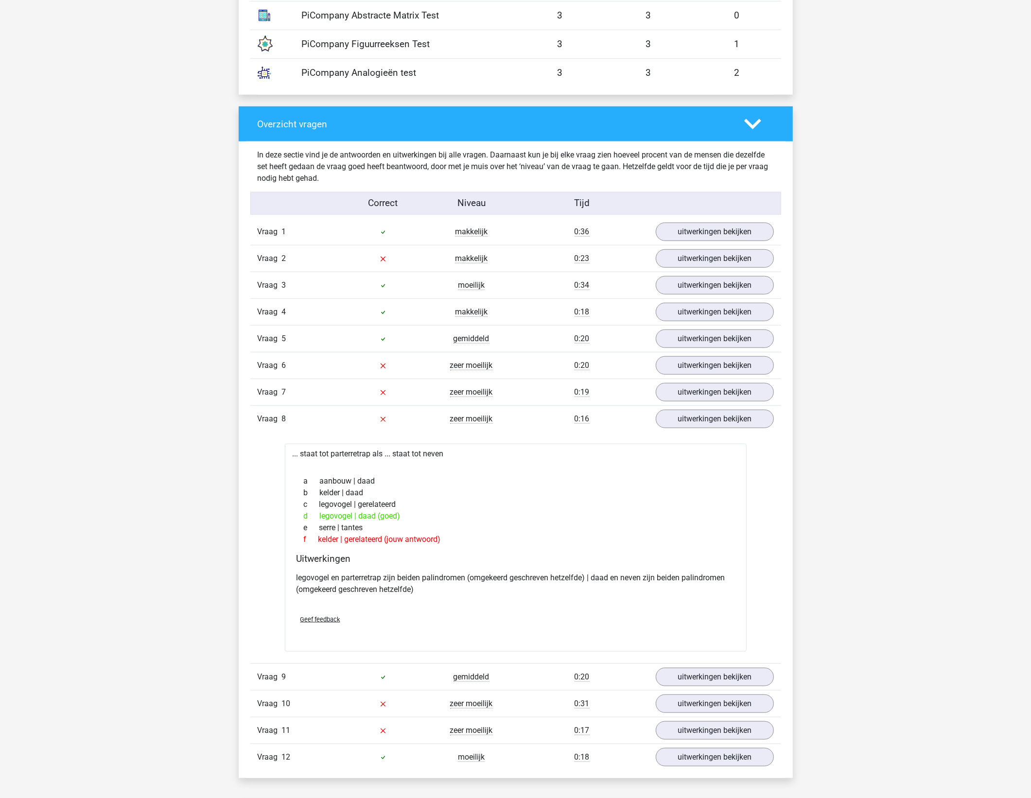
click at [596, 487] on div "a aanbouw | daad" at bounding box center [516, 481] width 438 height 12
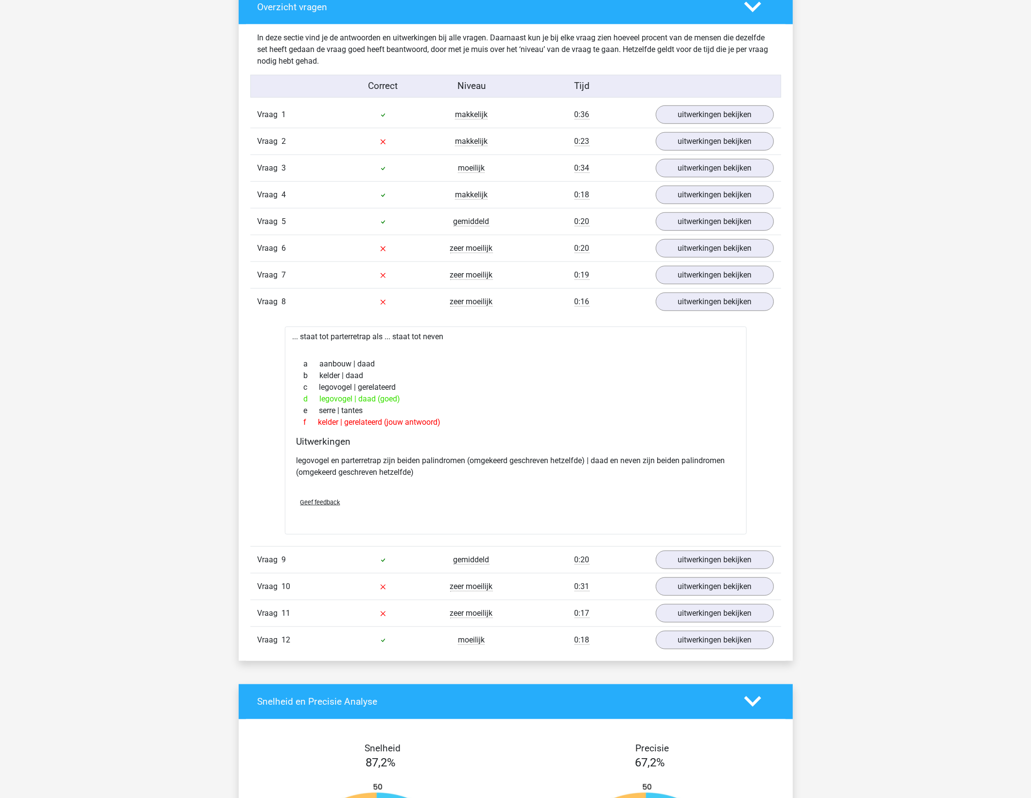
scroll to position [1033, 0]
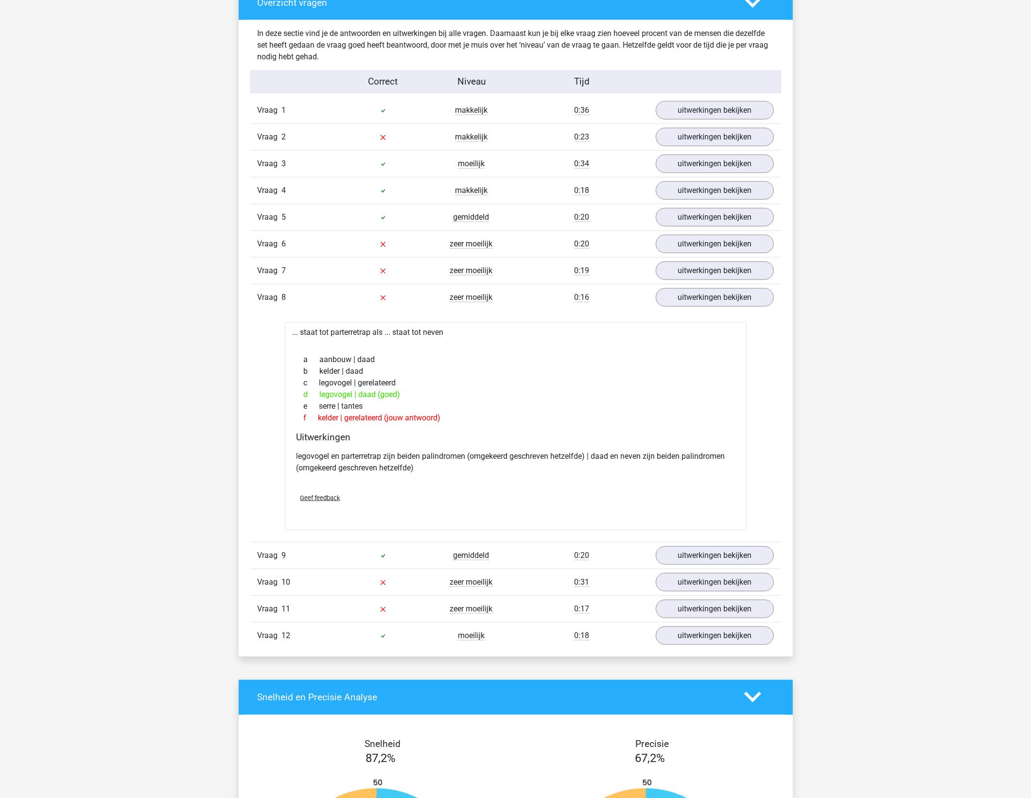
click at [940, 438] on div "Kies premium Hans [EMAIL_ADDRESS][DOMAIN_NAME]" at bounding box center [515, 325] width 1031 height 2717
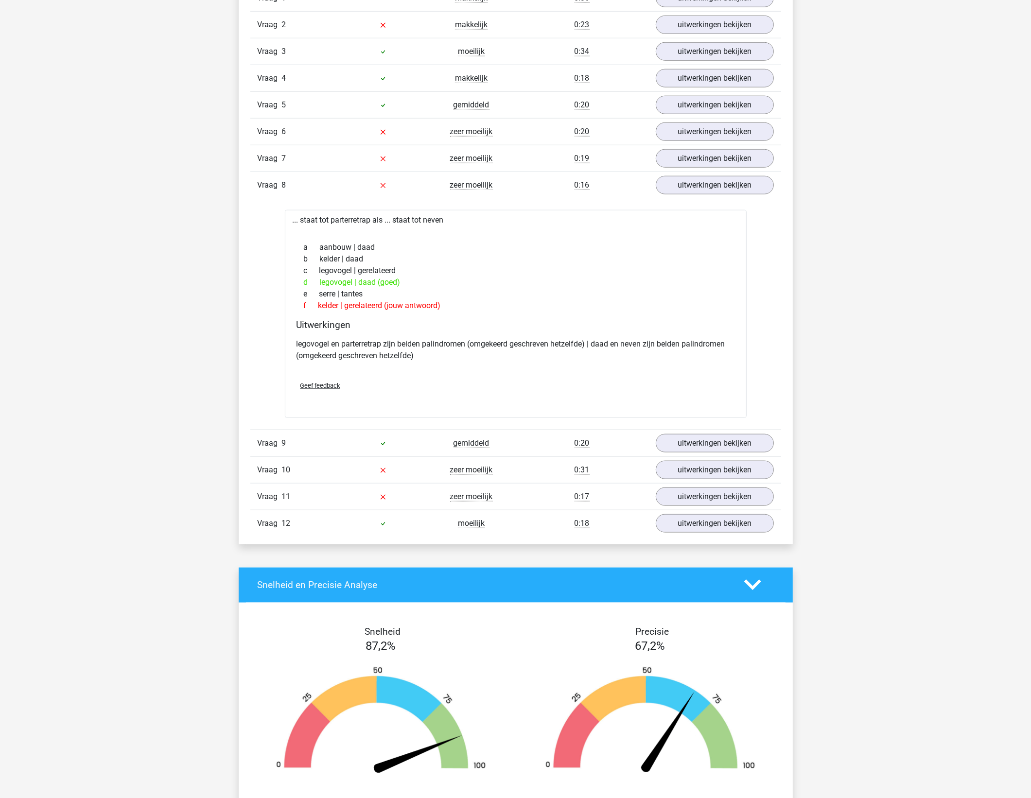
scroll to position [1155, 0]
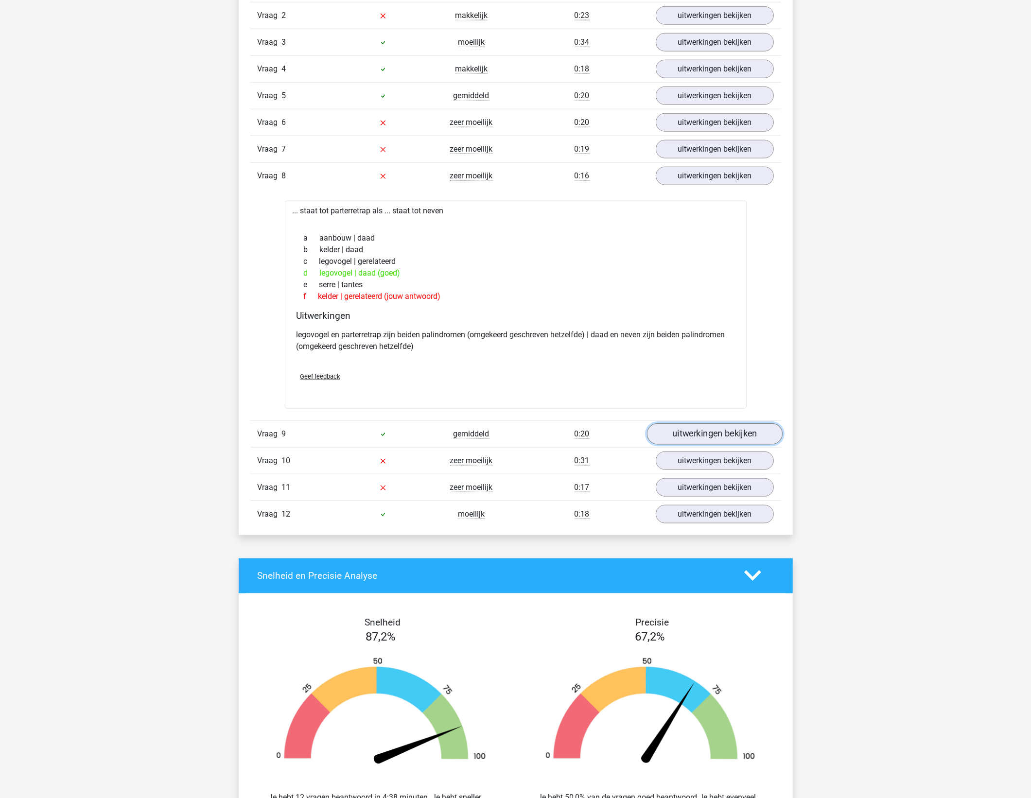
click at [691, 438] on link "uitwerkingen bekijken" at bounding box center [715, 433] width 136 height 21
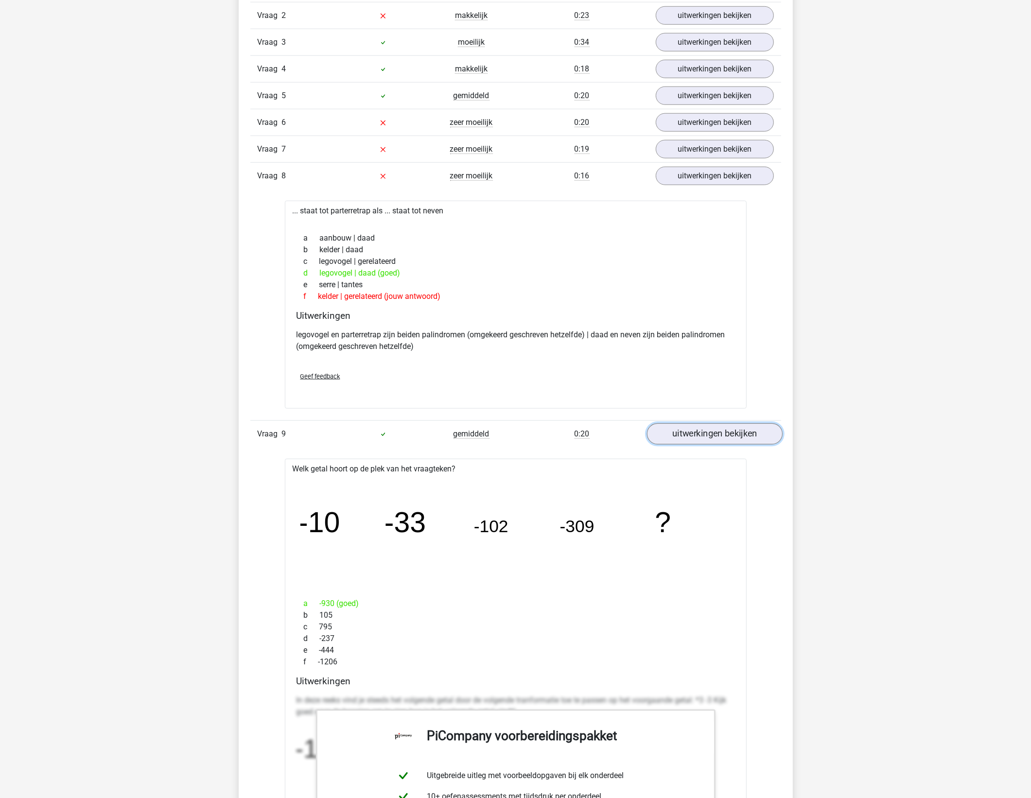
click at [691, 438] on link "uitwerkingen bekijken" at bounding box center [715, 433] width 136 height 21
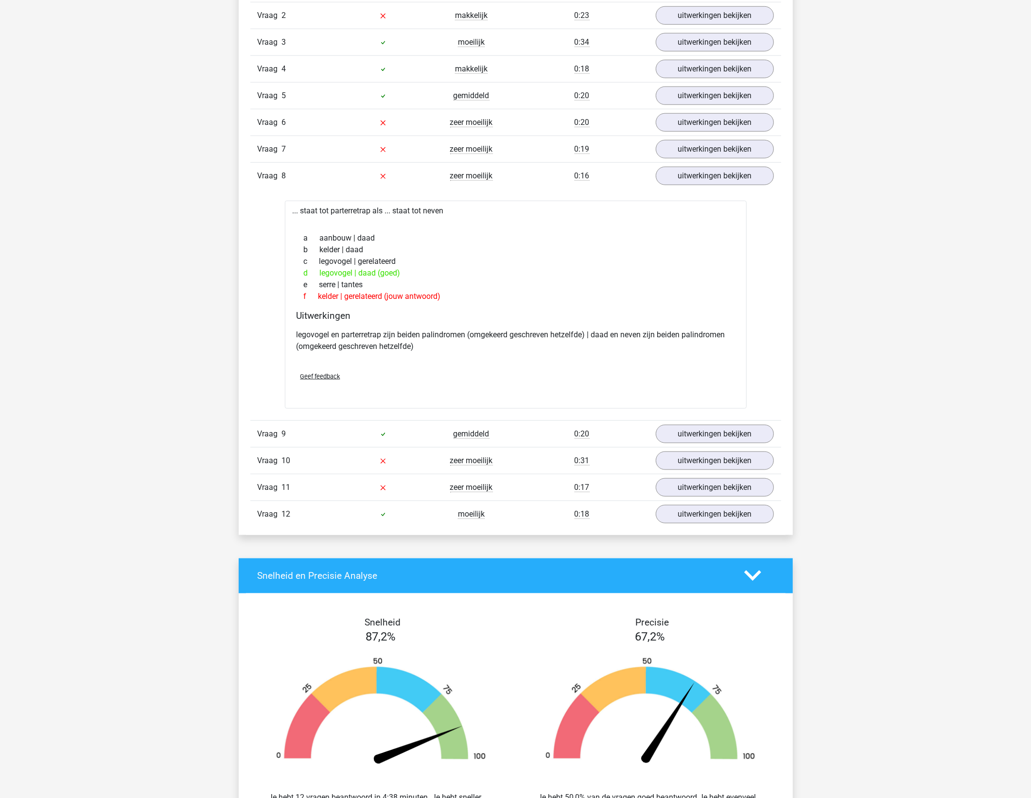
drag, startPoint x: 326, startPoint y: 262, endPoint x: 425, endPoint y: 292, distance: 104.1
click at [425, 292] on div "a aanbouw | daad b kelder | daad c legovogel | gerelateerd d legovogel | daad (…" at bounding box center [516, 267] width 438 height 78
drag, startPoint x: 425, startPoint y: 292, endPoint x: 498, endPoint y: 299, distance: 73.3
click at [497, 299] on div "f kelder | gerelateerd (jouw antwoord)" at bounding box center [516, 297] width 438 height 12
click at [715, 462] on link "uitwerkingen bekijken" at bounding box center [715, 460] width 136 height 21
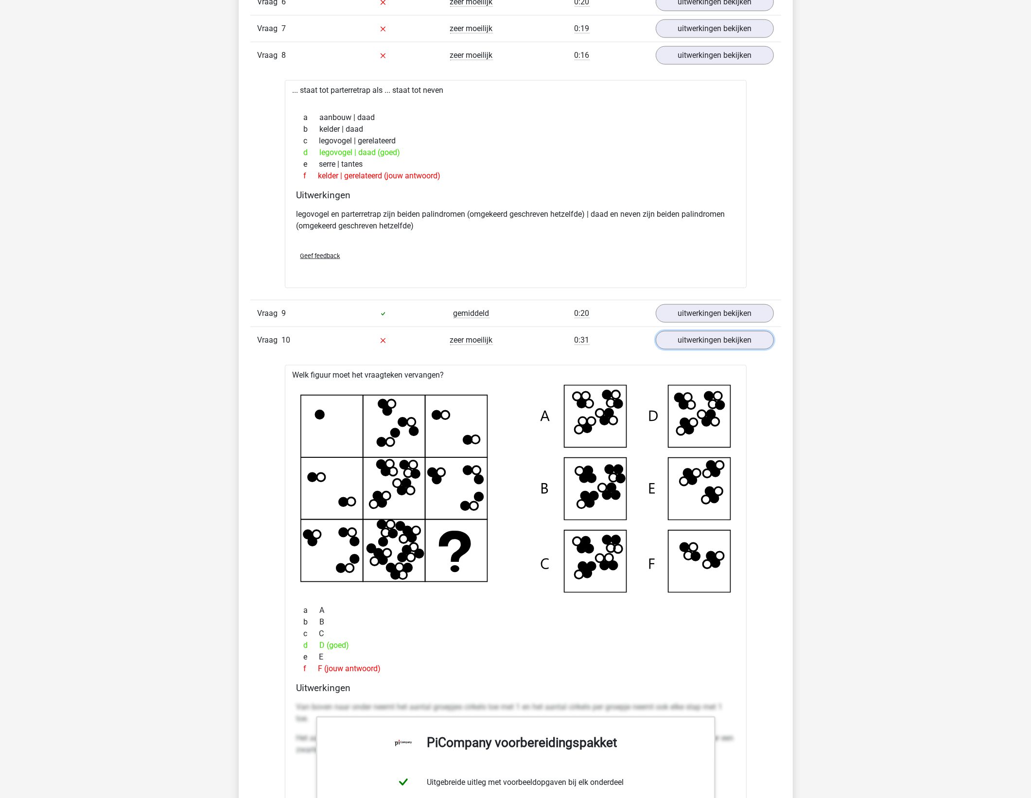
scroll to position [1276, 0]
click at [709, 345] on link "uitwerkingen bekijken" at bounding box center [715, 339] width 136 height 21
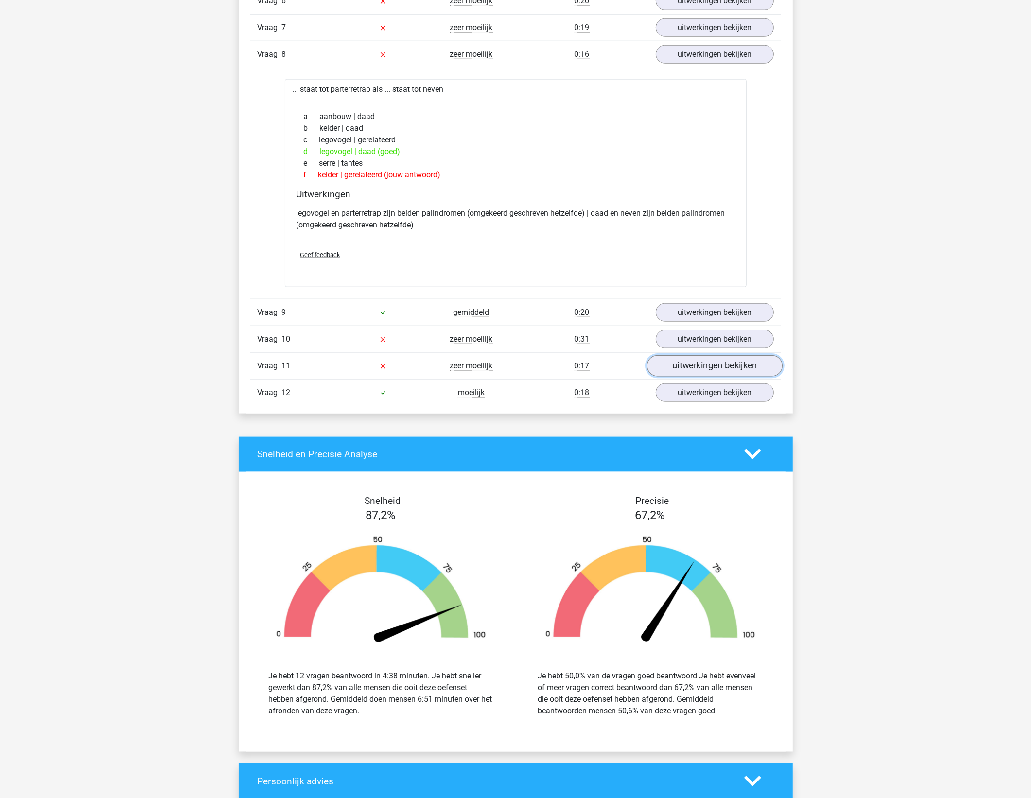
click at [703, 363] on link "uitwerkingen bekijken" at bounding box center [715, 365] width 136 height 21
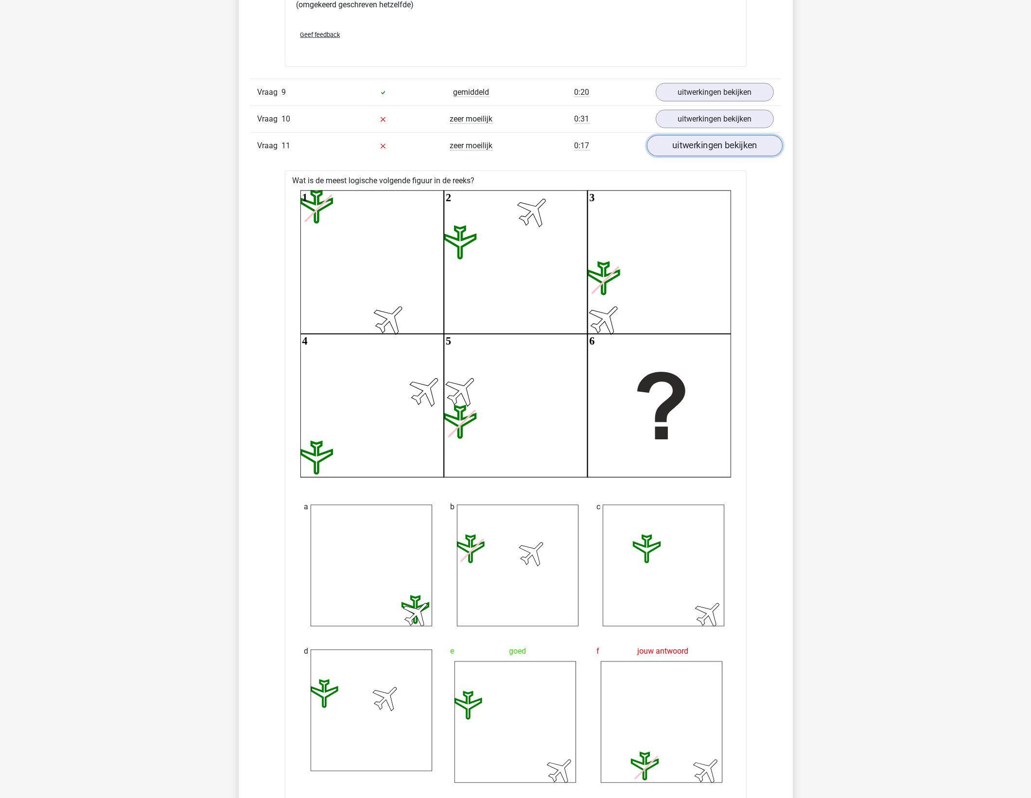
scroll to position [1458, 0]
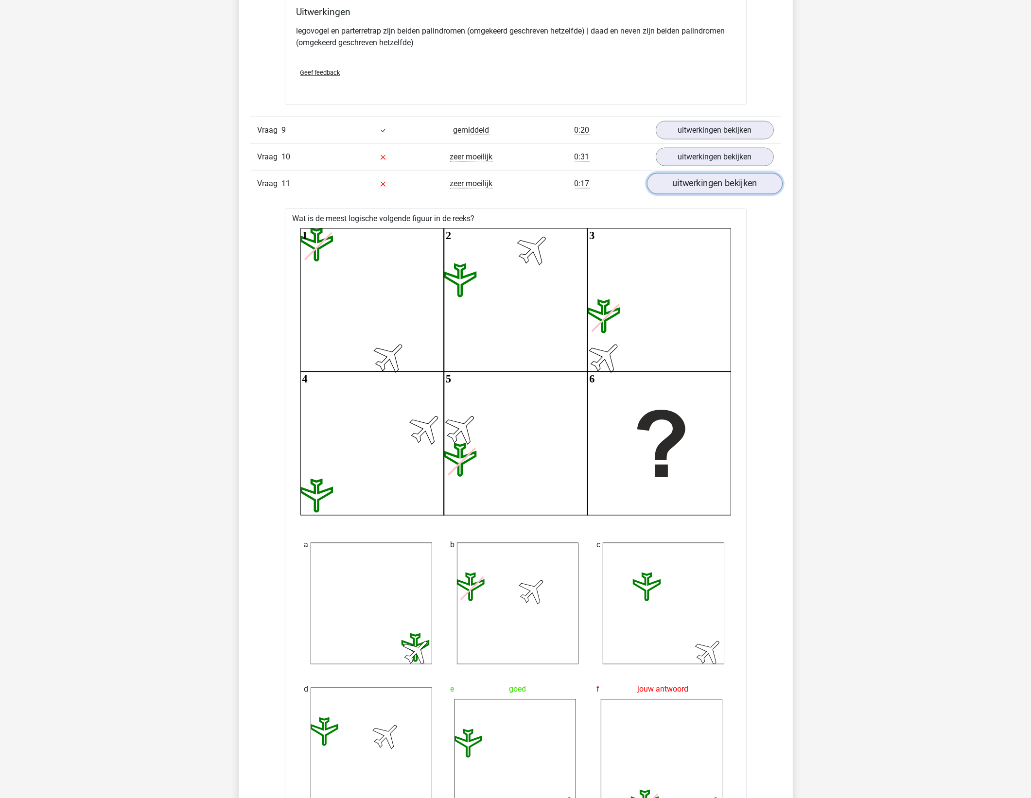
click at [709, 189] on link "uitwerkingen bekijken" at bounding box center [715, 183] width 136 height 21
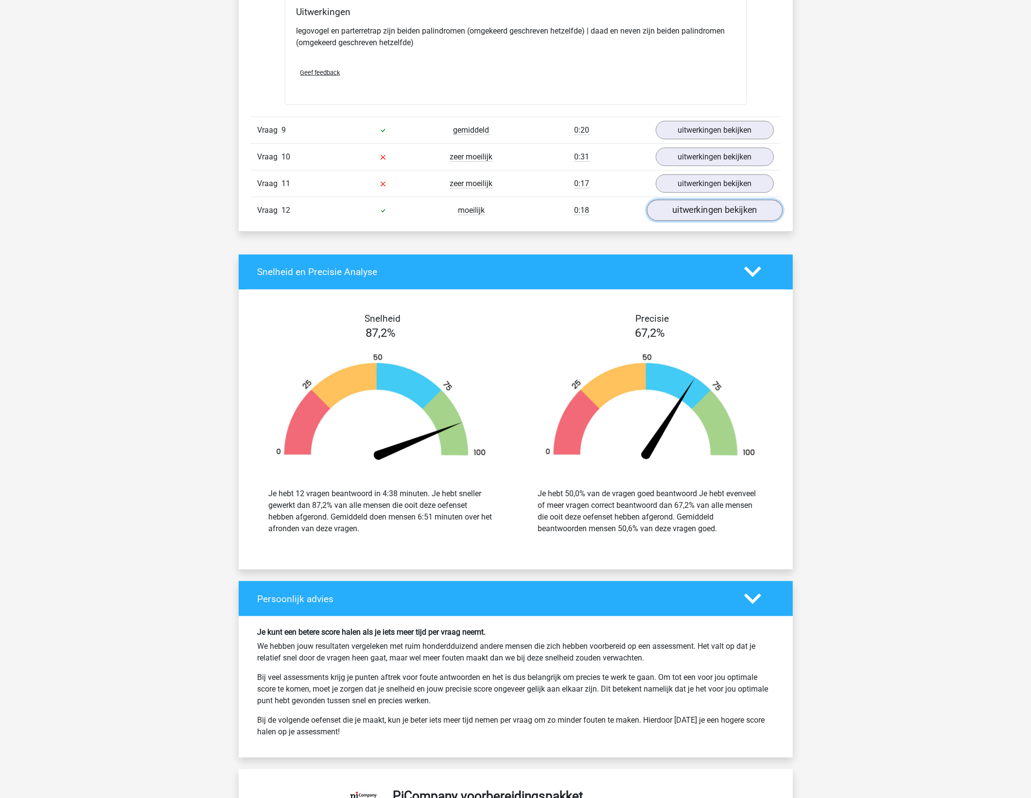
click at [706, 221] on link "uitwerkingen bekijken" at bounding box center [715, 210] width 136 height 21
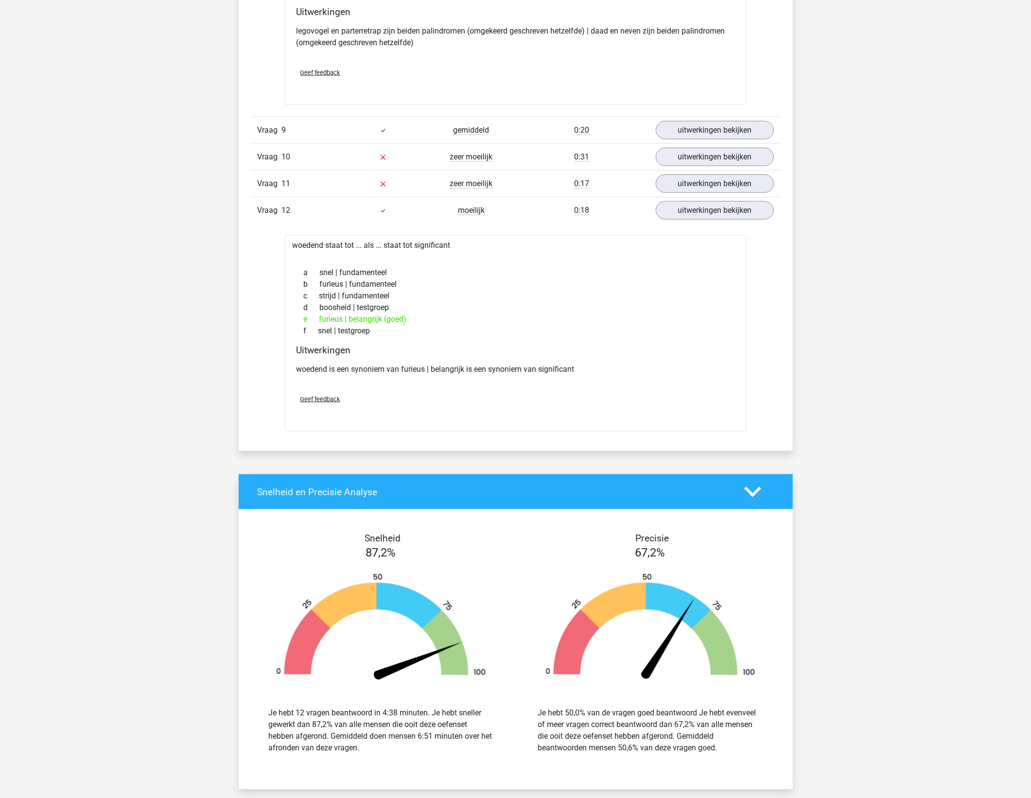
drag, startPoint x: 343, startPoint y: 315, endPoint x: 438, endPoint y: 324, distance: 95.7
click at [438, 324] on div "a snel | fundamenteel b furieus | fundamenteel c strijd | fundamenteel d booshe…" at bounding box center [516, 302] width 438 height 78
click at [438, 324] on div "e furieus | belangrijk (goed)" at bounding box center [516, 320] width 438 height 12
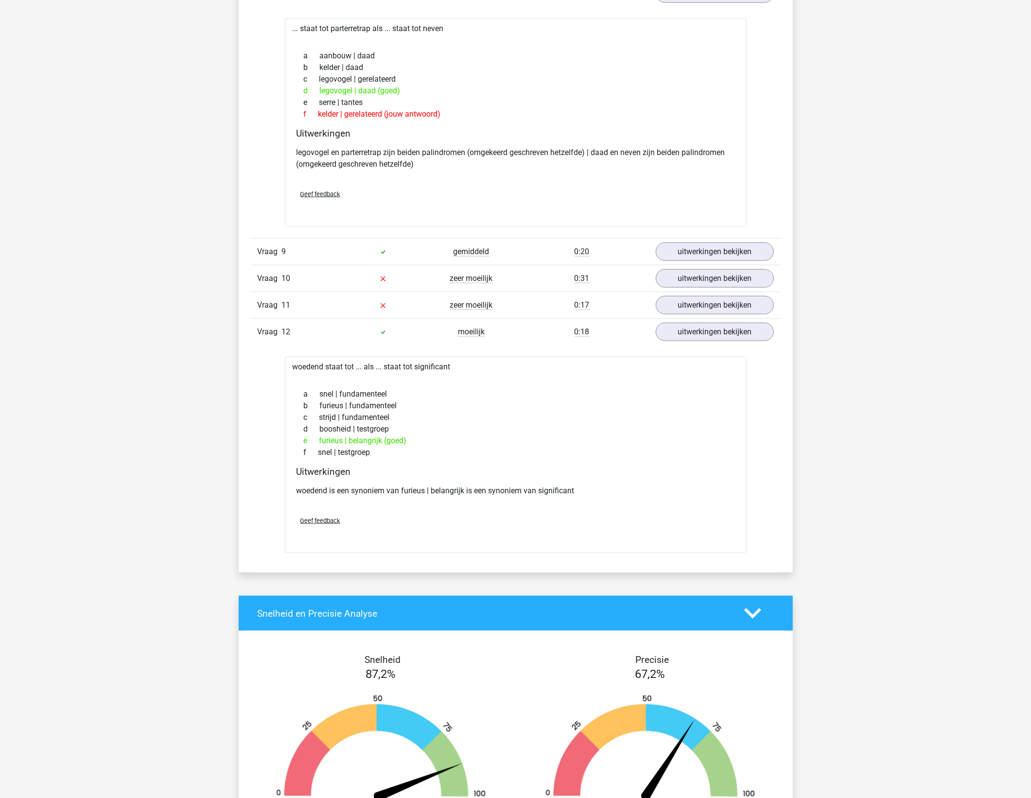
scroll to position [1276, 0]
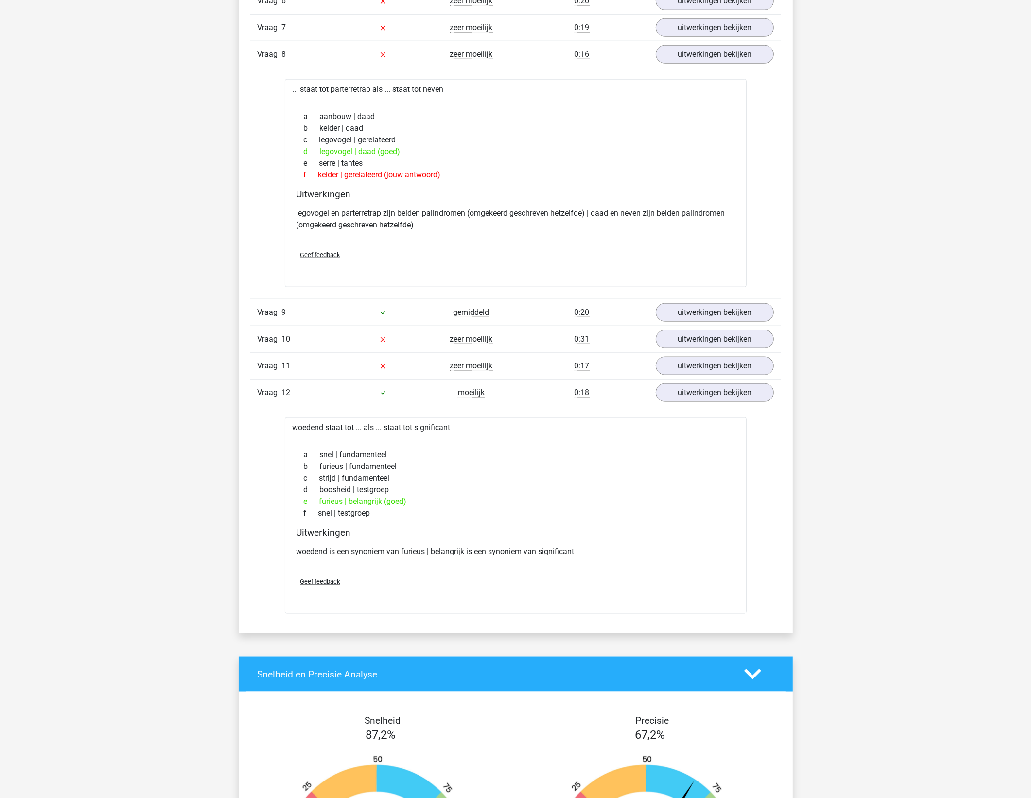
drag, startPoint x: 462, startPoint y: 177, endPoint x: 276, endPoint y: 90, distance: 205.5
click at [276, 90] on div "Vraag 1 makkelijk 0:36 uitwerkingen bekijken Welk getal hoort op de plek van he…" at bounding box center [516, 234] width 516 height 760
copy div "... staat tot parterretrap als ... staat tot neven a aanbouw | daad b kelder | …"
click at [856, 443] on div "Kies premium Hans [EMAIL_ADDRESS][DOMAIN_NAME]" at bounding box center [515, 192] width 1031 height 2937
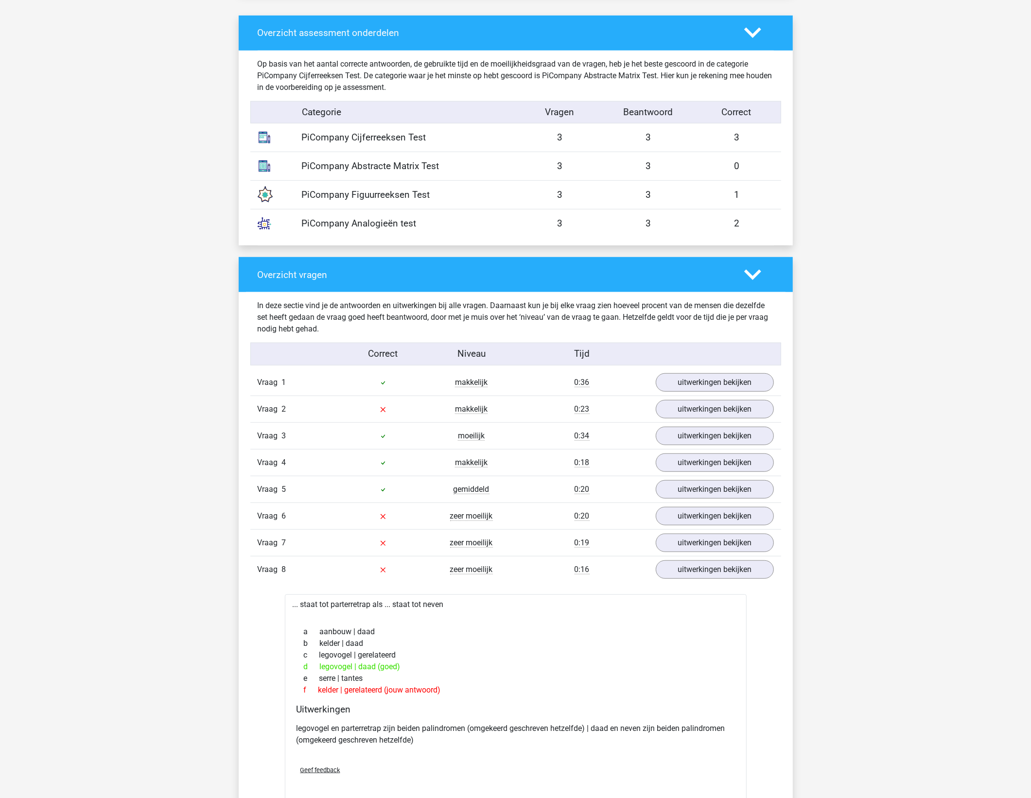
scroll to position [972, 0]
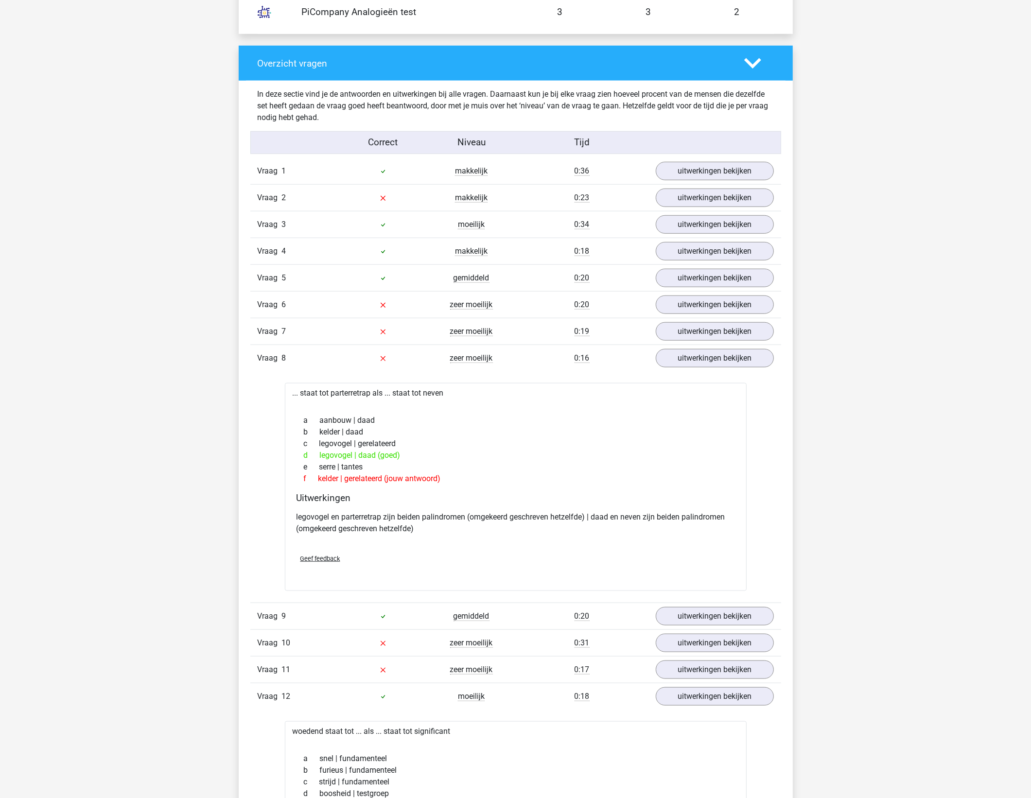
click at [832, 417] on div "Kies premium Hans [EMAIL_ADDRESS][DOMAIN_NAME]" at bounding box center [515, 496] width 1031 height 2937
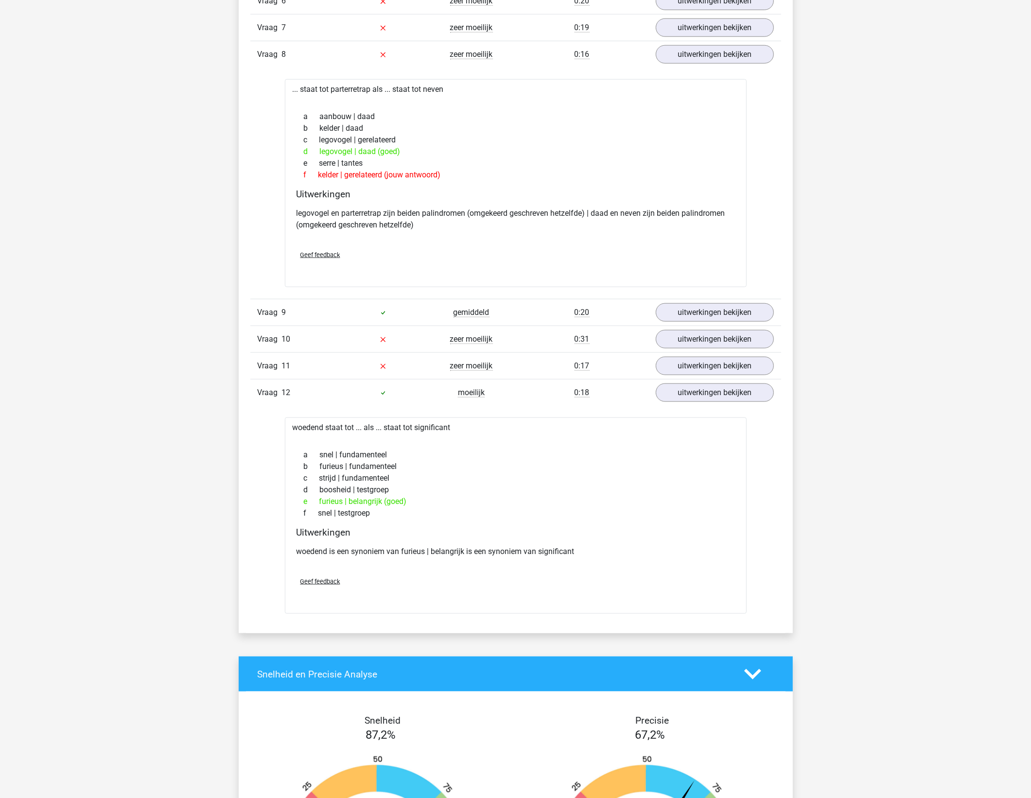
scroll to position [1641, 0]
